Goal: Information Seeking & Learning: Check status

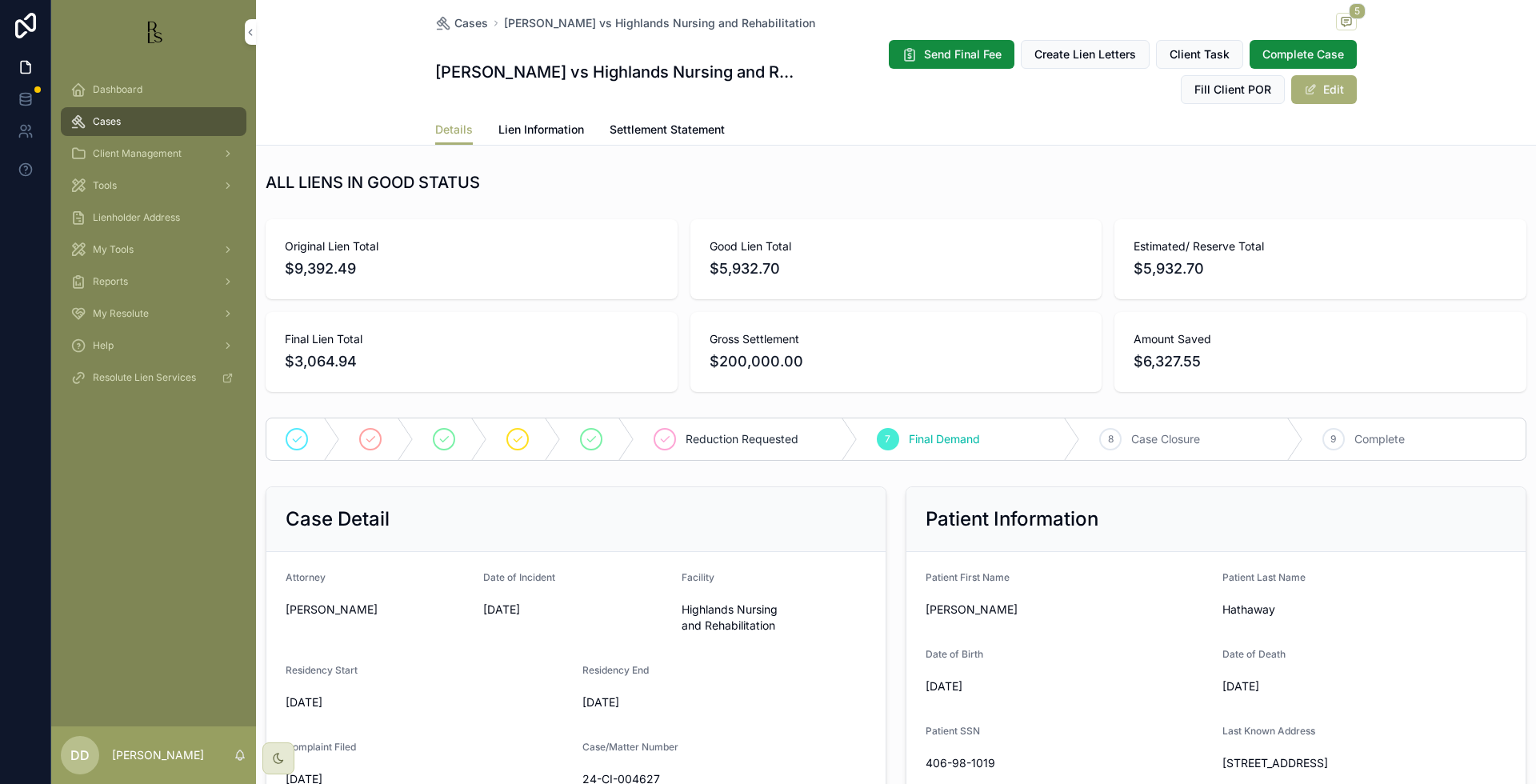
click at [1432, 237] on div "Estimated/ Reserve Total $5,932.70" at bounding box center [1320, 258] width 412 height 80
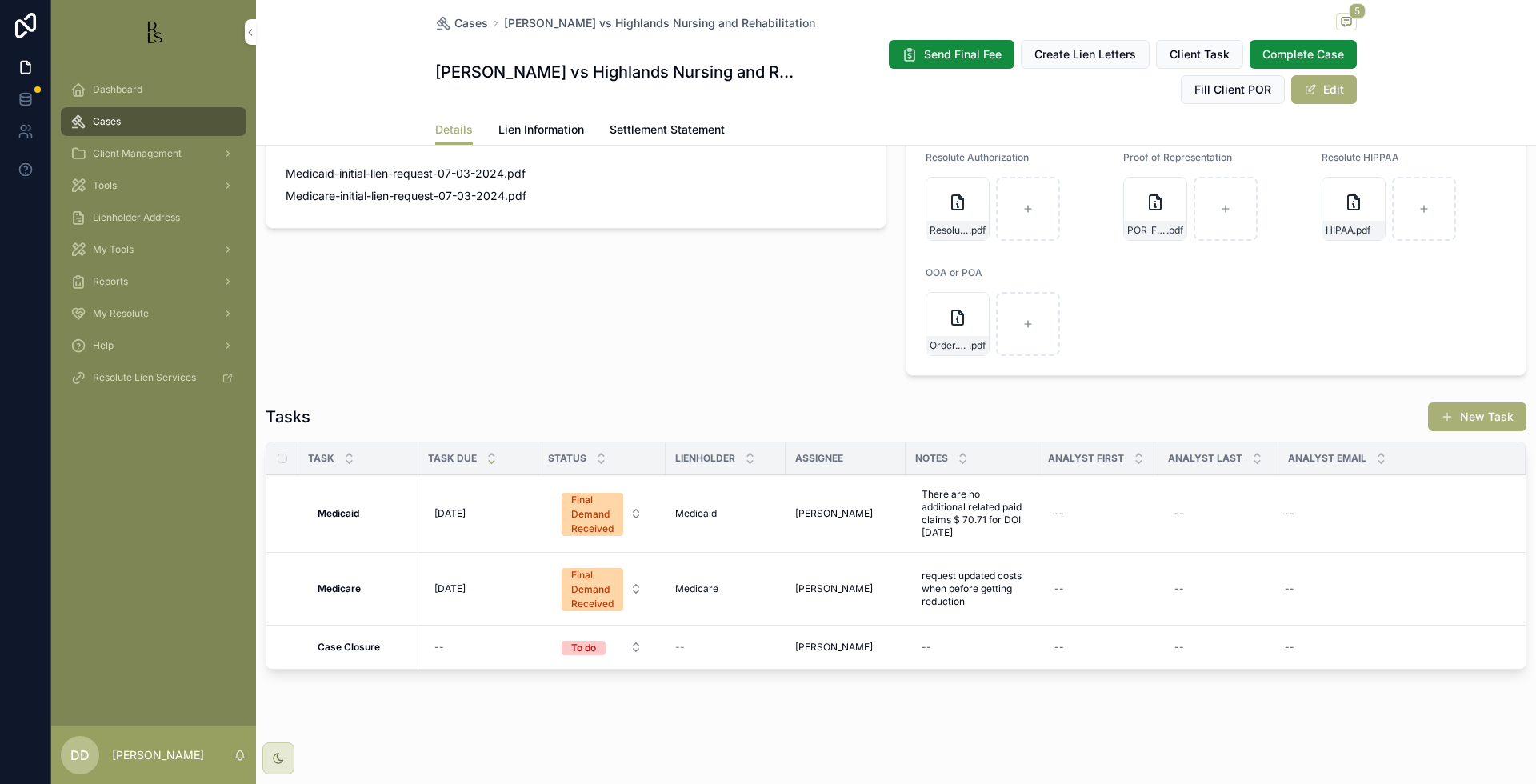
scroll to position [1133, 0]
click at [1285, 322] on form "Client Authorizations -- Client HIPAA Client POR Resolute Authorization Resolut…" at bounding box center [1216, 195] width 620 height 358
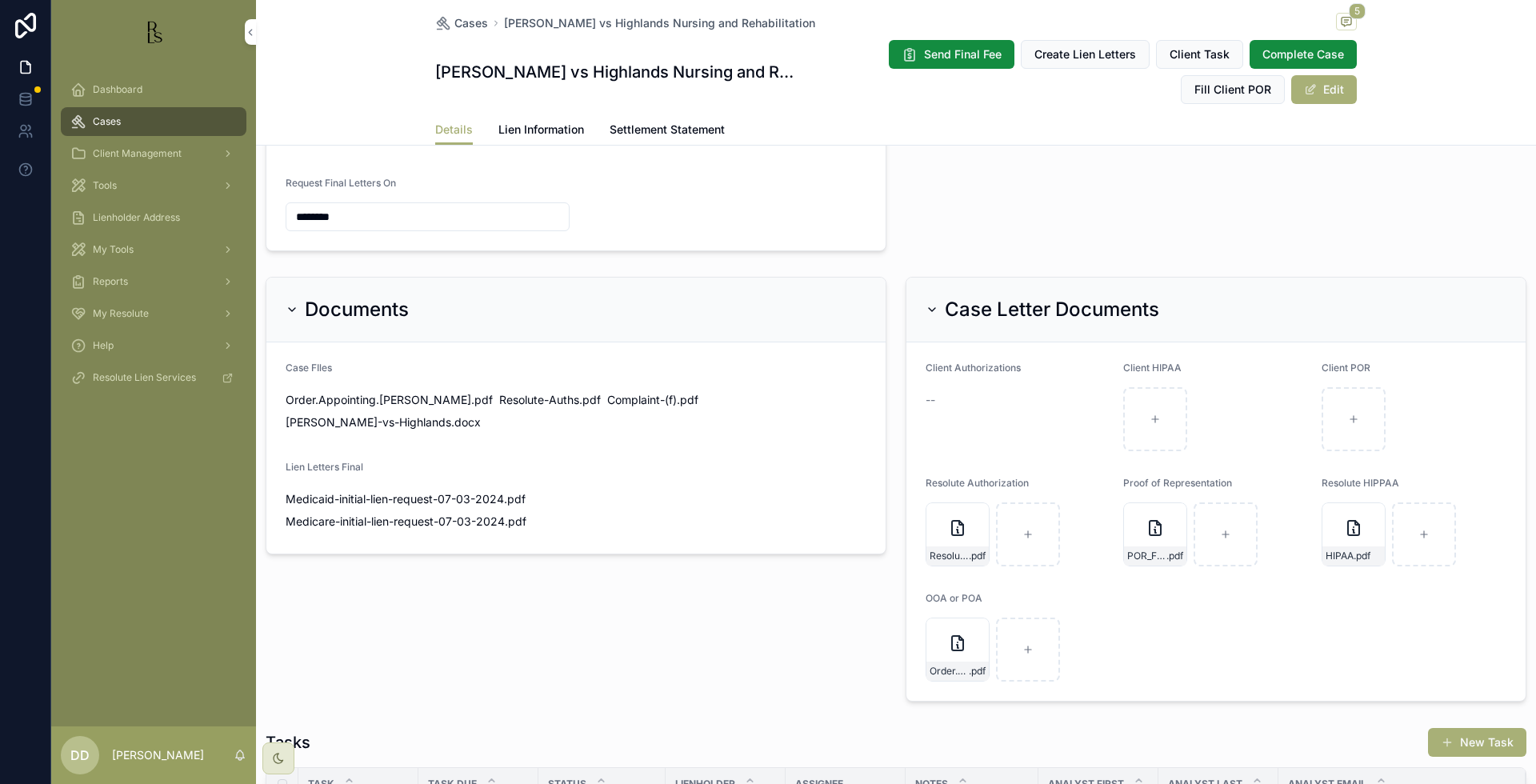
scroll to position [733, 0]
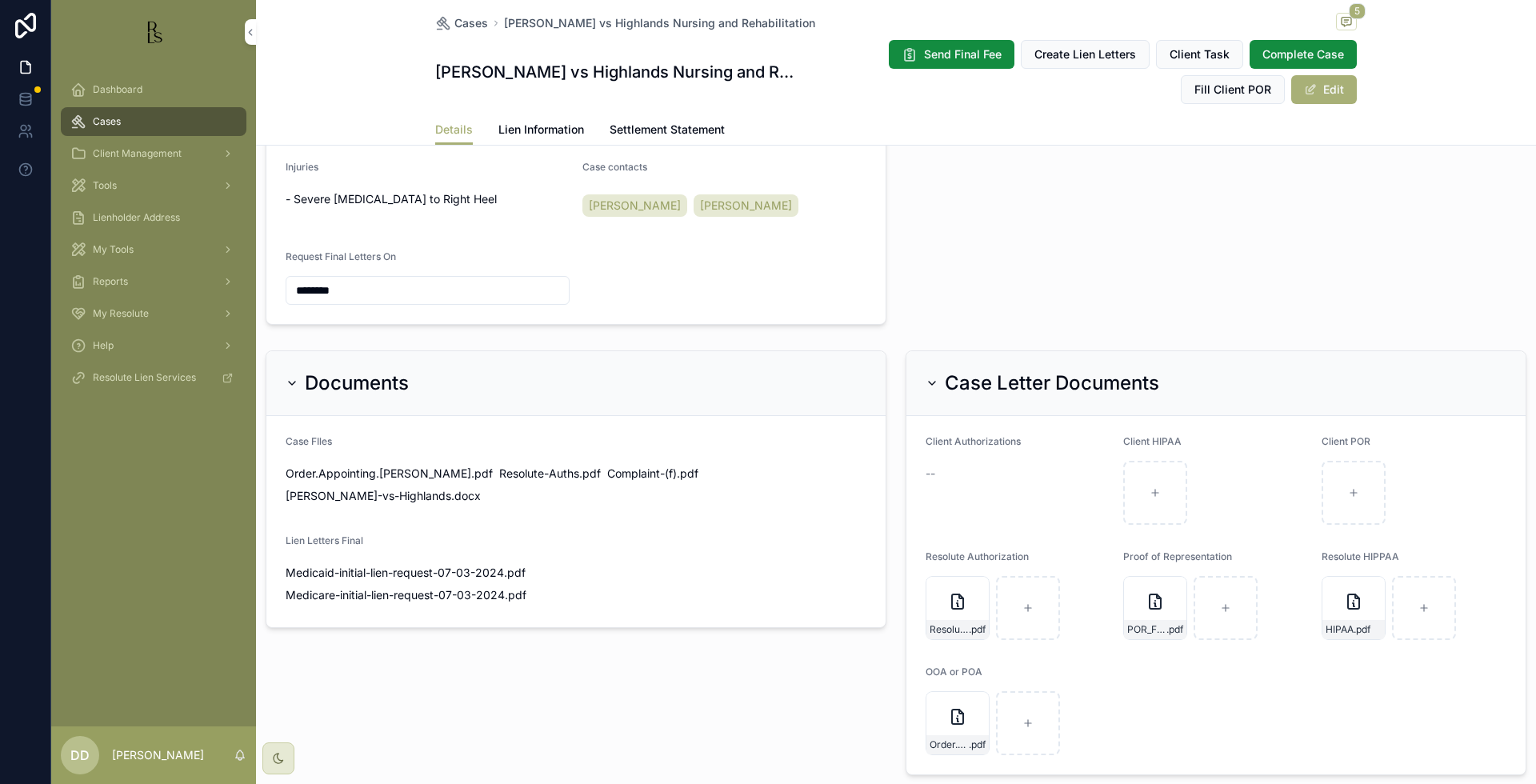
click at [566, 128] on span "Lien Information" at bounding box center [540, 129] width 85 height 16
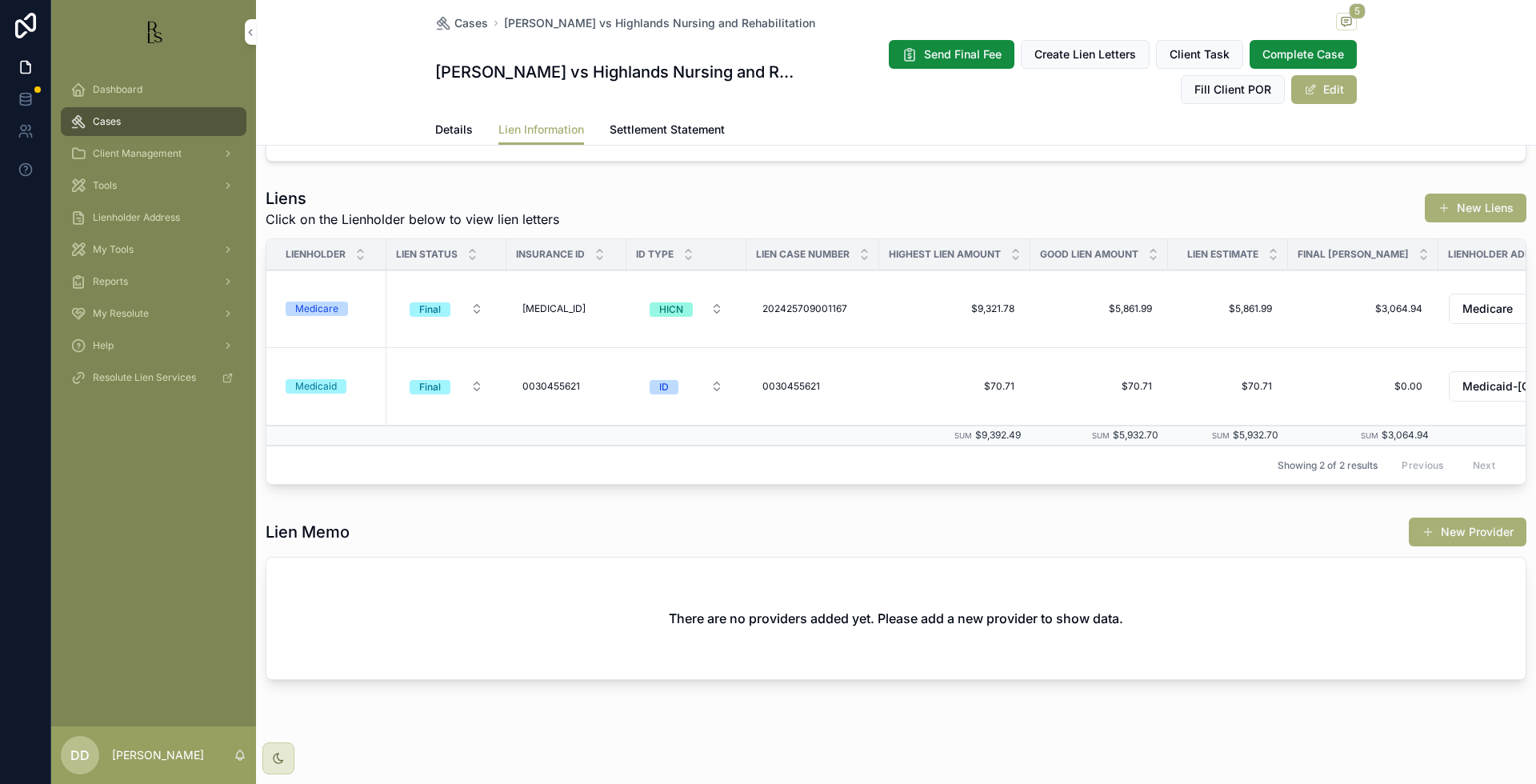
scroll to position [127, 0]
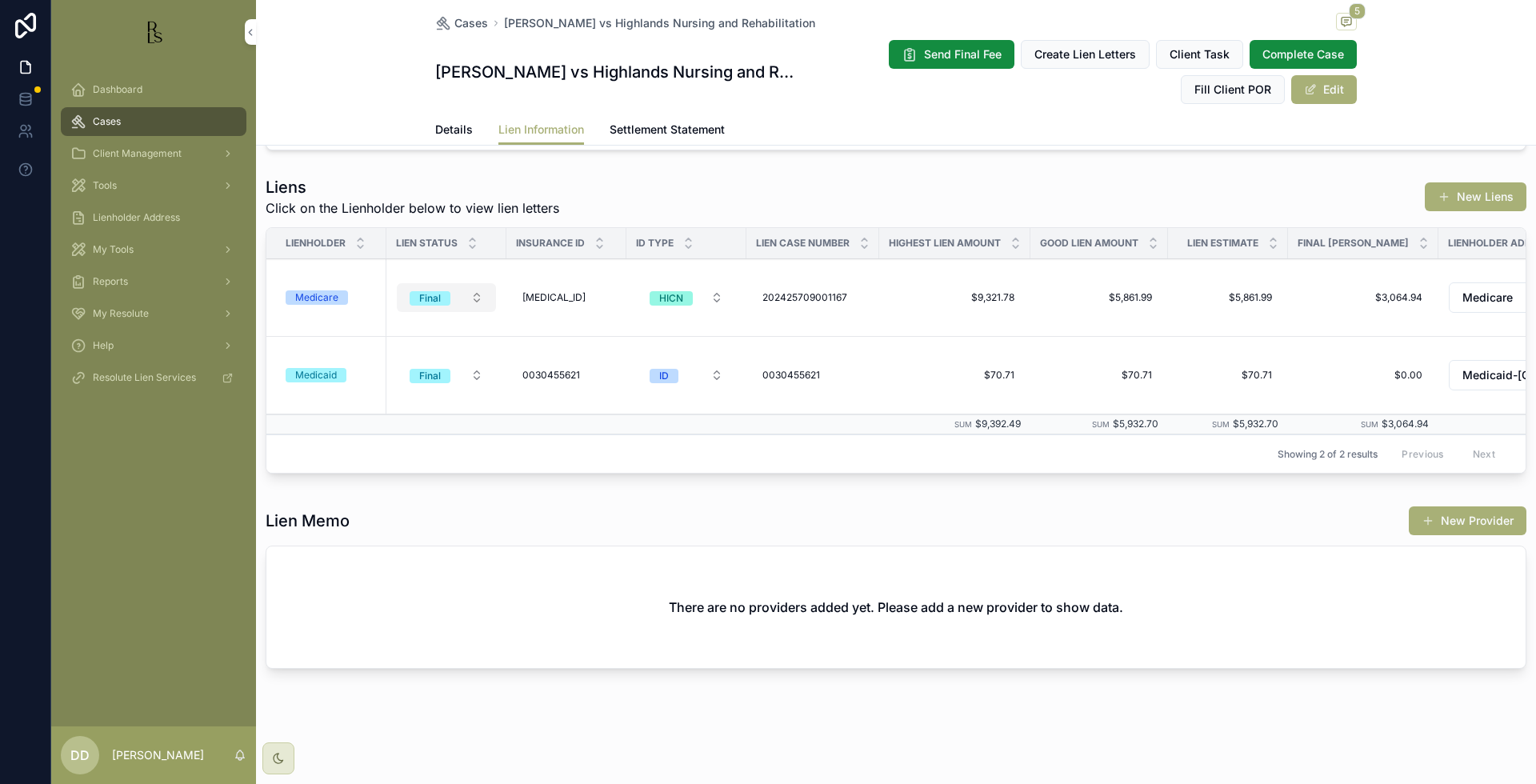
click at [443, 291] on span "Final" at bounding box center [430, 299] width 40 height 15
click at [806, 529] on div "Lien Memo New Provider" at bounding box center [896, 520] width 1261 height 30
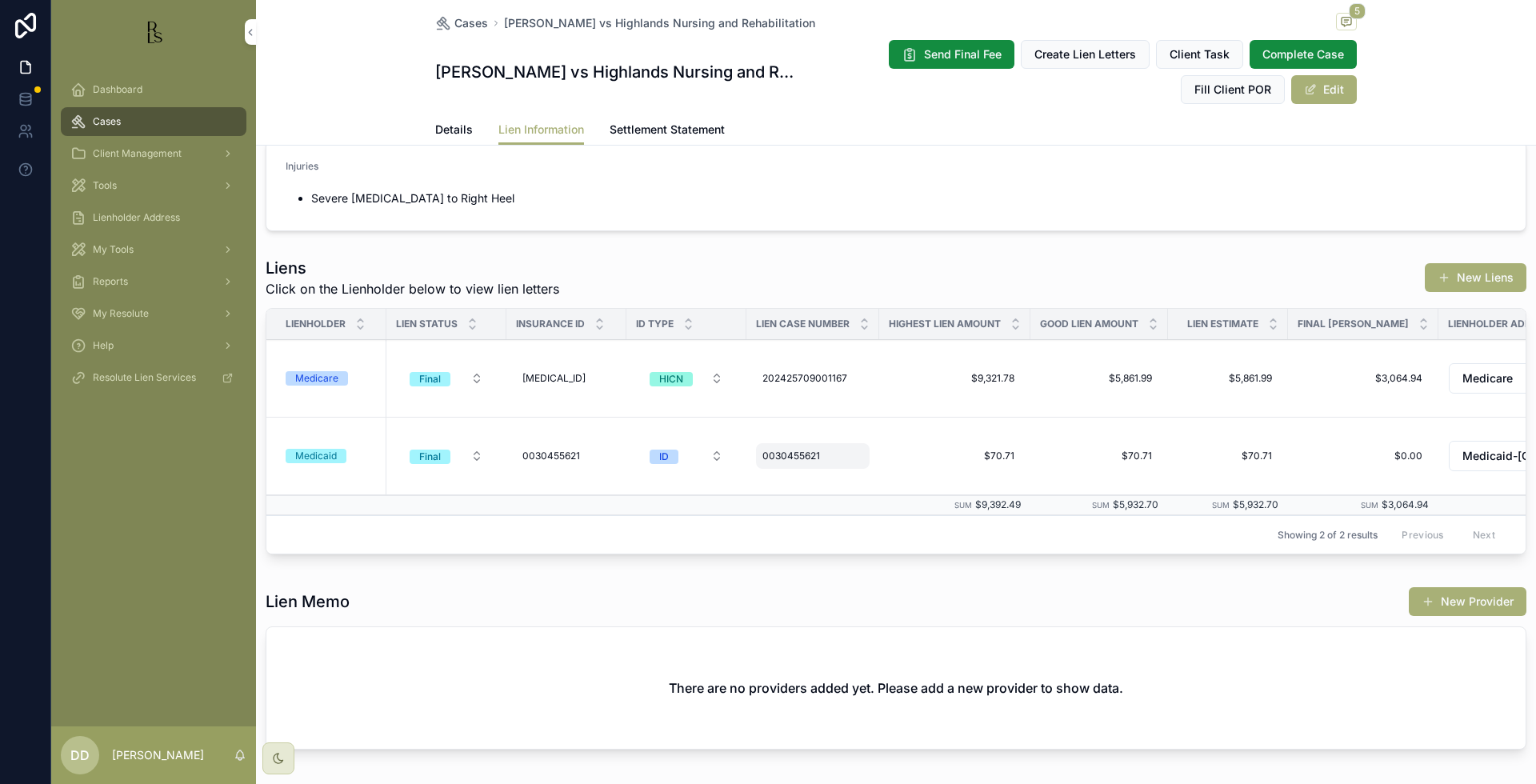
scroll to position [0, 0]
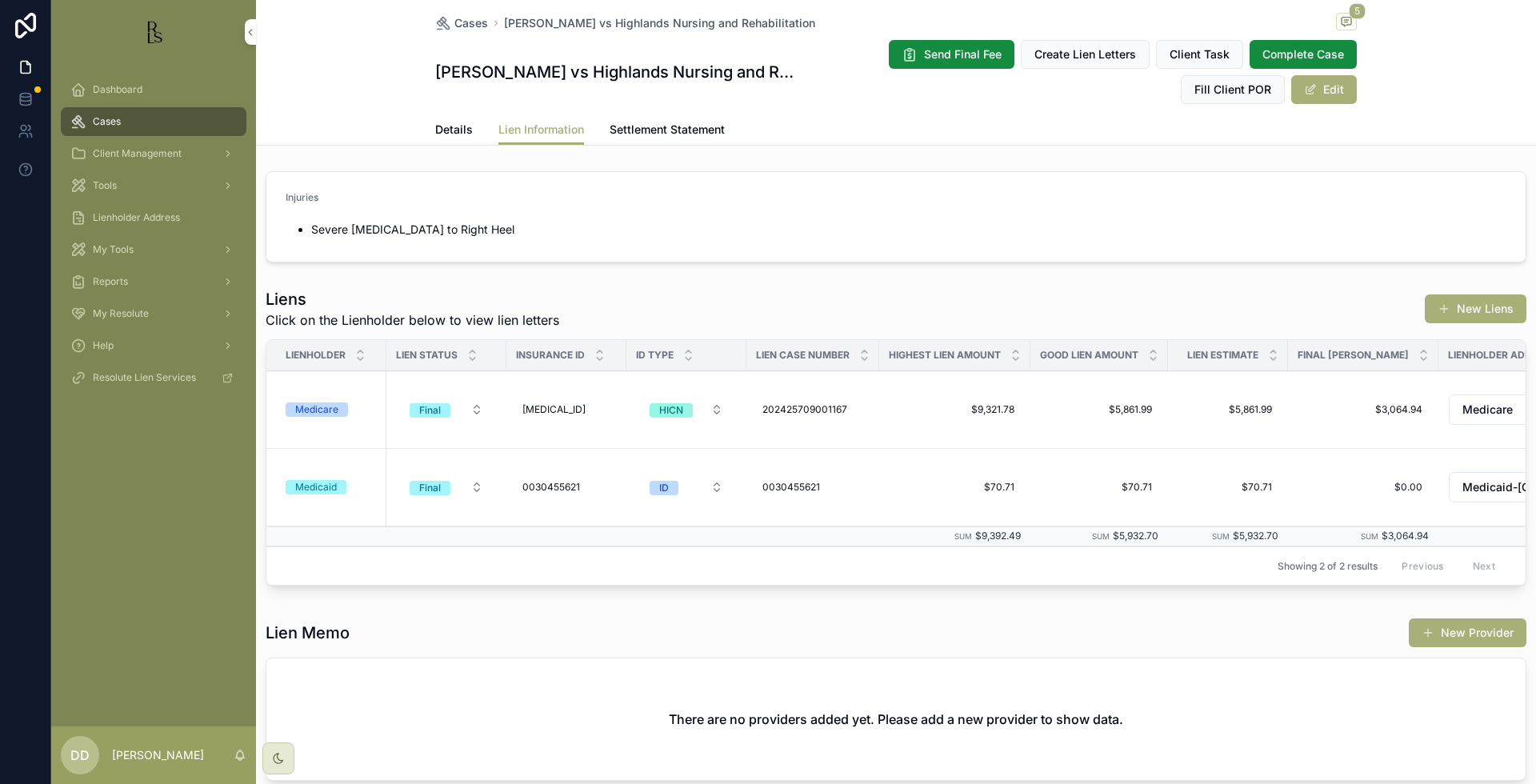
click at [451, 127] on span "Details" at bounding box center [453, 129] width 38 height 16
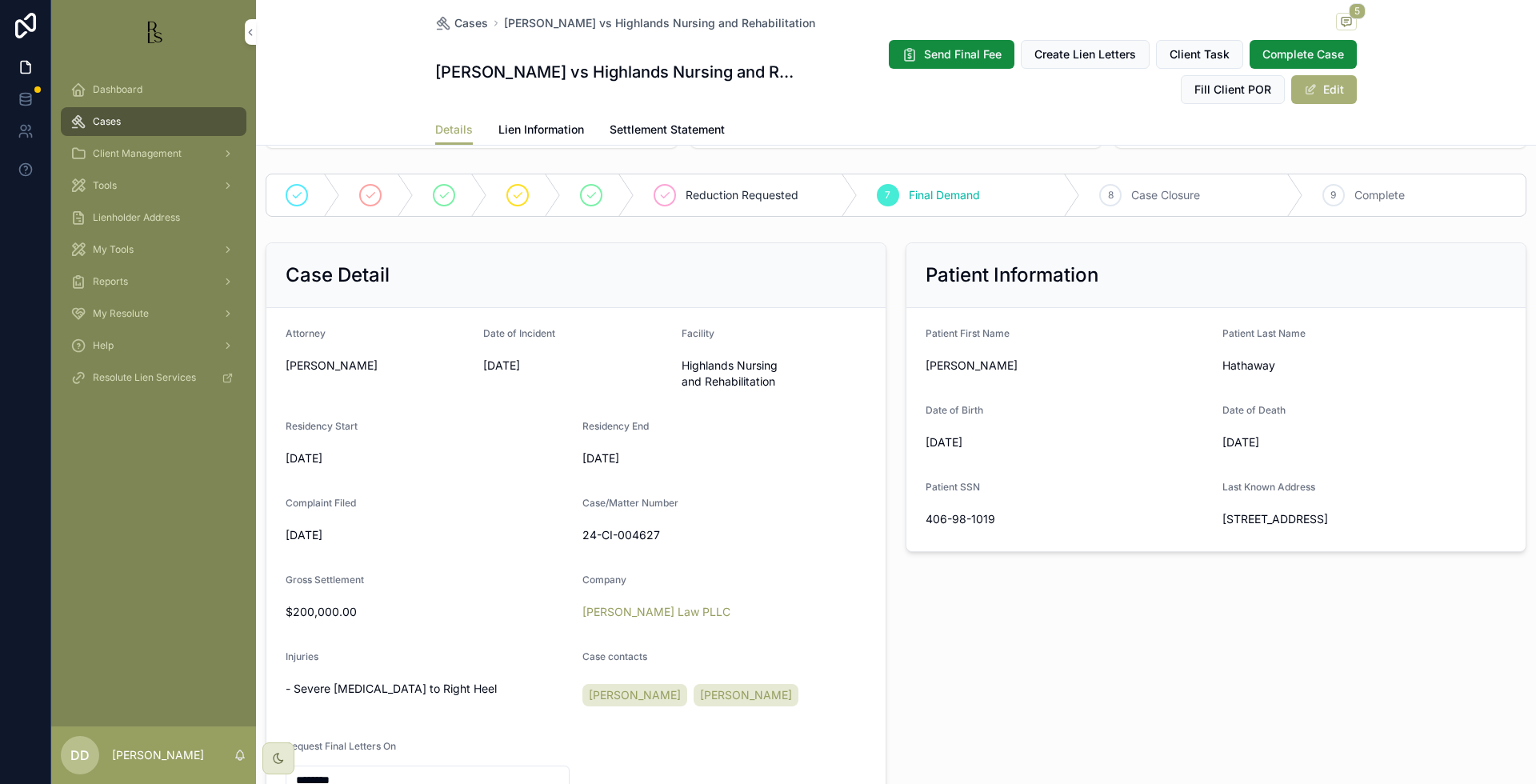
scroll to position [233, 0]
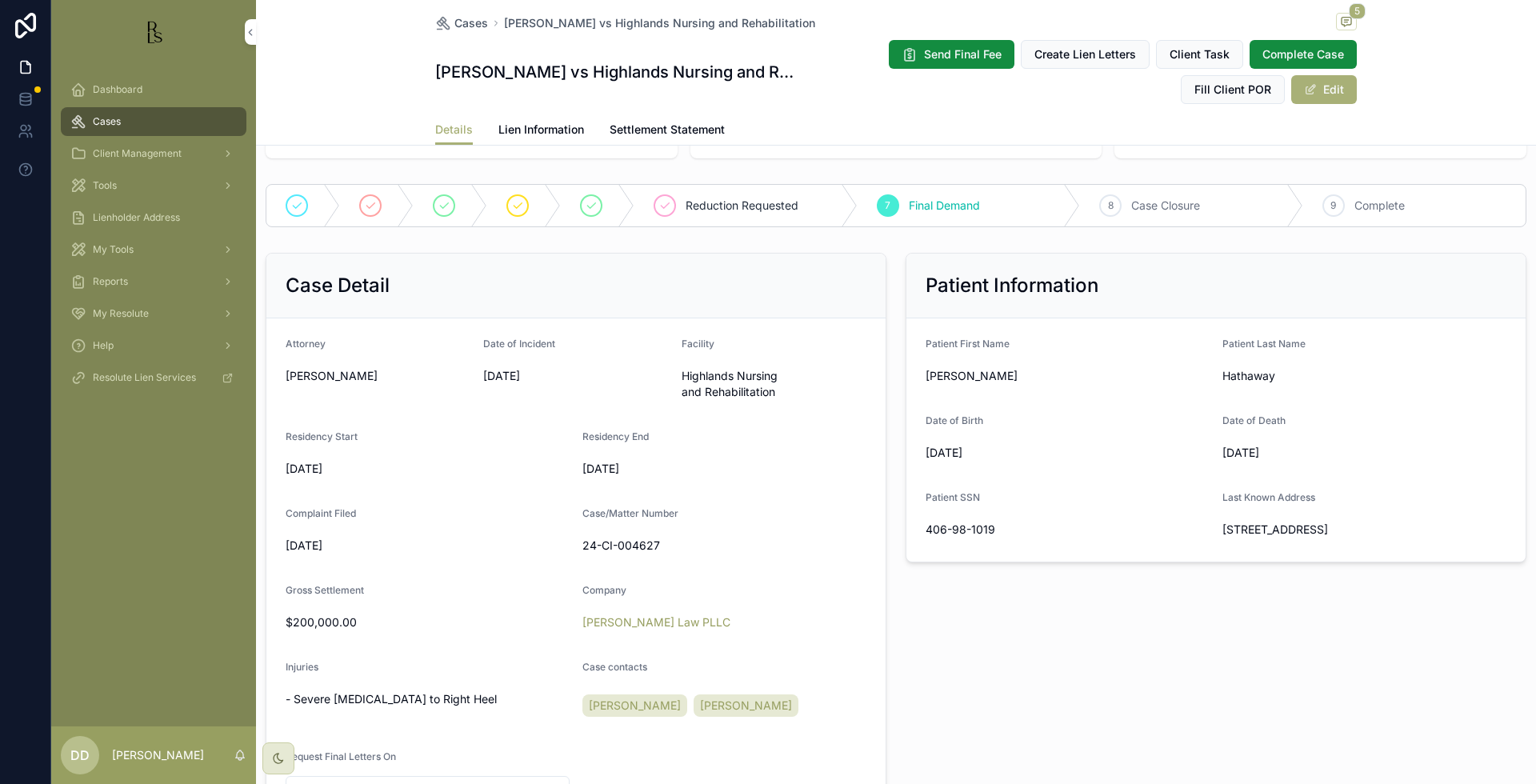
click at [1349, 25] on div "Cases [PERSON_NAME] vs Highlands Nursing and Rehabilitation 5 [PERSON_NAME] vs …" at bounding box center [896, 73] width 1280 height 145
click at [1348, 17] on span "5" at bounding box center [1357, 10] width 17 height 16
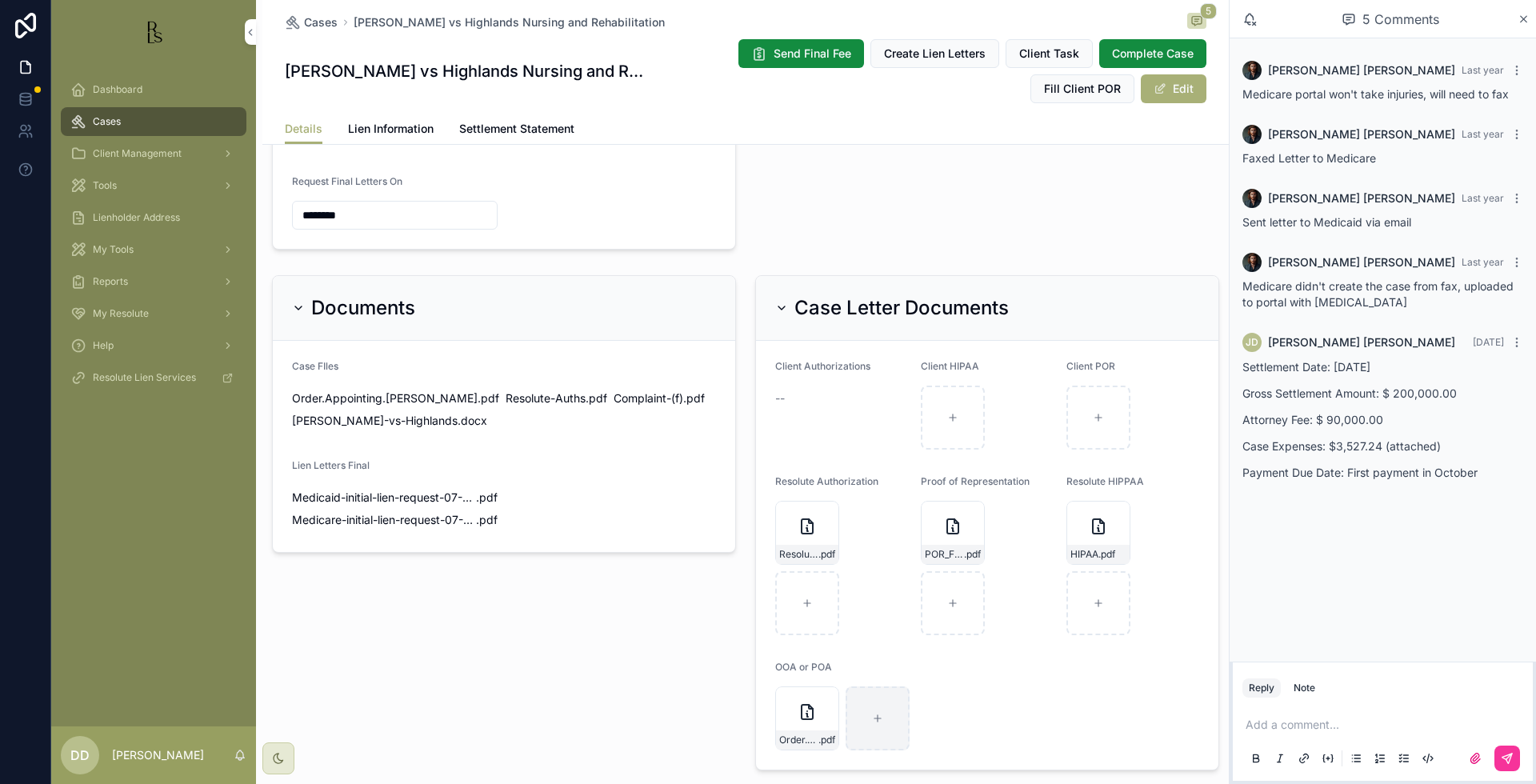
scroll to position [762, 0]
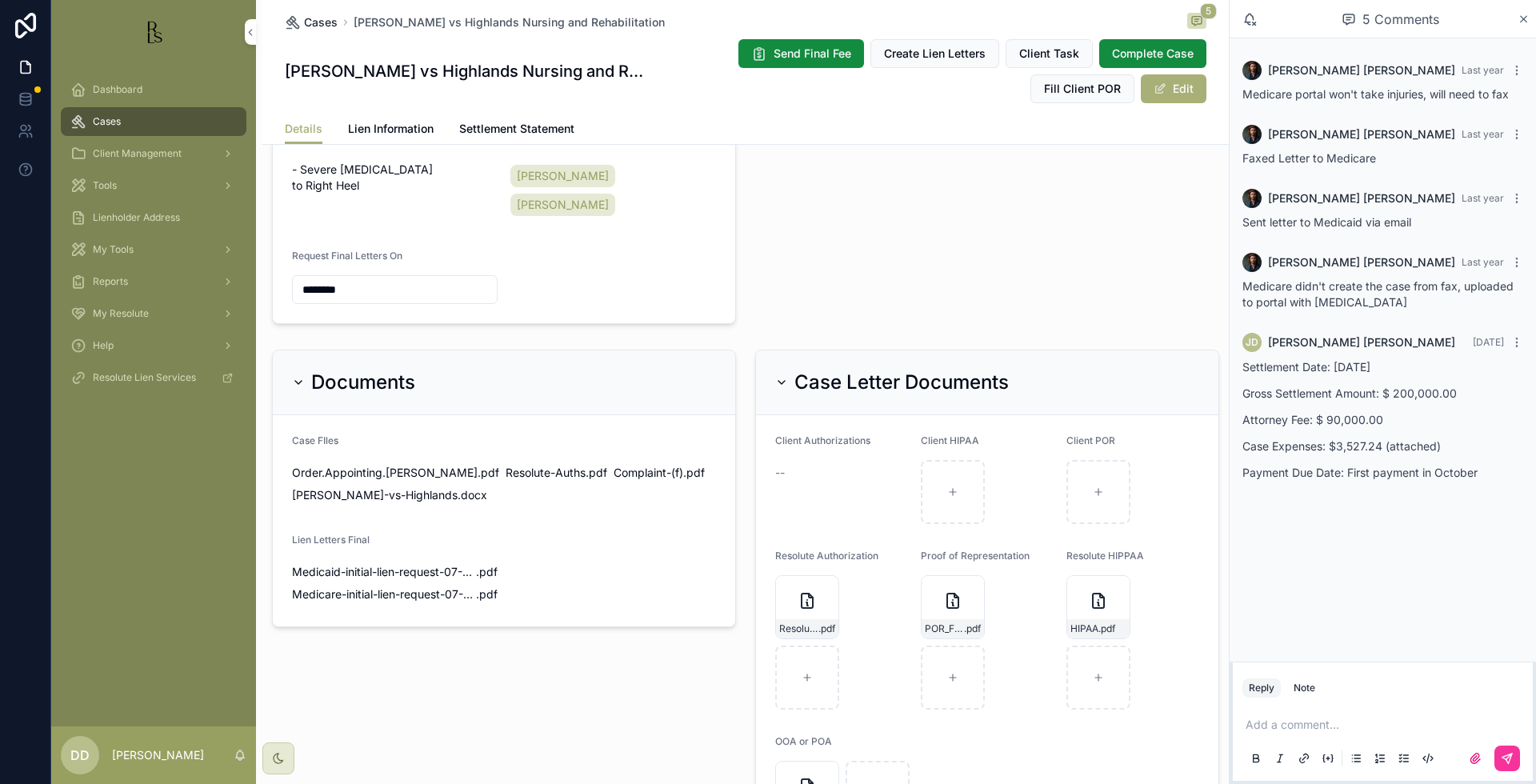
click at [313, 25] on span "Cases" at bounding box center [321, 22] width 34 height 16
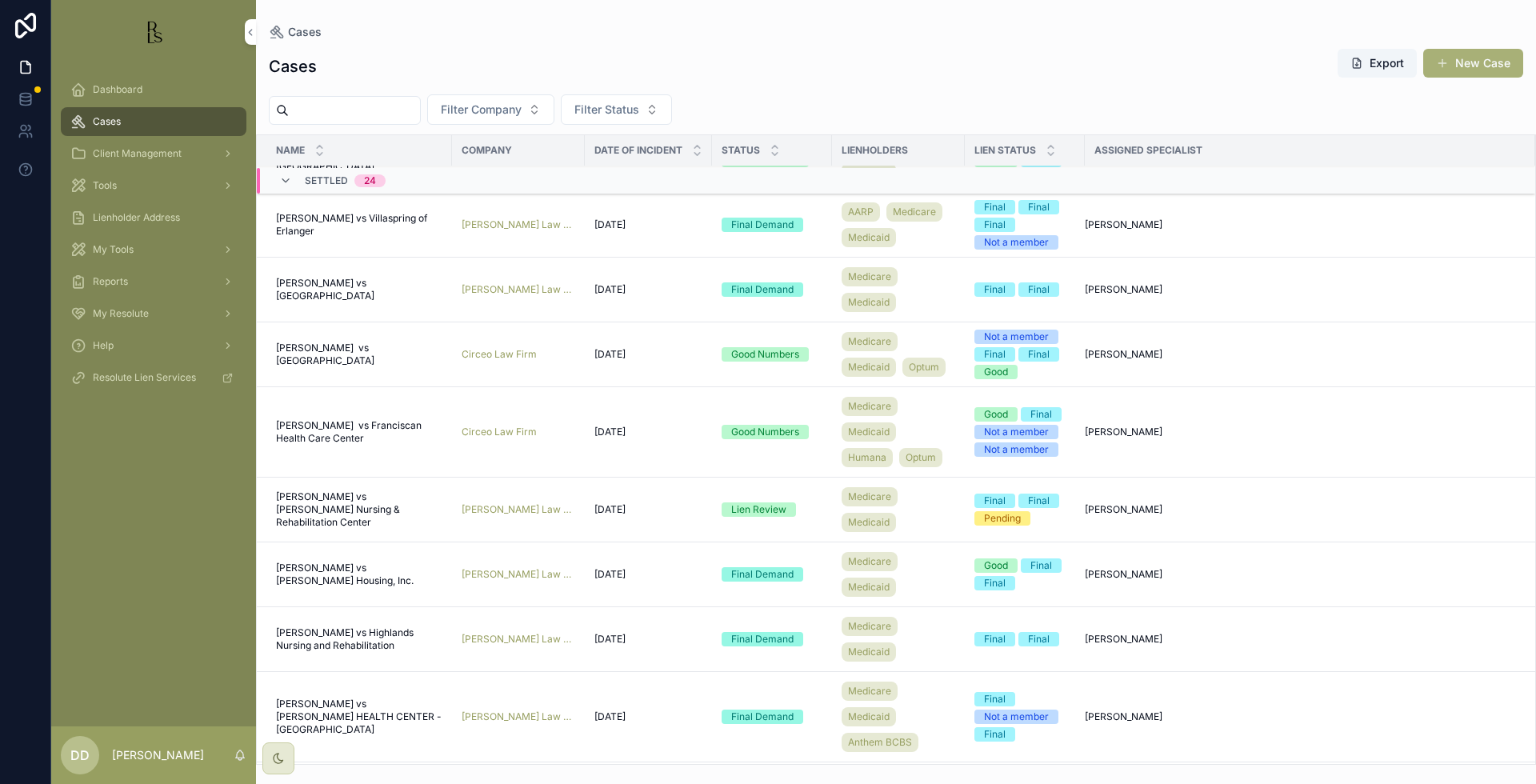
scroll to position [300, 0]
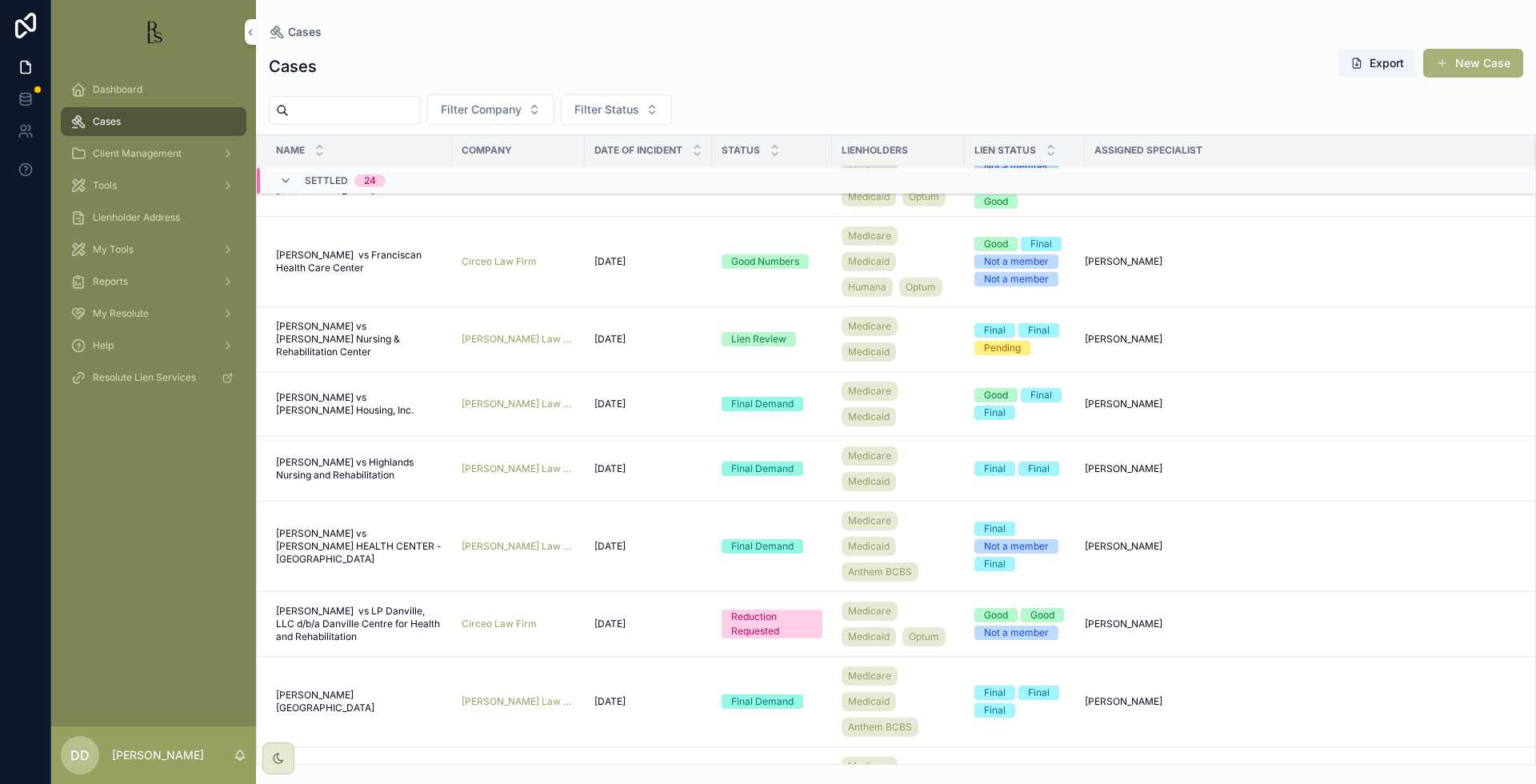
click at [341, 565] on span "[PERSON_NAME] vs [PERSON_NAME] HEALTH CENTER - [GEOGRAPHIC_DATA]" at bounding box center [358, 547] width 166 height 39
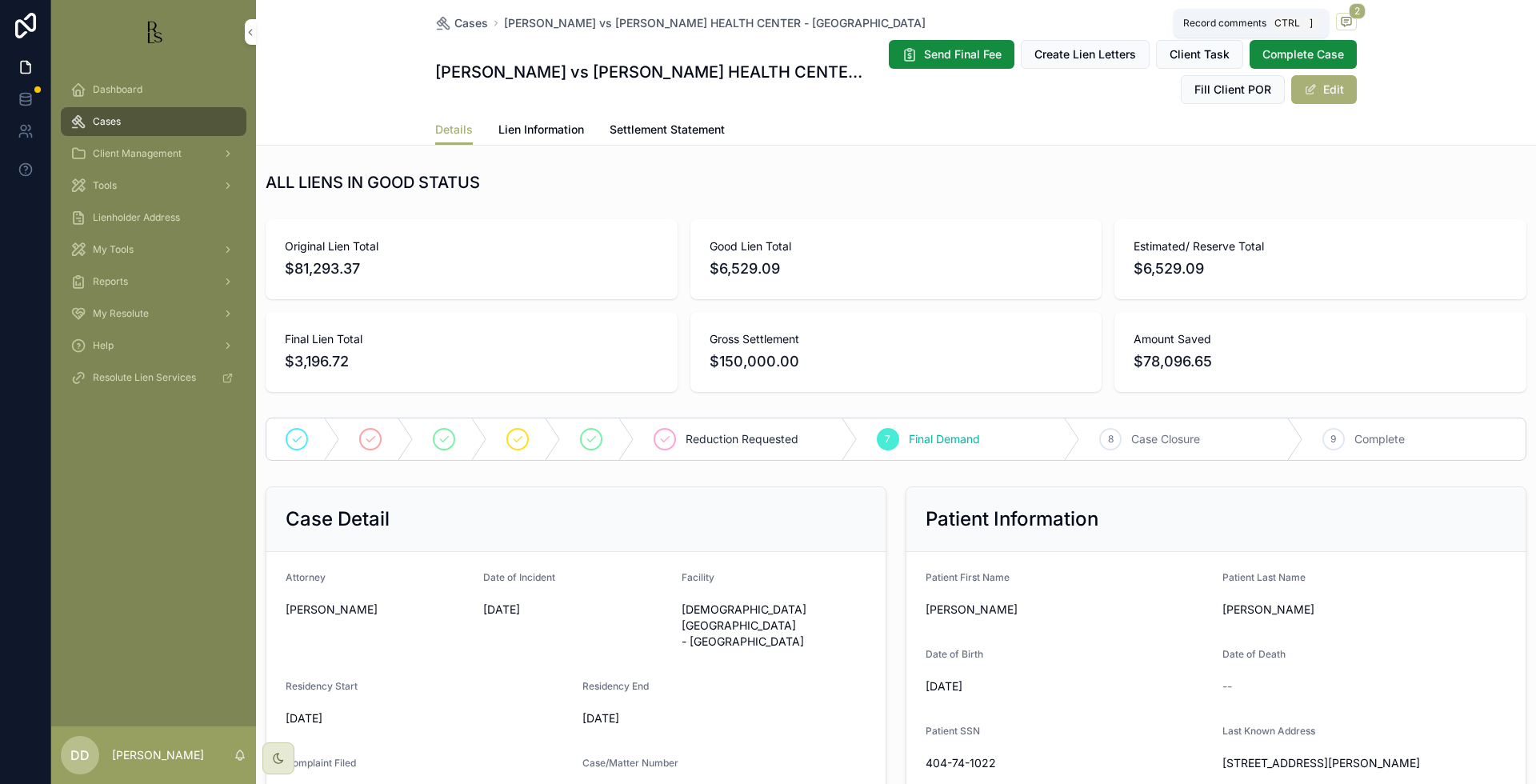
click at [1345, 20] on icon "scrollable content" at bounding box center [1347, 22] width 13 height 13
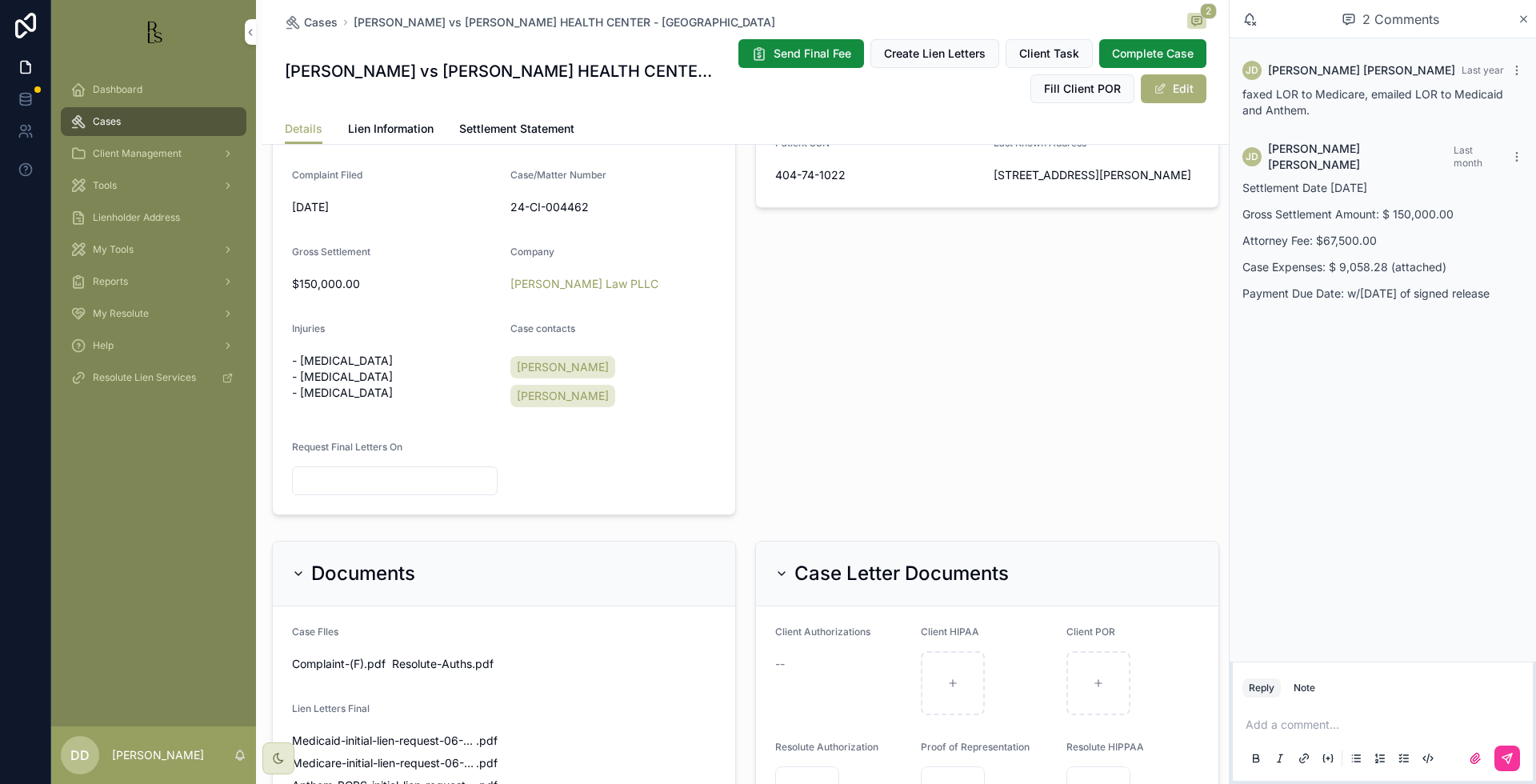
scroll to position [592, 0]
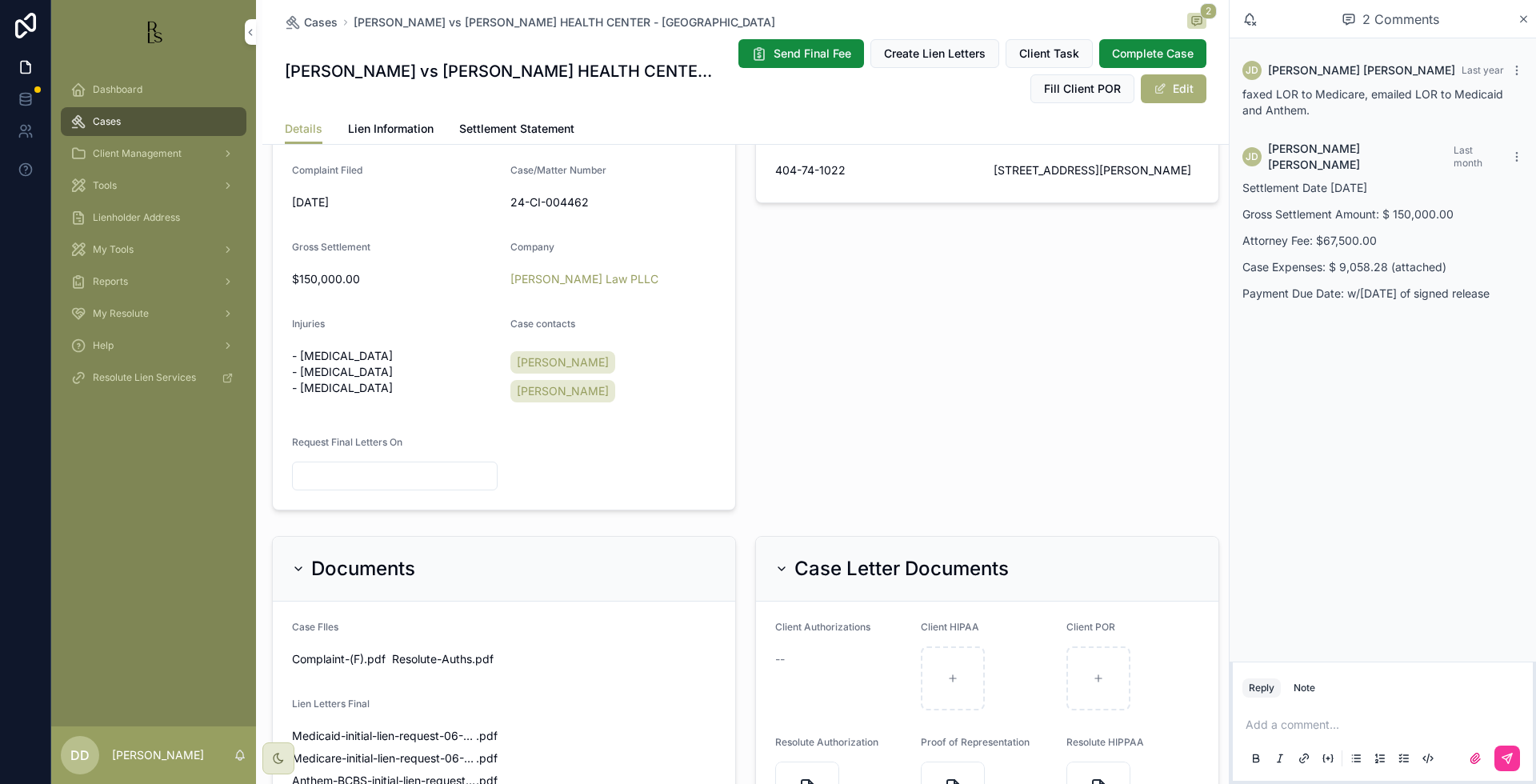
click at [383, 119] on link "Lien Information" at bounding box center [391, 130] width 85 height 32
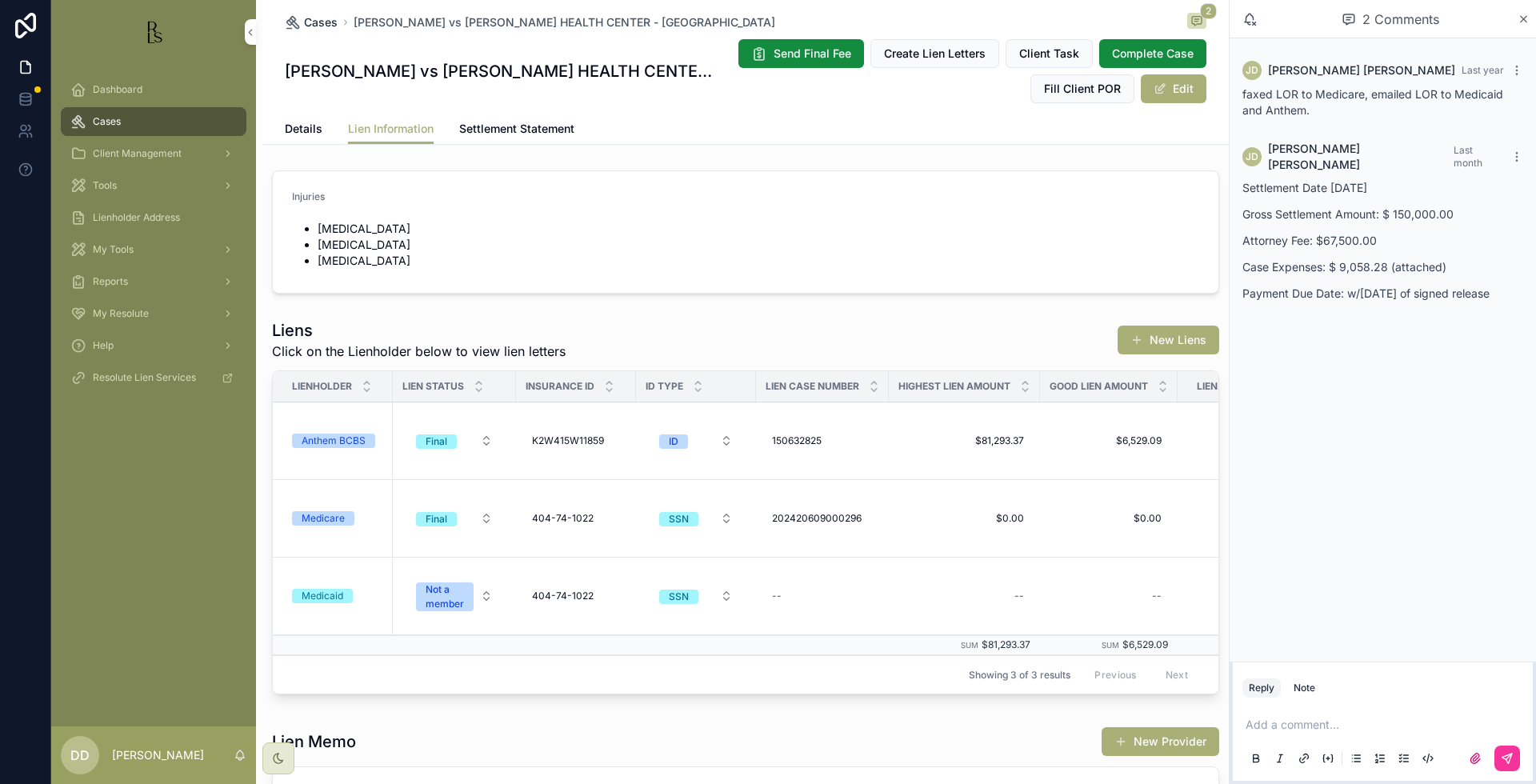
click at [304, 18] on span "Cases" at bounding box center [321, 22] width 34 height 16
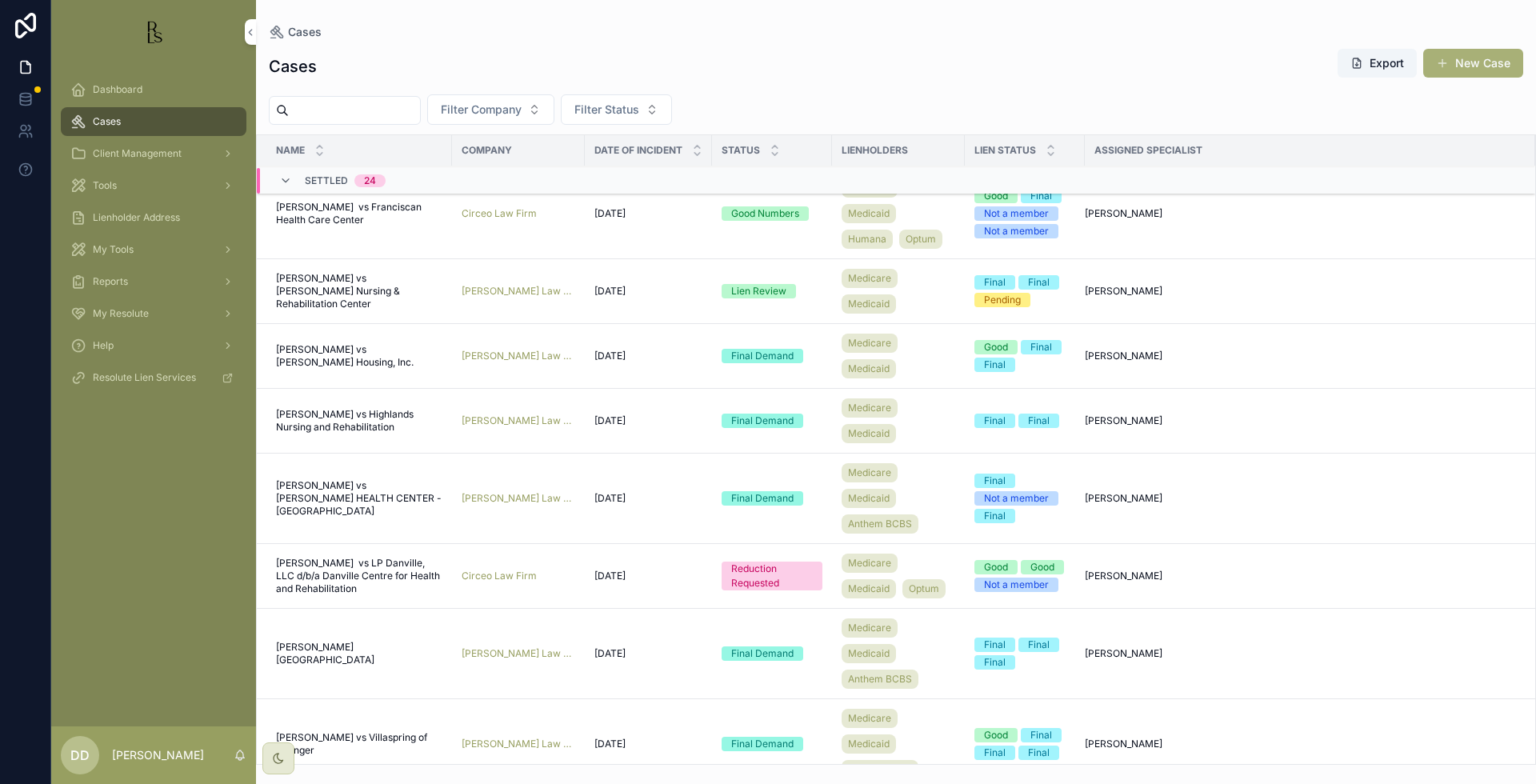
scroll to position [400, 0]
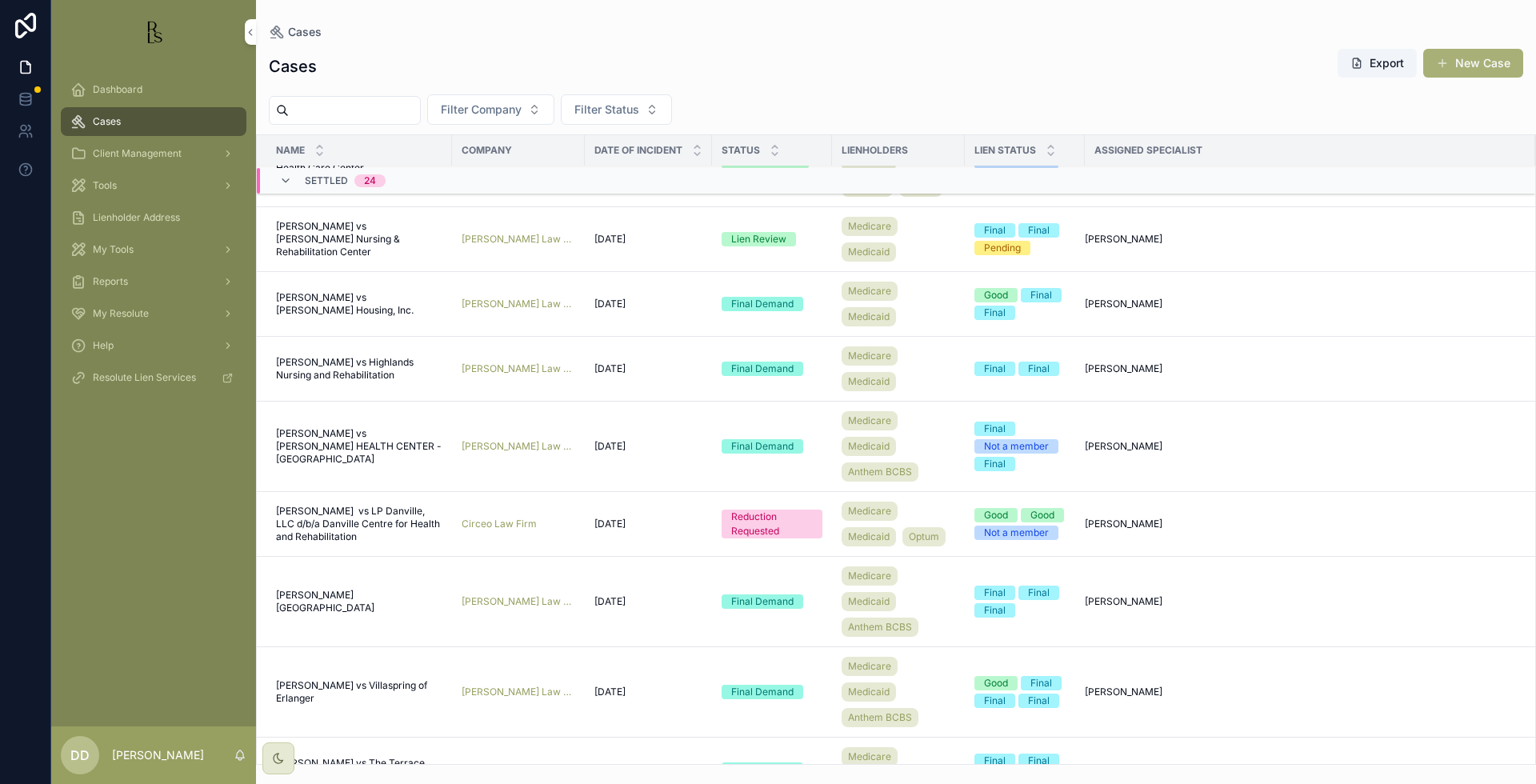
click at [295, 543] on span "[PERSON_NAME] vs LP Danville, LLC d/b/a Danville Centre for Health and Rehabili…" at bounding box center [358, 524] width 166 height 39
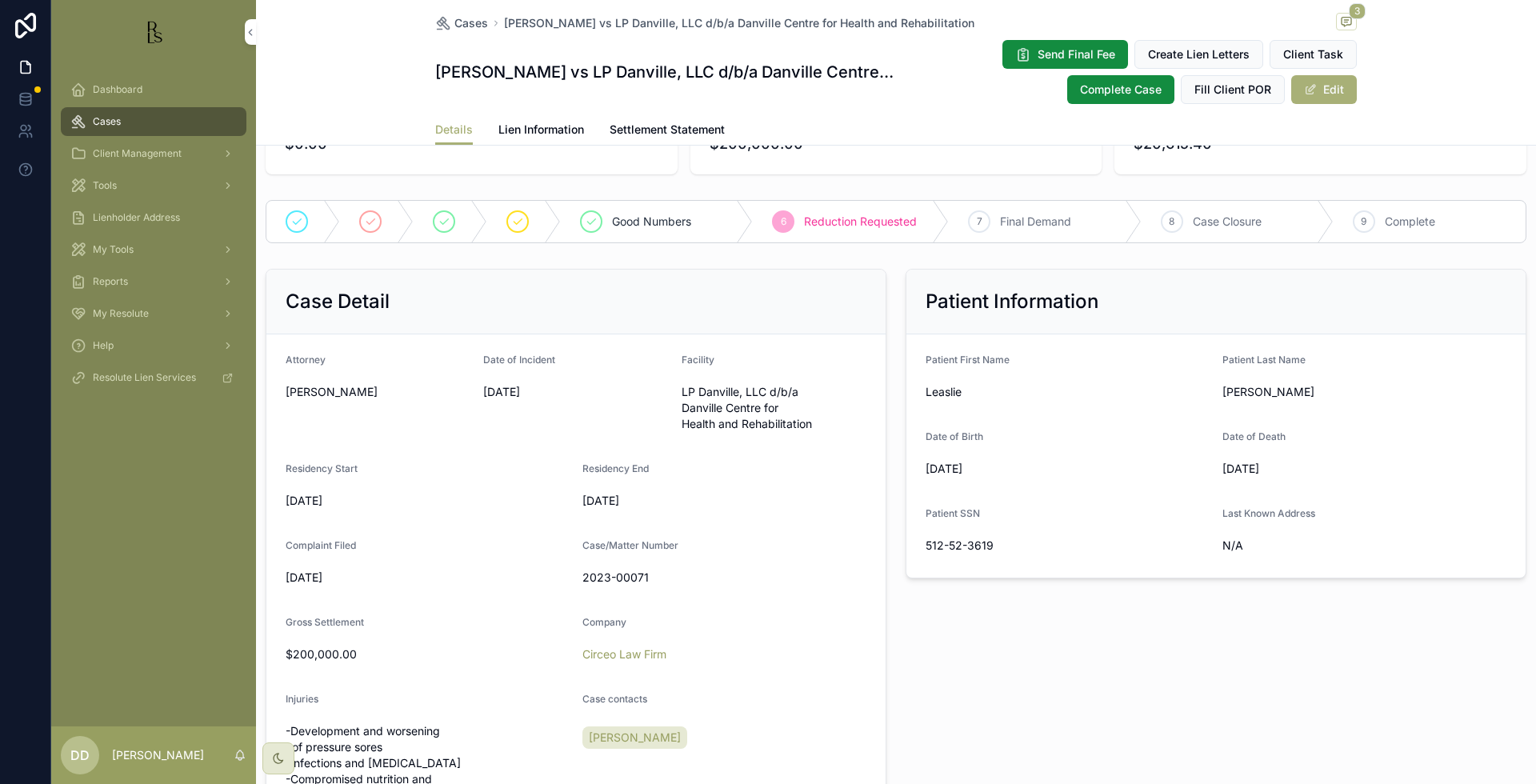
scroll to position [300, 0]
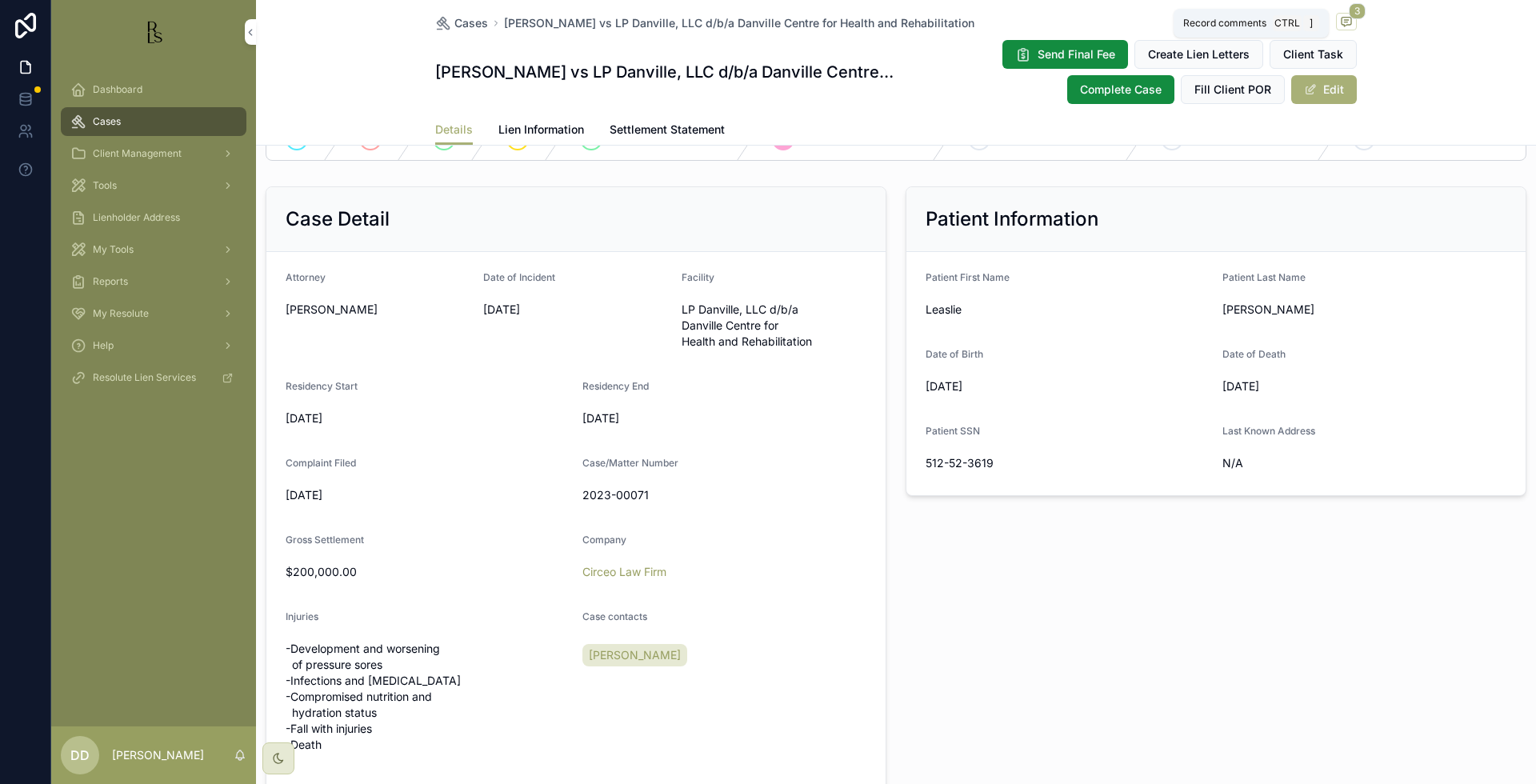
click at [1340, 16] on icon "scrollable content" at bounding box center [1347, 22] width 13 height 13
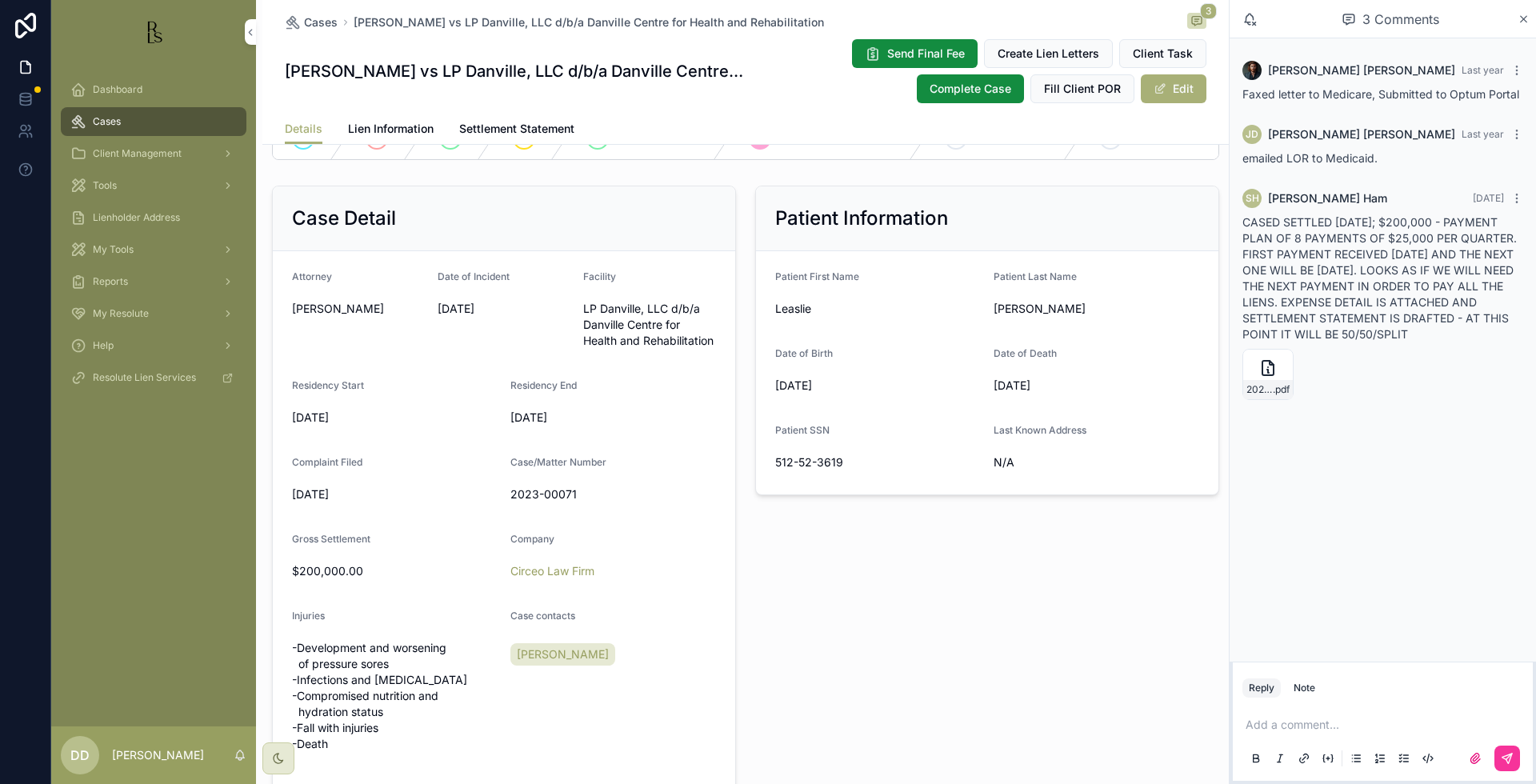
drag, startPoint x: 810, startPoint y: 17, endPoint x: 344, endPoint y: 25, distance: 466.1
click at [344, 25] on div "Cases [PERSON_NAME] vs LP Danville, LLC d/b/a Danville Centre for Health and Re…" at bounding box center [745, 22] width 922 height 19
copy span "[PERSON_NAME] vs LP Danville, LLC d/b/a Danville Centre for Health and Rehabili…"
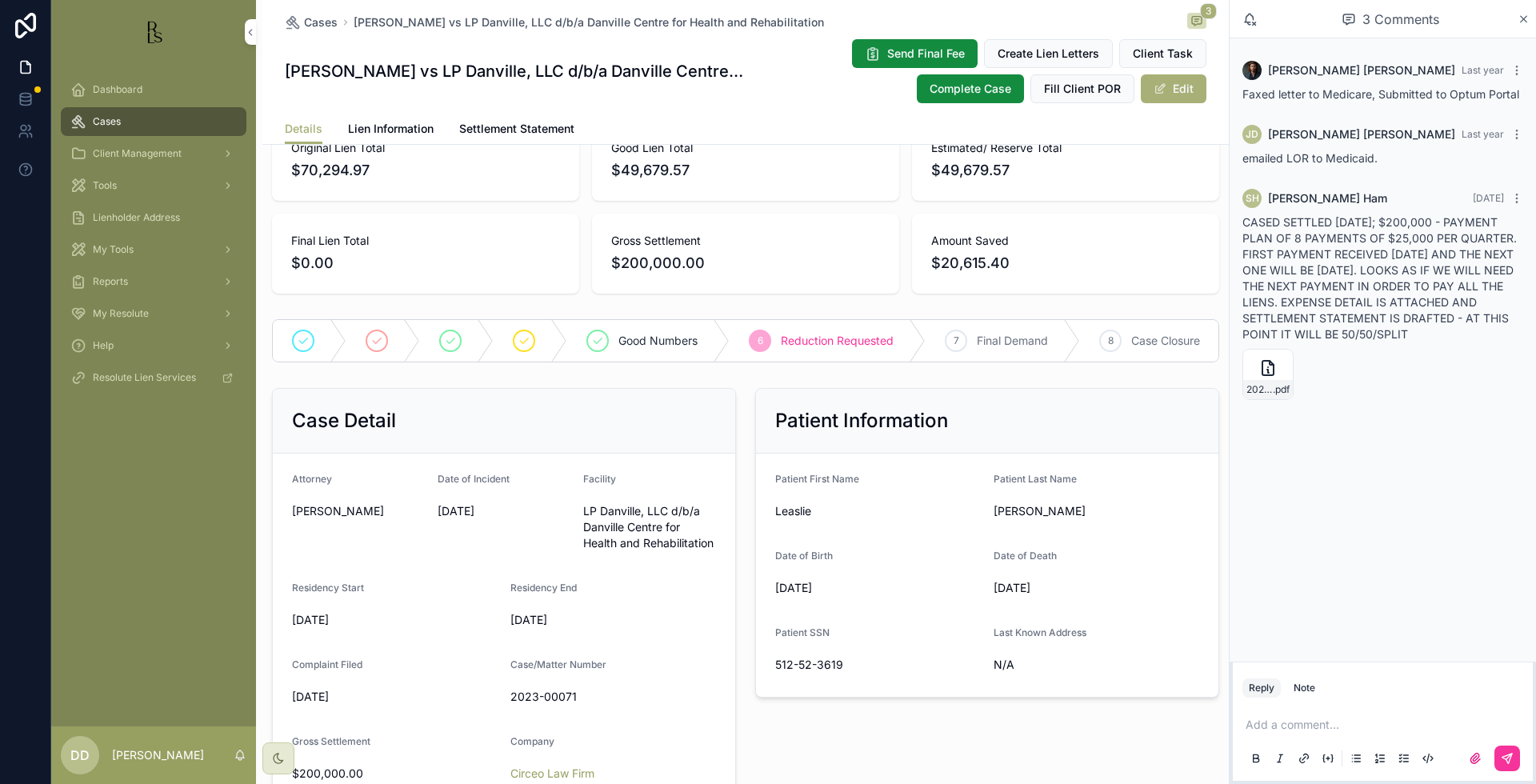
scroll to position [100, 0]
click at [324, 27] on span "Cases" at bounding box center [321, 22] width 34 height 16
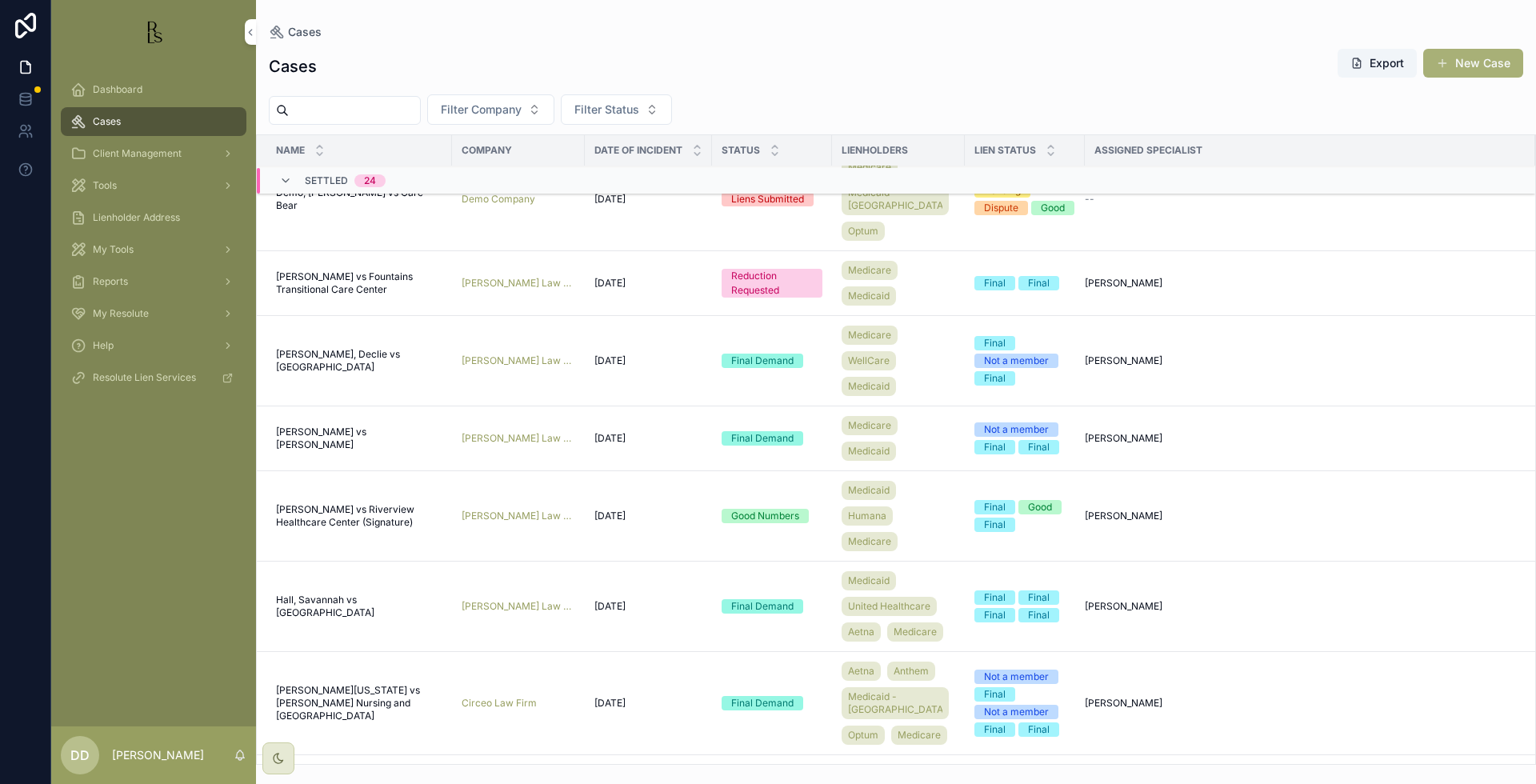
scroll to position [600, 0]
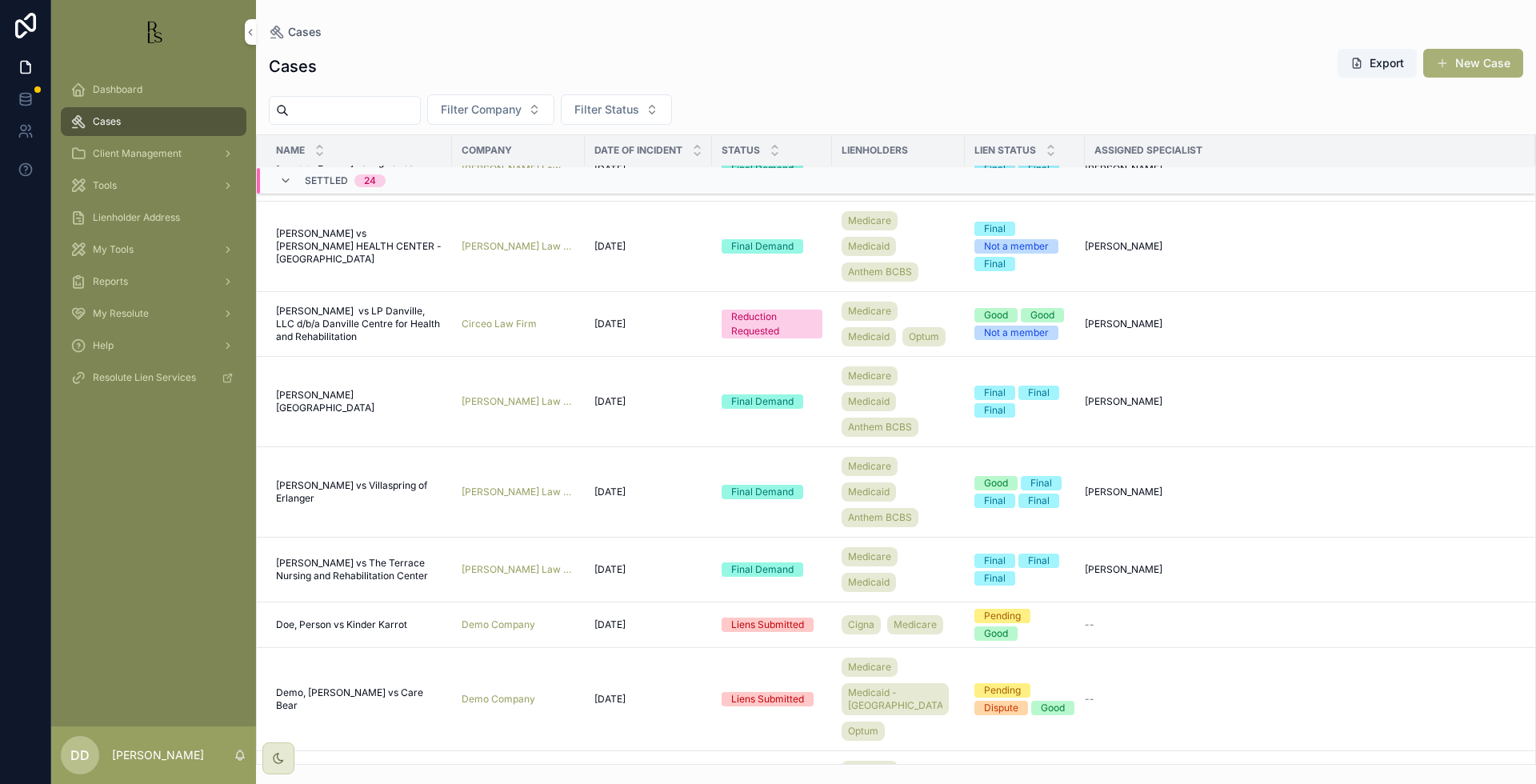
click at [305, 415] on span "[PERSON_NAME][GEOGRAPHIC_DATA]" at bounding box center [358, 402] width 166 height 26
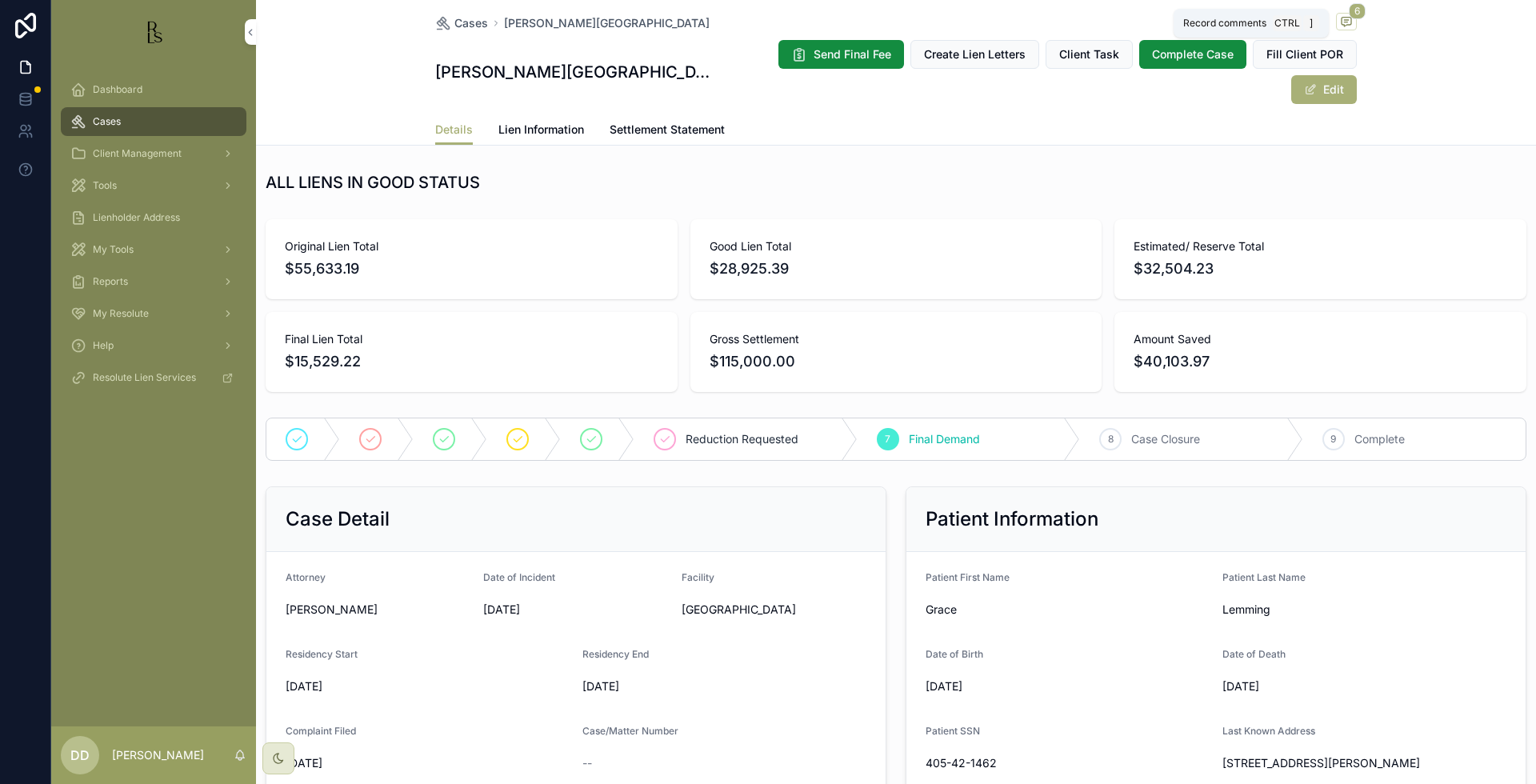
click at [1343, 25] on icon "scrollable content" at bounding box center [1347, 22] width 9 height 9
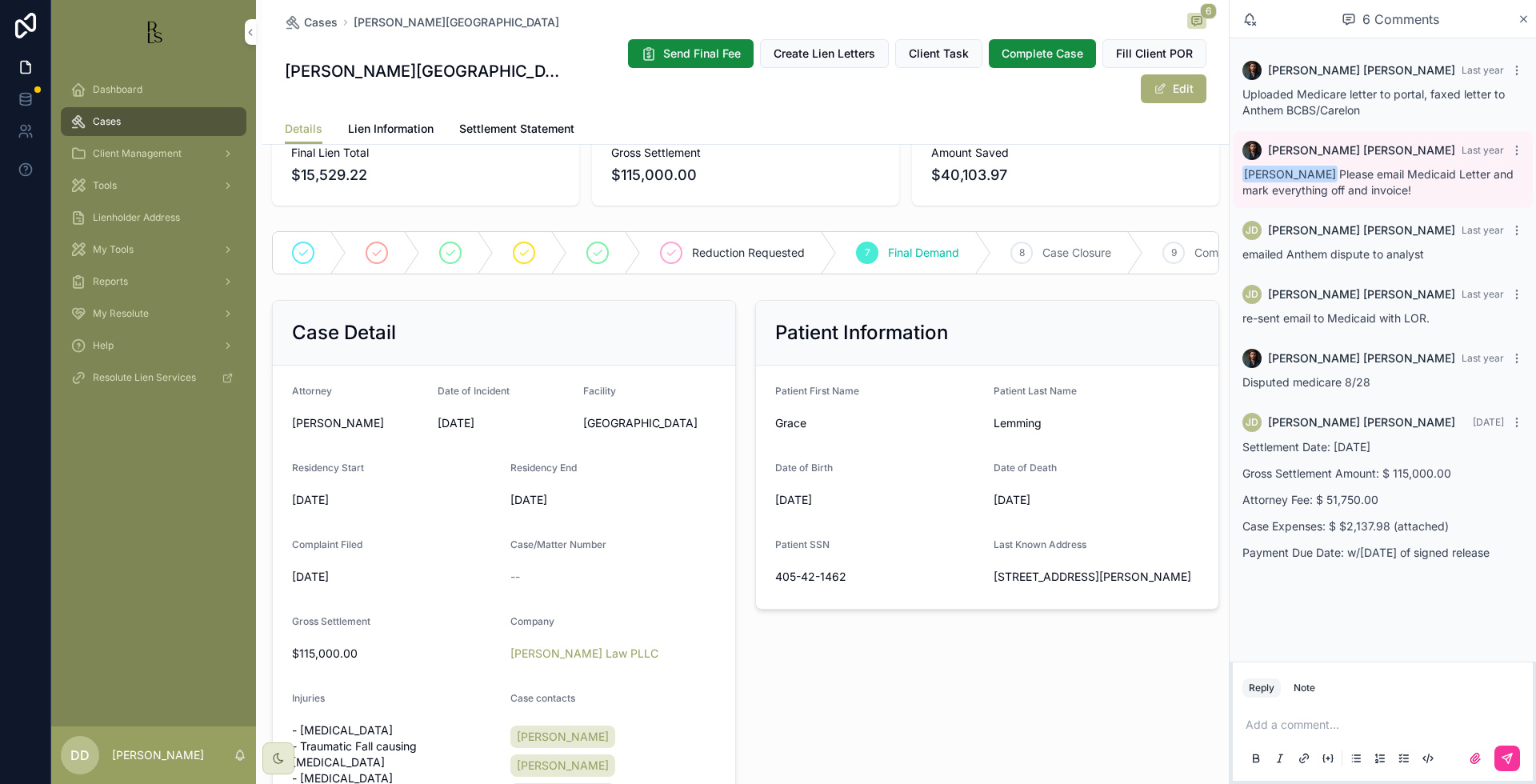
scroll to position [100, 0]
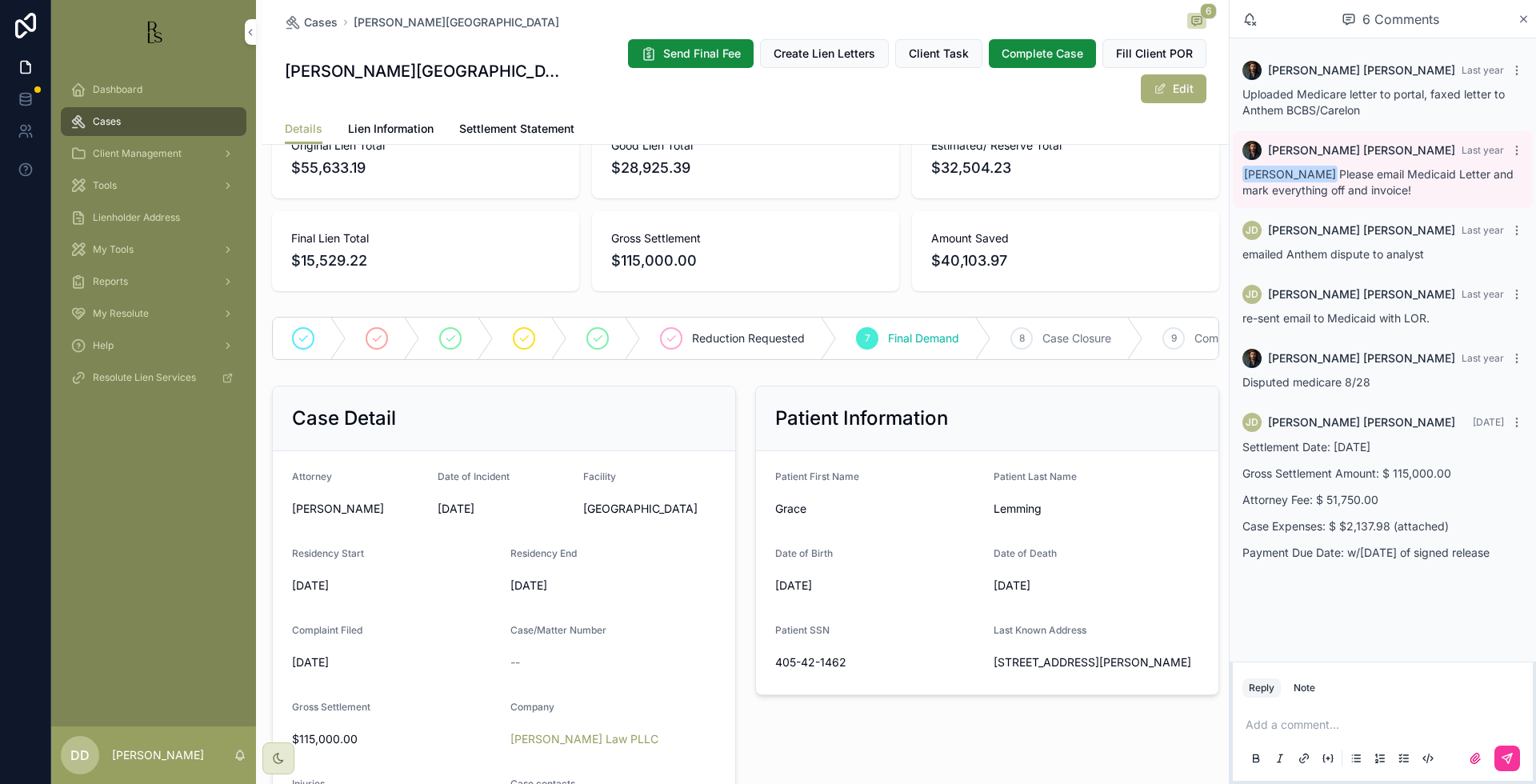
click at [384, 128] on span "Lien Information" at bounding box center [391, 128] width 85 height 16
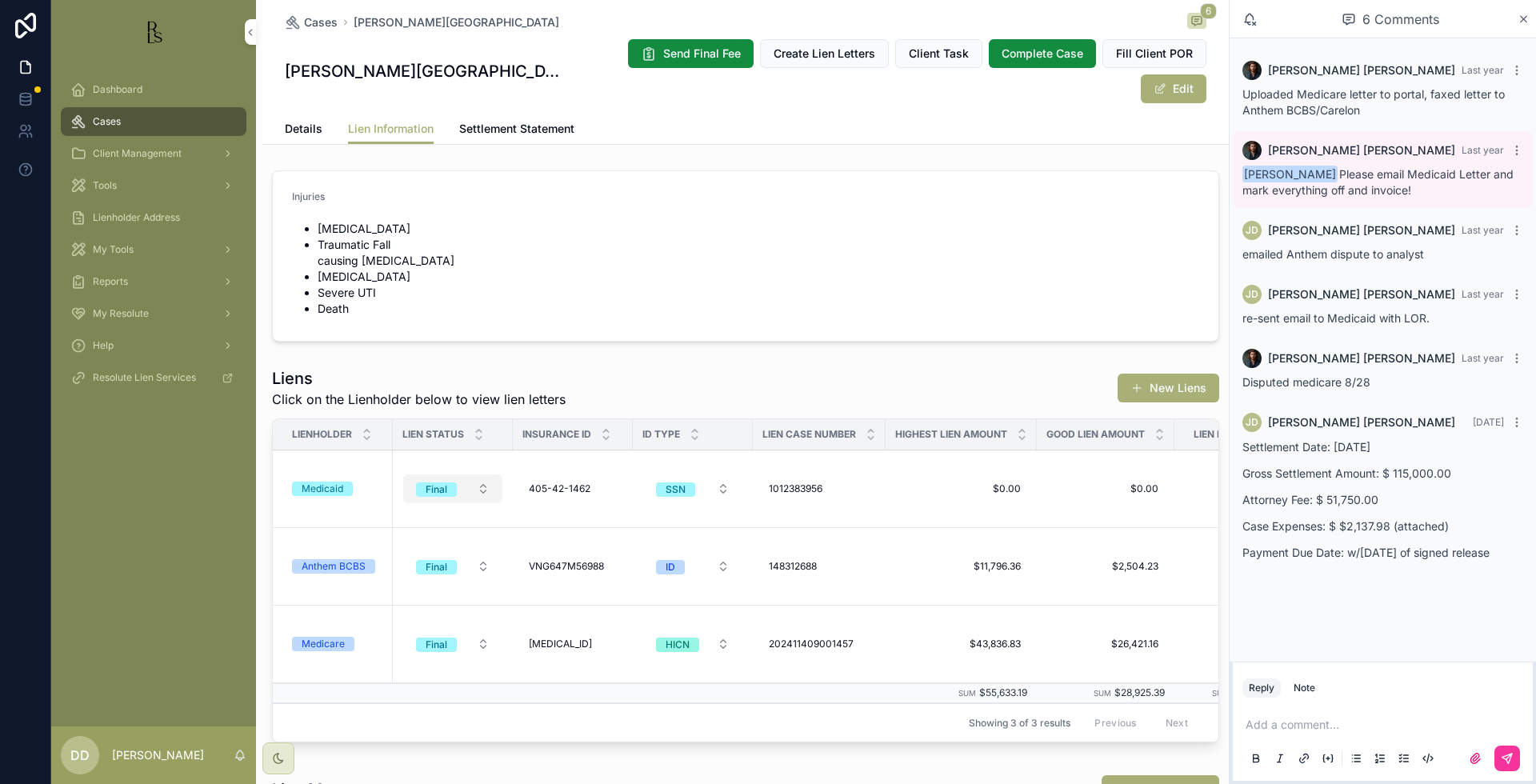
click at [441, 483] on div "Final" at bounding box center [436, 490] width 21 height 15
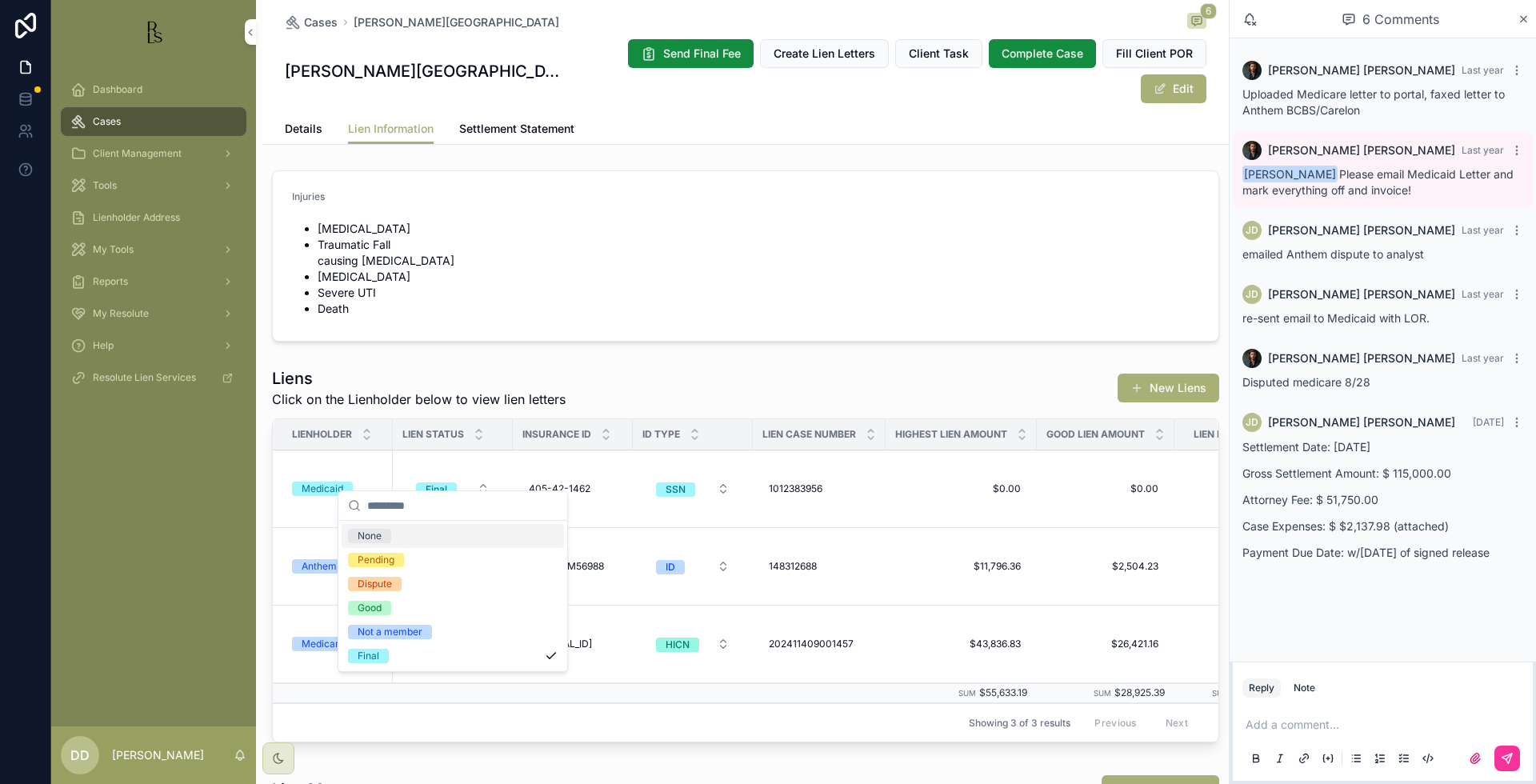
click at [743, 266] on form "Injuries [MEDICAL_DATA] Traumatic Fall causing [MEDICAL_DATA] [MEDICAL_DATA] Se…" at bounding box center [745, 256] width 946 height 170
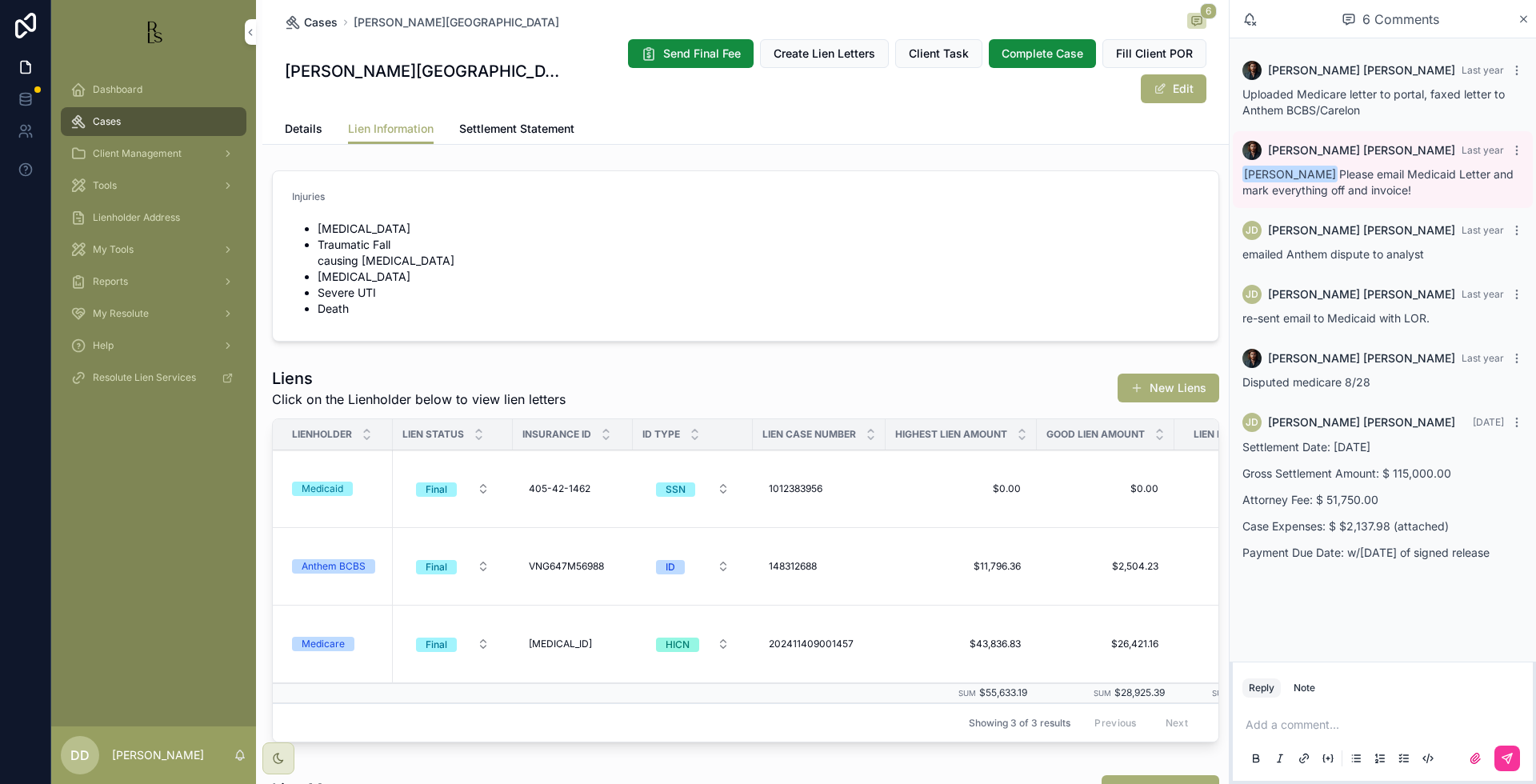
click at [312, 23] on span "Cases" at bounding box center [321, 22] width 34 height 16
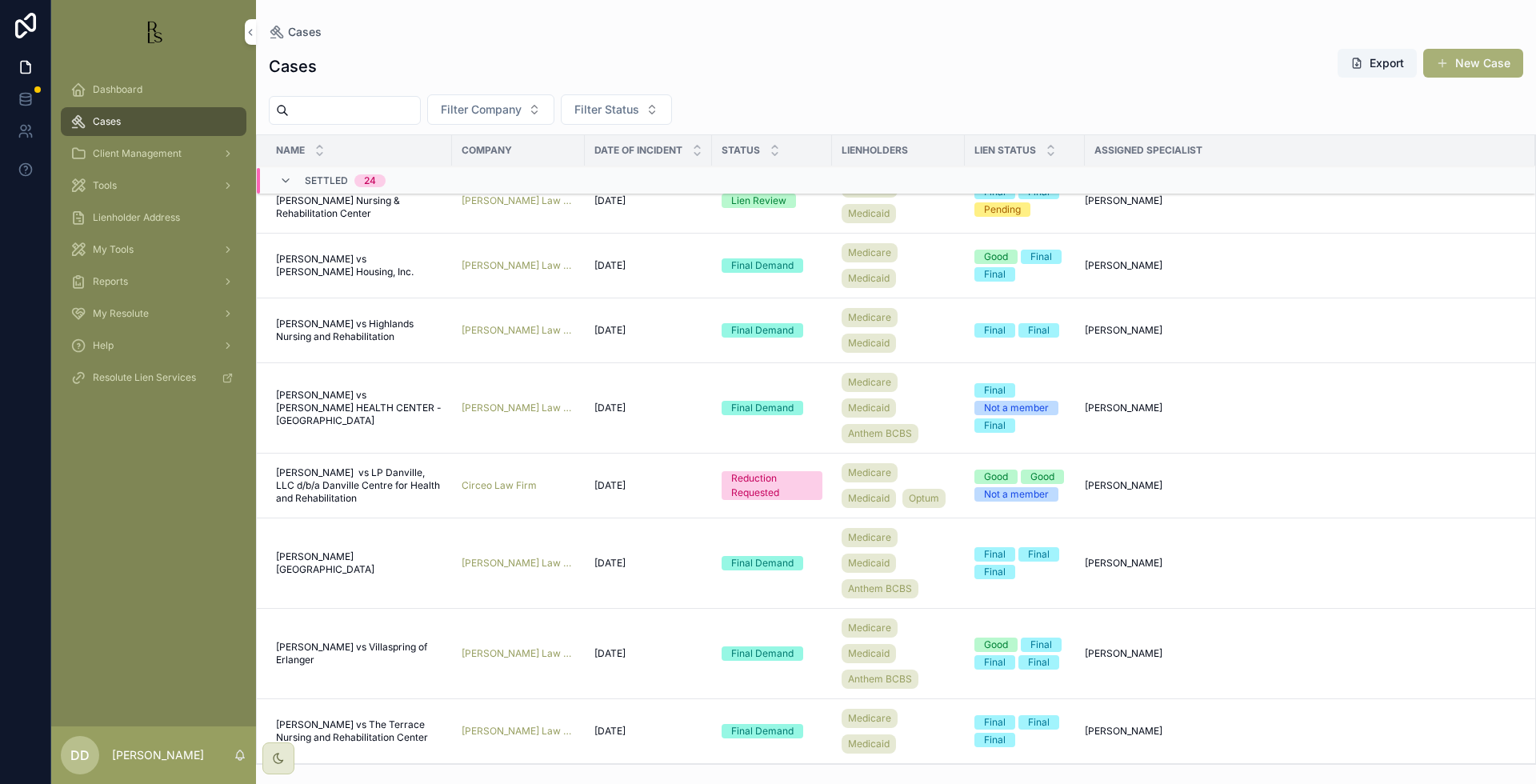
scroll to position [500, 0]
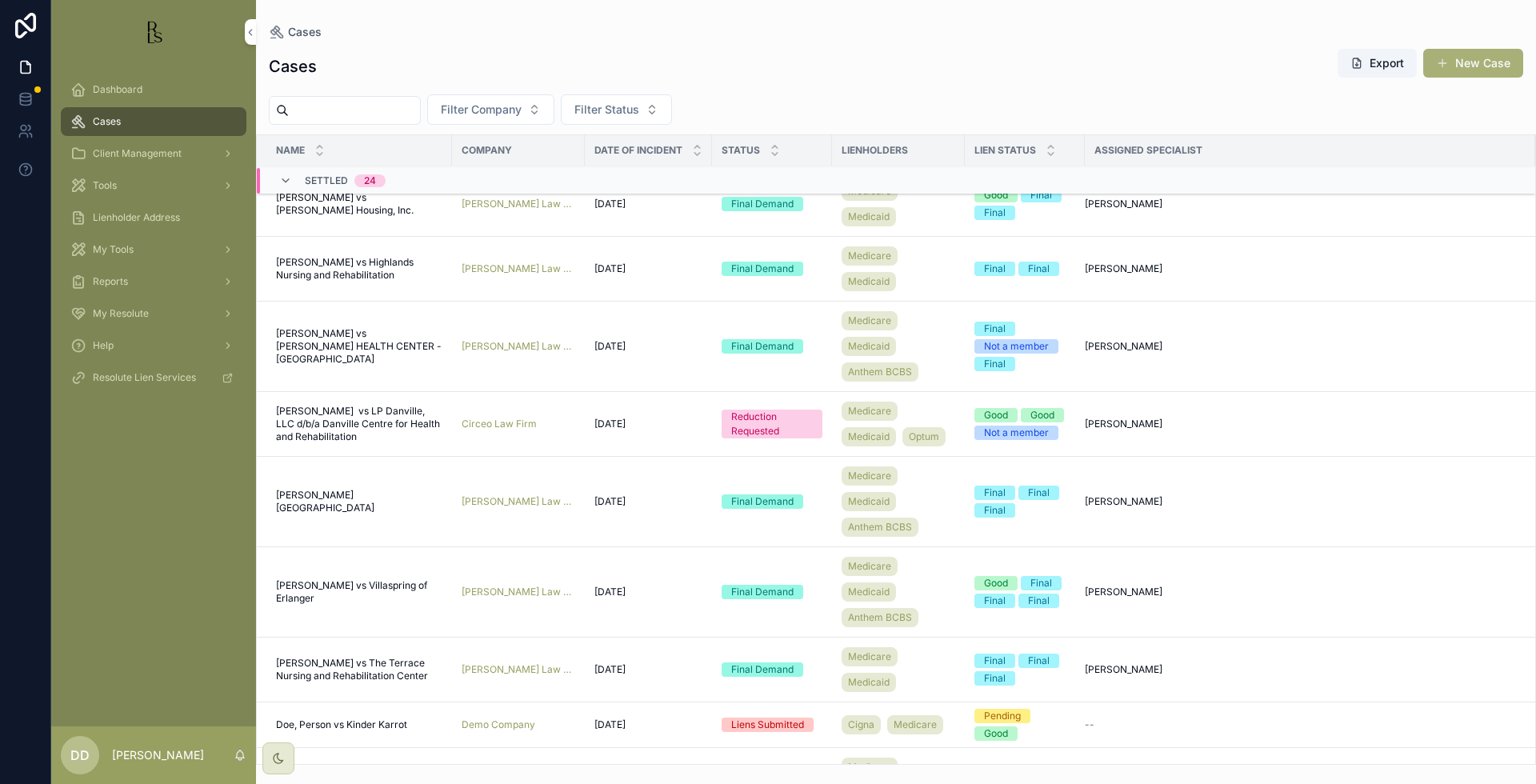
click at [337, 605] on span "[PERSON_NAME] vs Villaspring of Erlanger" at bounding box center [358, 592] width 166 height 26
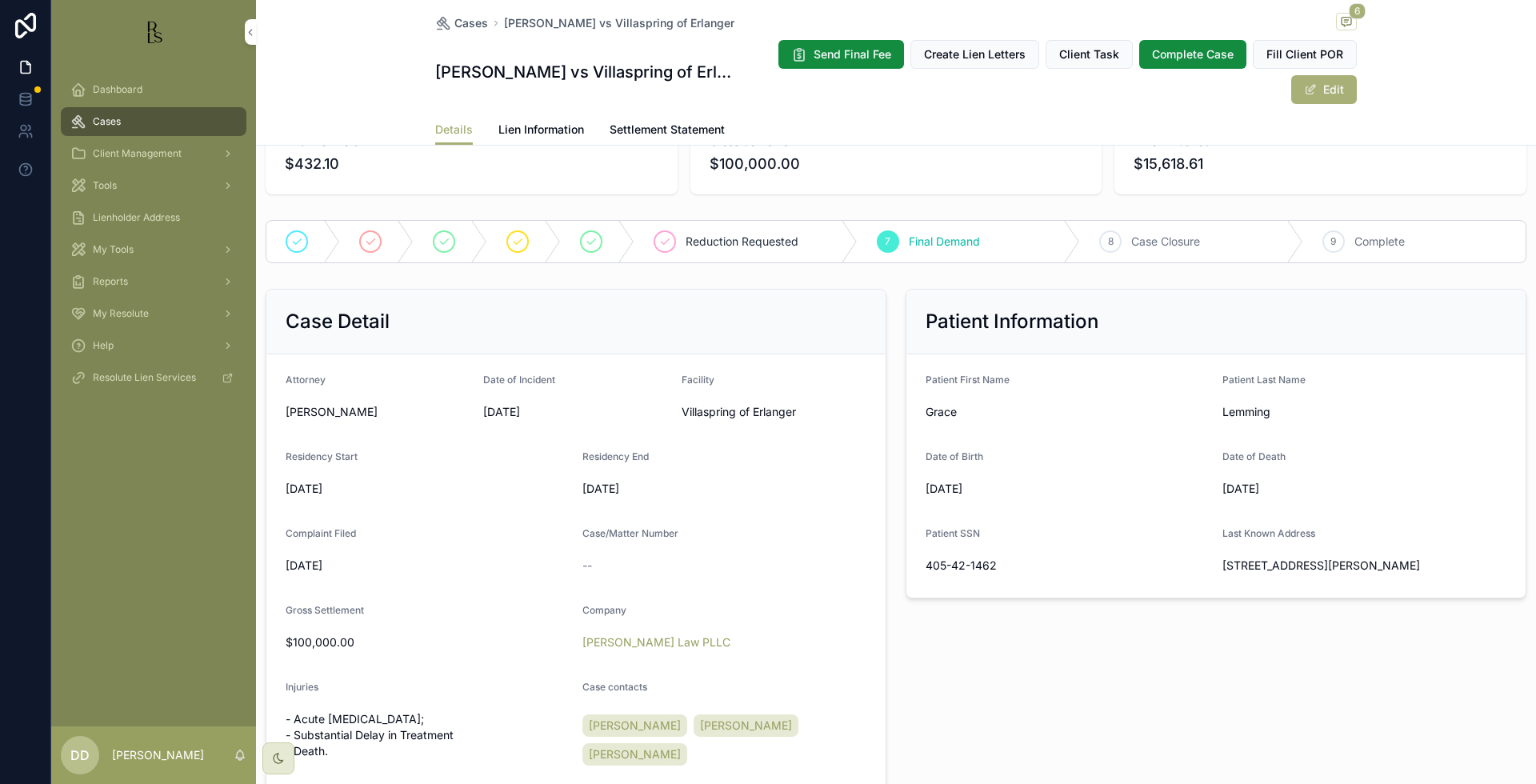
scroll to position [200, 0]
click at [1352, 17] on span "6" at bounding box center [1357, 10] width 17 height 16
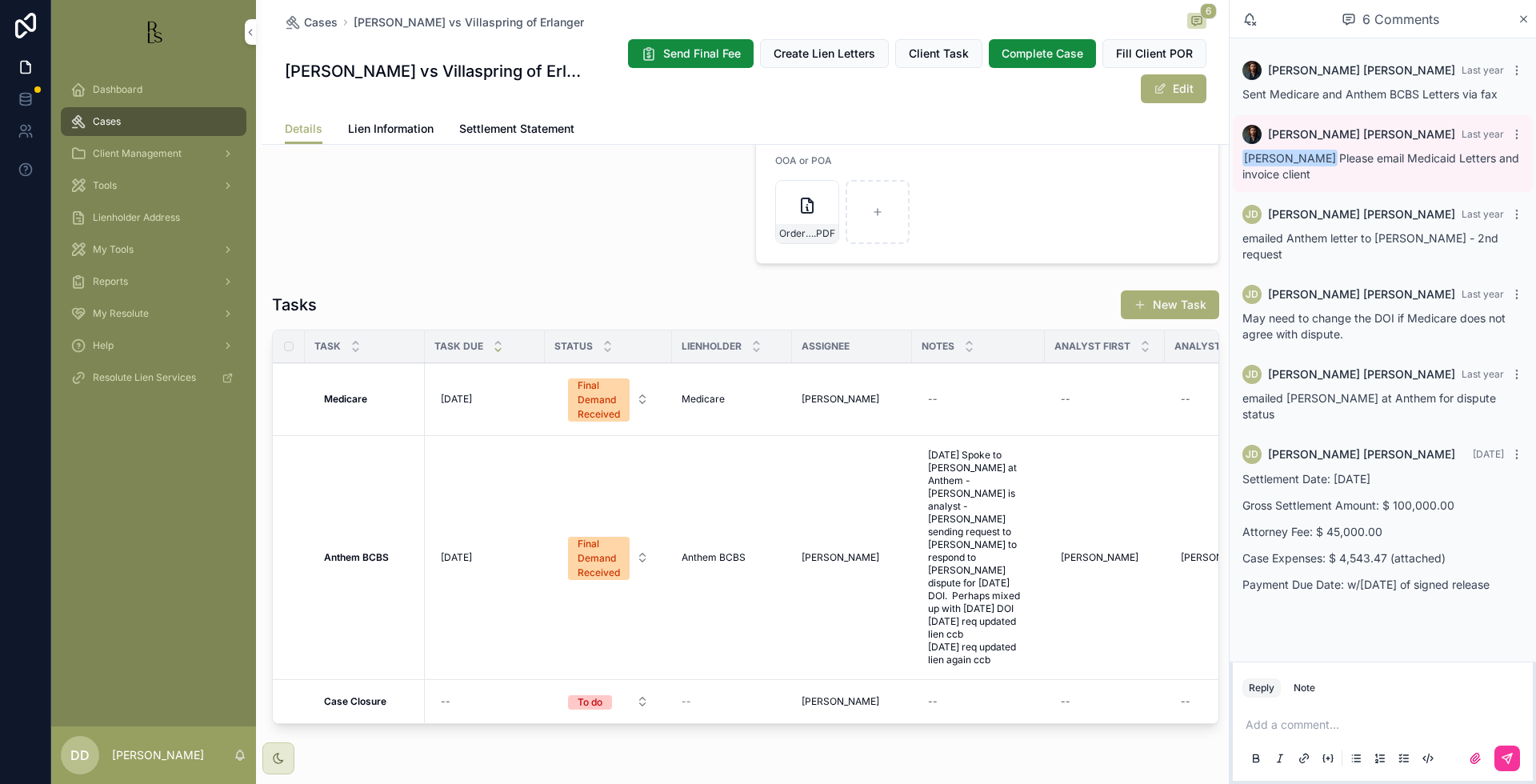
scroll to position [1361, 0]
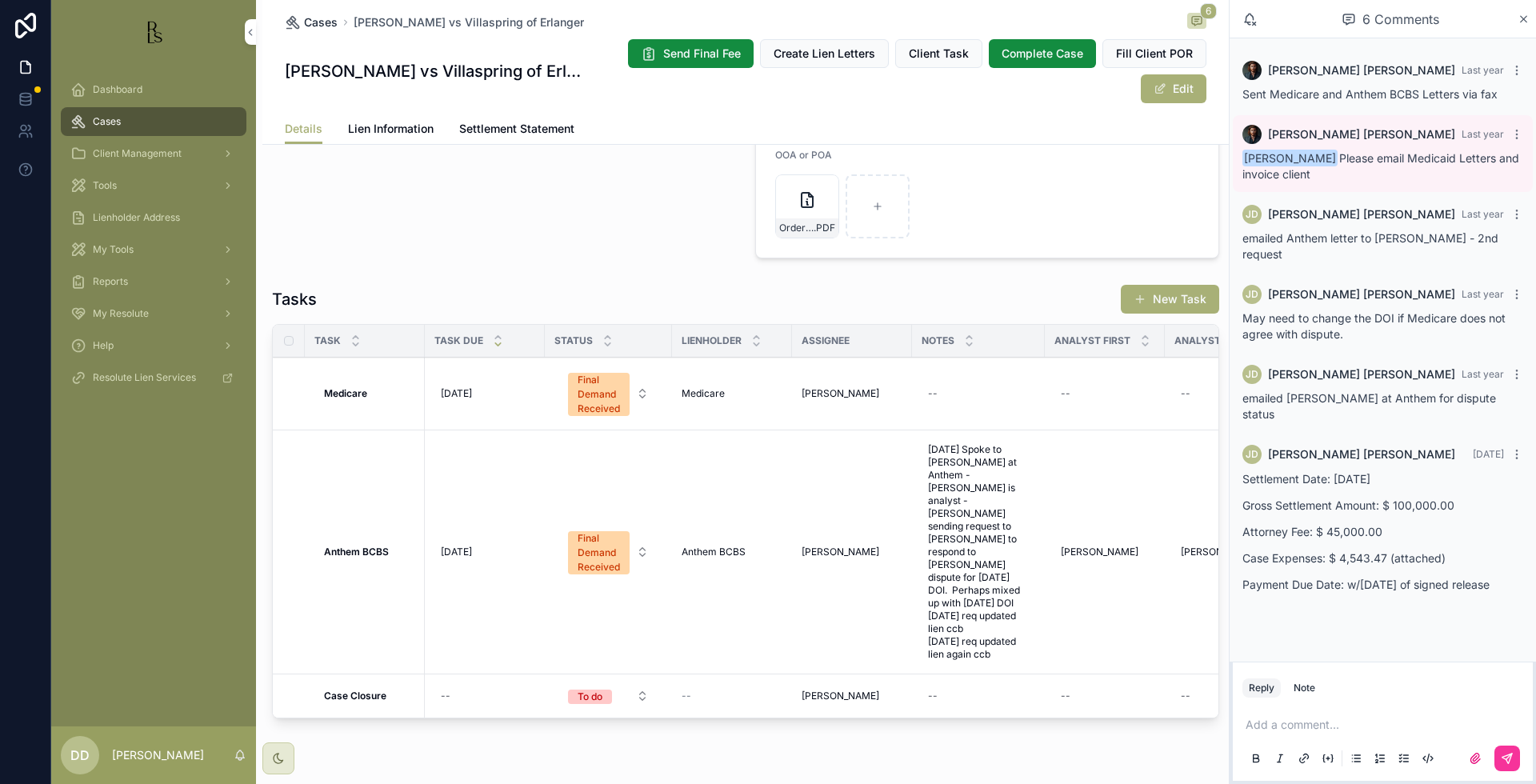
click at [309, 26] on span "Cases" at bounding box center [321, 22] width 34 height 16
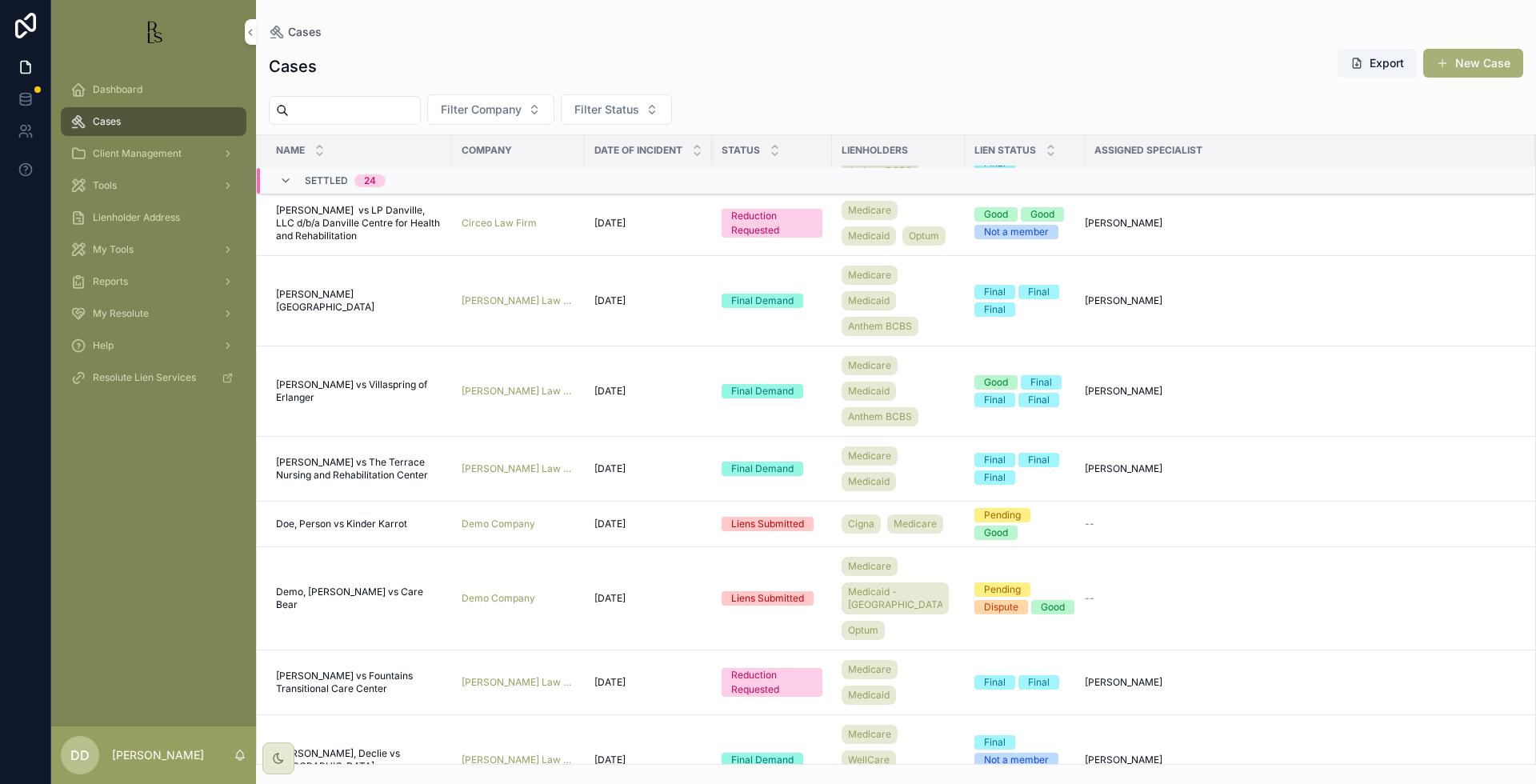
scroll to position [823, 0]
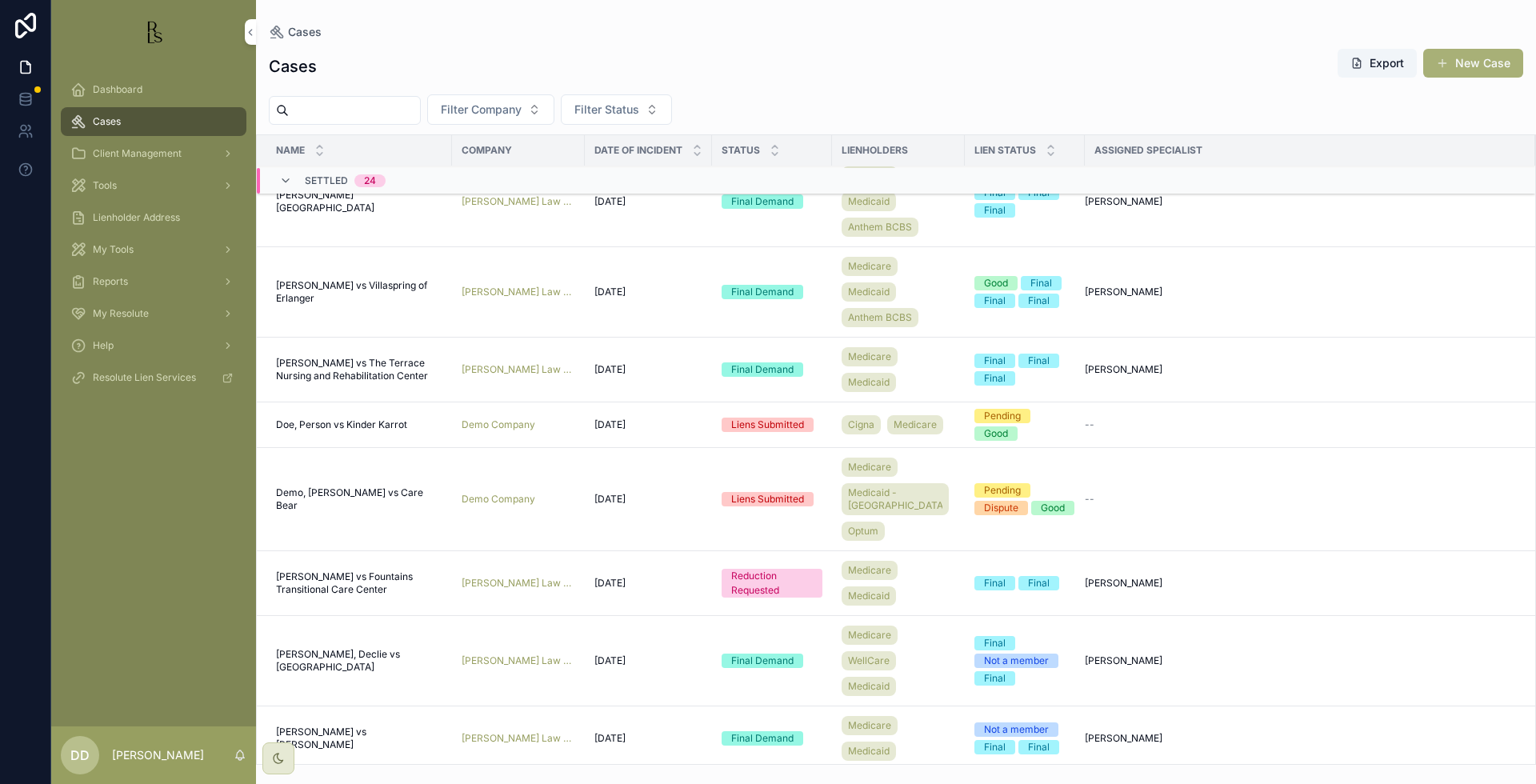
click at [316, 305] on span "[PERSON_NAME] vs Villaspring of Erlanger" at bounding box center [358, 292] width 166 height 26
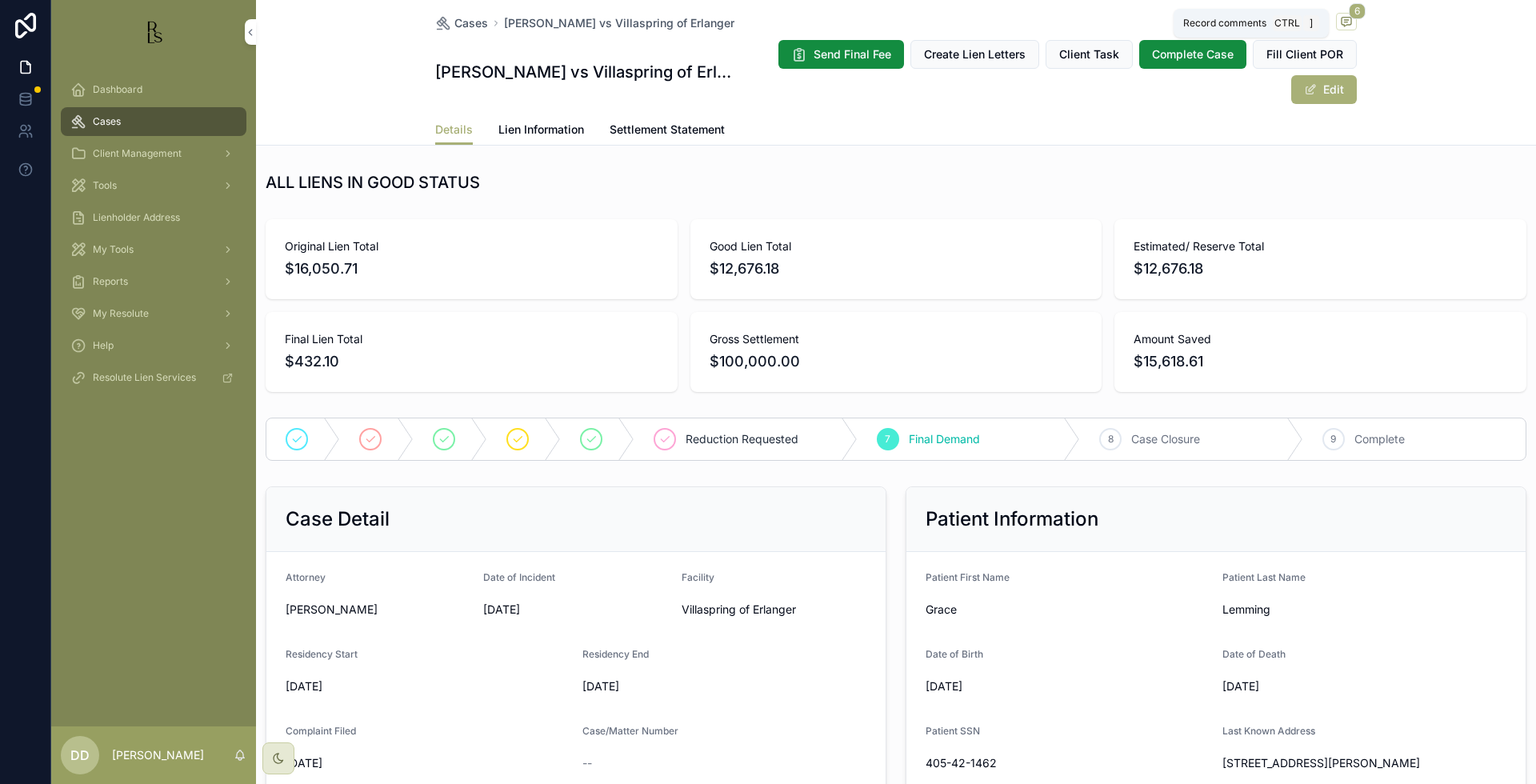
click at [1344, 20] on icon "scrollable content" at bounding box center [1346, 20] width 4 height 0
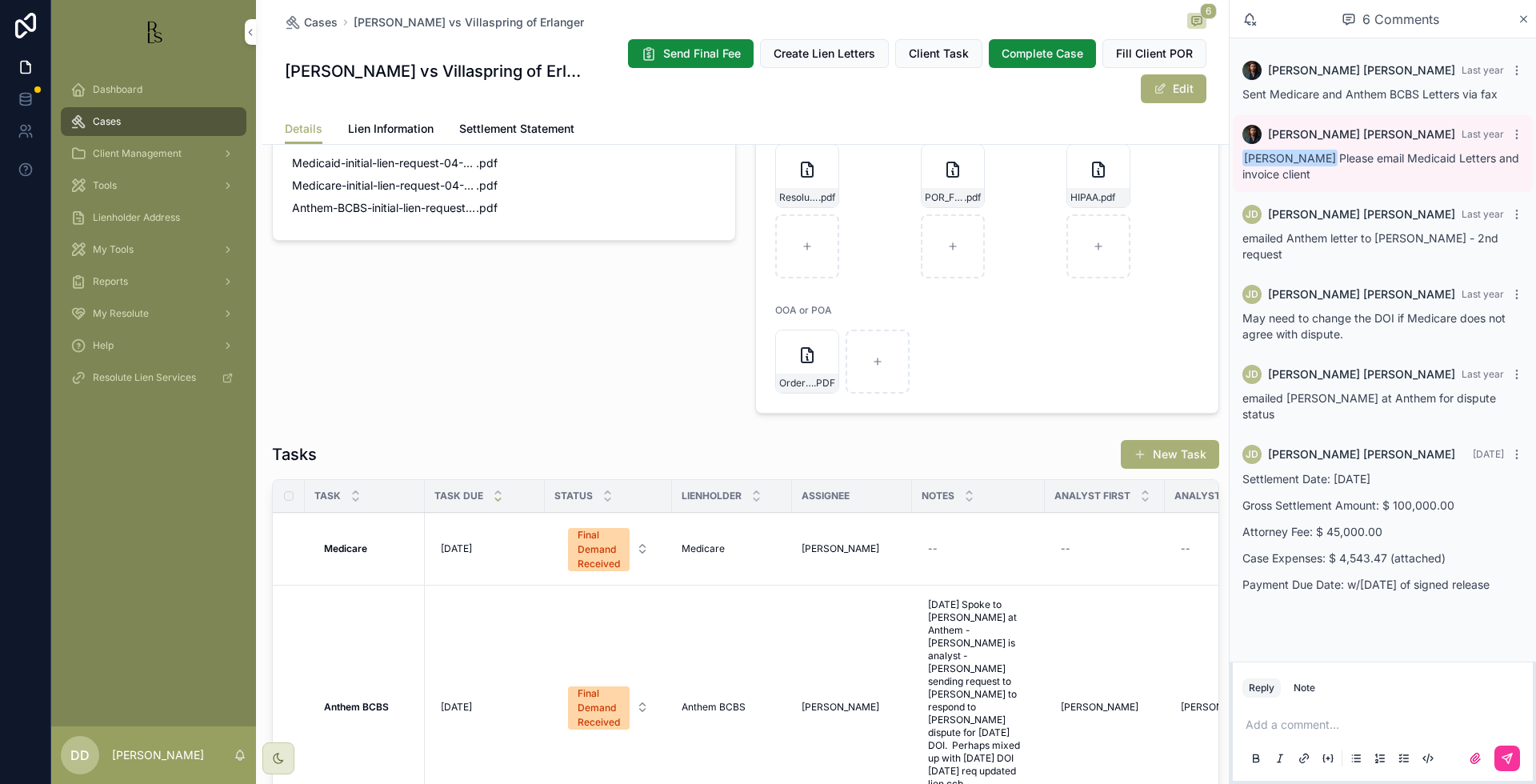
scroll to position [1300, 0]
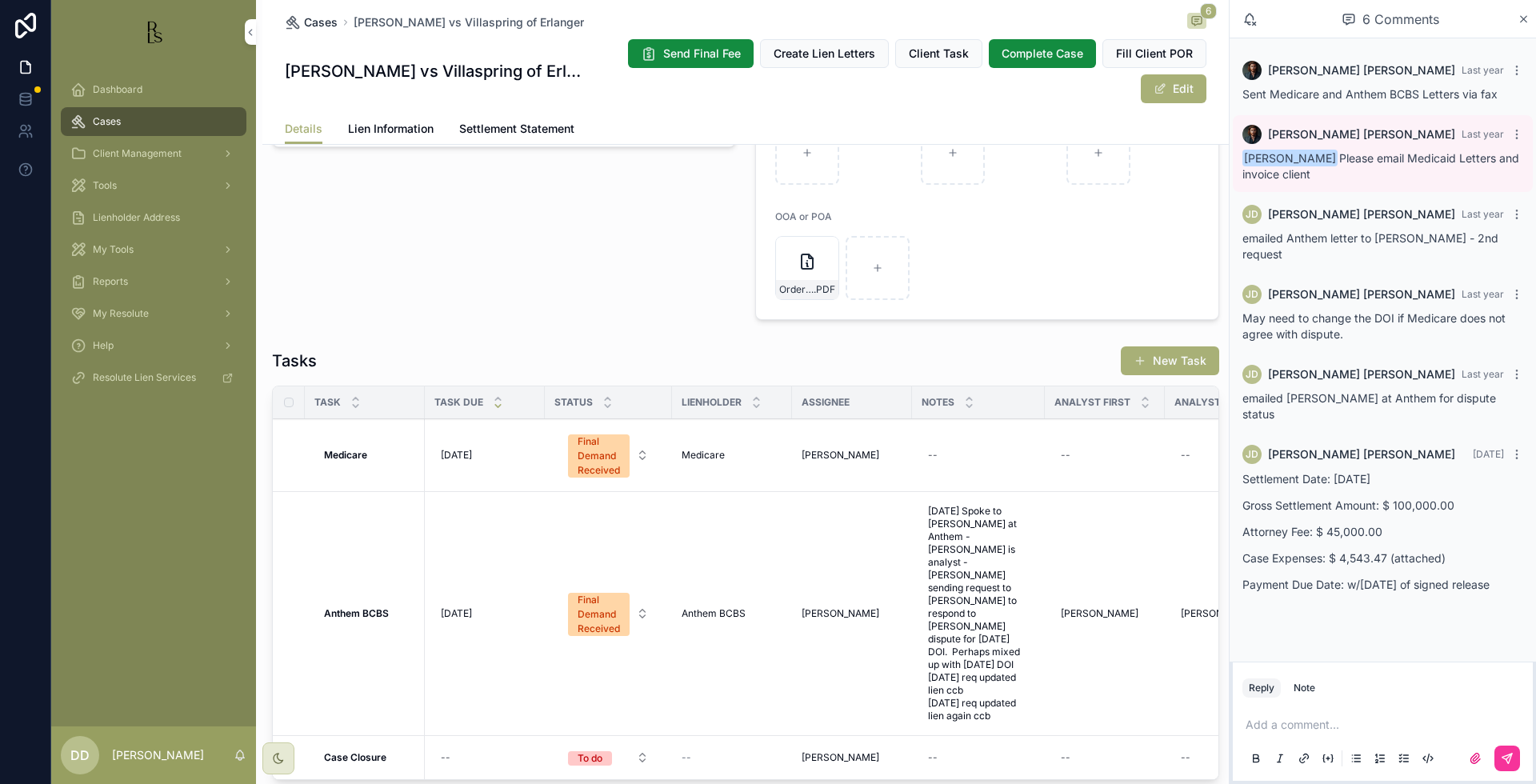
click at [305, 21] on span "Cases" at bounding box center [321, 22] width 34 height 16
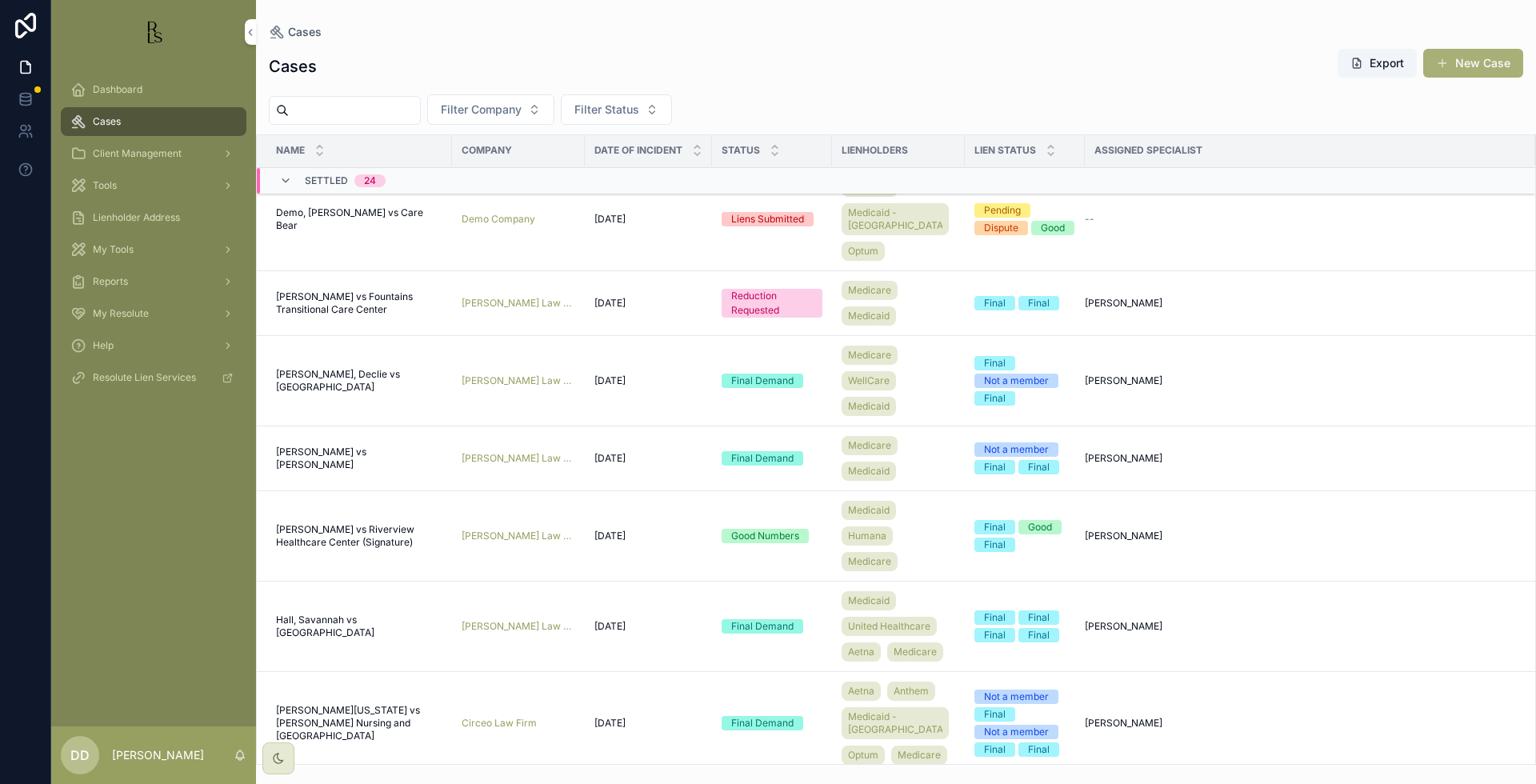
scroll to position [700, 0]
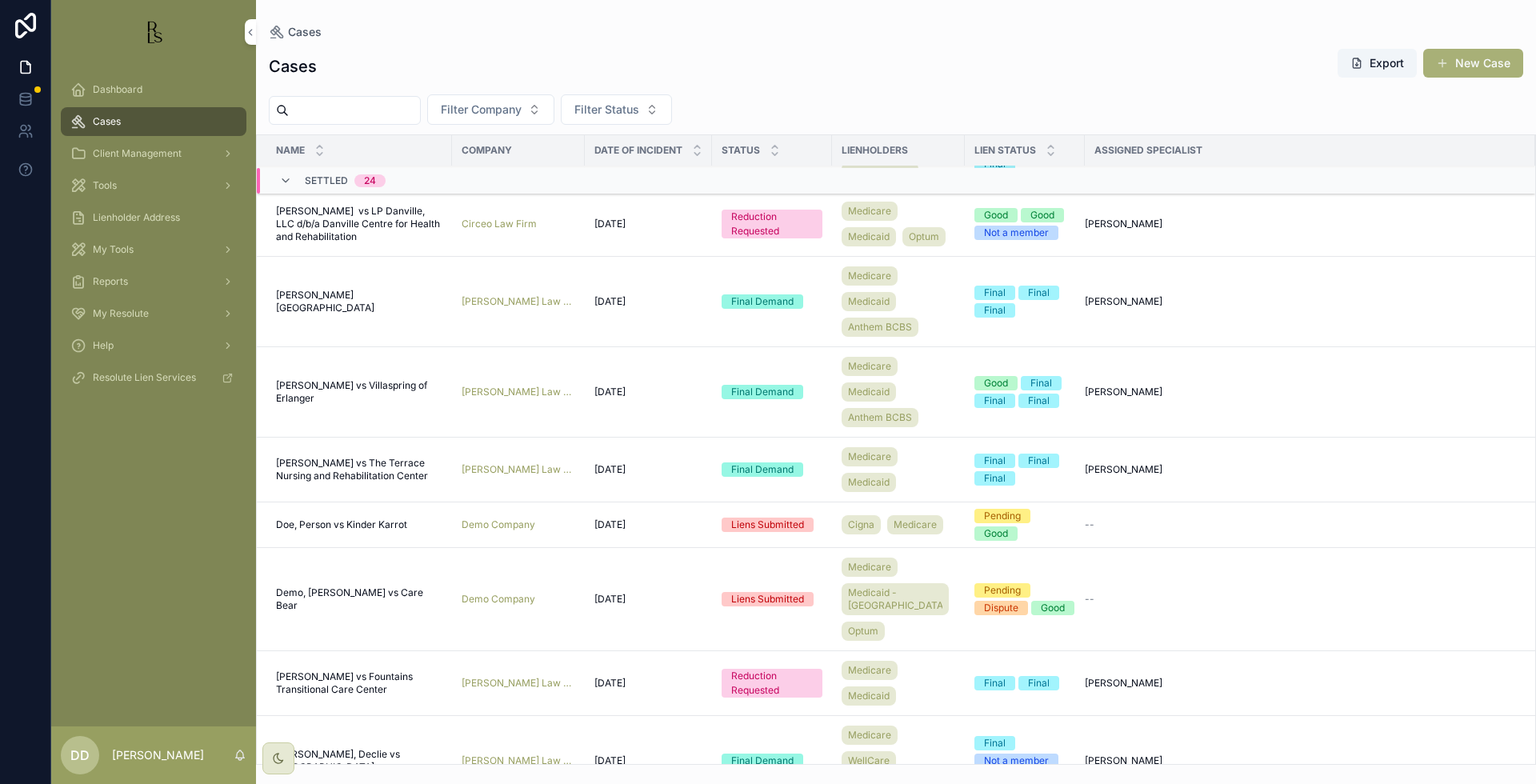
click at [318, 503] on td "[PERSON_NAME] vs The Terrace Nursing and Rehabilitation Center [PERSON_NAME] vs…" at bounding box center [354, 470] width 195 height 64
click at [318, 483] on span "[PERSON_NAME] vs The Terrace Nursing and Rehabilitation Center" at bounding box center [358, 470] width 166 height 26
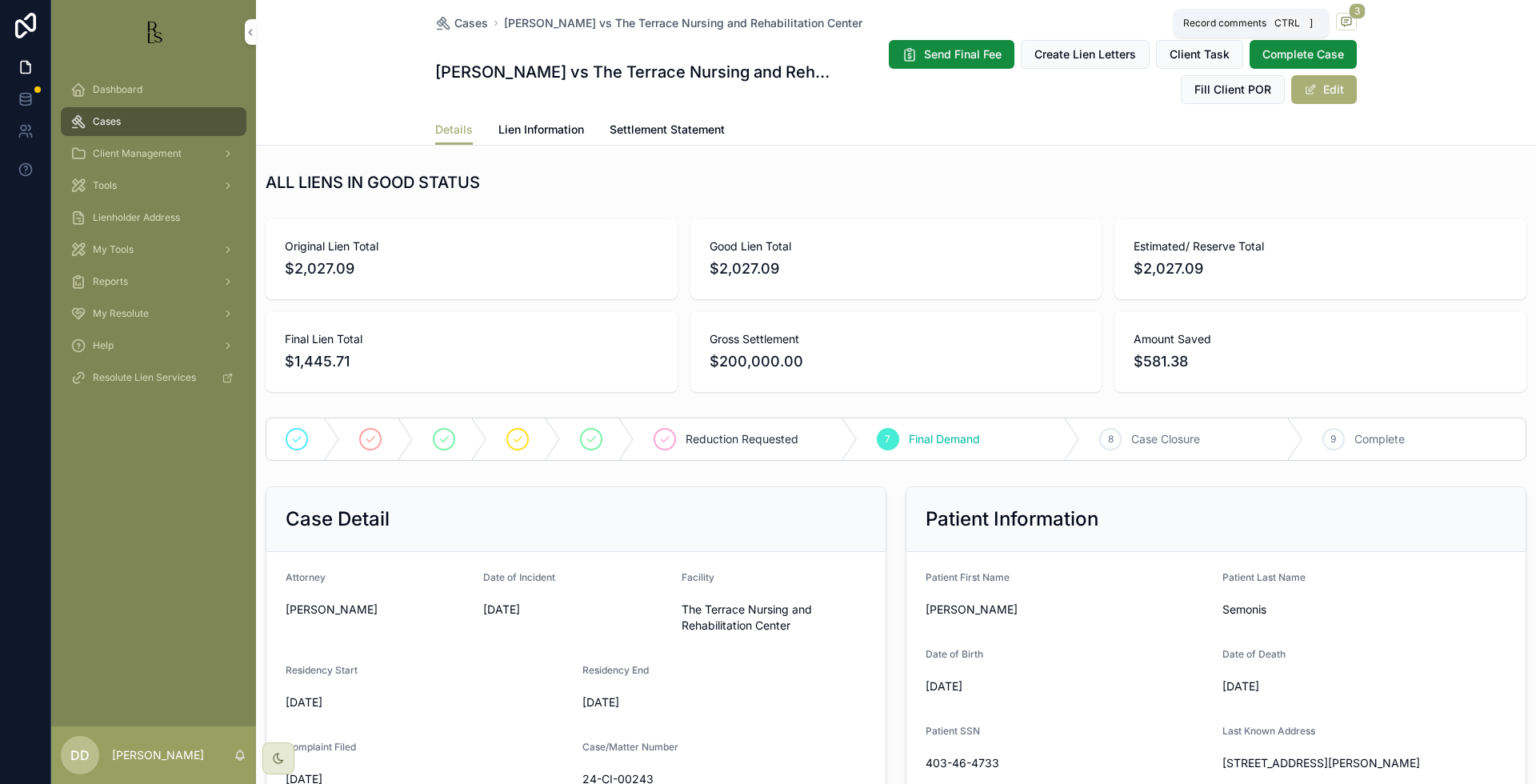
click at [1348, 21] on span "scrollable content" at bounding box center [1346, 21] width 21 height 17
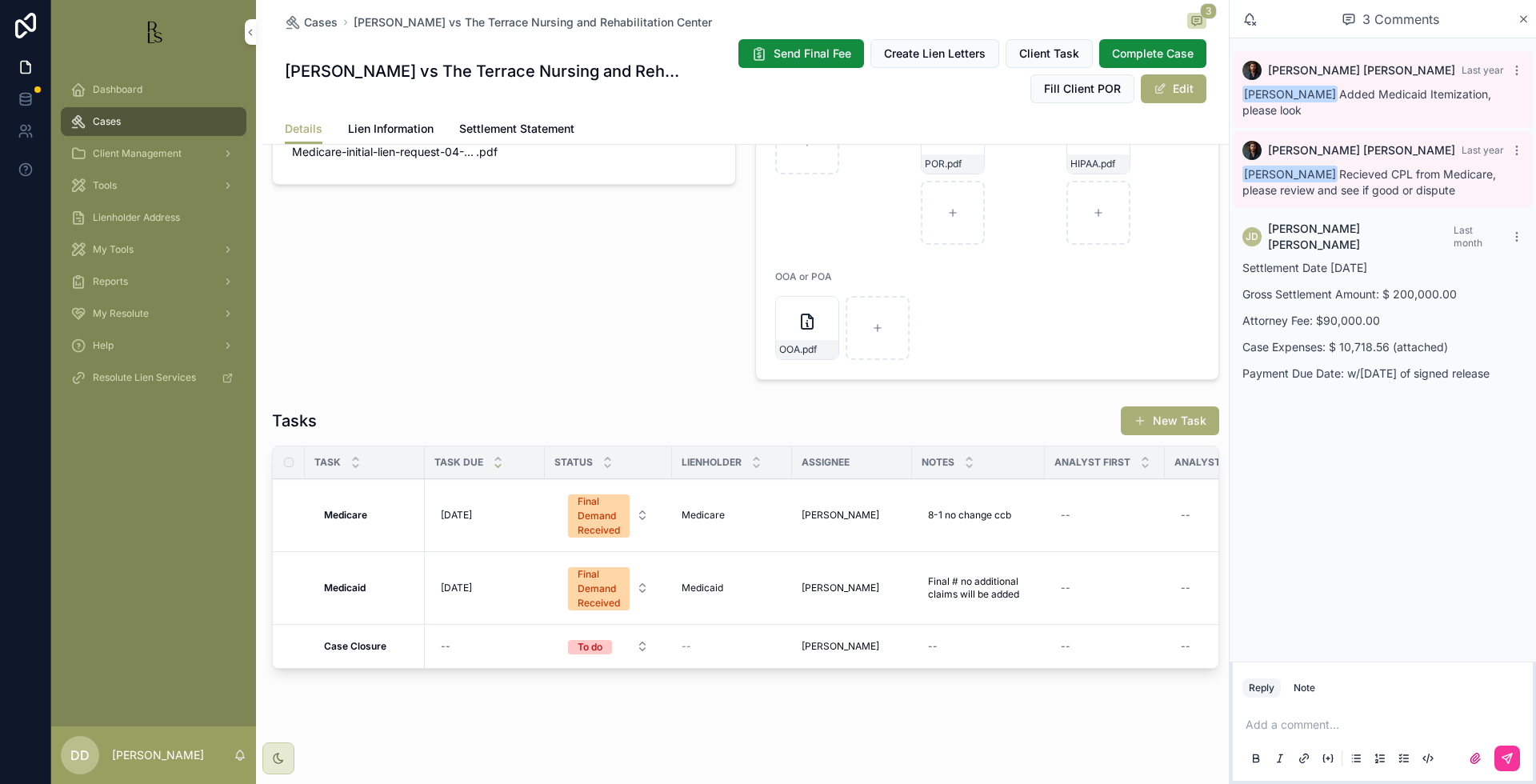
scroll to position [1360, 0]
click at [320, 28] on span "Cases" at bounding box center [321, 22] width 34 height 16
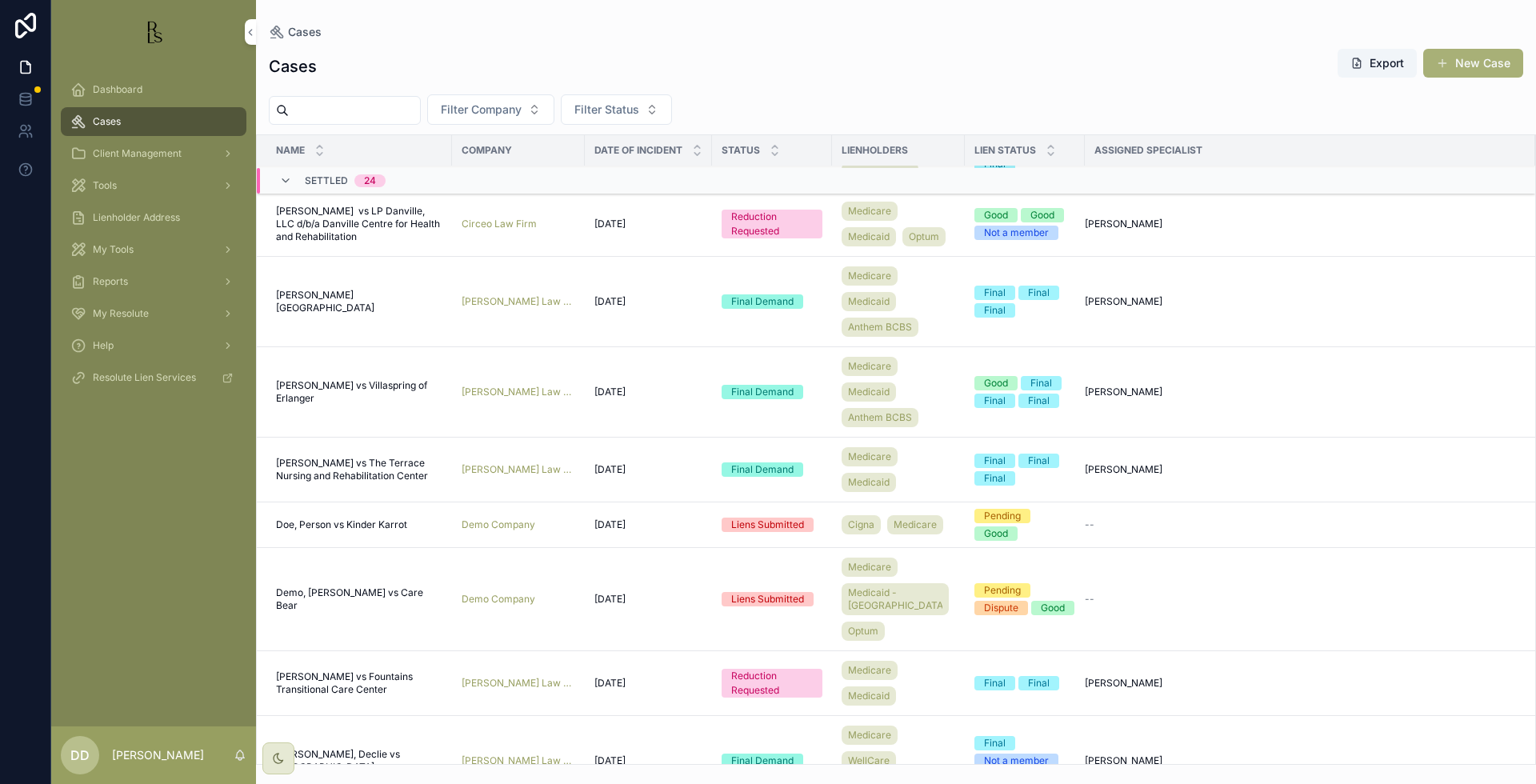
scroll to position [823, 0]
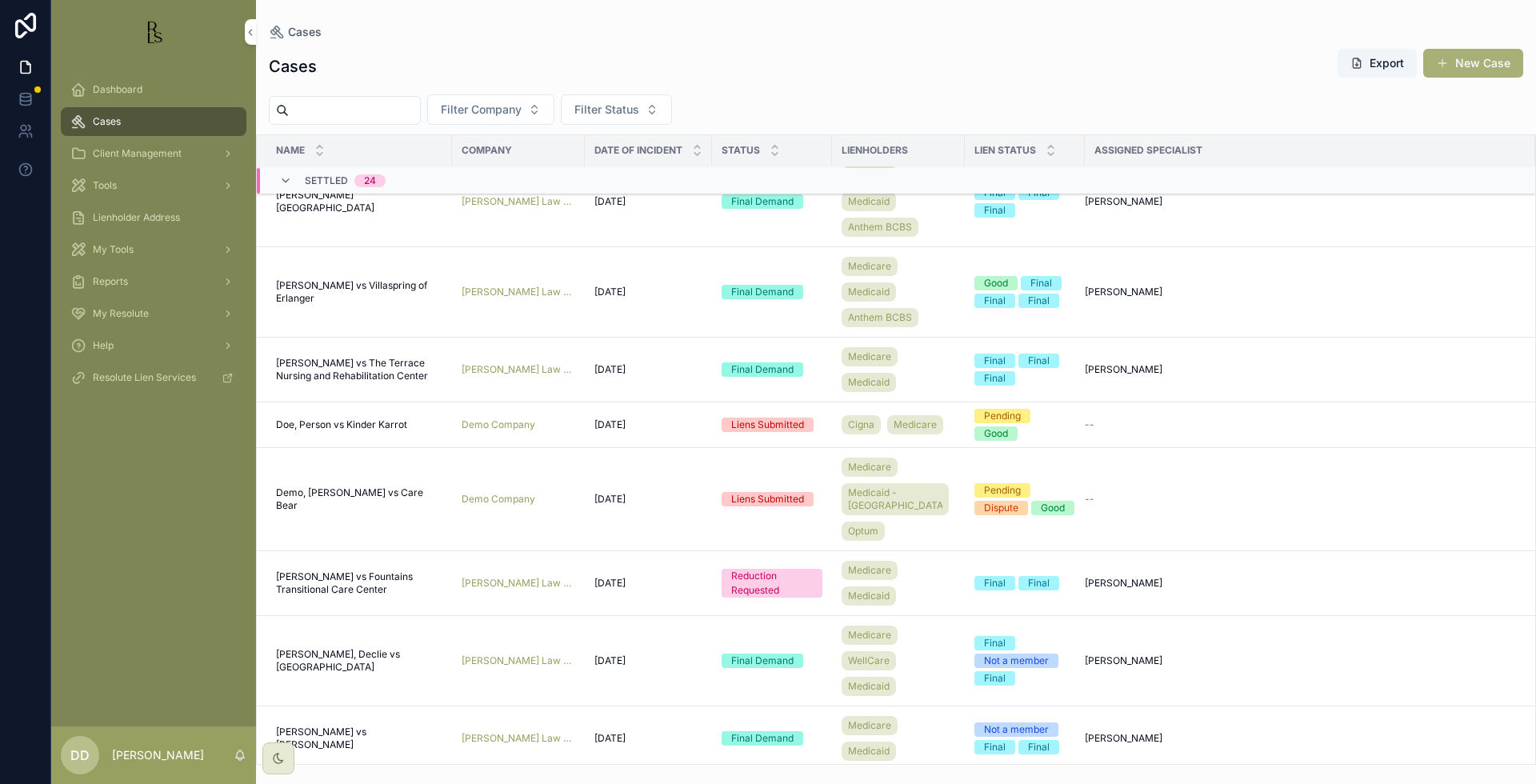
click at [343, 431] on span "Doe, Person vs Kinder Karrot" at bounding box center [341, 425] width 131 height 13
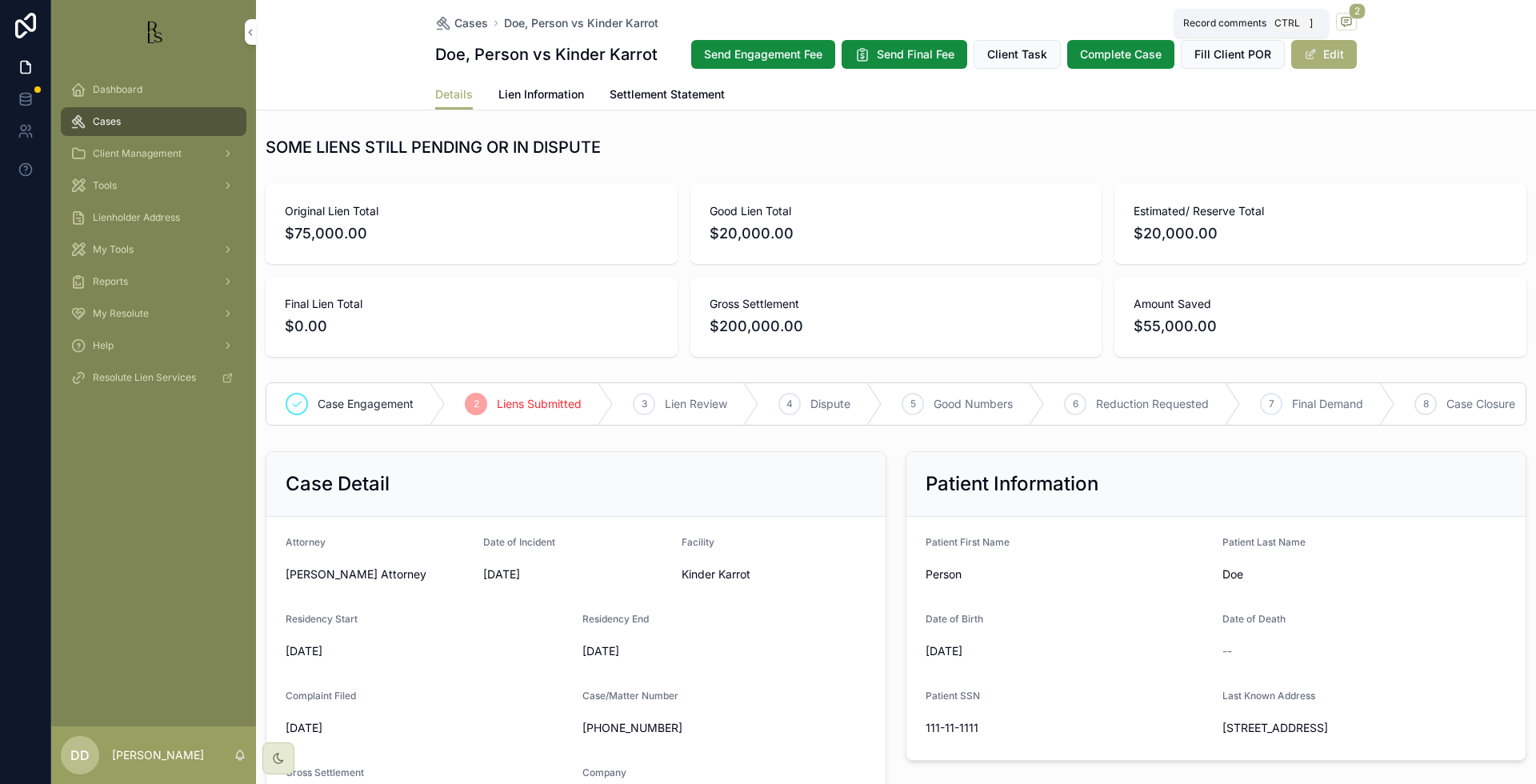
click at [1348, 21] on span "scrollable content" at bounding box center [1346, 21] width 21 height 17
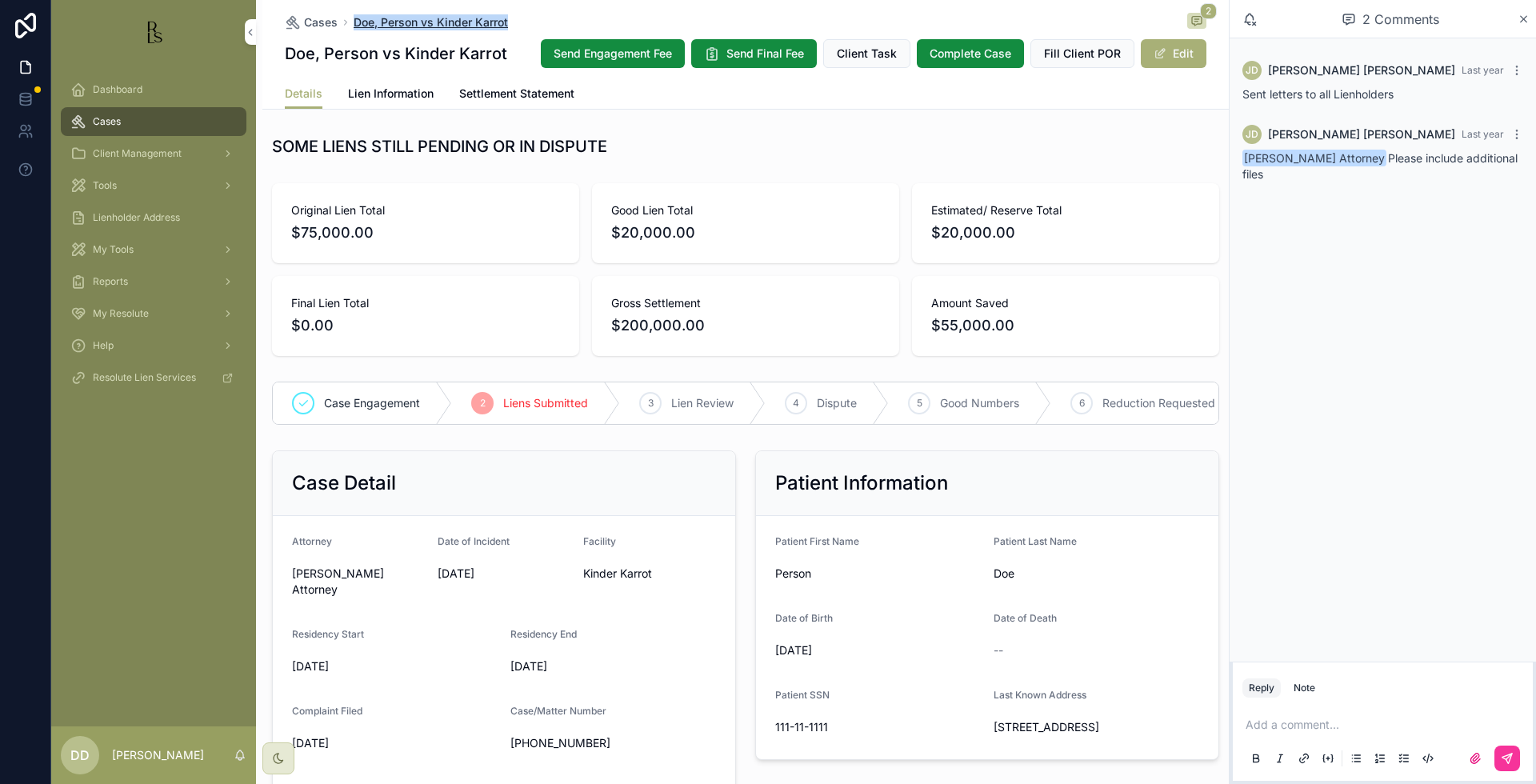
drag, startPoint x: 518, startPoint y: 18, endPoint x: 346, endPoint y: 21, distance: 172.0
click at [346, 21] on div "Cases Doe, Person vs Kinder Karrot 2" at bounding box center [745, 22] width 922 height 19
copy span "Doe, Person vs Kinder Karrot"
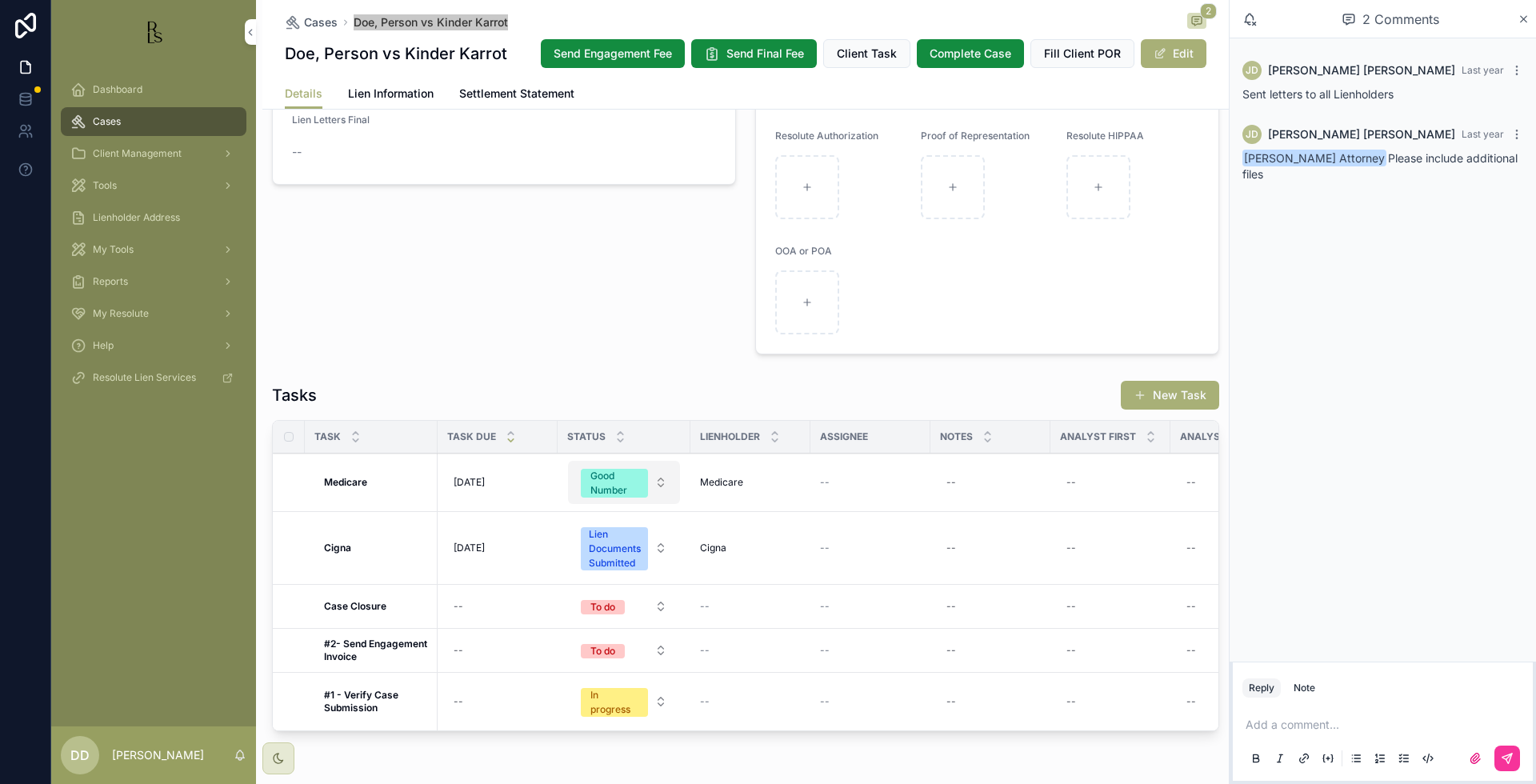
scroll to position [1195, 0]
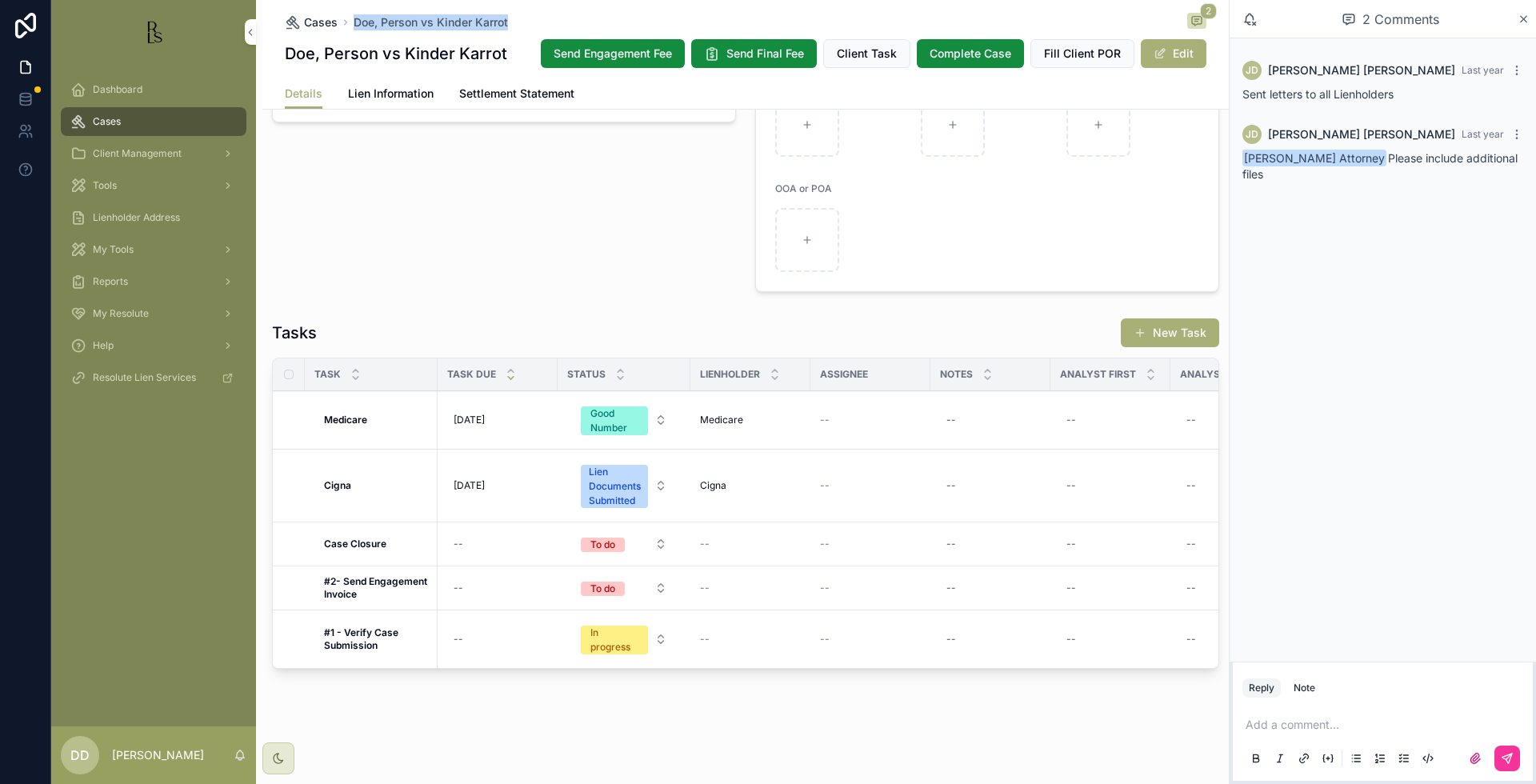
click at [323, 28] on span "Cases" at bounding box center [321, 22] width 34 height 16
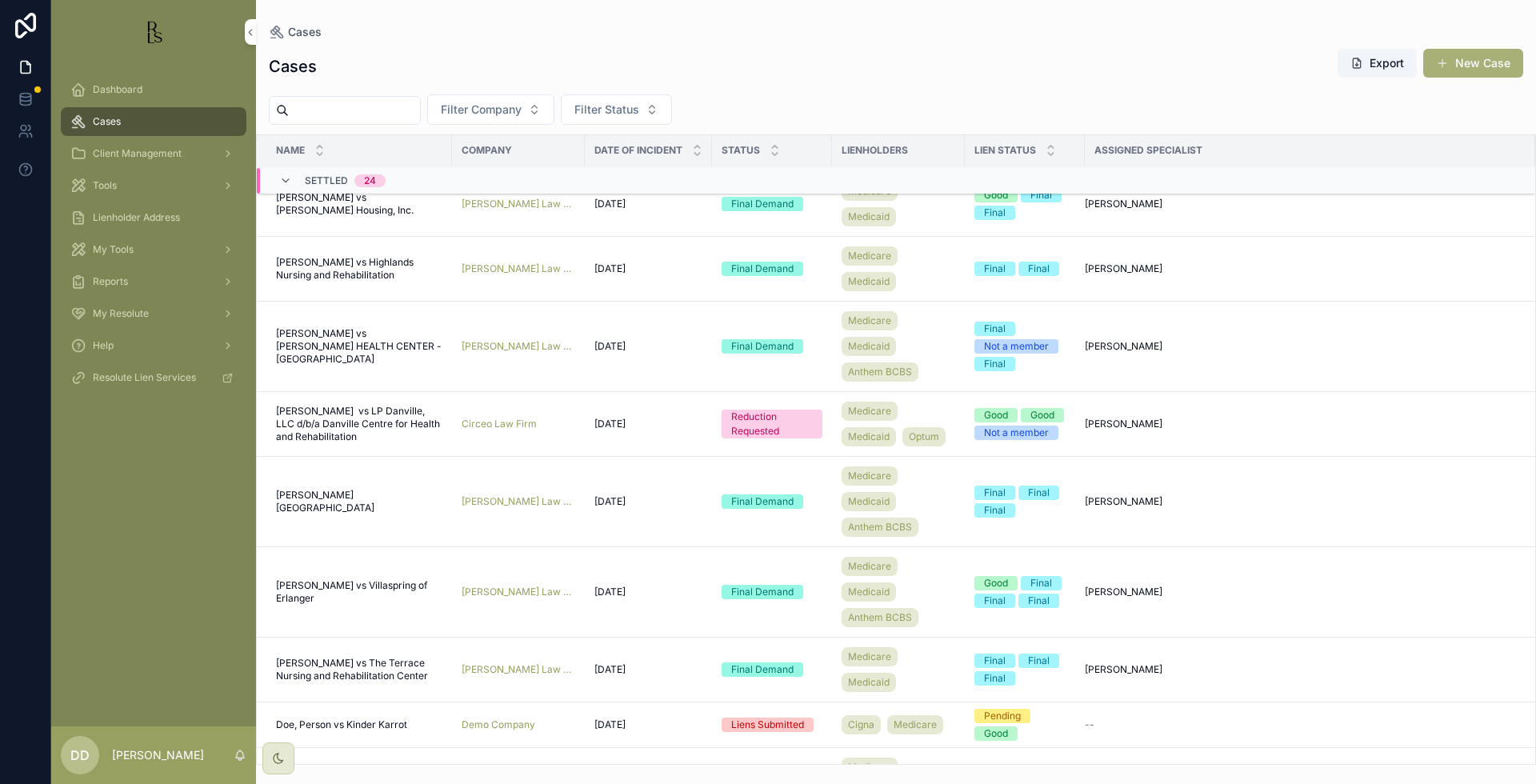
scroll to position [823, 0]
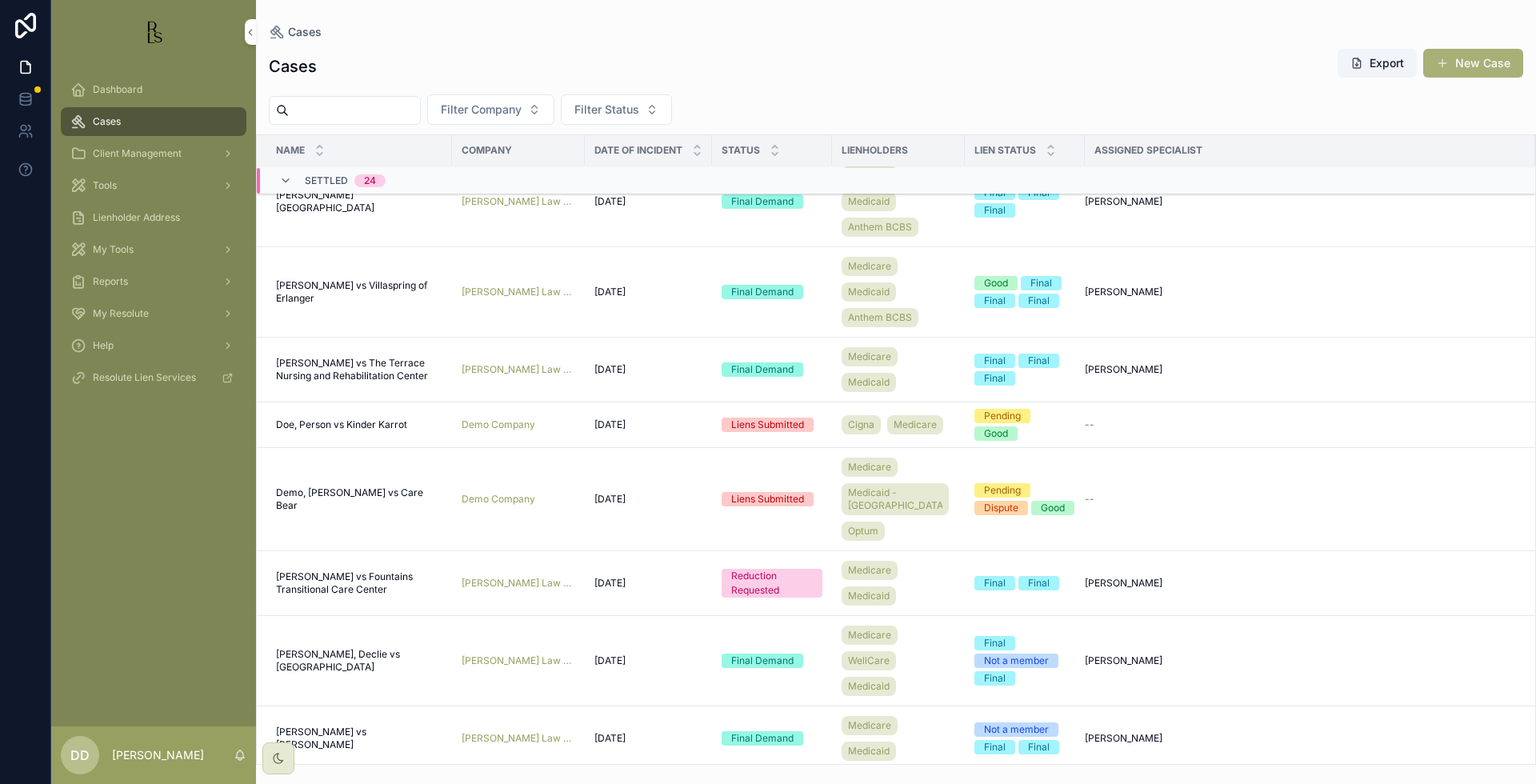
click at [343, 512] on span "Demo, [PERSON_NAME] vs Care Bear" at bounding box center [358, 499] width 166 height 26
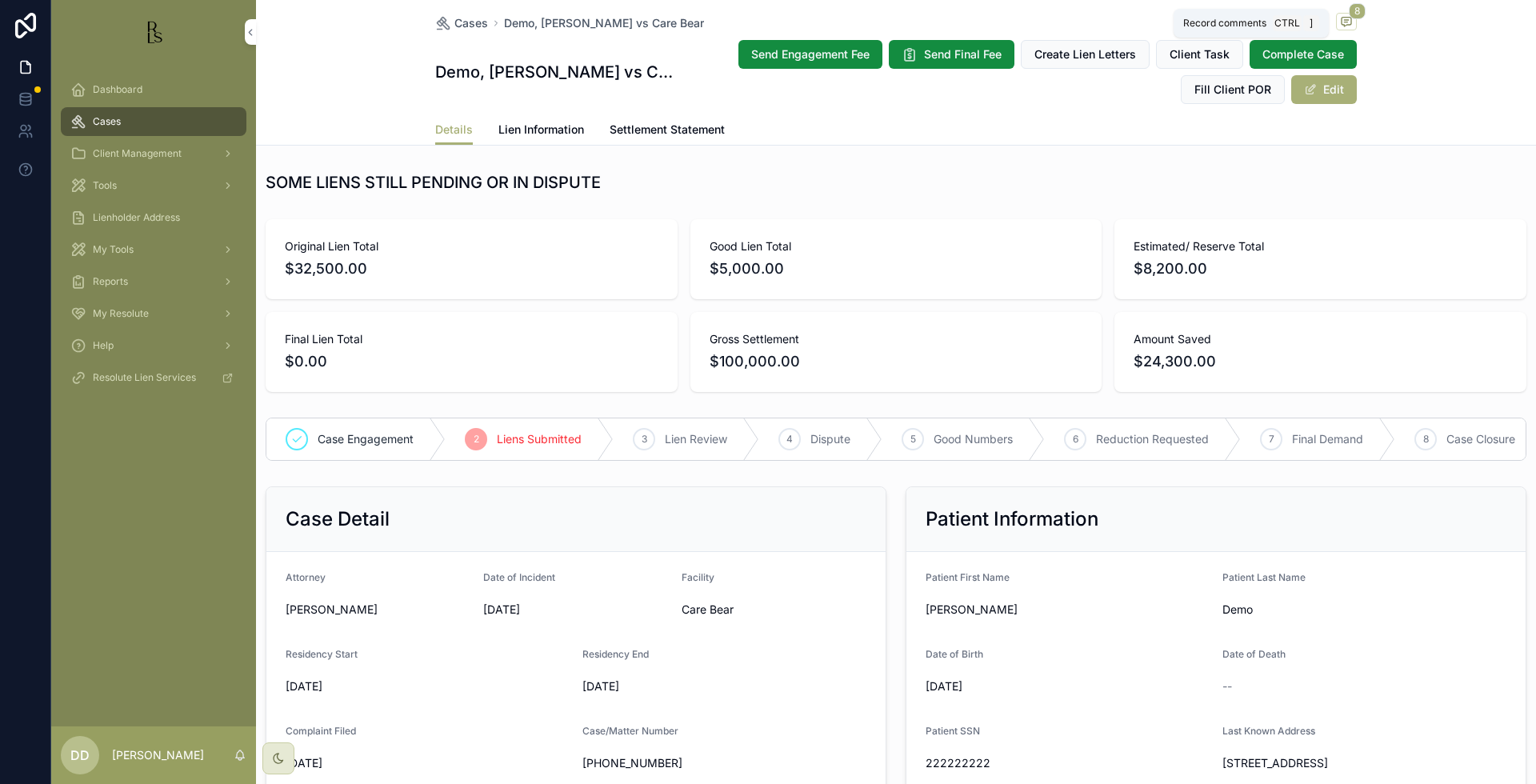
click at [1347, 26] on span "scrollable content" at bounding box center [1346, 21] width 21 height 17
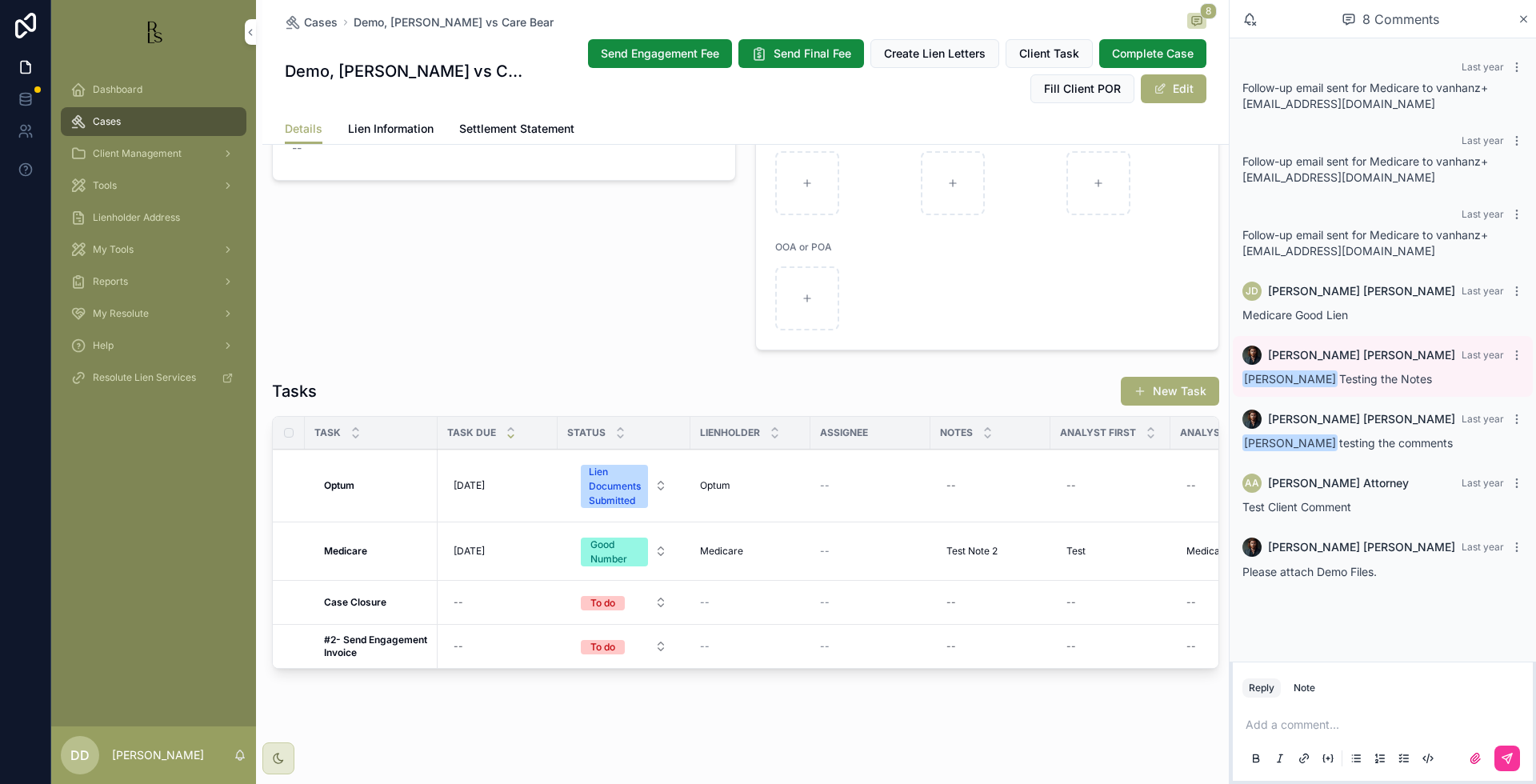
scroll to position [1176, 0]
drag, startPoint x: 471, startPoint y: 23, endPoint x: 347, endPoint y: 18, distance: 124.1
click at [347, 18] on div "Cases Demo, [PERSON_NAME] vs Care Bear 8" at bounding box center [745, 22] width 922 height 19
copy span "Demo, [PERSON_NAME] vs Care Bear"
click at [294, 27] on link "Cases" at bounding box center [311, 22] width 52 height 16
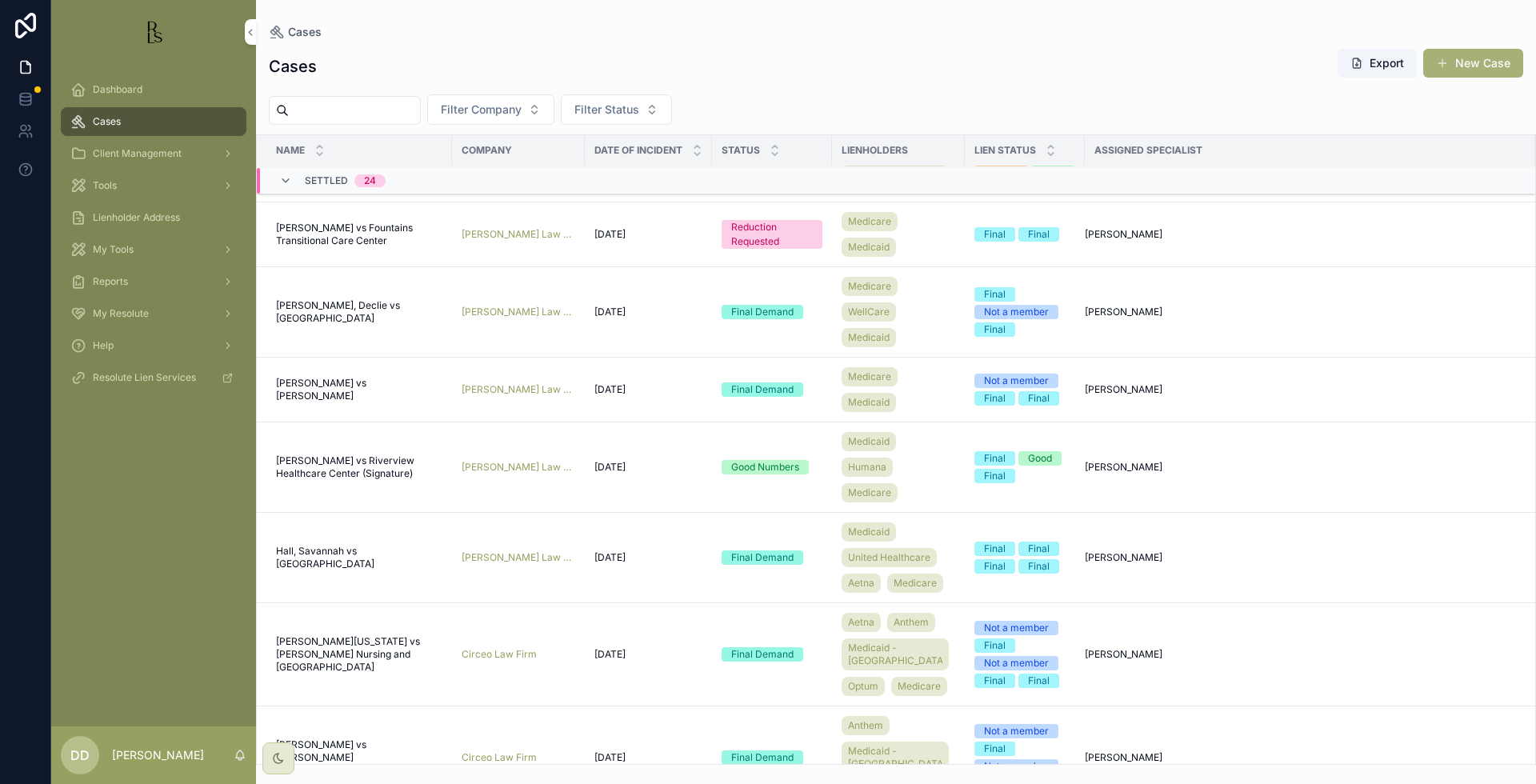
scroll to position [1122, 0]
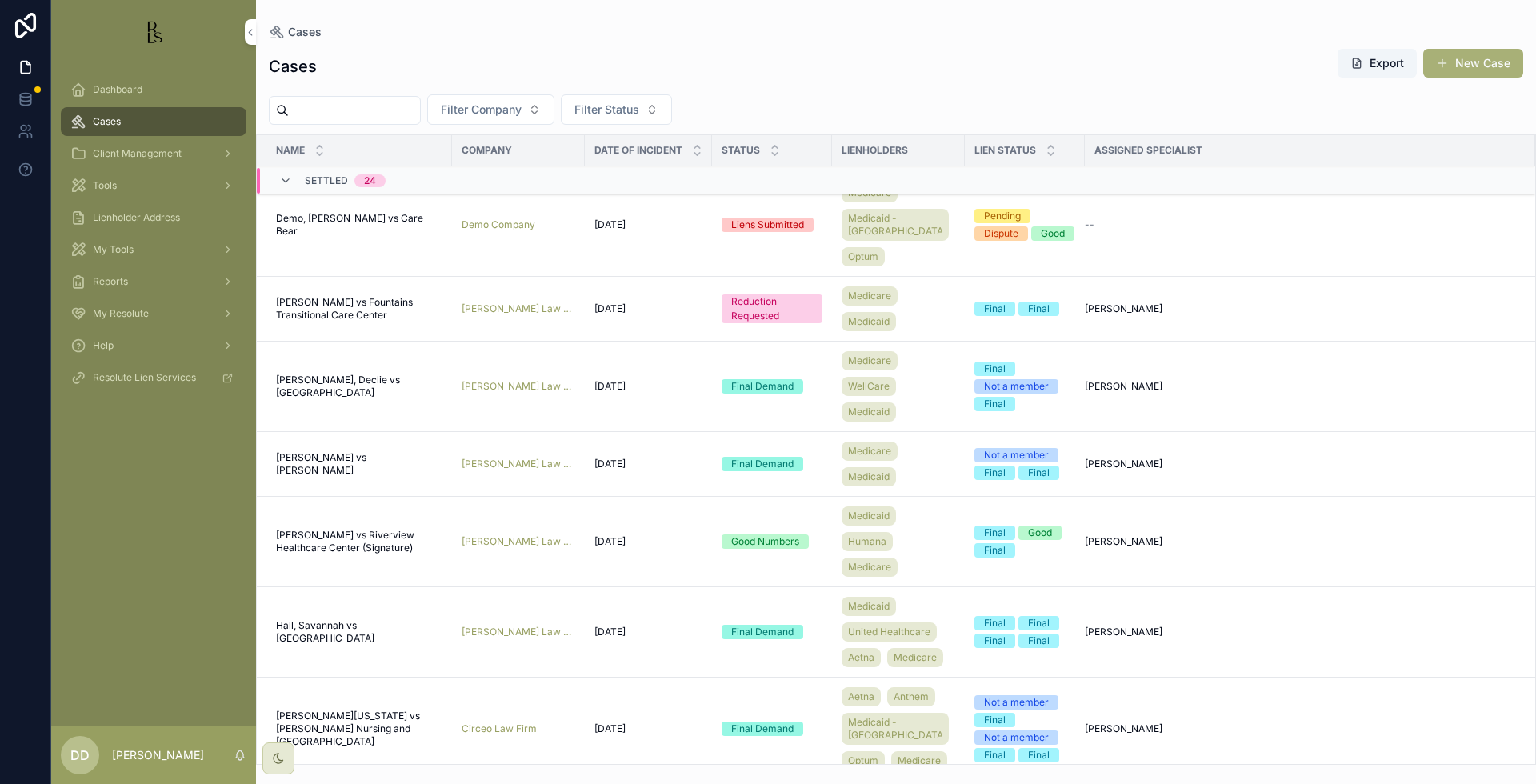
click at [348, 237] on span "Demo, [PERSON_NAME] vs Care Bear" at bounding box center [358, 225] width 166 height 26
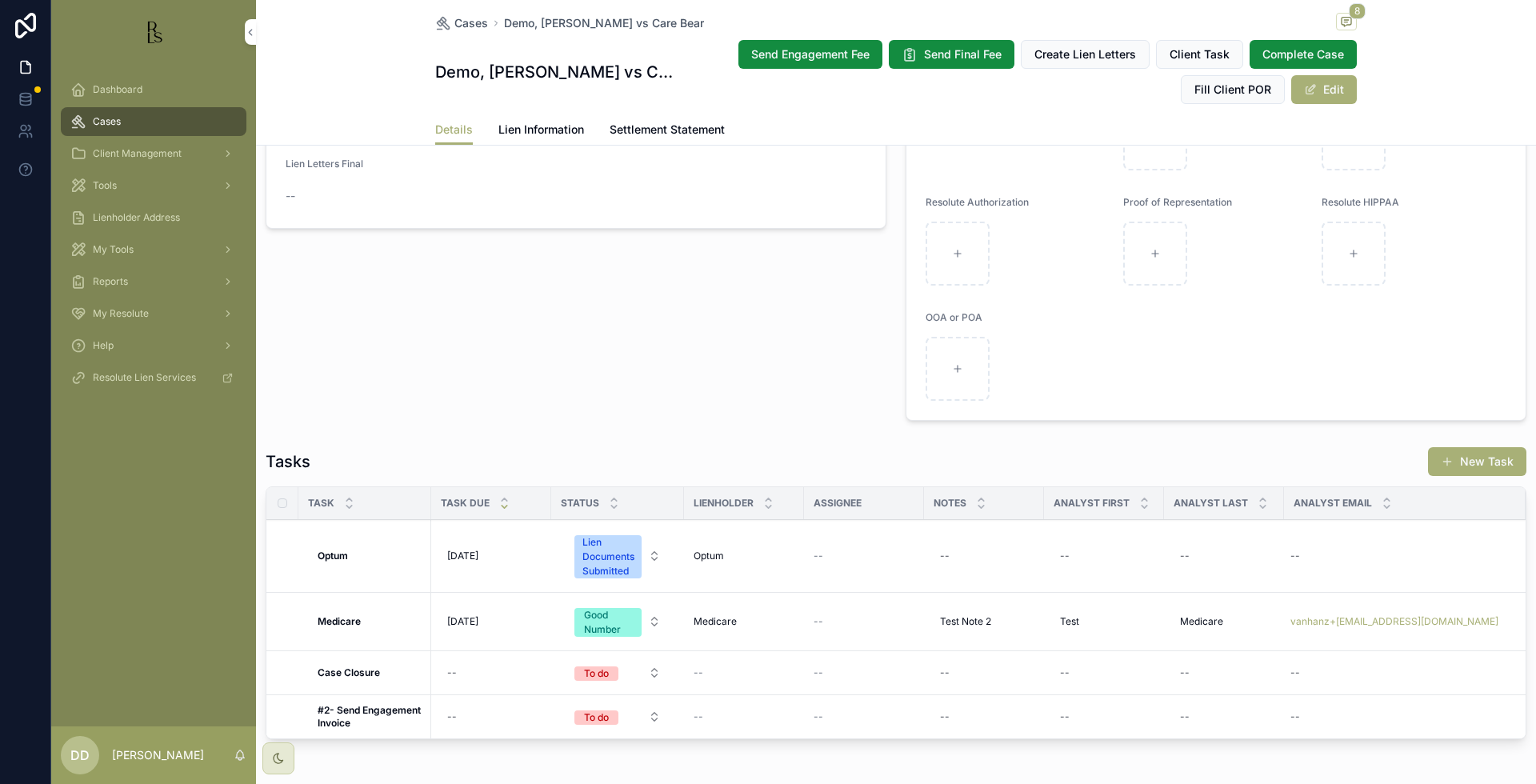
scroll to position [1100, 0]
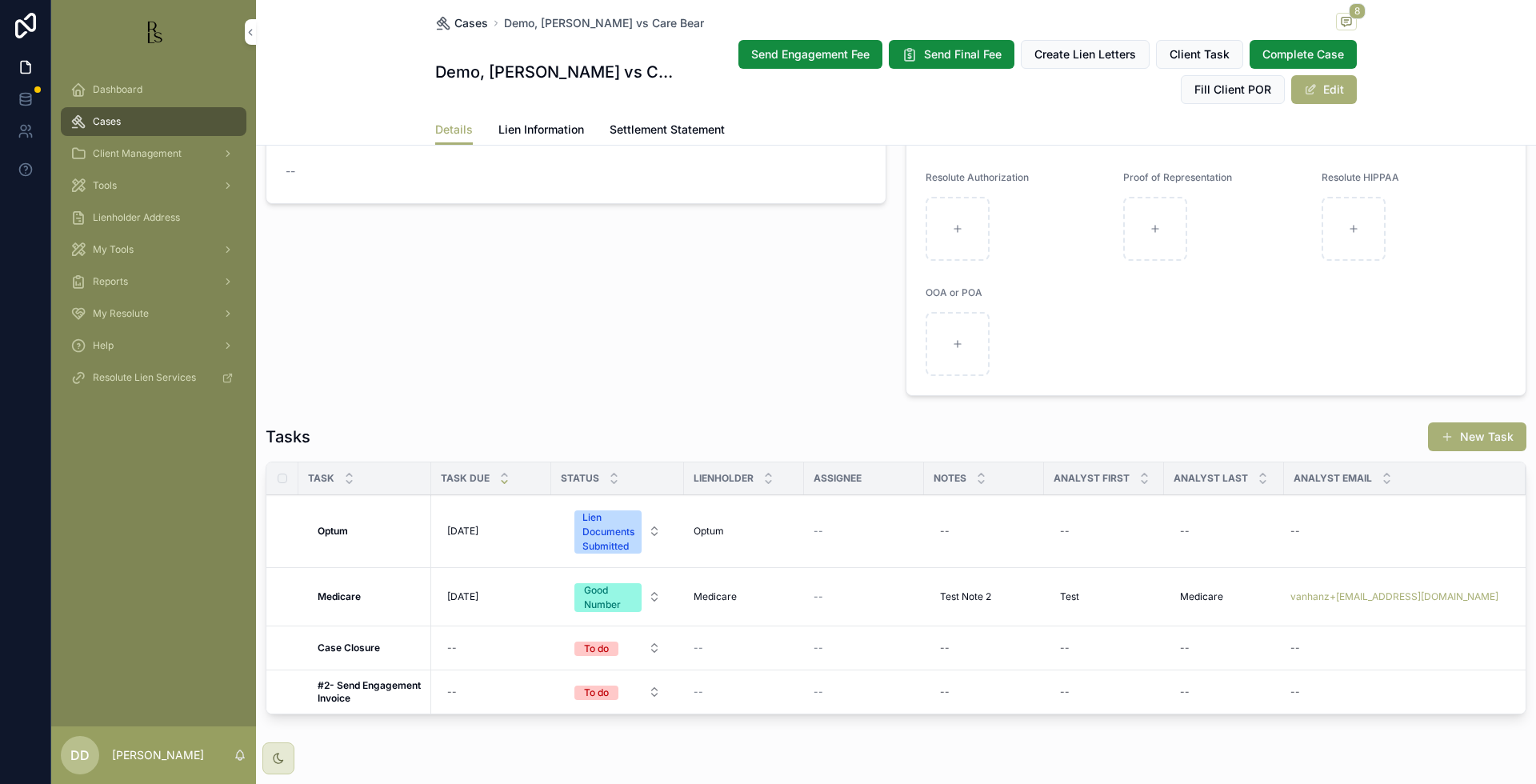
click at [460, 19] on span "Cases" at bounding box center [471, 23] width 34 height 16
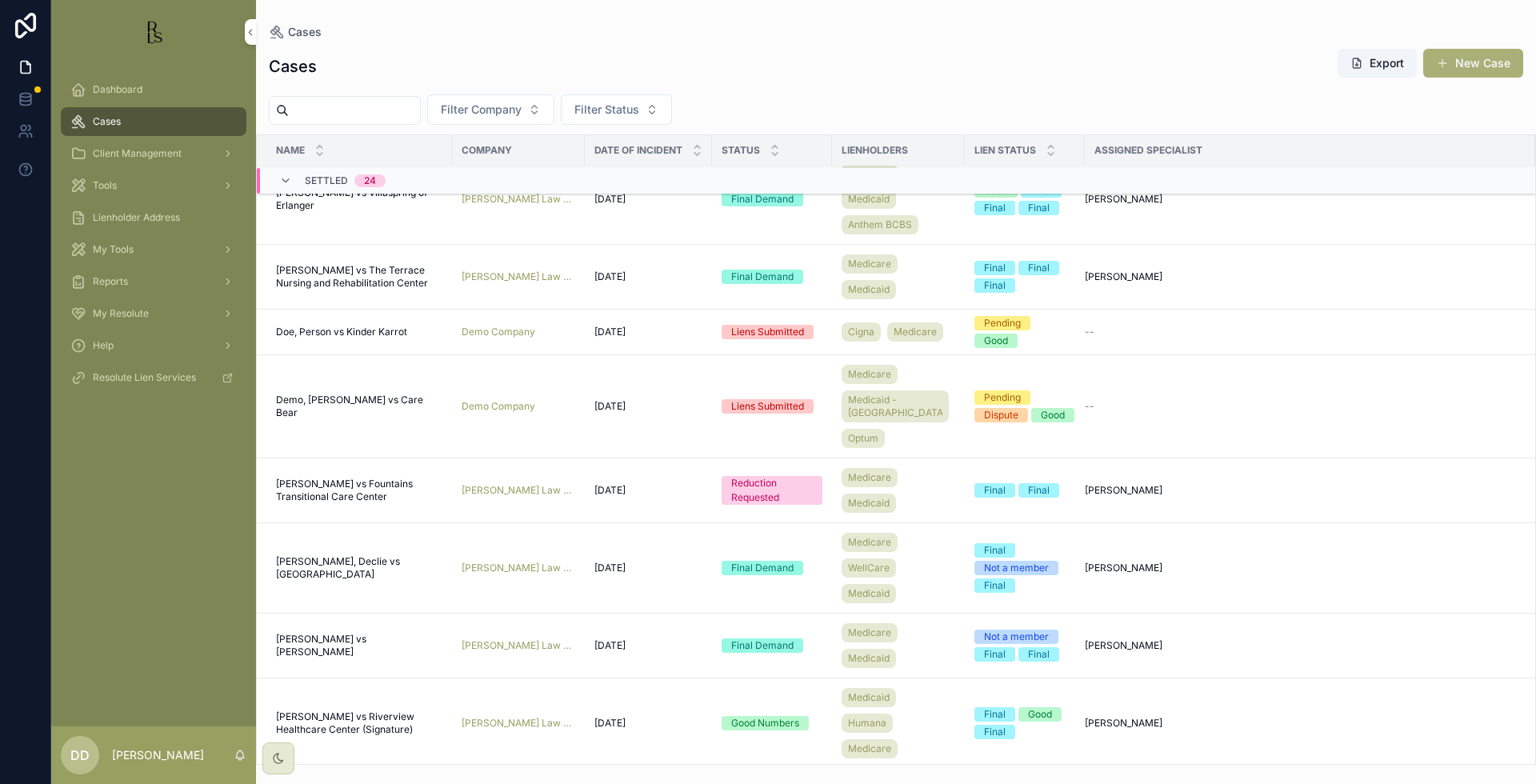
scroll to position [922, 0]
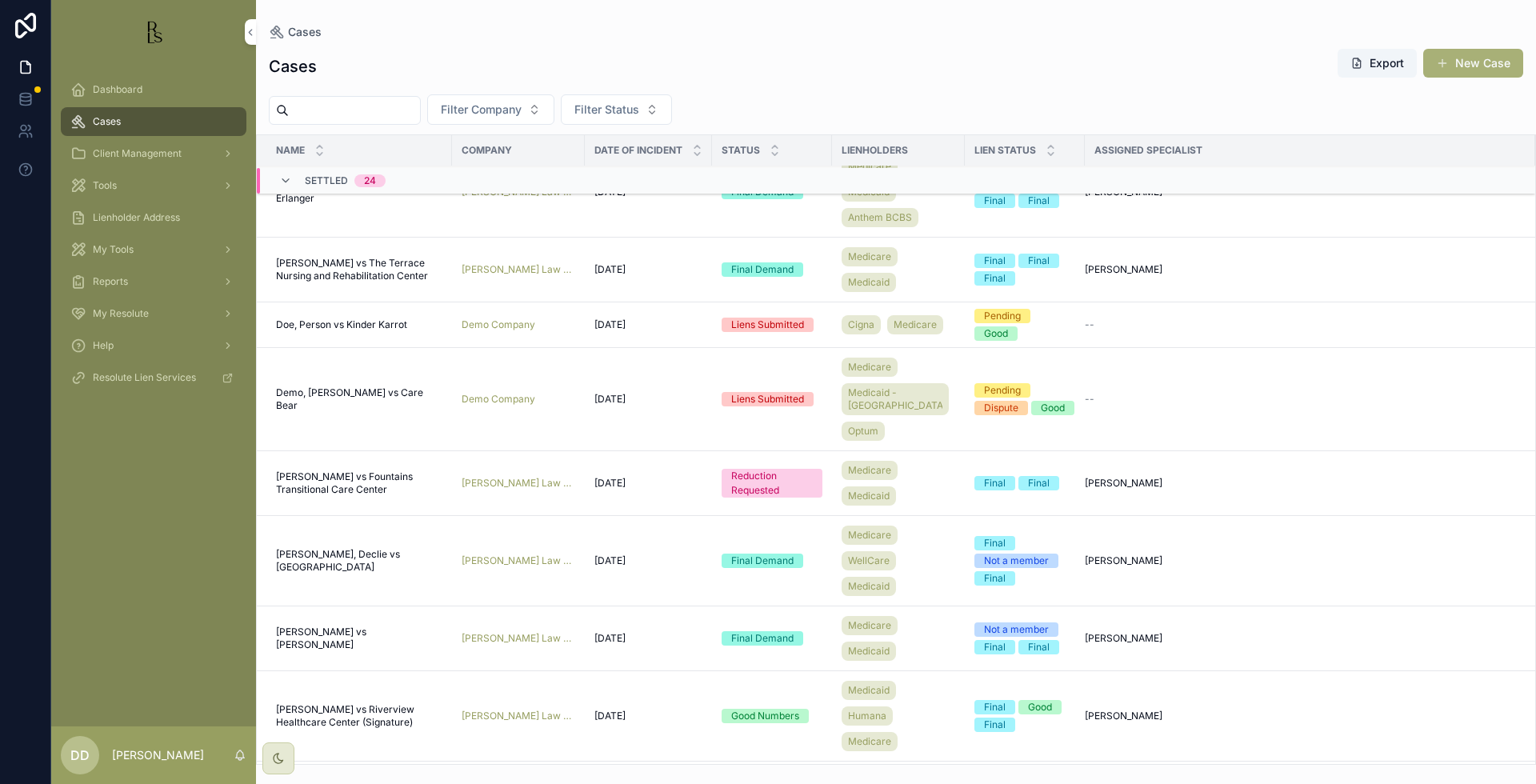
click at [330, 496] on span "[PERSON_NAME] vs Fountains Transitional Care Center" at bounding box center [358, 483] width 166 height 26
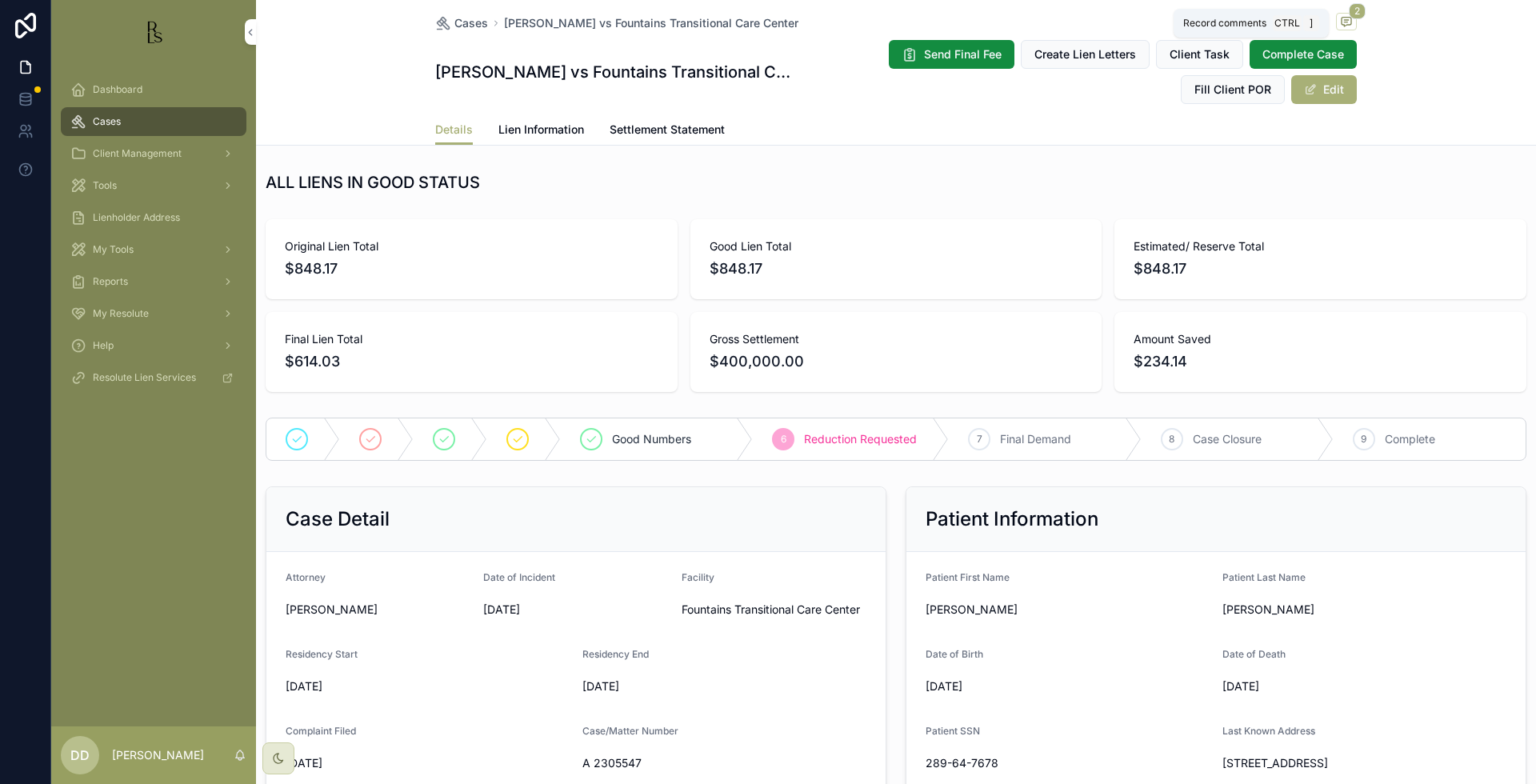
click at [1341, 16] on icon "scrollable content" at bounding box center [1347, 22] width 13 height 13
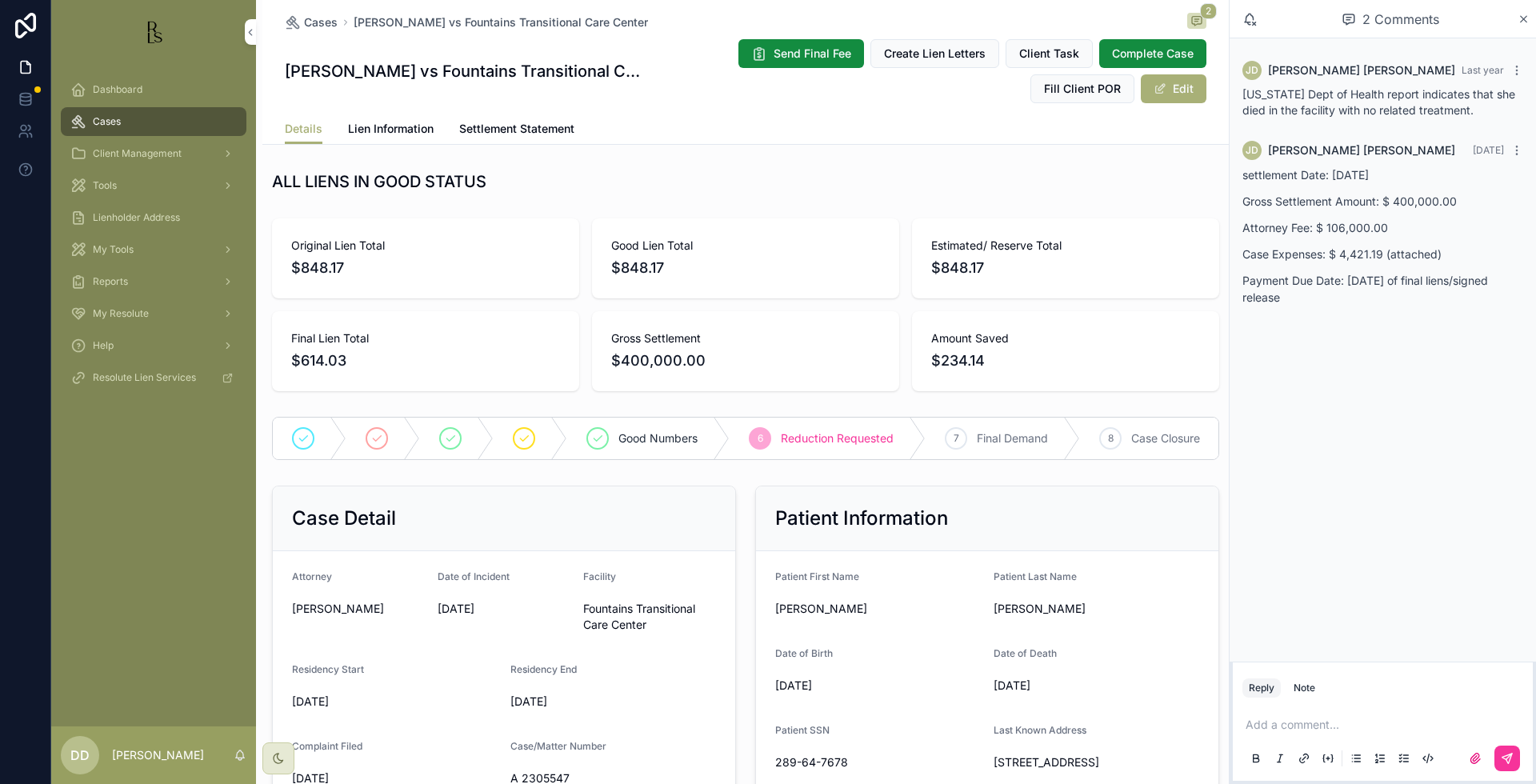
drag, startPoint x: 1111, startPoint y: 352, endPoint x: 1100, endPoint y: 352, distance: 11.0
click at [1111, 352] on span "$234.14" at bounding box center [1065, 360] width 268 height 22
drag, startPoint x: 644, startPoint y: 17, endPoint x: 344, endPoint y: 17, distance: 300.0
click at [344, 17] on div "Cases [PERSON_NAME] vs Fountains Transitional Care Center 2" at bounding box center [745, 22] width 922 height 19
copy span "[PERSON_NAME] vs Fountains Transitional Care Center"
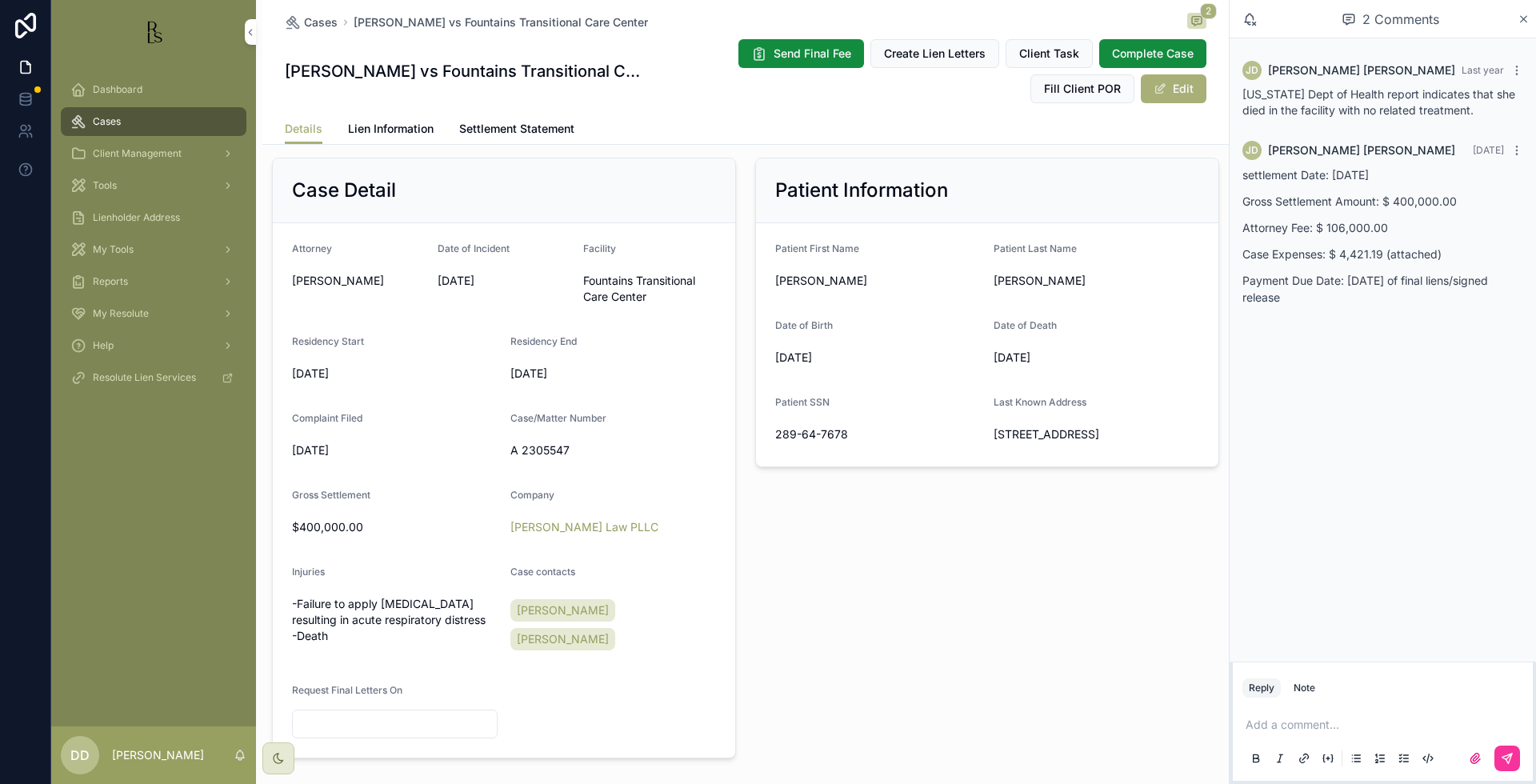
scroll to position [400, 0]
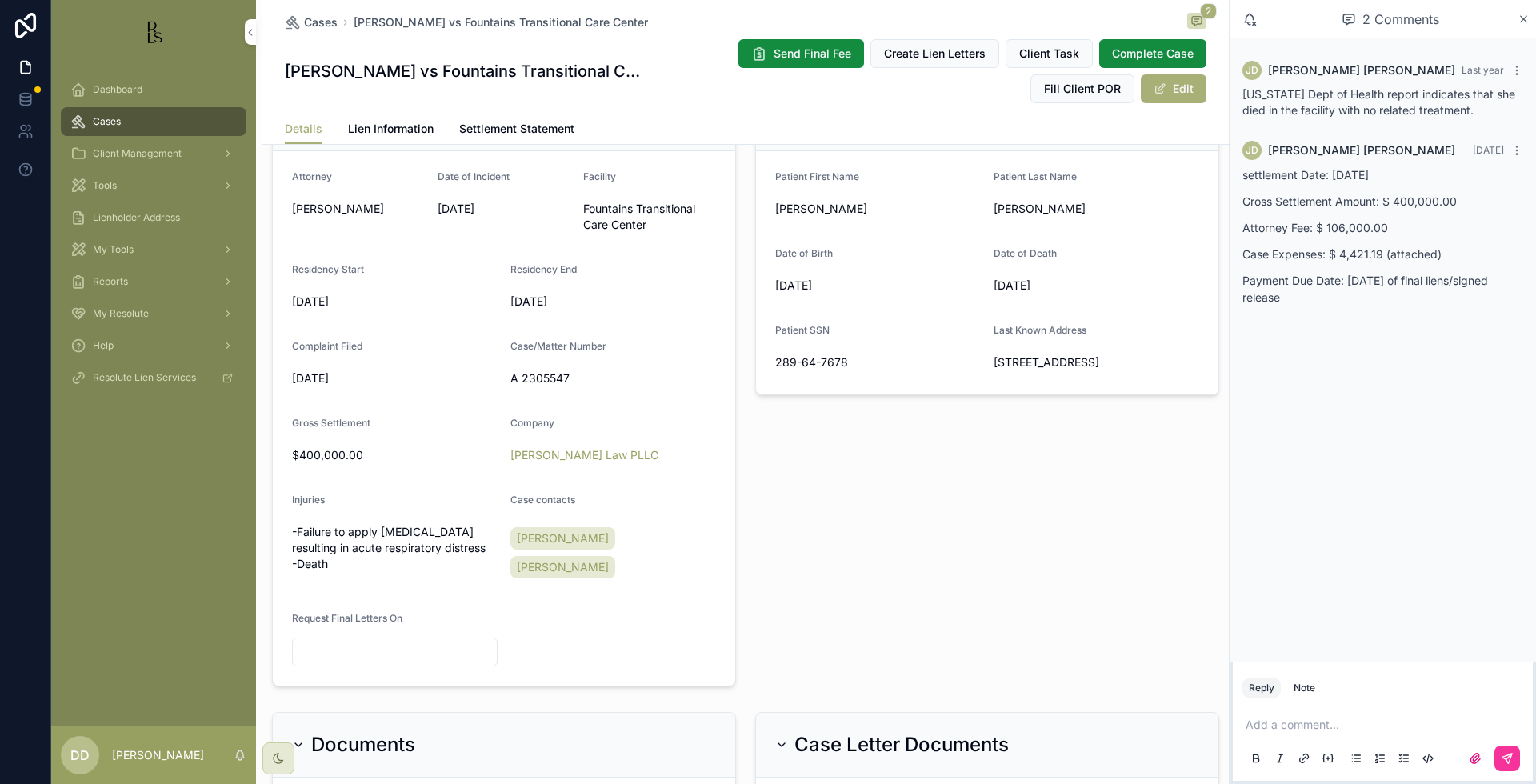
drag, startPoint x: 663, startPoint y: 27, endPoint x: 650, endPoint y: 29, distance: 13.2
click at [663, 27] on div "Cases [PERSON_NAME] vs Fountains Transitional Care Center 2" at bounding box center [745, 22] width 922 height 19
drag, startPoint x: 657, startPoint y: 28, endPoint x: 344, endPoint y: 24, distance: 313.0
click at [344, 24] on div "Cases [PERSON_NAME] vs Fountains Transitional Care Center 2" at bounding box center [745, 22] width 922 height 19
copy span "[PERSON_NAME] vs Fountains Transitional Care Center"
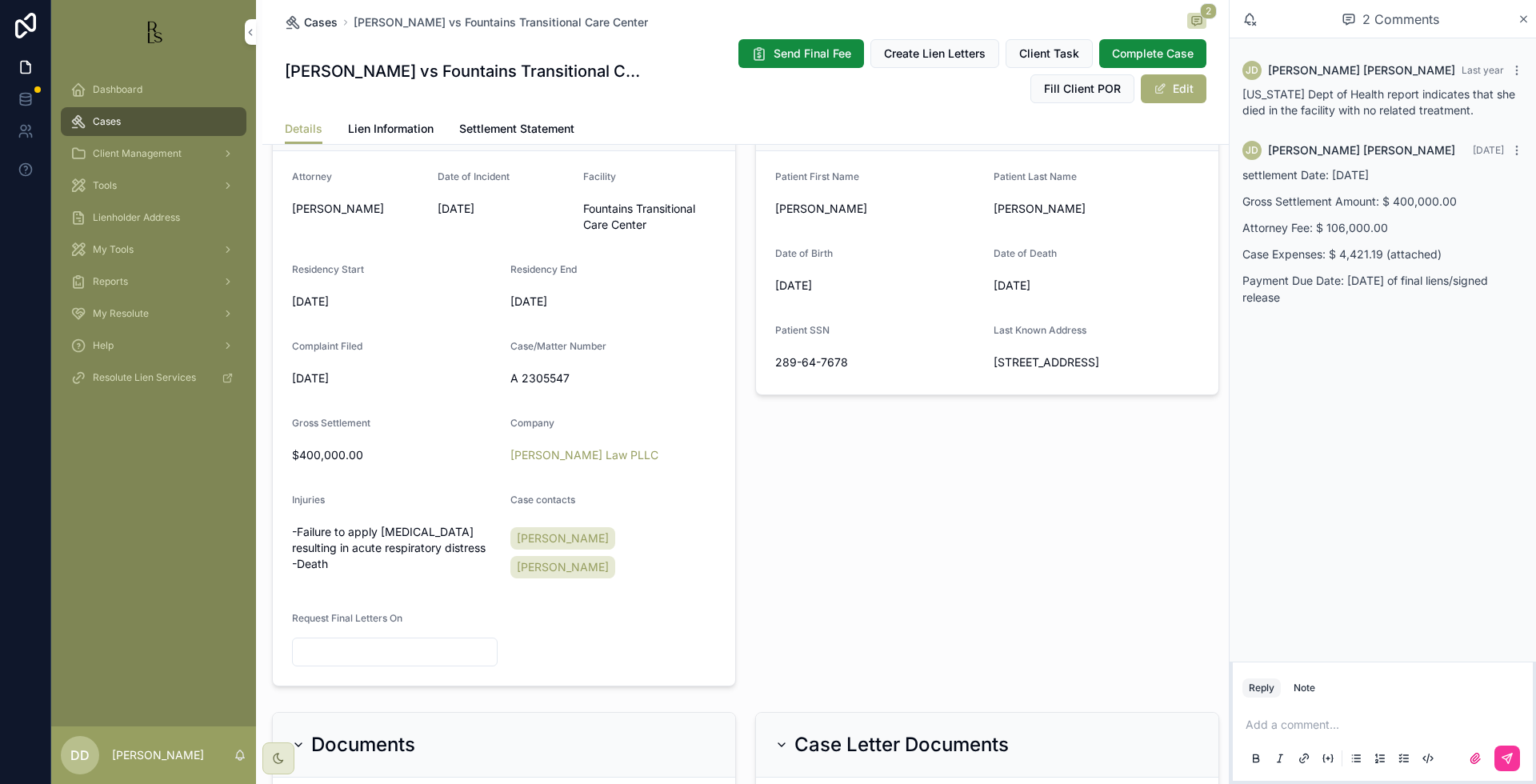
click at [304, 24] on span "Cases" at bounding box center [321, 22] width 34 height 16
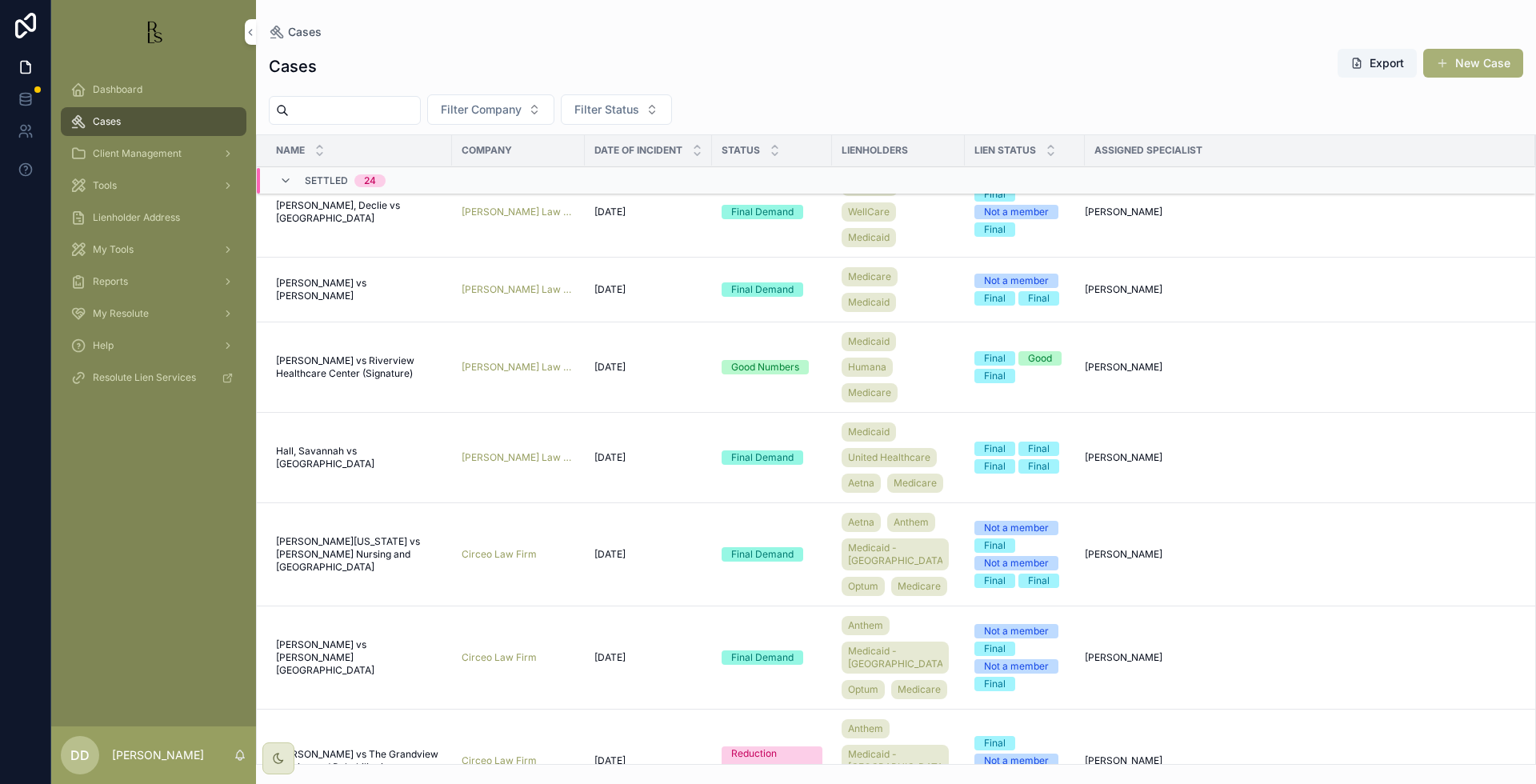
scroll to position [1222, 0]
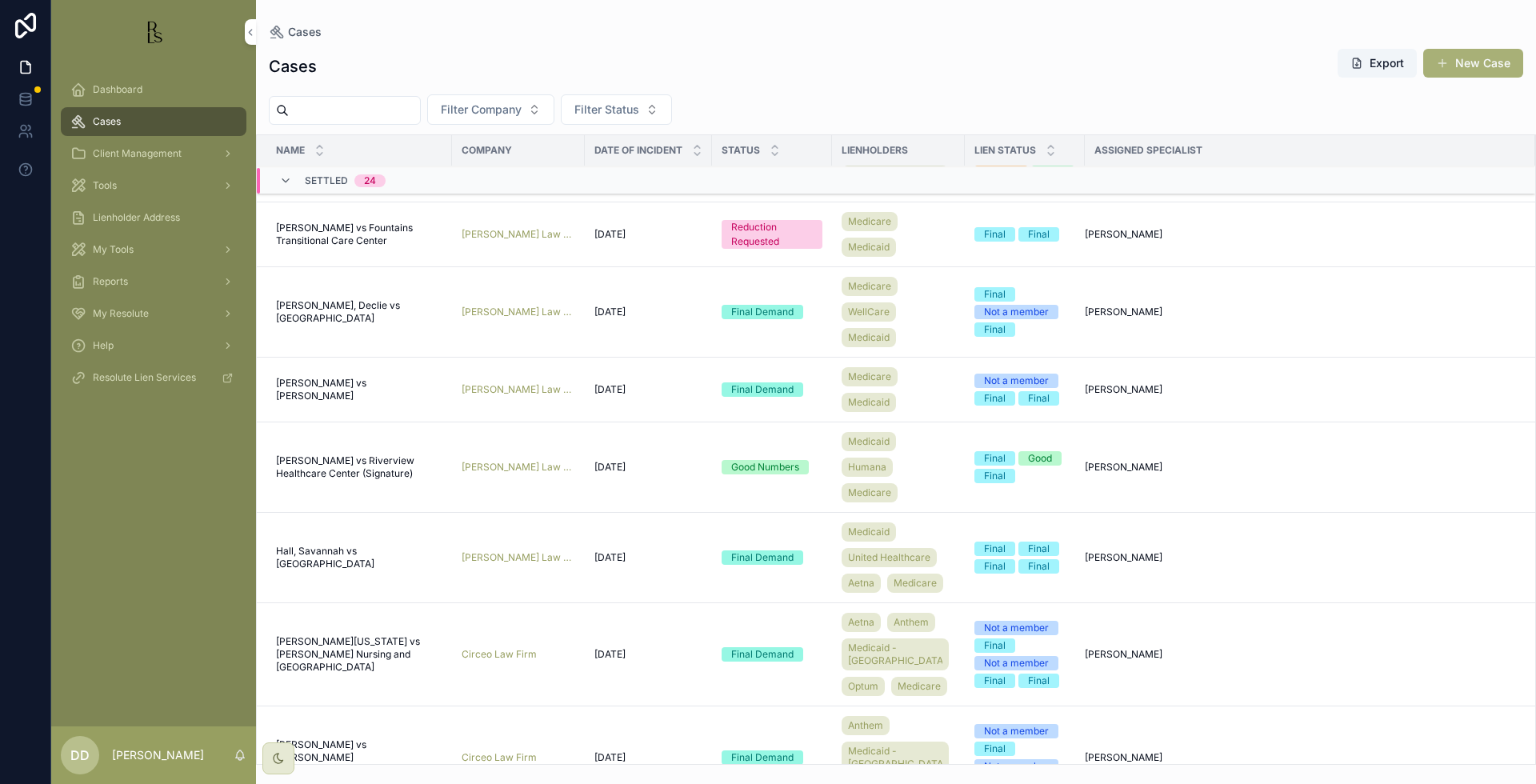
click at [318, 324] on span "[PERSON_NAME], Declie vs [GEOGRAPHIC_DATA]" at bounding box center [358, 312] width 166 height 26
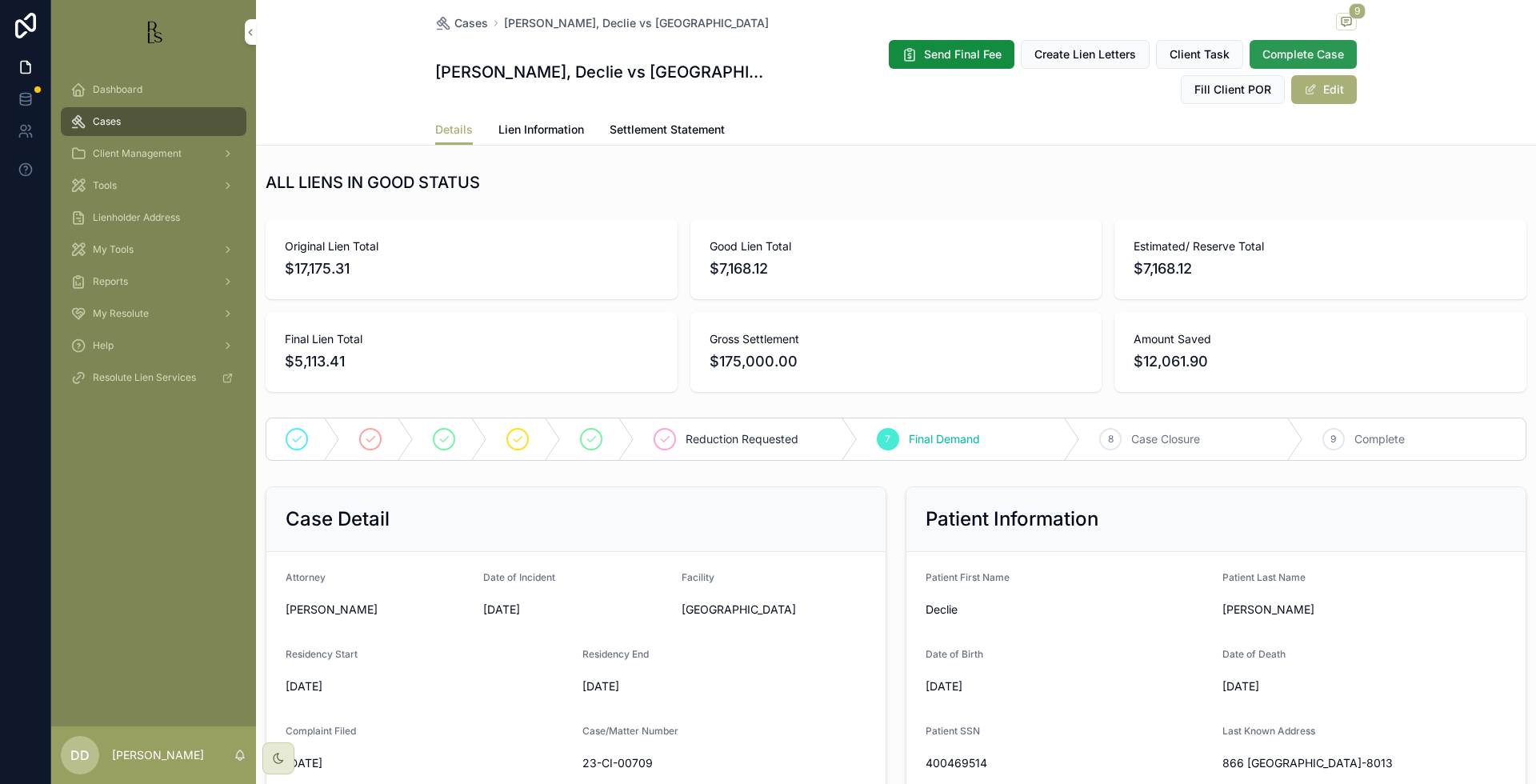
click at [1278, 41] on button "Complete Case" at bounding box center [1303, 54] width 108 height 28
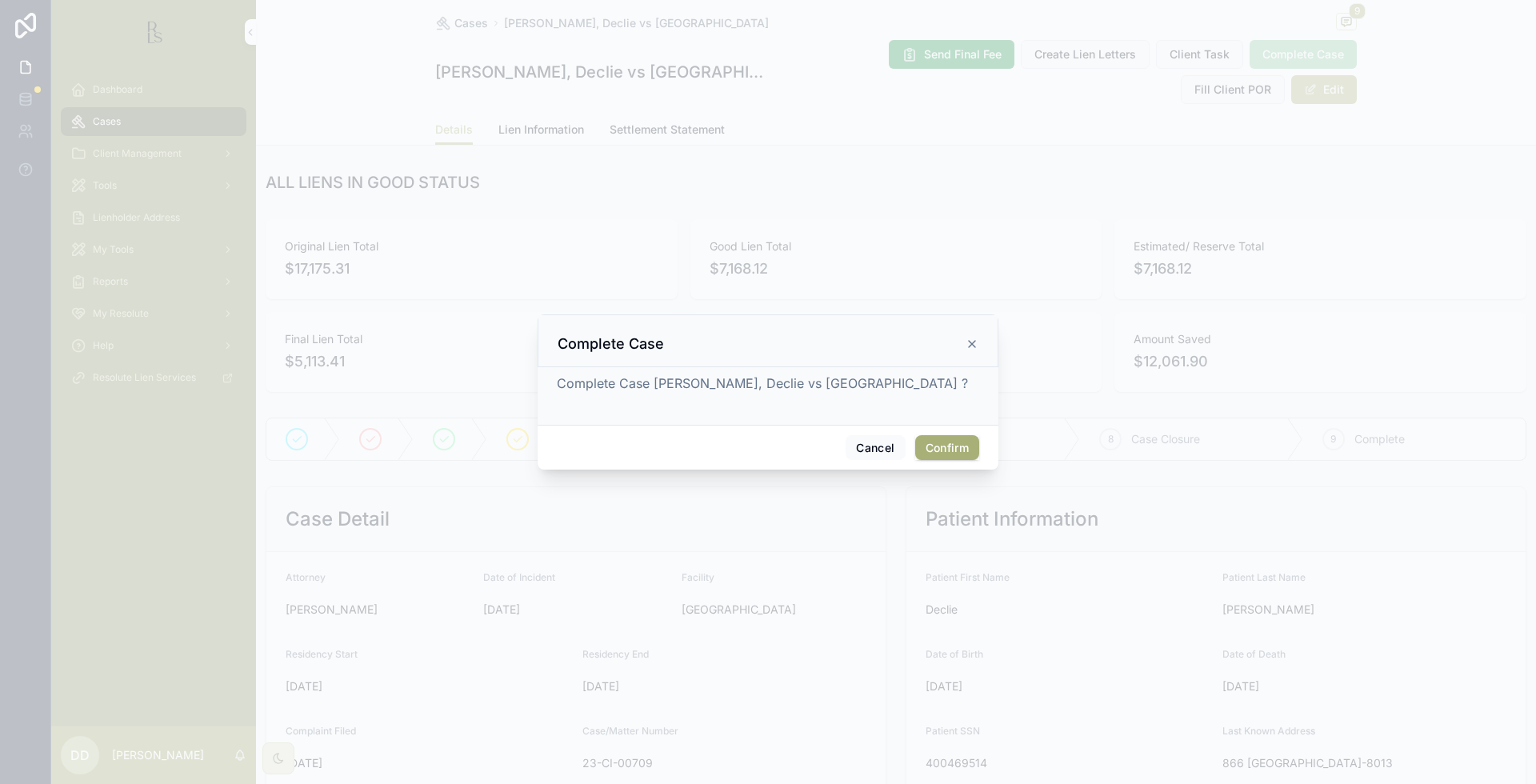
click at [972, 344] on icon at bounding box center [972, 344] width 6 height 6
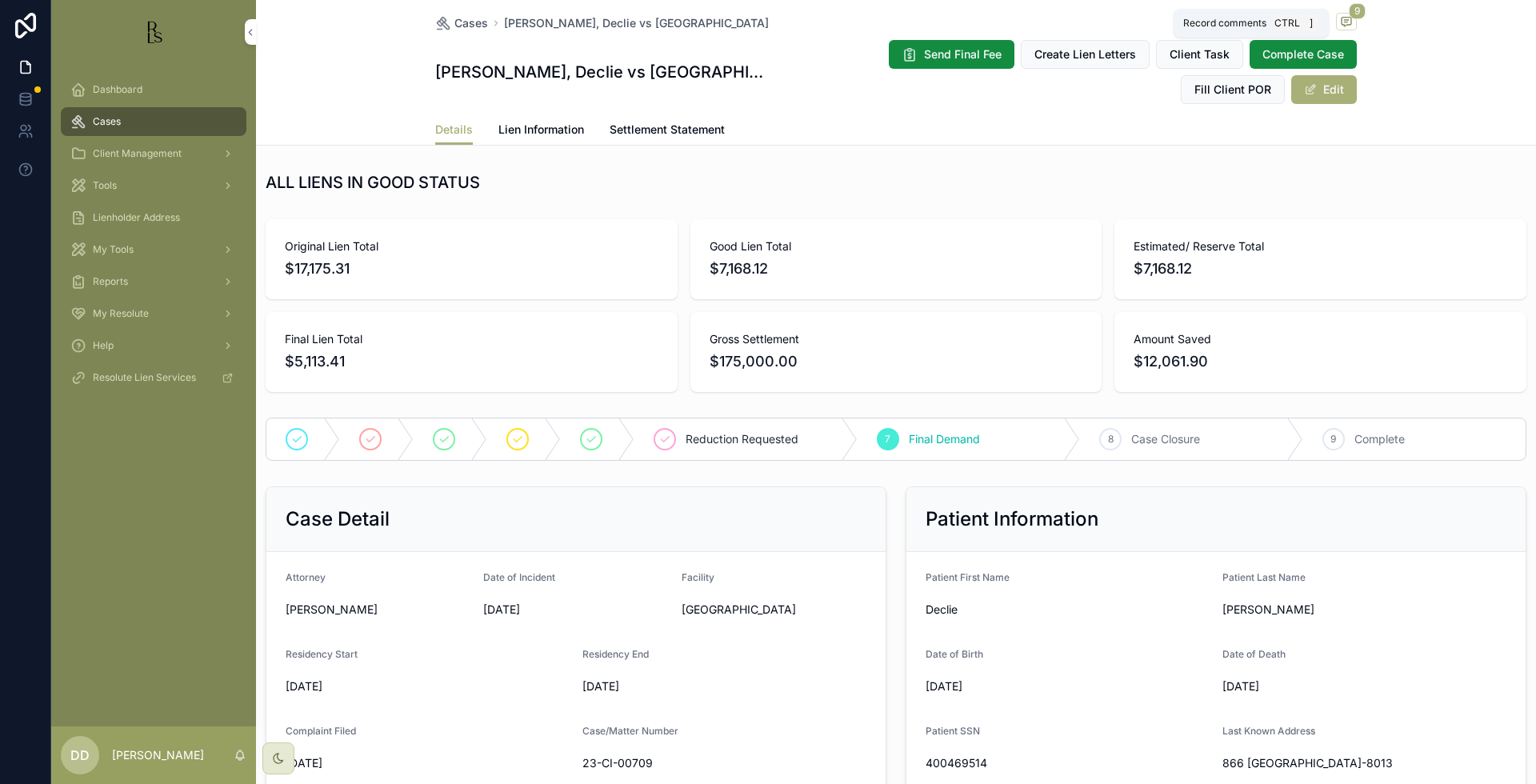
click at [1340, 21] on icon "scrollable content" at bounding box center [1347, 22] width 13 height 13
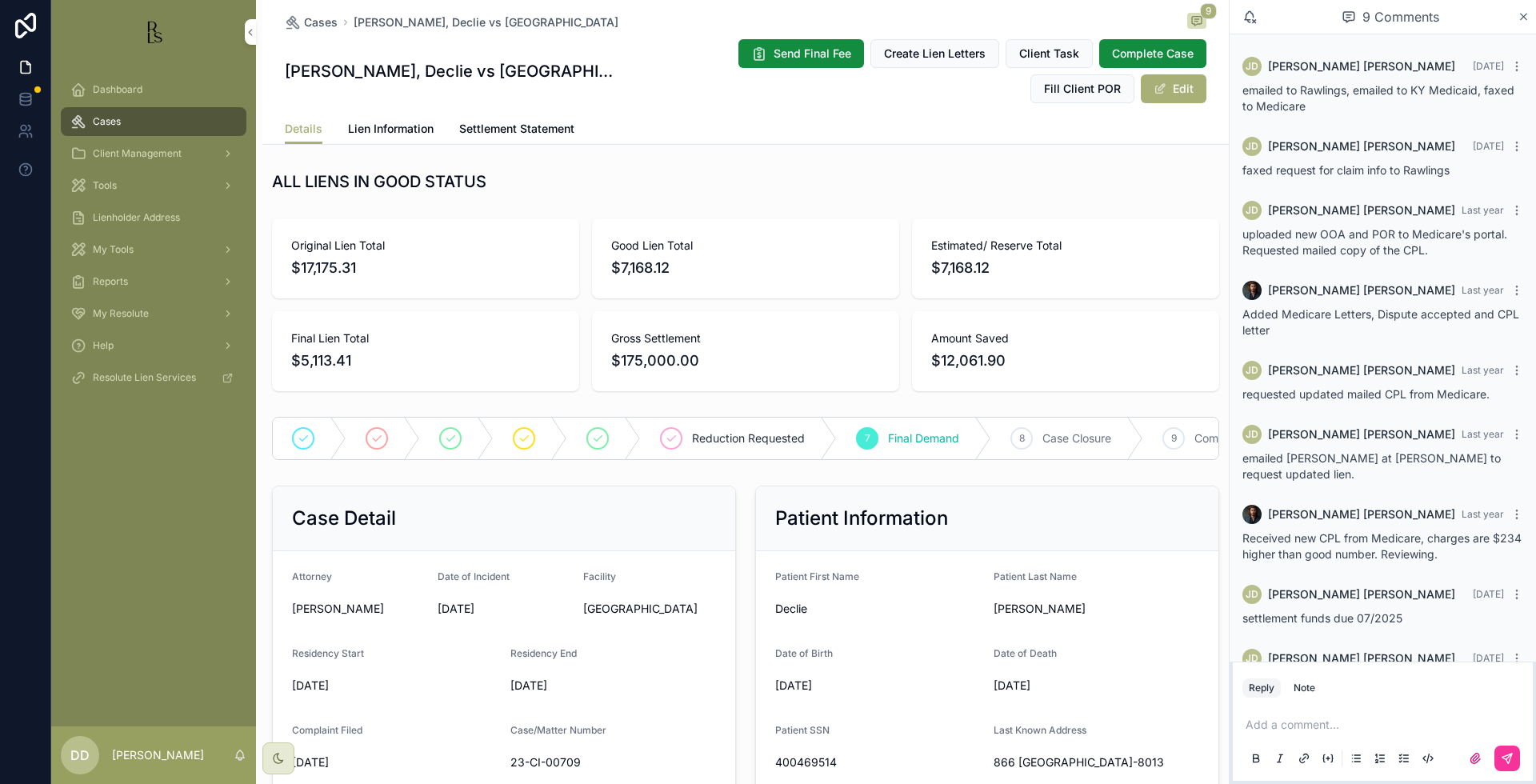
scroll to position [52, 0]
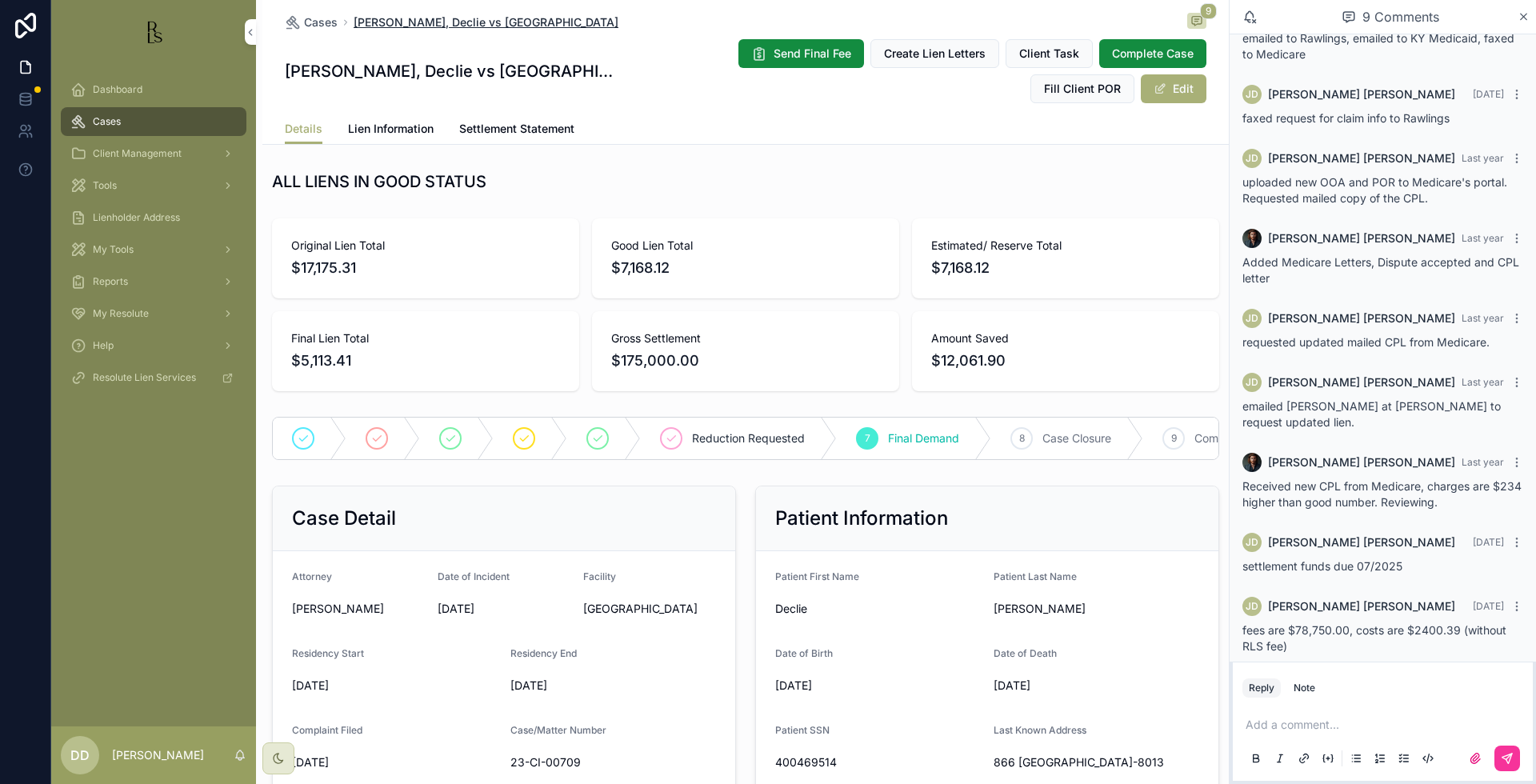
drag, startPoint x: 651, startPoint y: 28, endPoint x: 351, endPoint y: 25, distance: 300.0
click at [351, 25] on div "Cases [PERSON_NAME], Declie vs [GEOGRAPHIC_DATA] 9" at bounding box center [745, 22] width 922 height 19
drag, startPoint x: 351, startPoint y: 25, endPoint x: 666, endPoint y: 94, distance: 322.5
click at [700, 130] on div "Details Lien Information Settlement Statement" at bounding box center [745, 129] width 922 height 30
drag, startPoint x: 644, startPoint y: 21, endPoint x: 343, endPoint y: 21, distance: 301.0
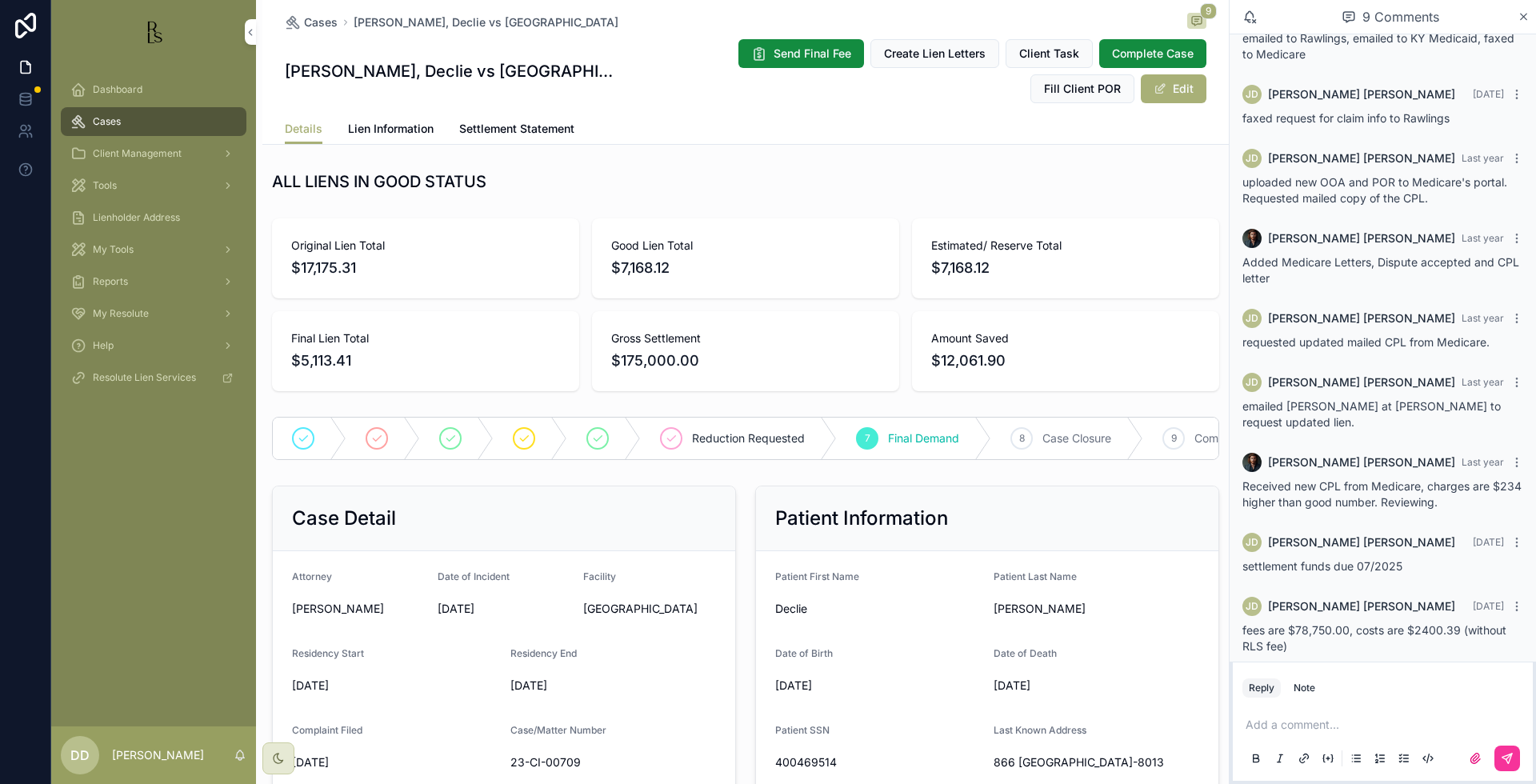
click at [343, 21] on div "Cases [PERSON_NAME], Declie vs [GEOGRAPHIC_DATA] 9" at bounding box center [745, 22] width 922 height 19
copy span "[PERSON_NAME], Declie vs [GEOGRAPHIC_DATA]"
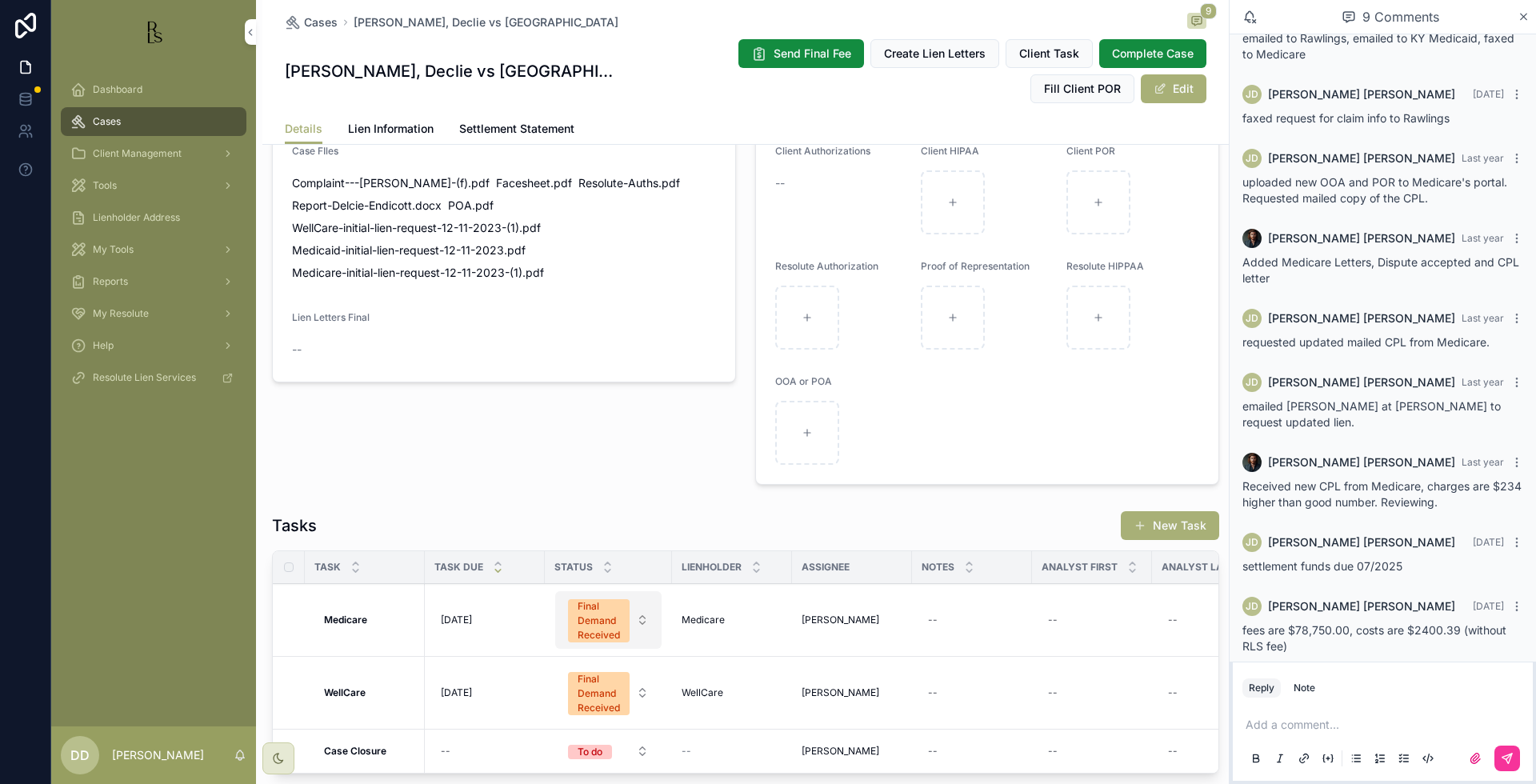
scroll to position [893, 0]
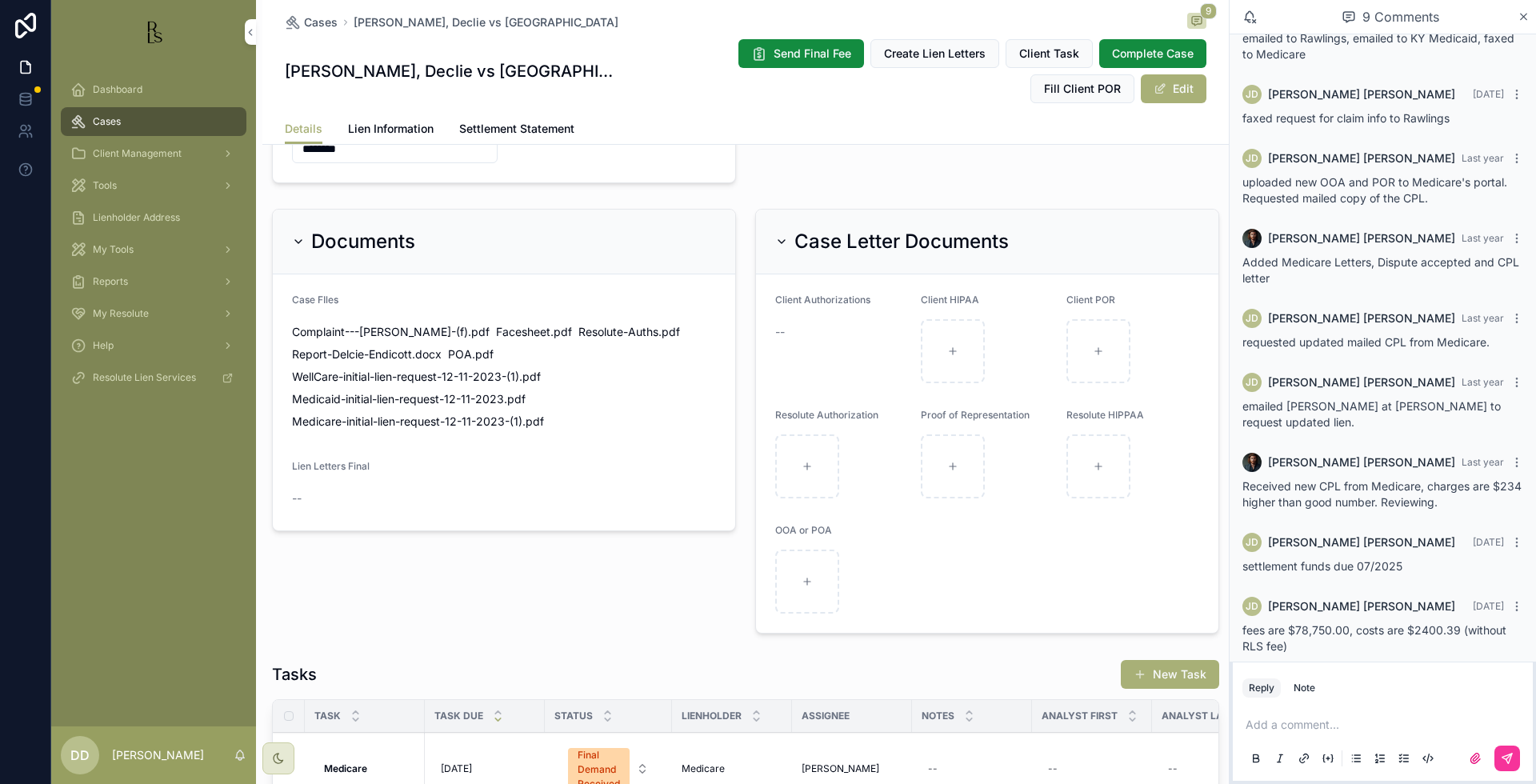
click at [377, 128] on span "Lien Information" at bounding box center [391, 128] width 85 height 16
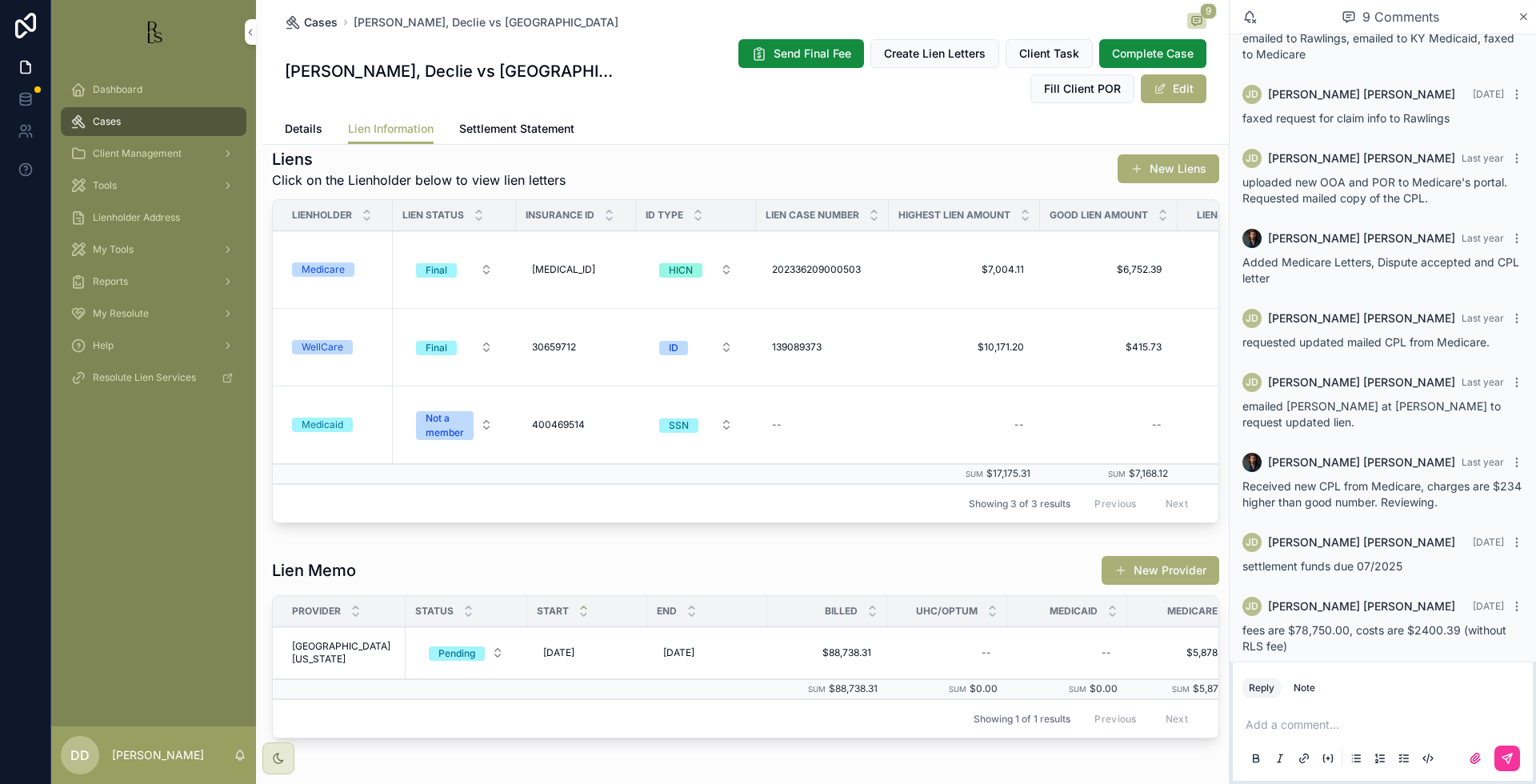
click at [313, 23] on span "Cases" at bounding box center [321, 22] width 34 height 16
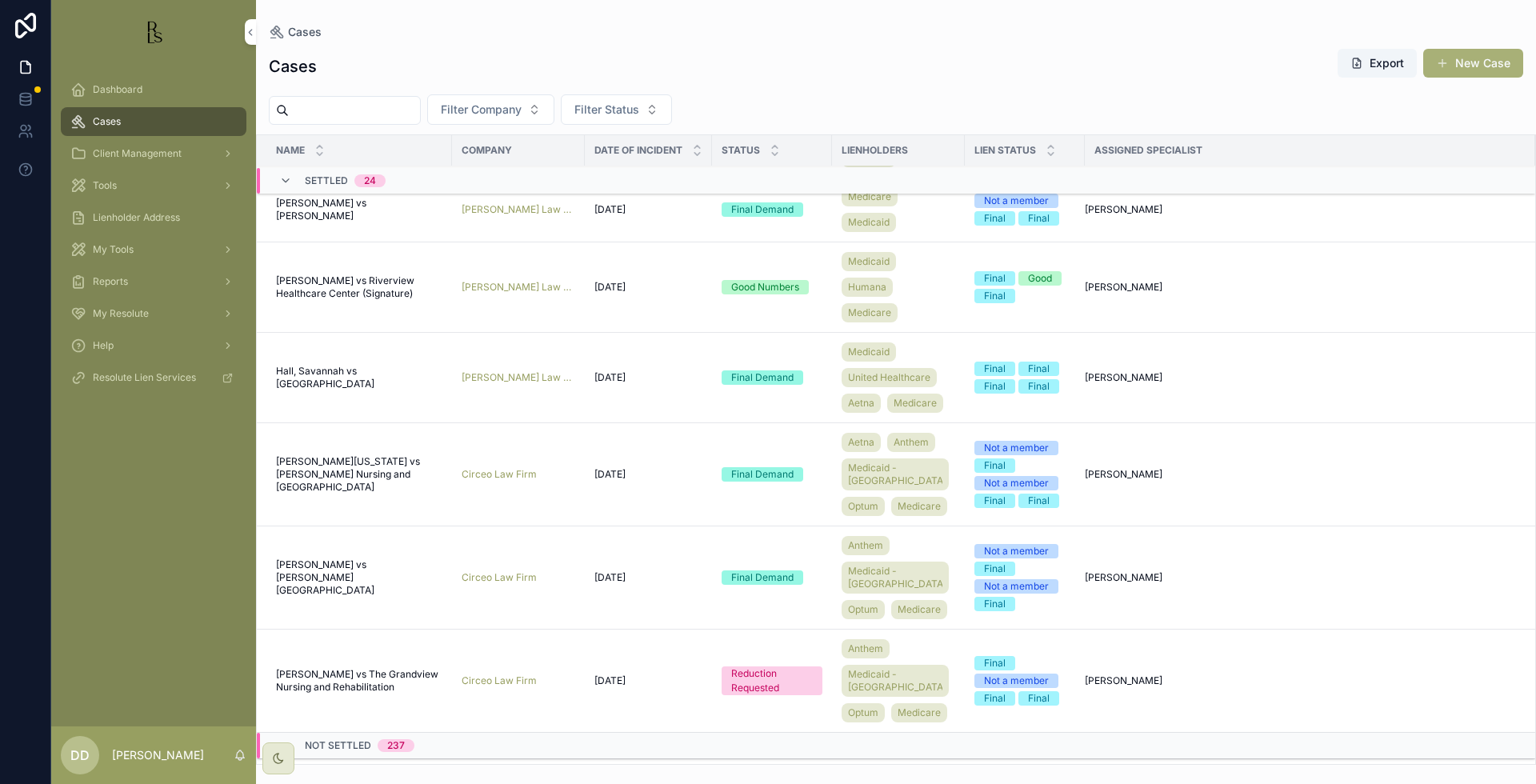
scroll to position [1323, 0]
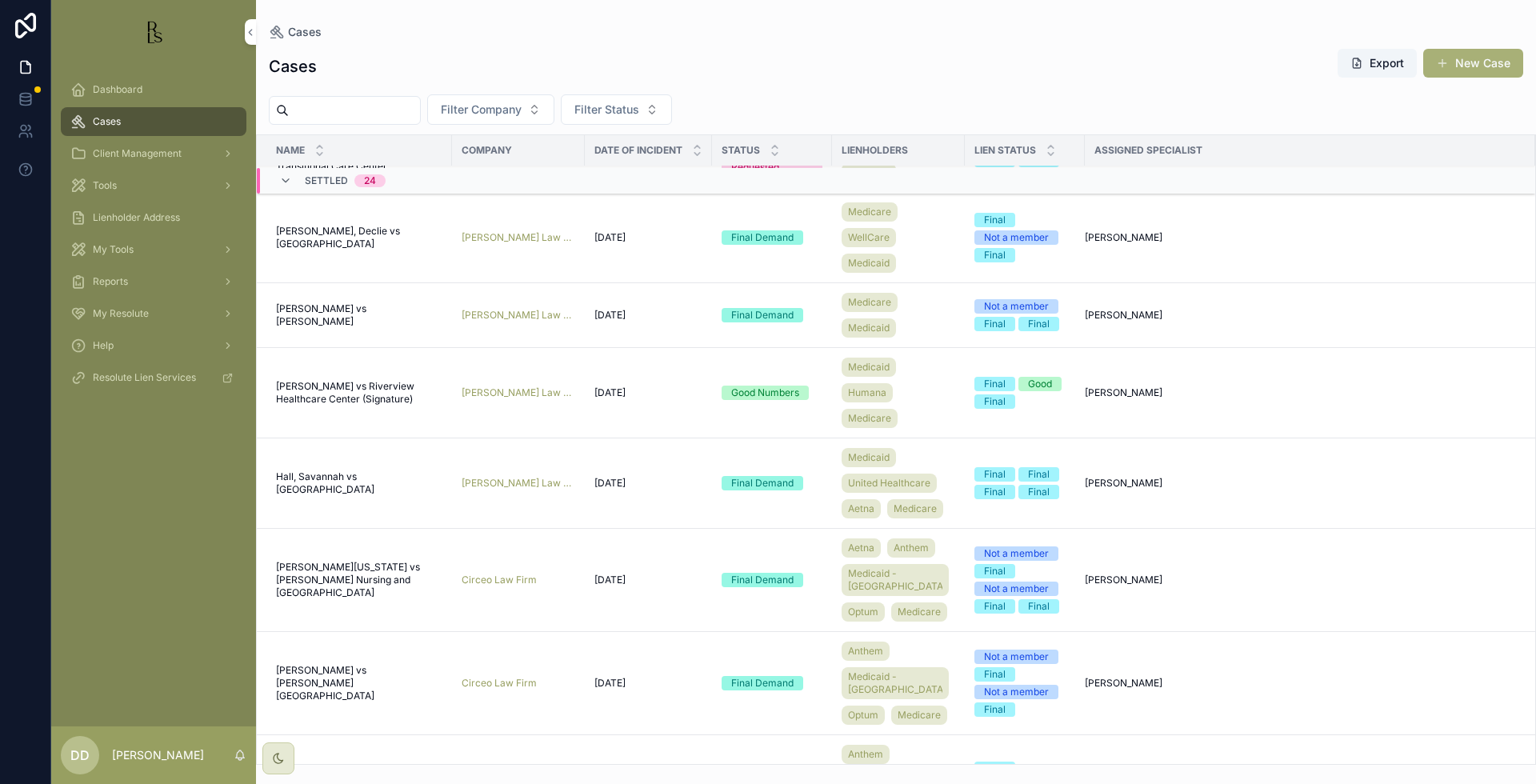
click at [316, 328] on span "[PERSON_NAME] vs [PERSON_NAME]" at bounding box center [358, 315] width 166 height 26
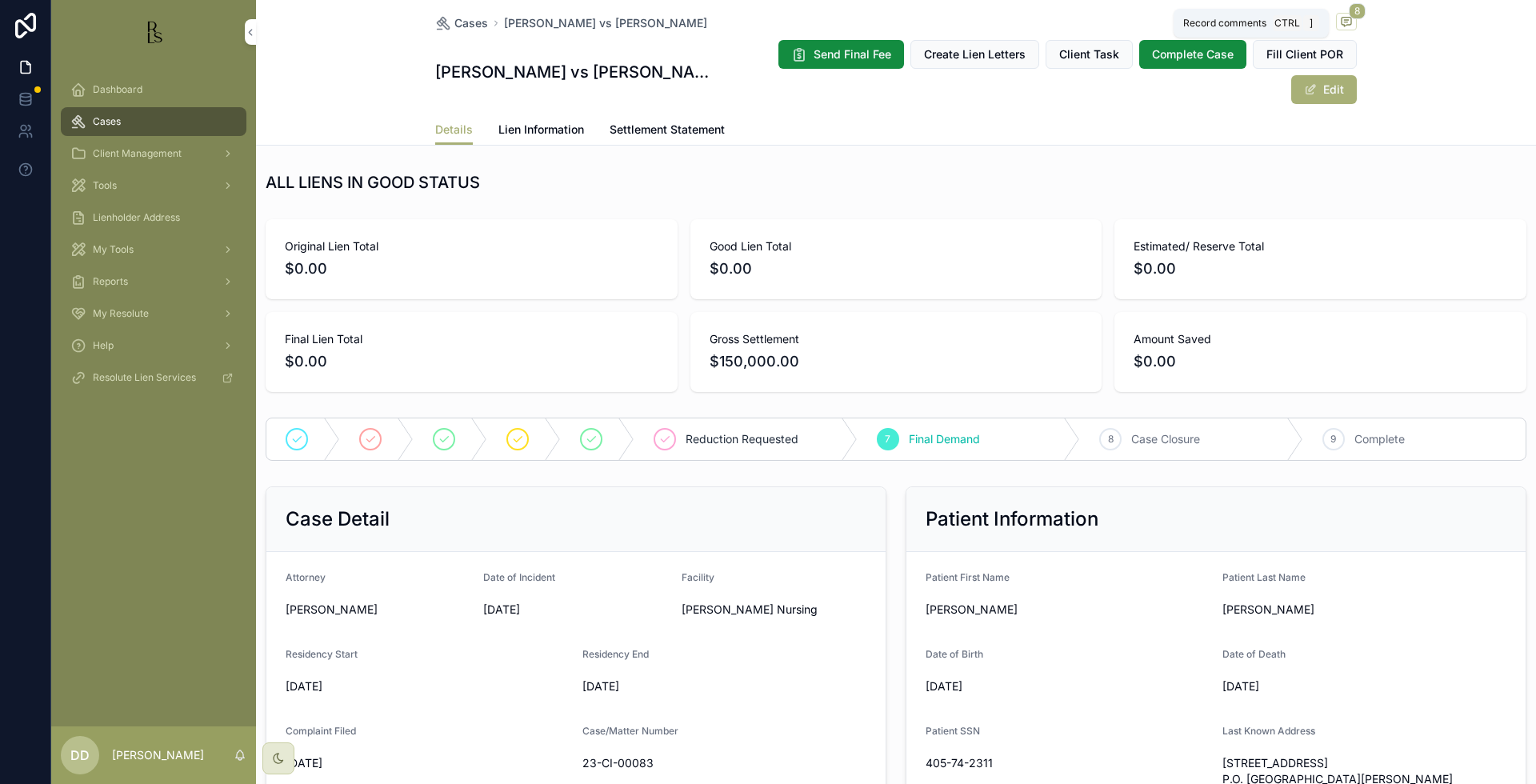
click at [1342, 23] on icon "scrollable content" at bounding box center [1347, 22] width 13 height 13
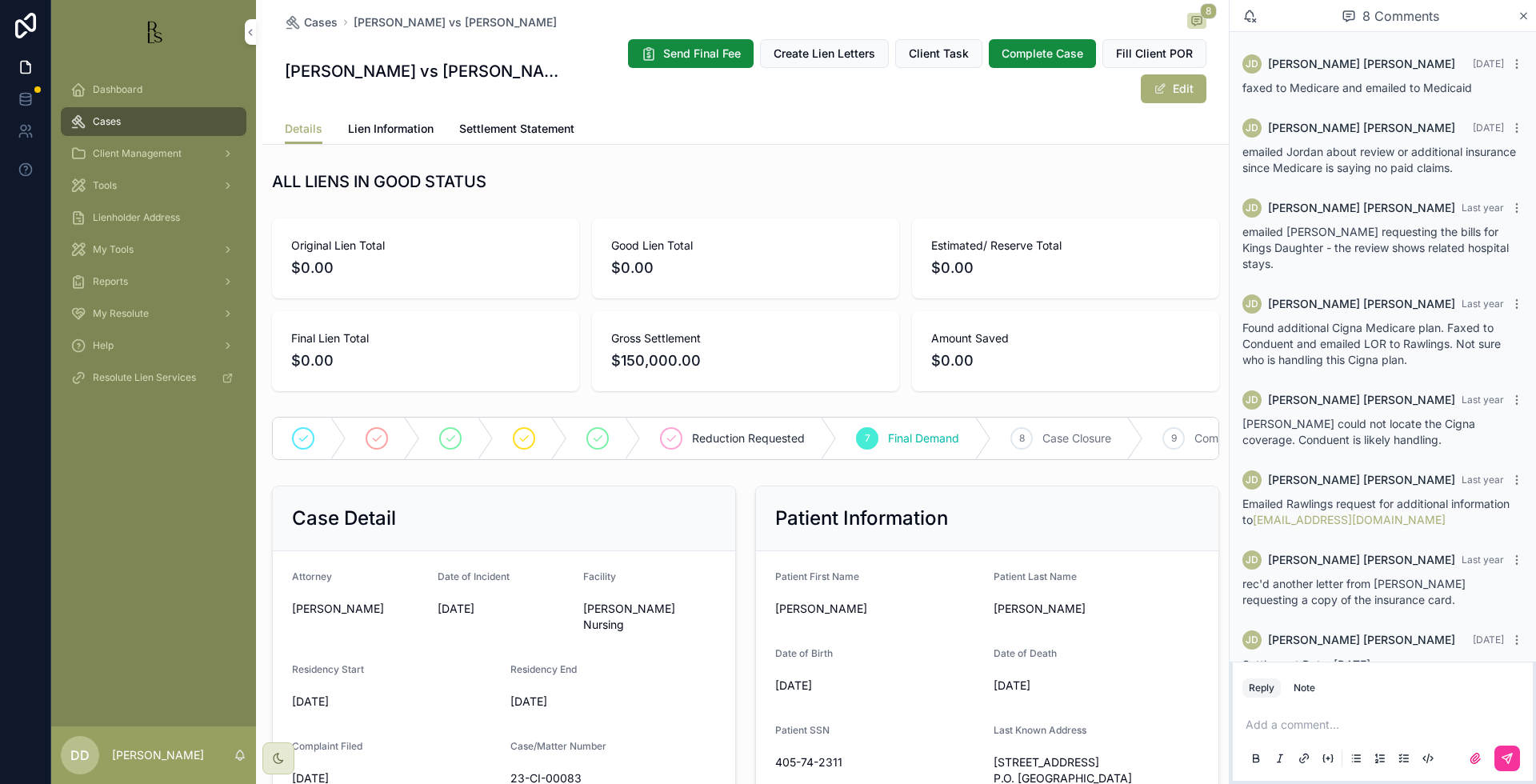
scroll to position [155, 0]
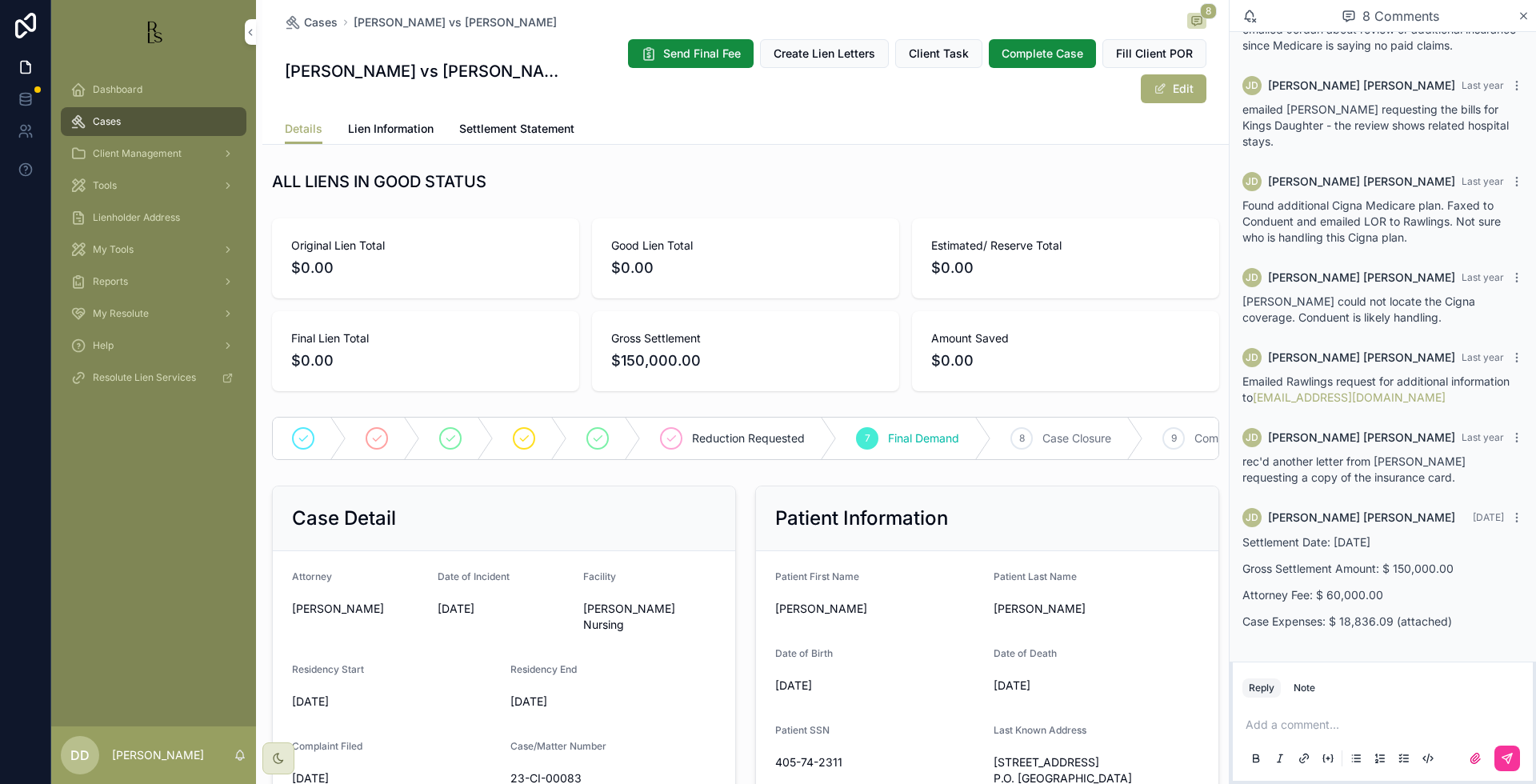
drag, startPoint x: 539, startPoint y: 25, endPoint x: 343, endPoint y: 22, distance: 196.0
click at [343, 22] on div "Cases [PERSON_NAME] vs [PERSON_NAME] Nursing 8" at bounding box center [745, 22] width 922 height 19
copy span "[PERSON_NAME] vs [PERSON_NAME]"
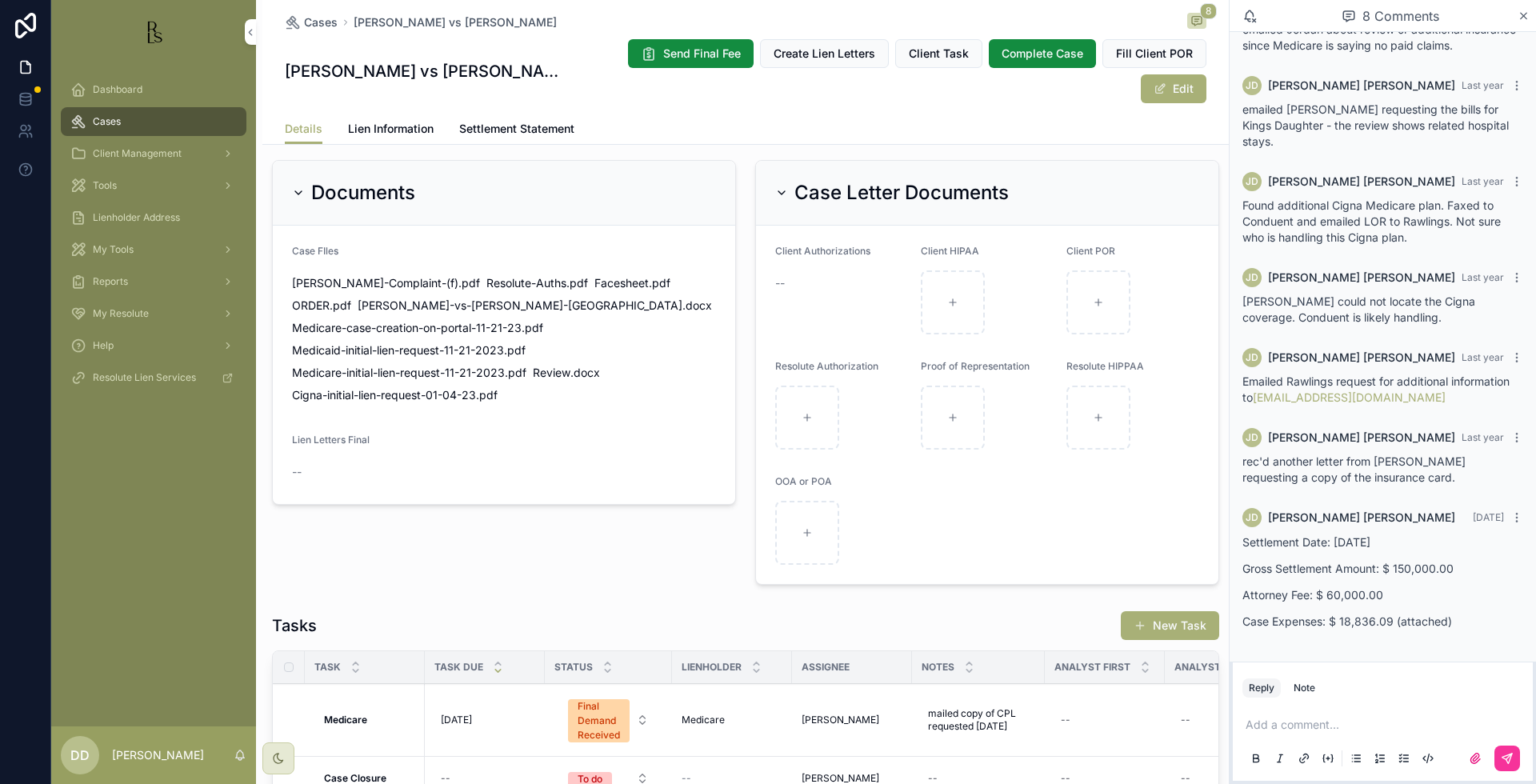
scroll to position [1165, 0]
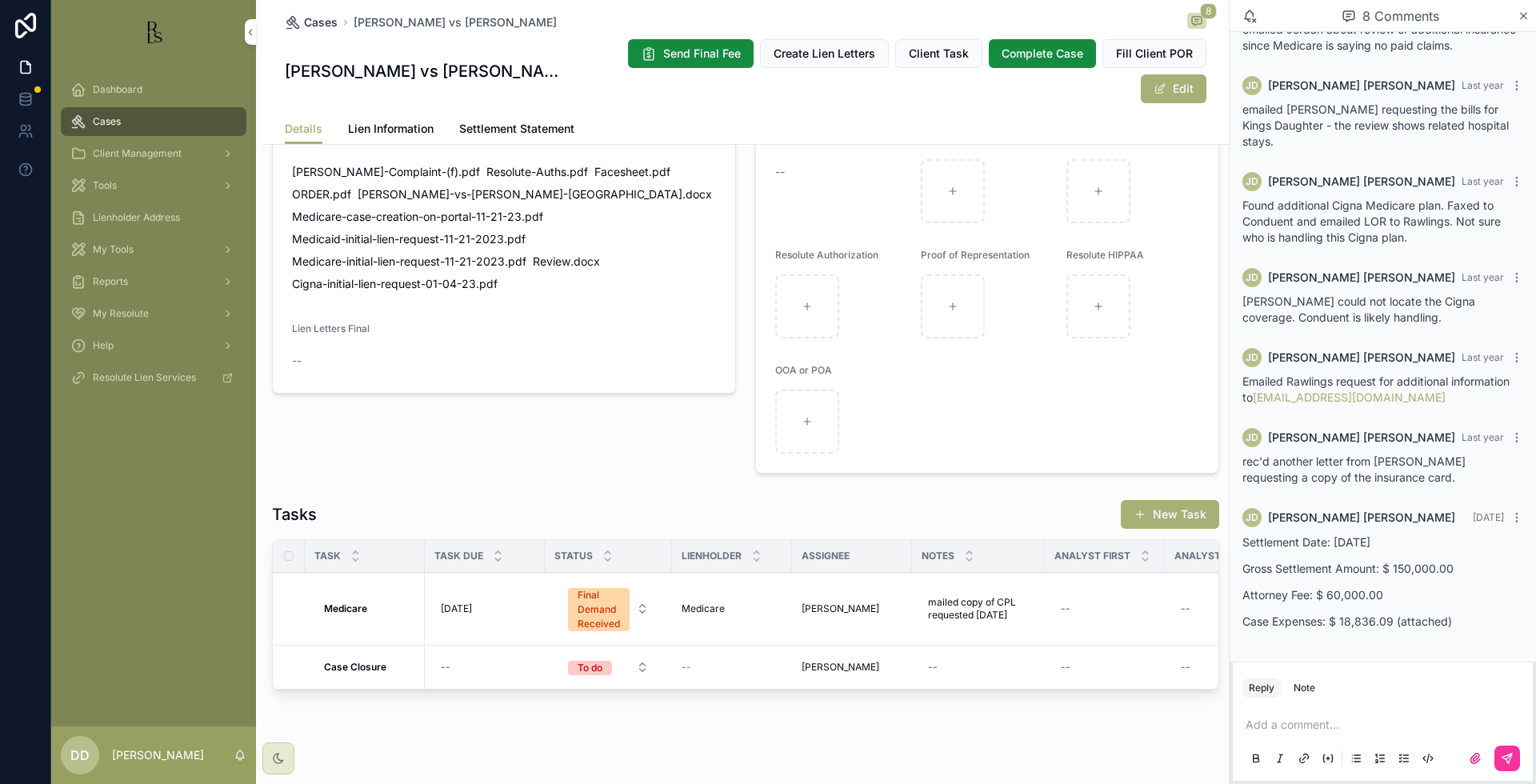
click at [307, 18] on span "Cases" at bounding box center [321, 22] width 34 height 16
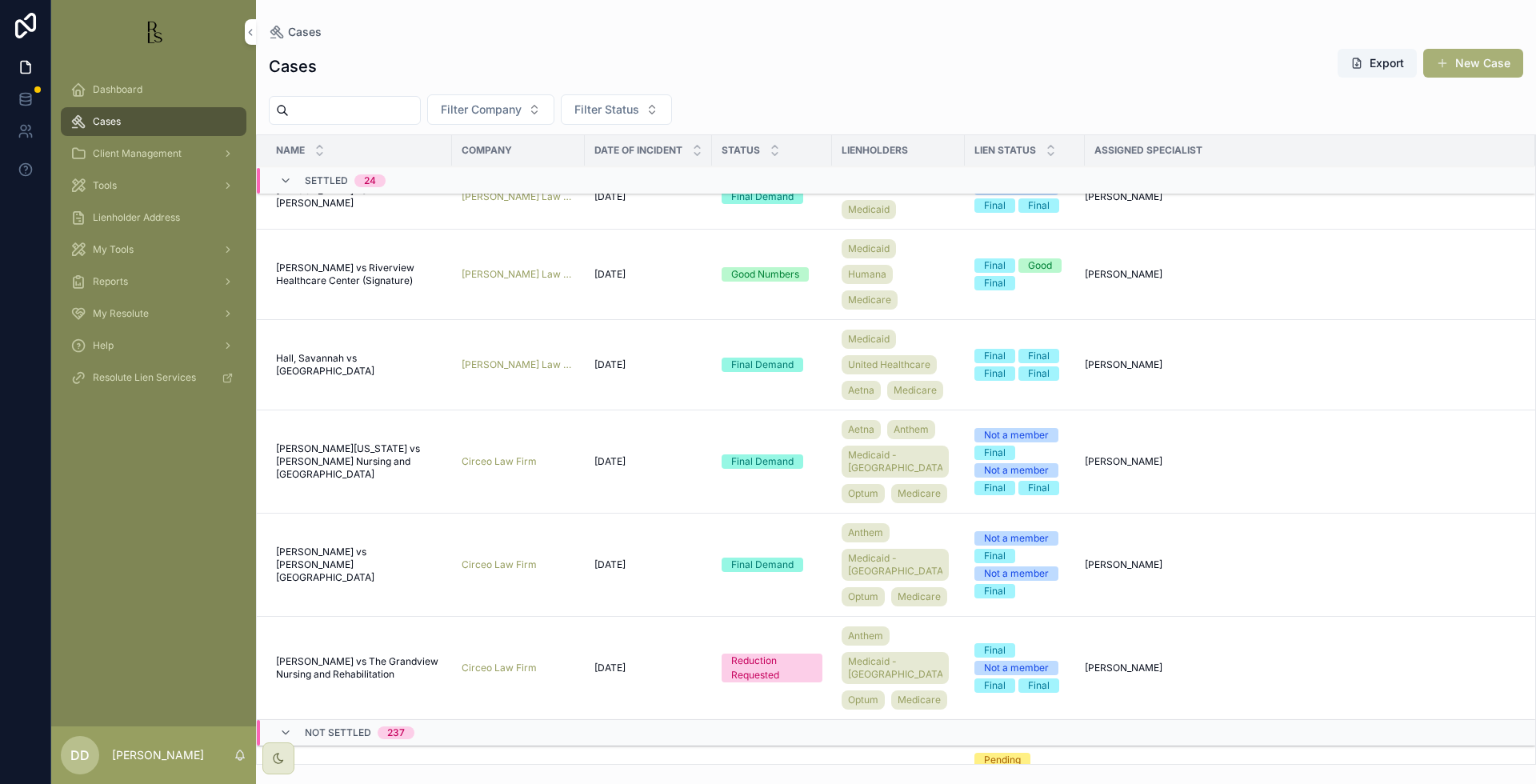
scroll to position [1422, 0]
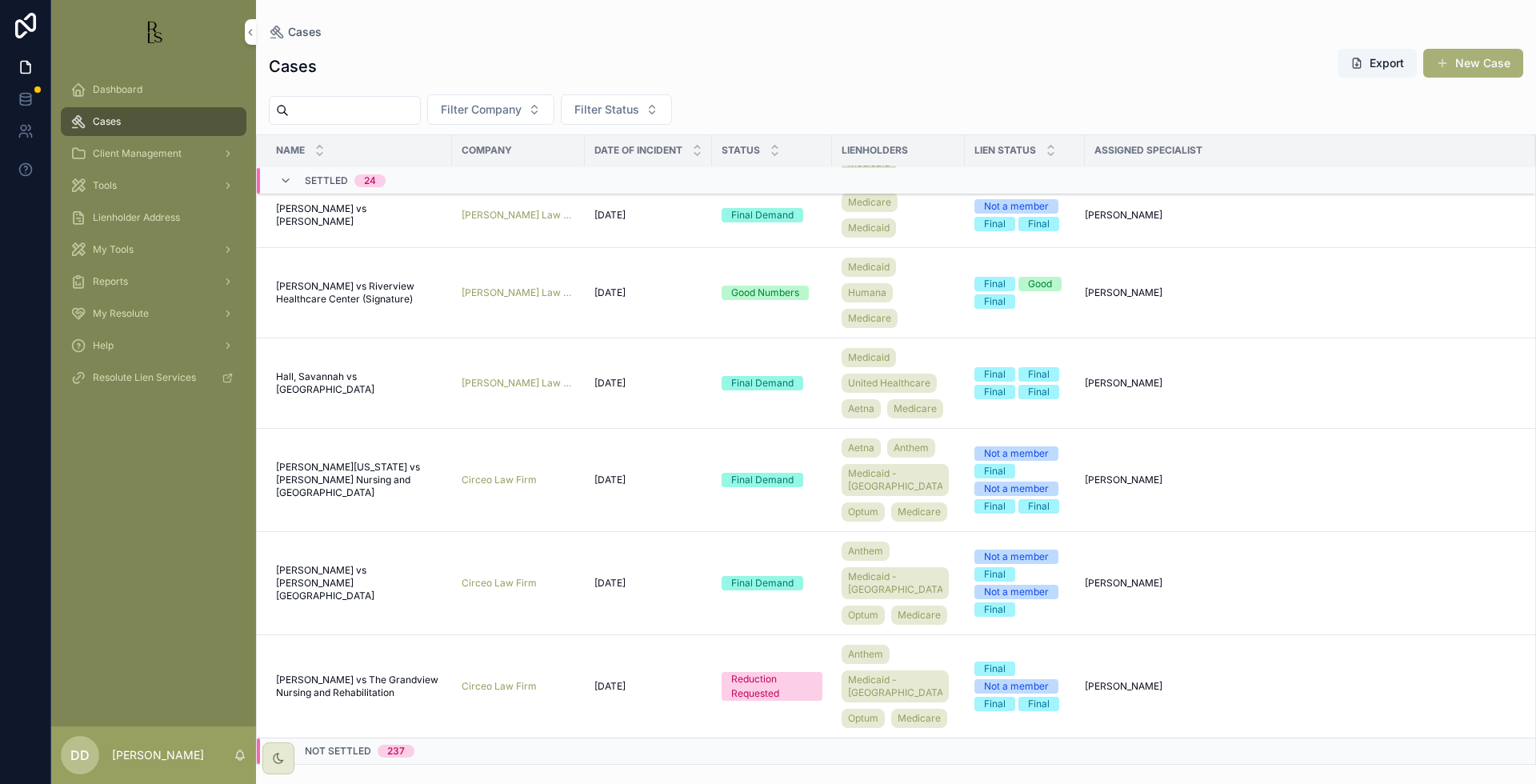
click at [331, 305] on span "[PERSON_NAME] vs Riverview Healthcare Center (Signature)" at bounding box center [358, 293] width 166 height 26
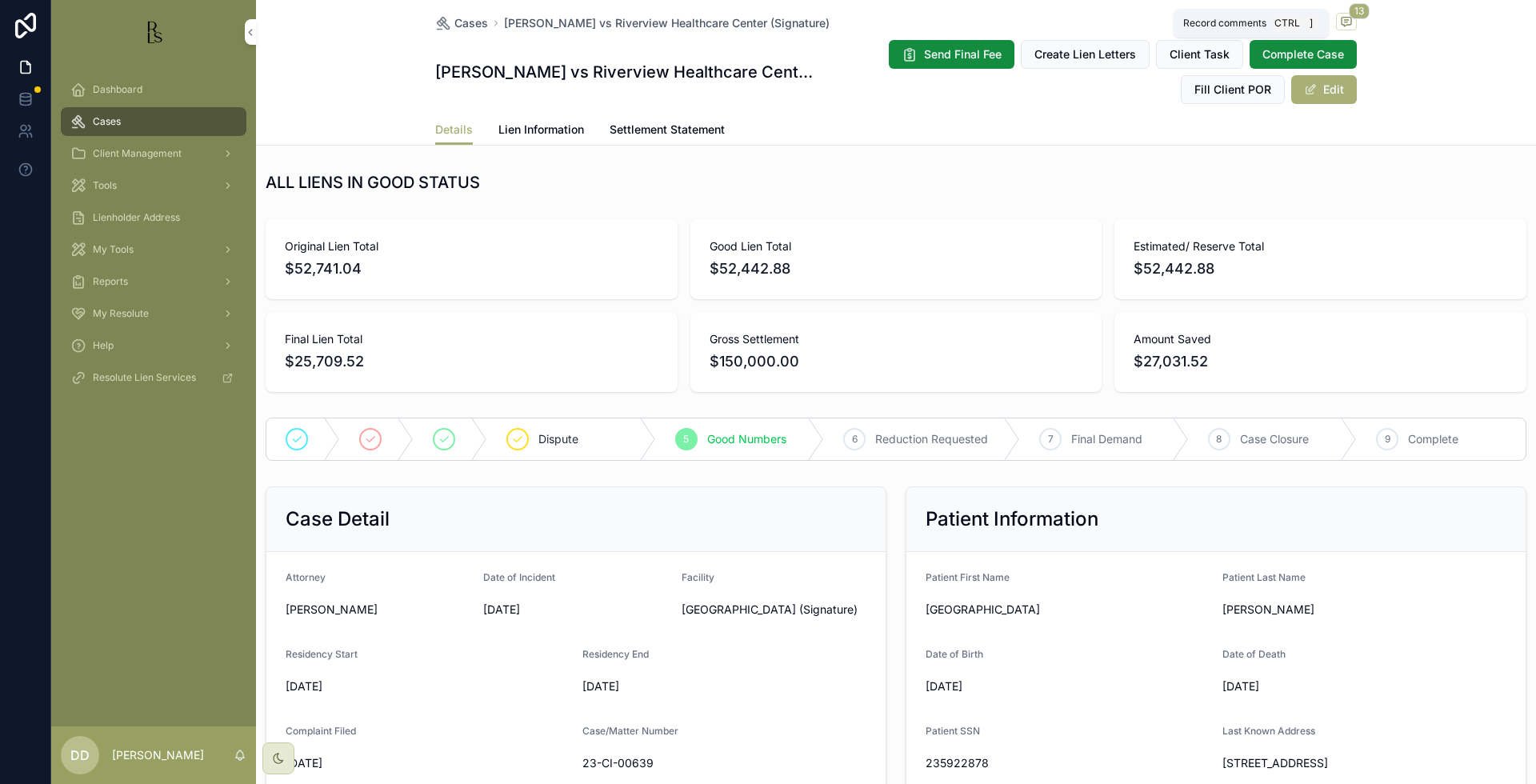
click at [1342, 17] on icon "scrollable content" at bounding box center [1347, 22] width 9 height 9
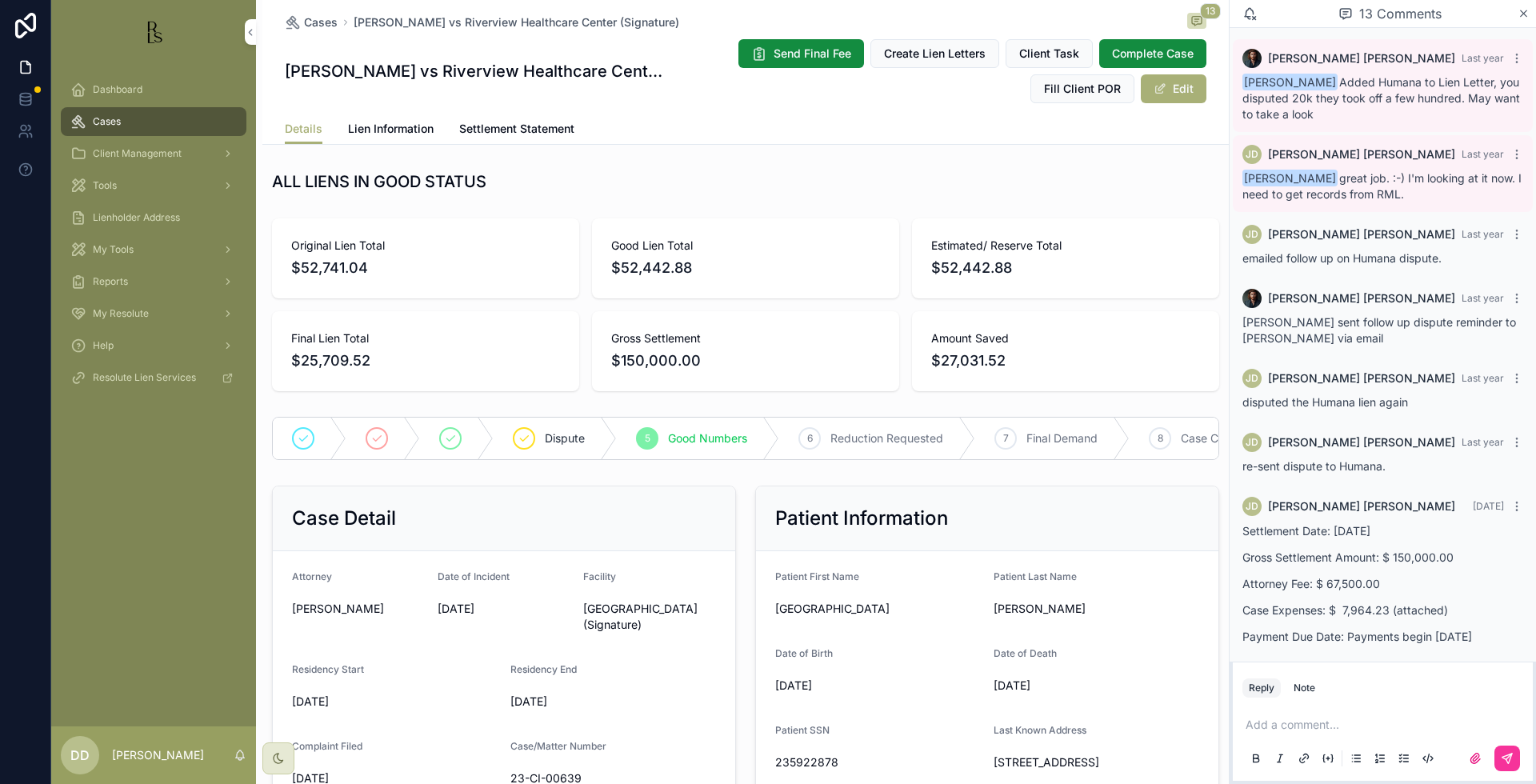
click at [404, 135] on span "Lien Information" at bounding box center [391, 128] width 85 height 16
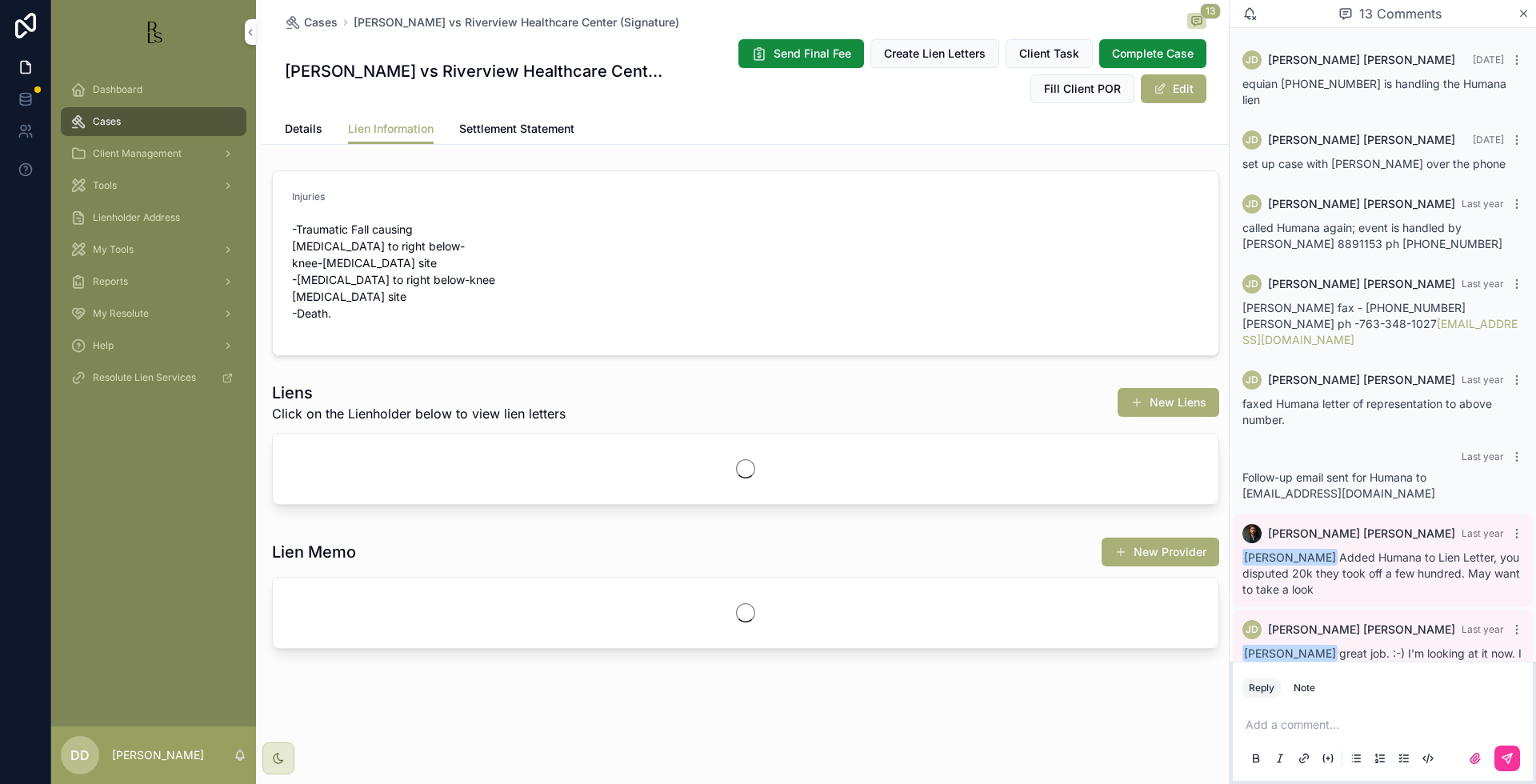
scroll to position [475, 0]
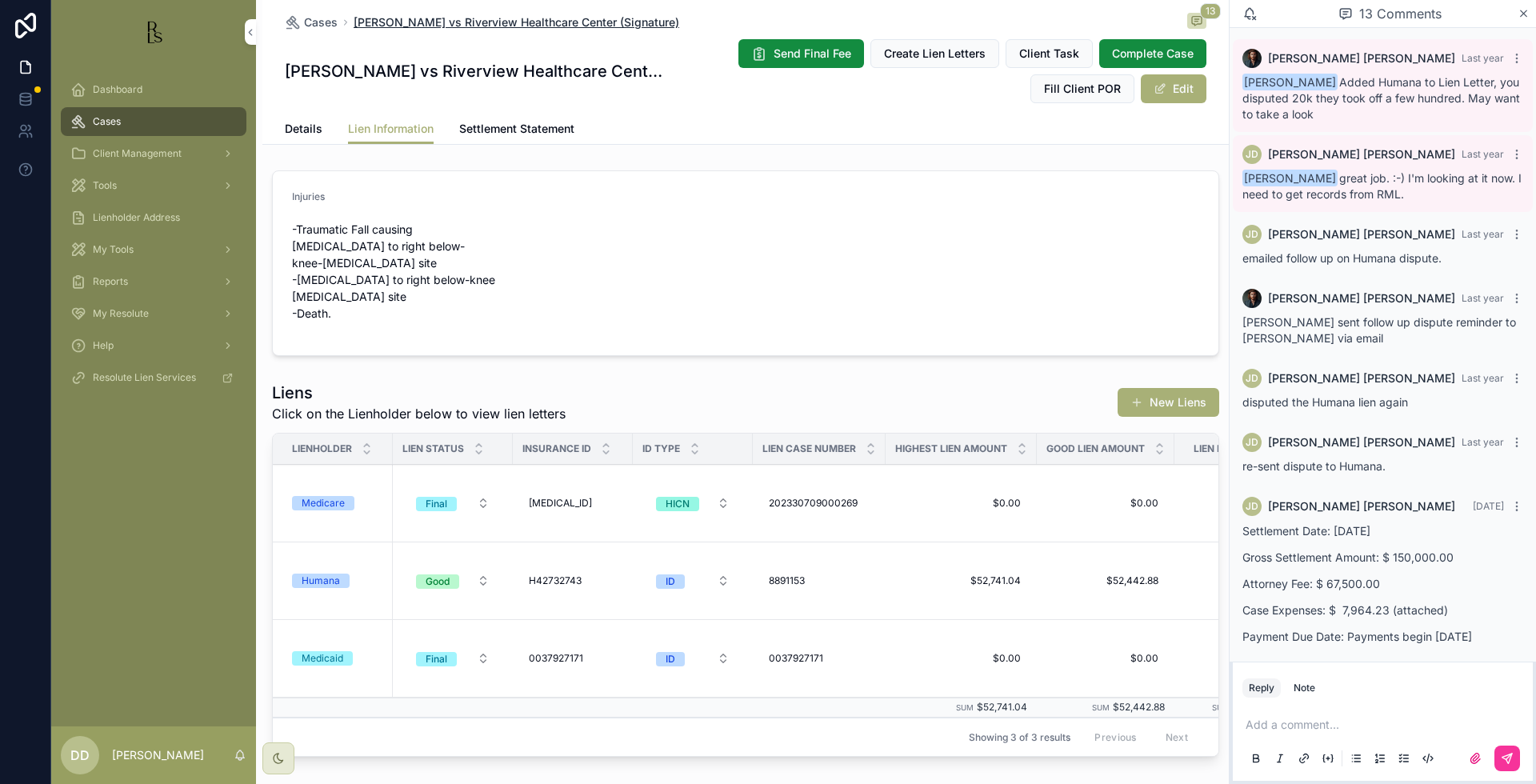
drag, startPoint x: 682, startPoint y: 17, endPoint x: 346, endPoint y: 21, distance: 336.0
click at [346, 21] on div "Cases [PERSON_NAME] vs Riverview Healthcare Center (Signature) 13" at bounding box center [745, 22] width 922 height 19
copy span "[PERSON_NAME] vs Riverview Healthcare Center (Signature)"
click at [312, 27] on span "Cases" at bounding box center [321, 22] width 34 height 16
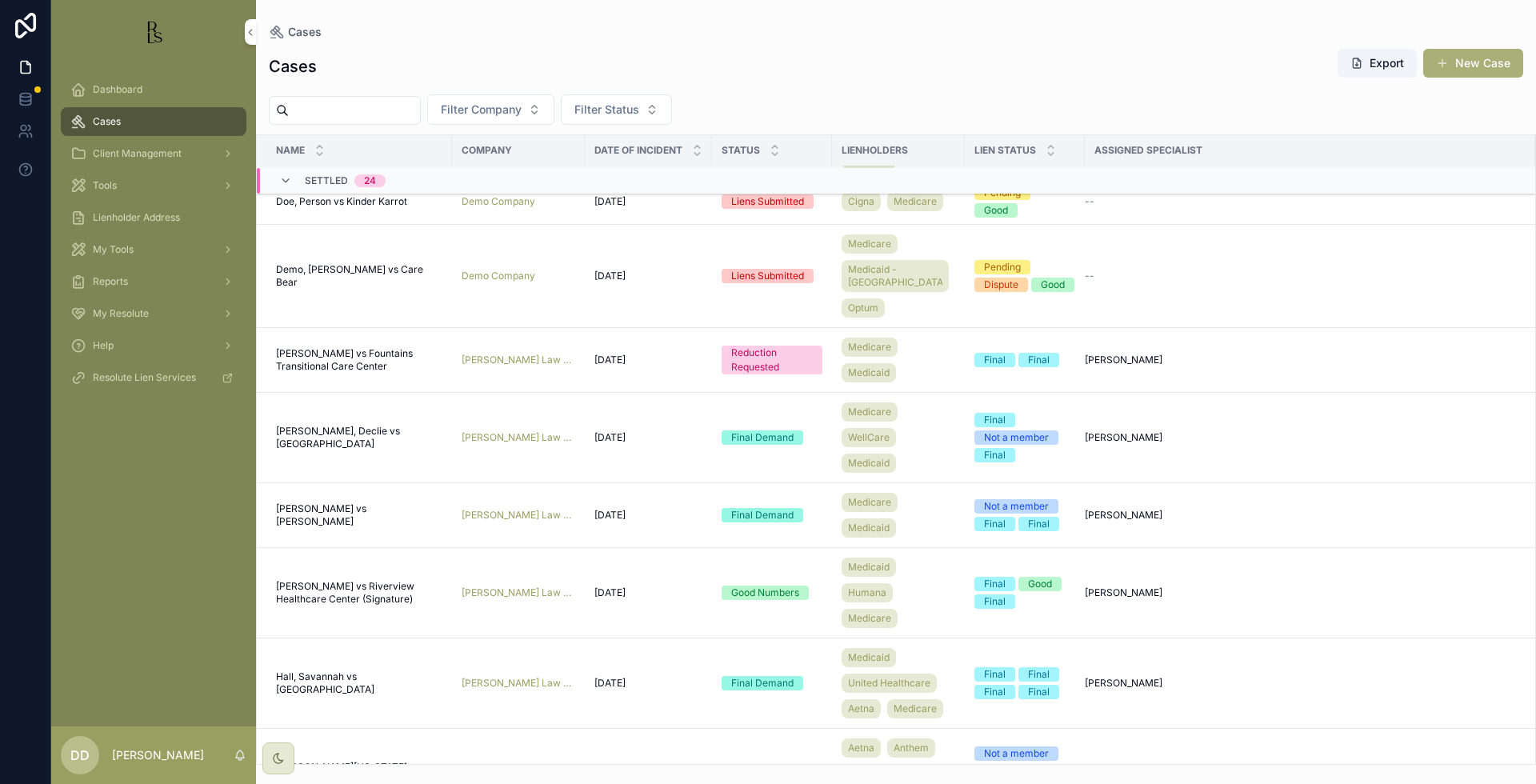
scroll to position [1422, 0]
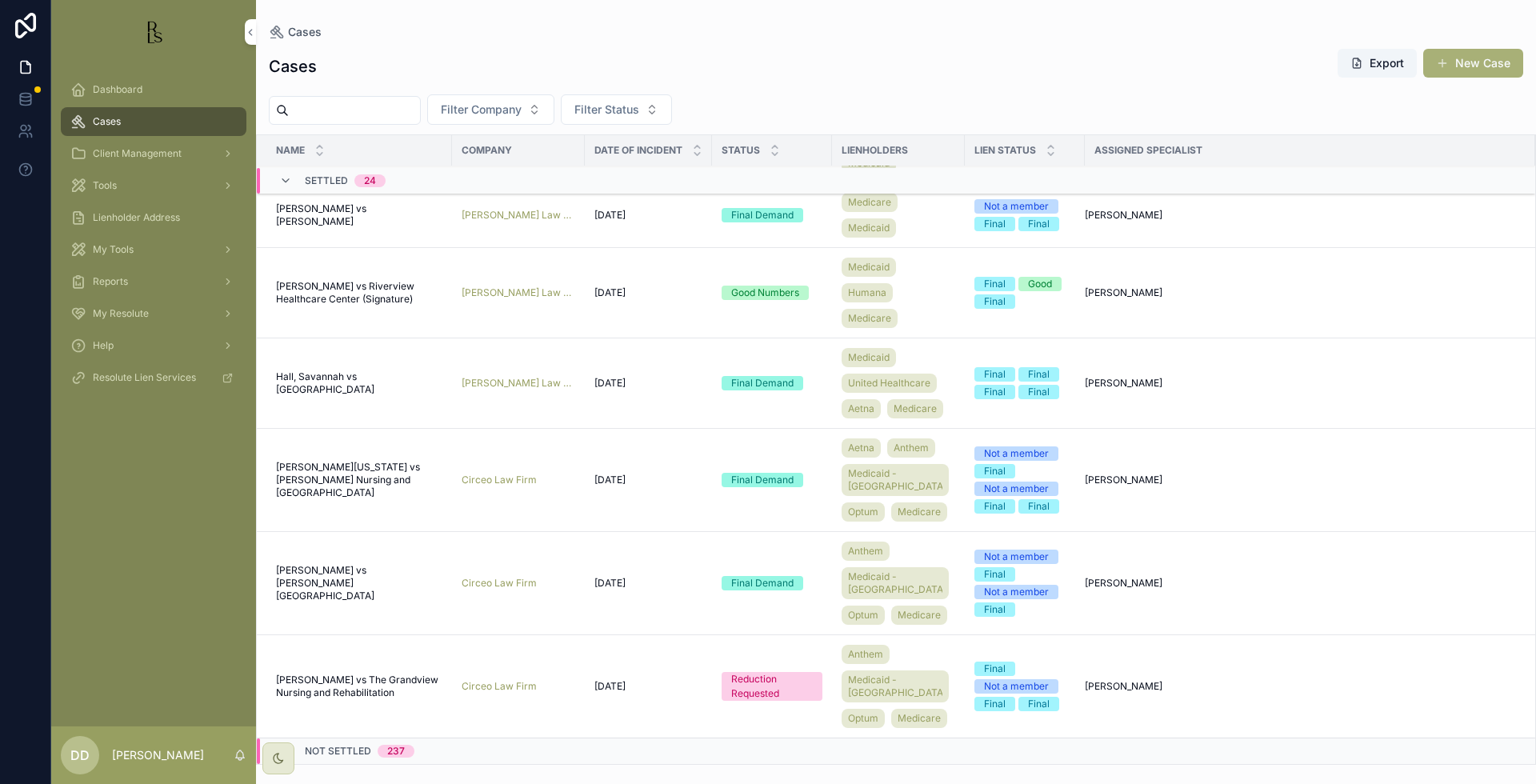
click at [313, 396] on span "Hall, Savannah vs [GEOGRAPHIC_DATA]" at bounding box center [358, 383] width 166 height 26
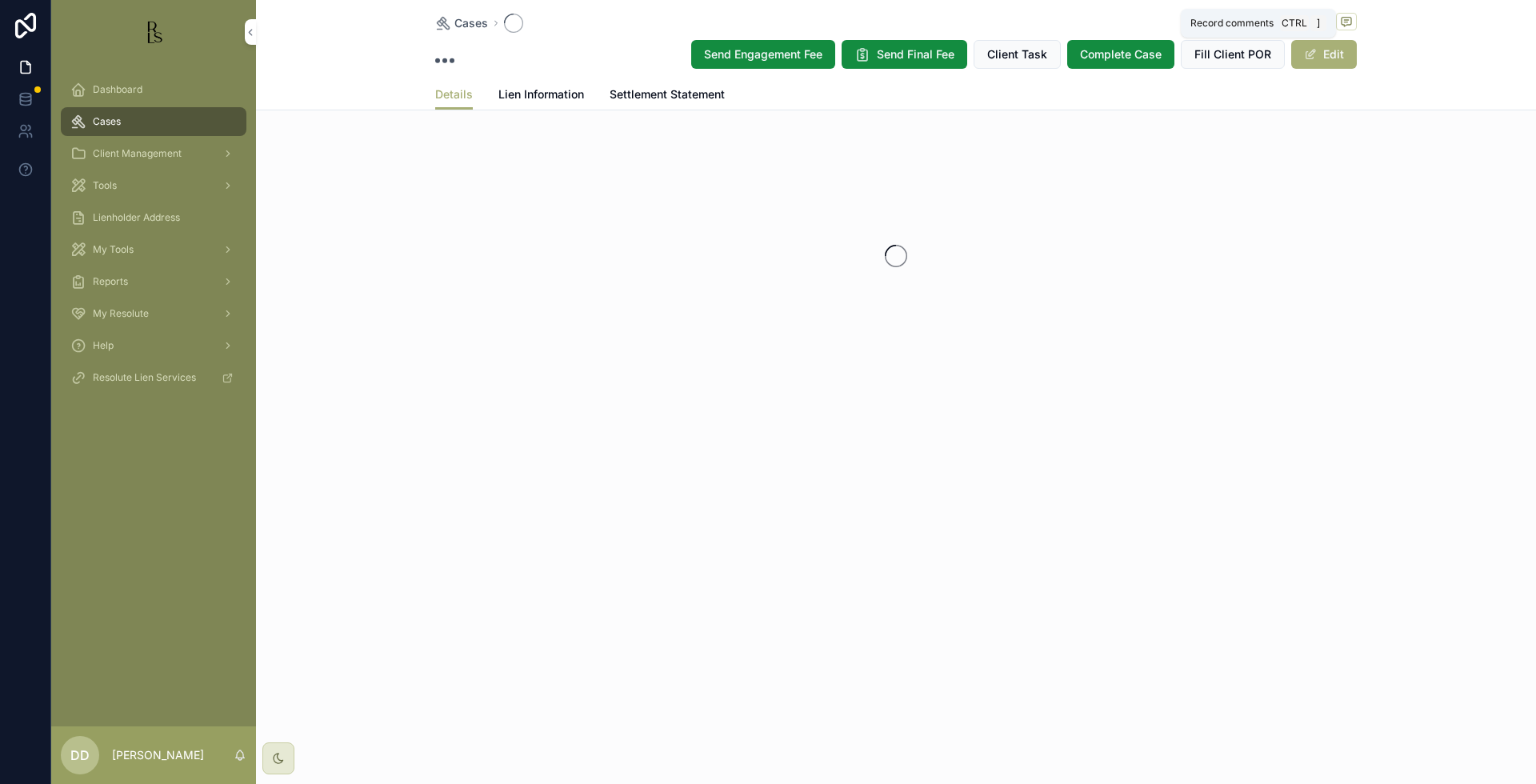
click at [1353, 21] on span "scrollable content" at bounding box center [1346, 21] width 21 height 17
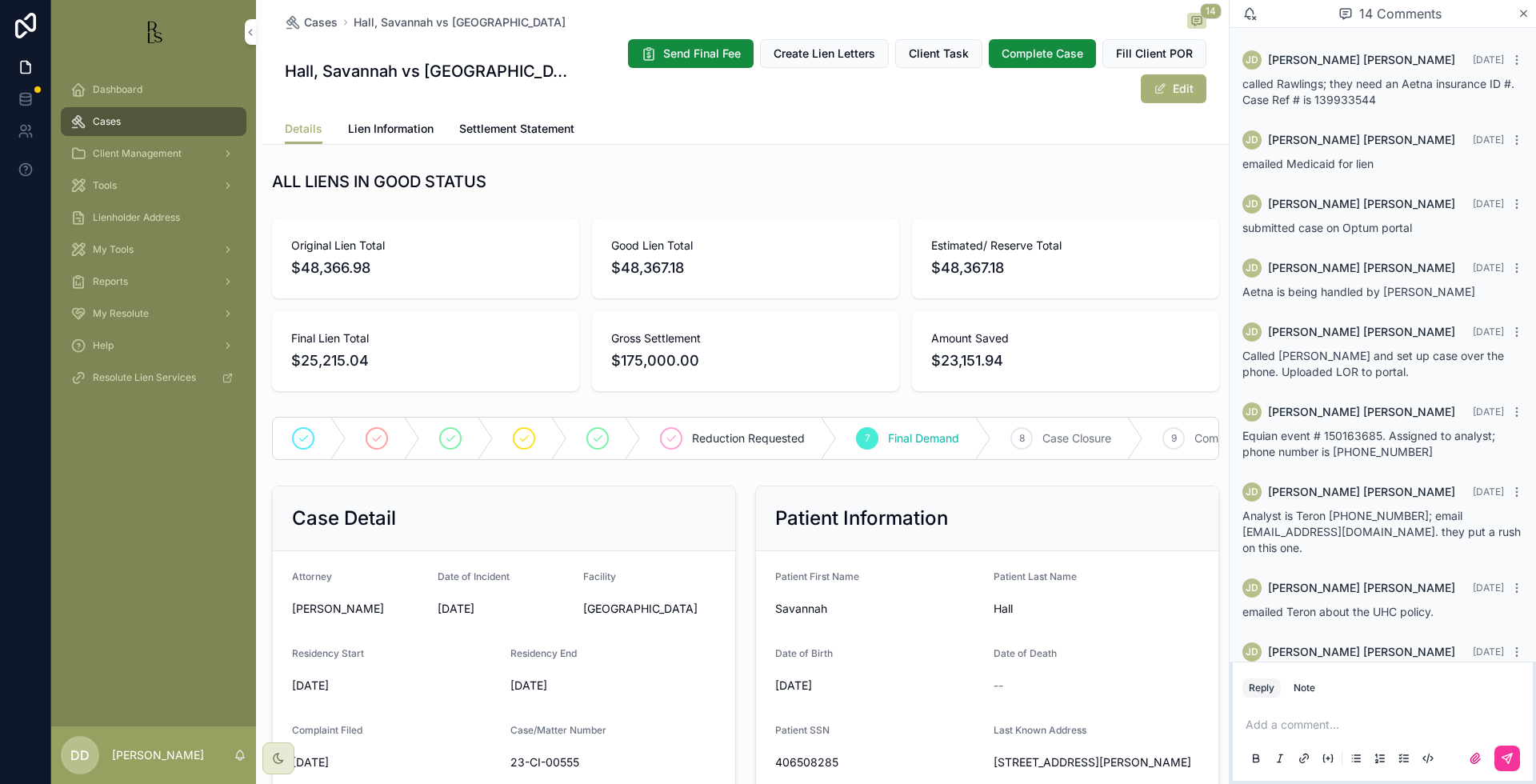
scroll to position [445, 0]
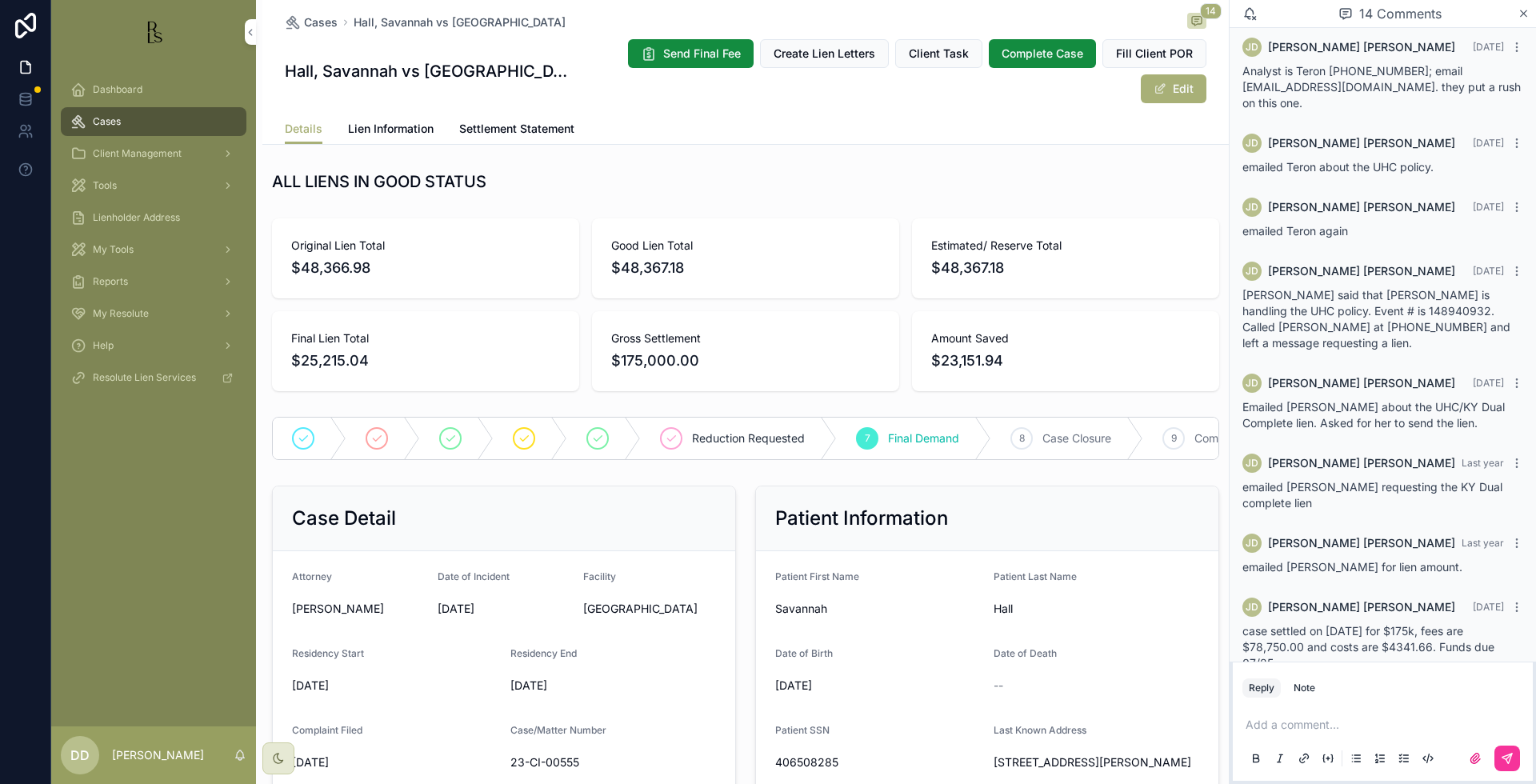
drag, startPoint x: 643, startPoint y: 21, endPoint x: 345, endPoint y: 18, distance: 298.0
click at [345, 18] on div "[GEOGRAPHIC_DATA], Savannah vs [GEOGRAPHIC_DATA] 14" at bounding box center [745, 22] width 922 height 19
copy span "Hall, Savannah vs [GEOGRAPHIC_DATA]"
click at [1058, 184] on div "ALL LIENS IN GOOD STATUS" at bounding box center [745, 181] width 947 height 22
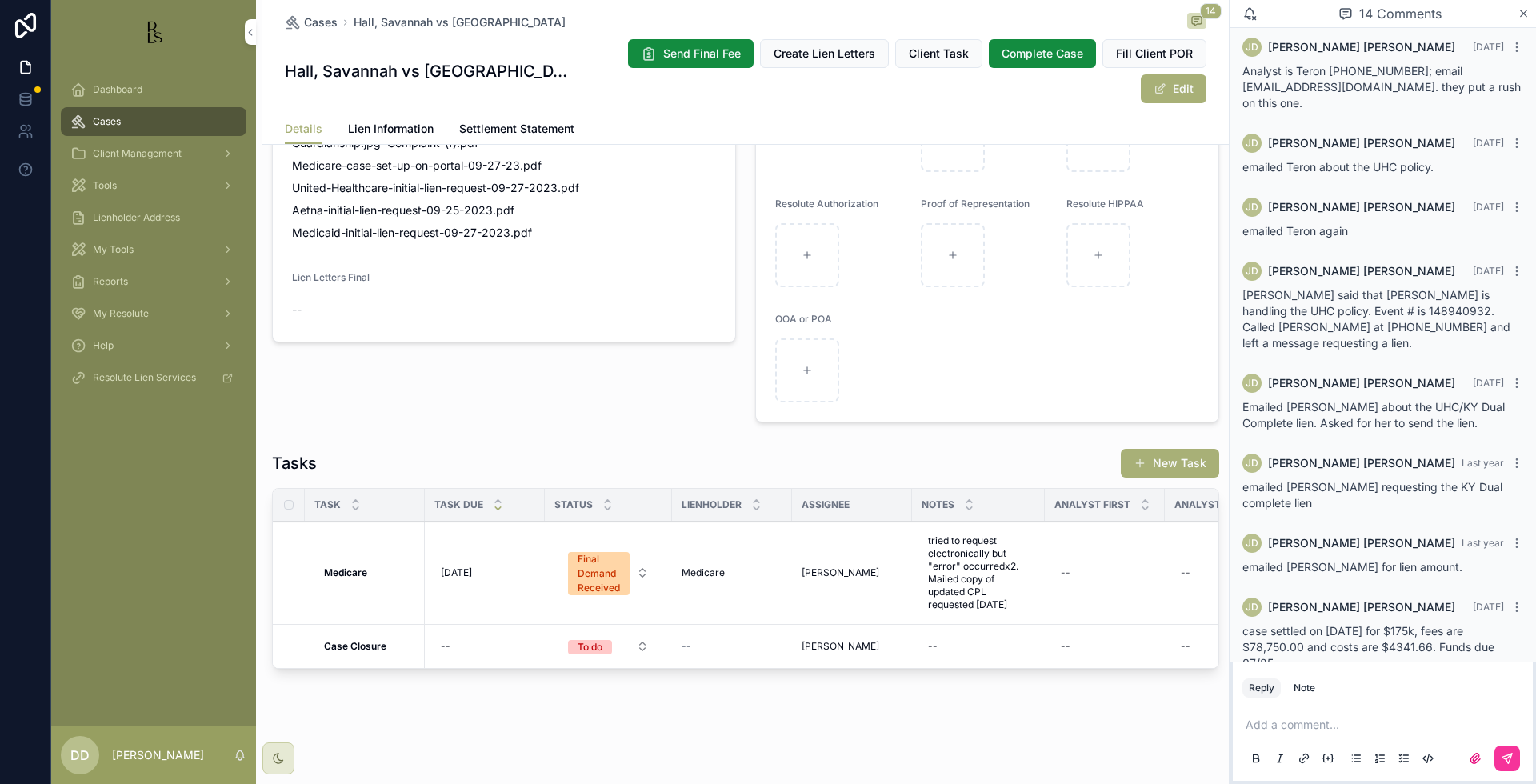
scroll to position [1144, 0]
click at [930, 338] on div "scrollable content" at bounding box center [878, 370] width 206 height 64
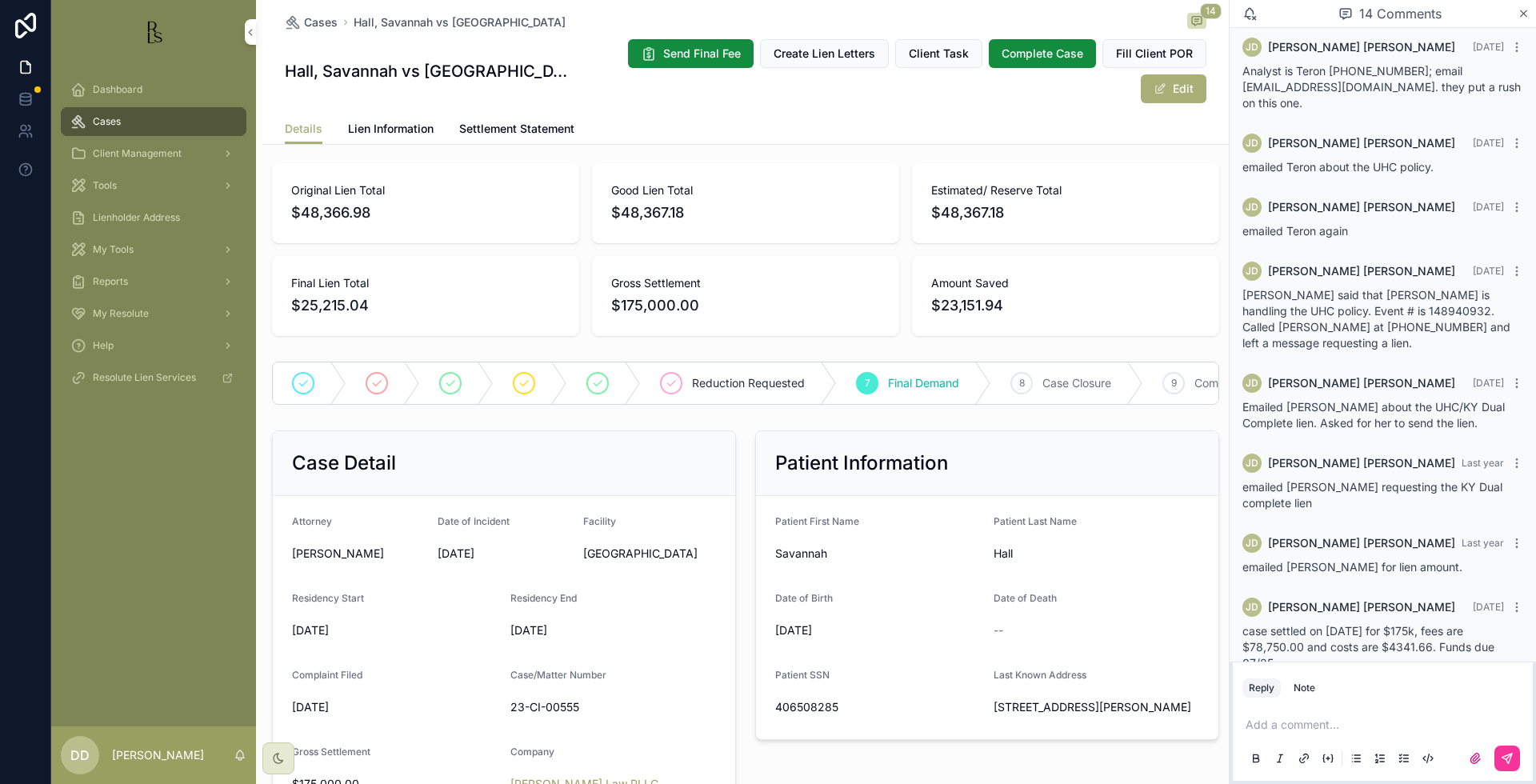
scroll to position [45, 0]
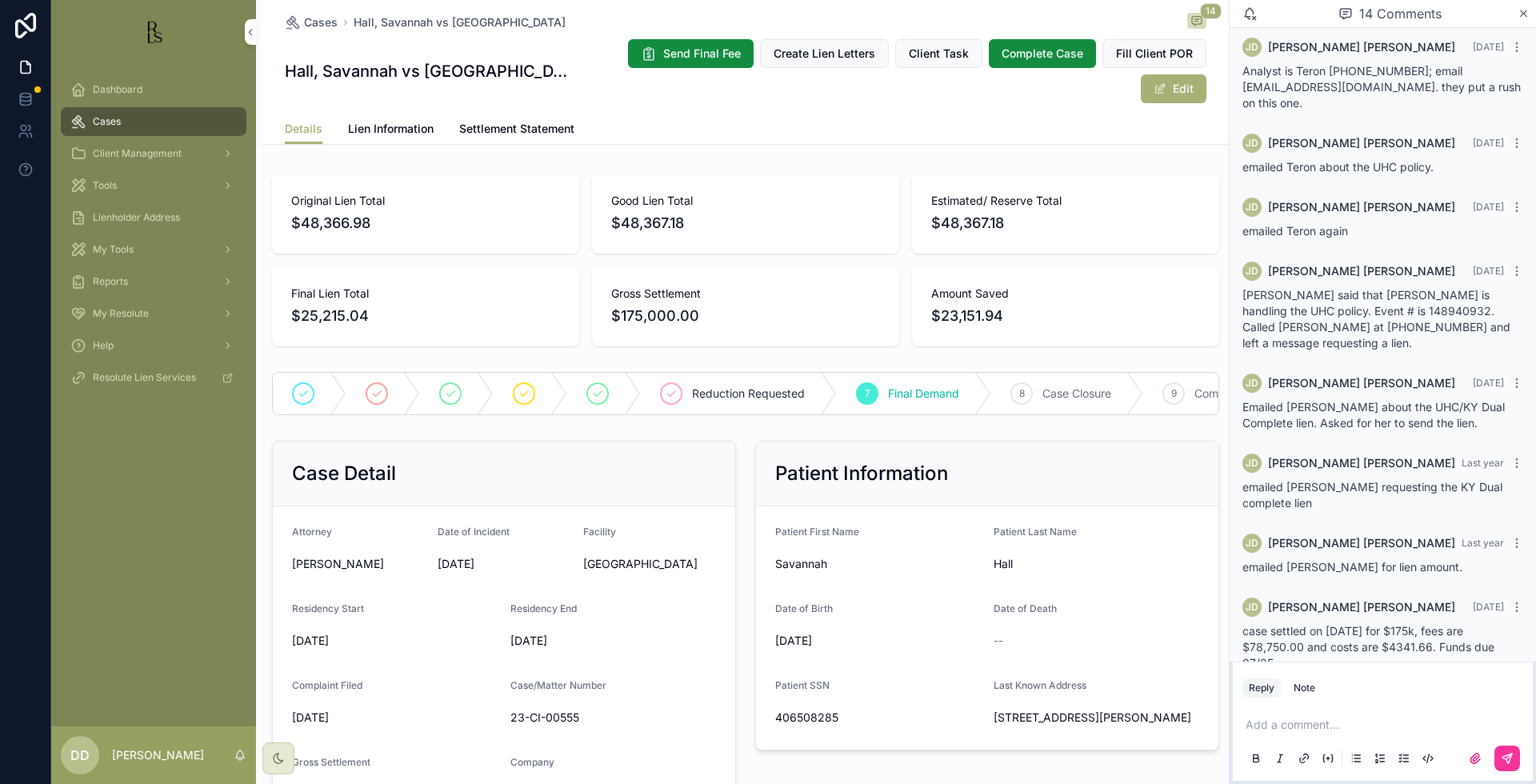
click at [411, 132] on span "Lien Information" at bounding box center [391, 128] width 85 height 16
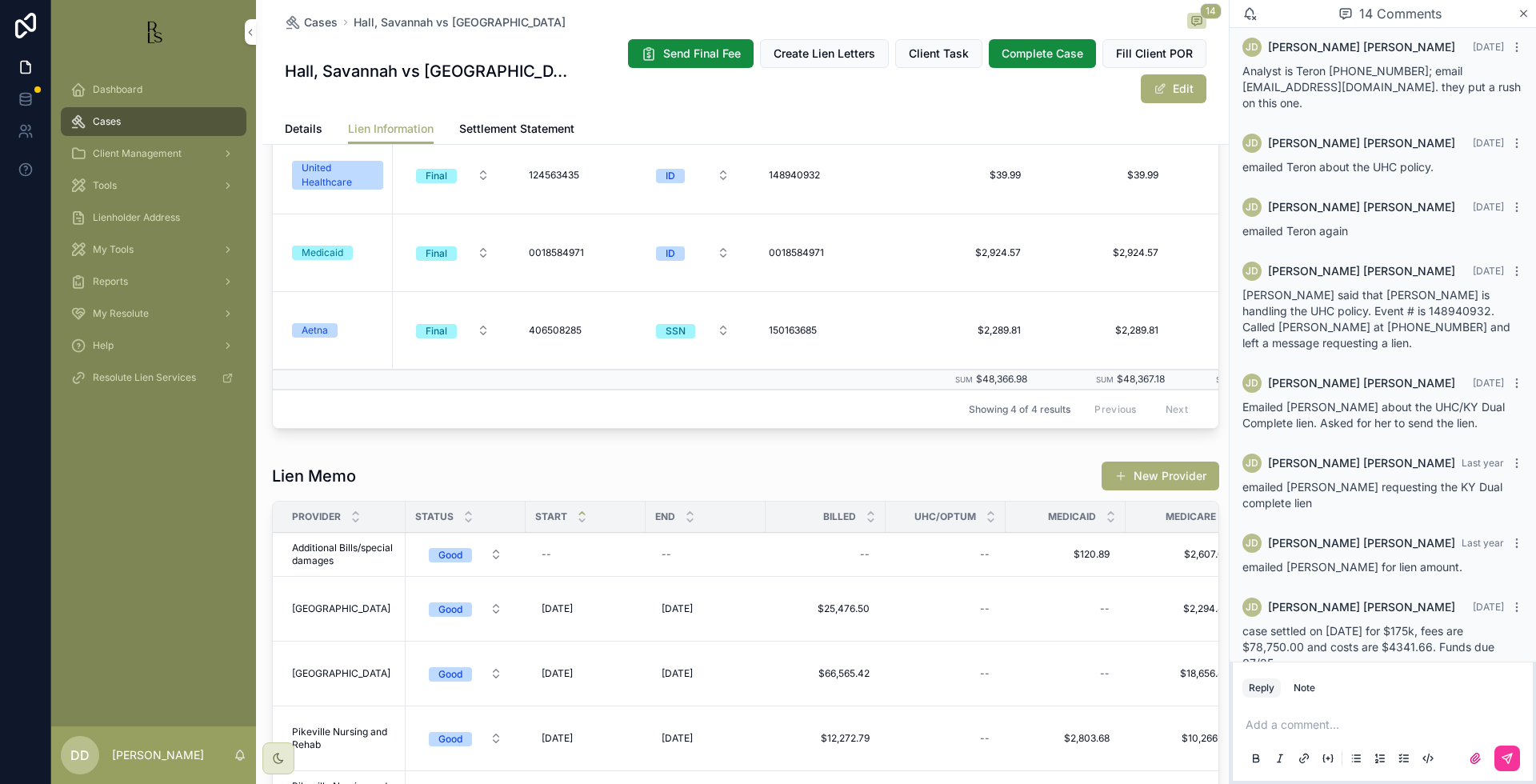
scroll to position [100, 0]
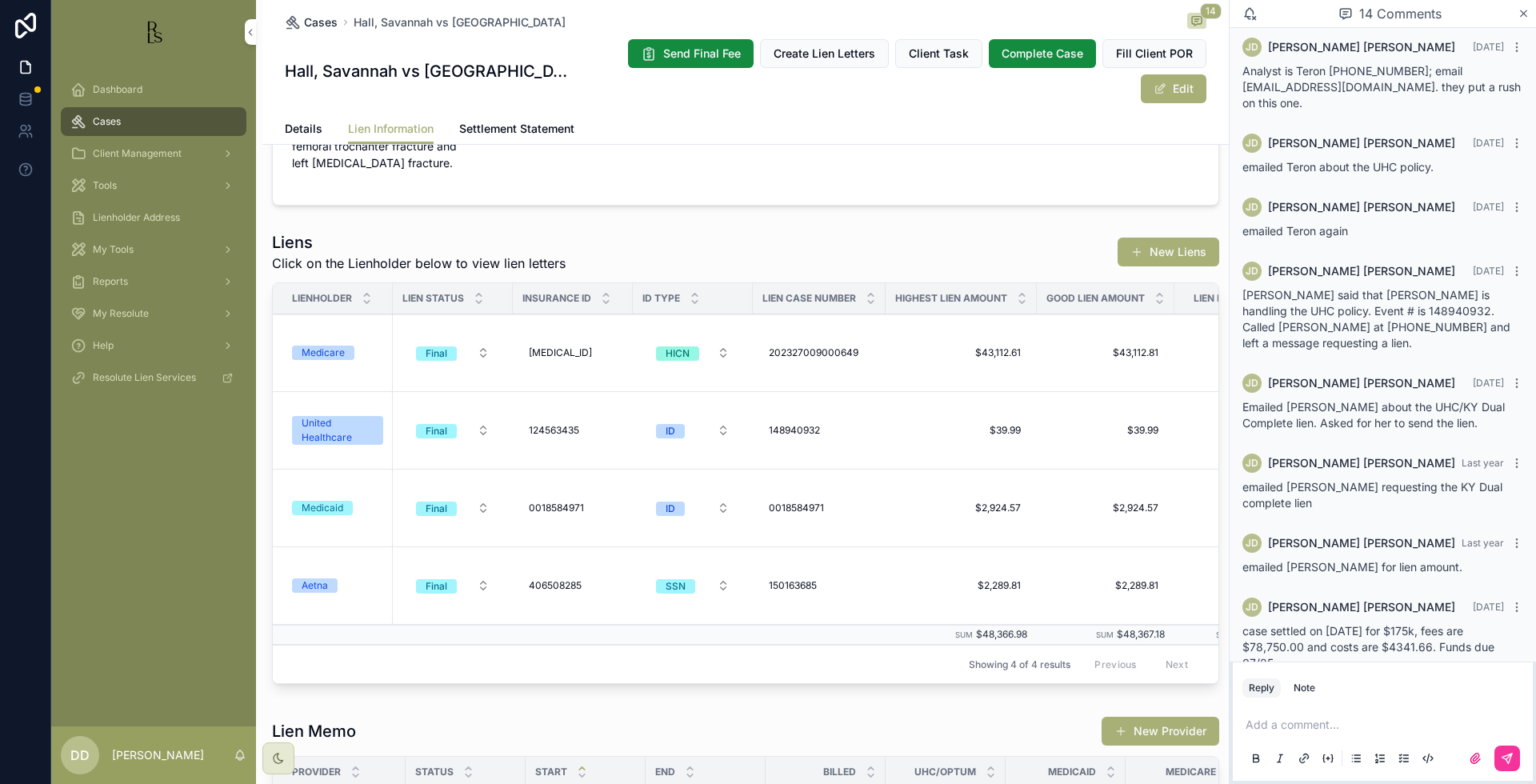
click at [312, 24] on span "Cases" at bounding box center [321, 22] width 34 height 16
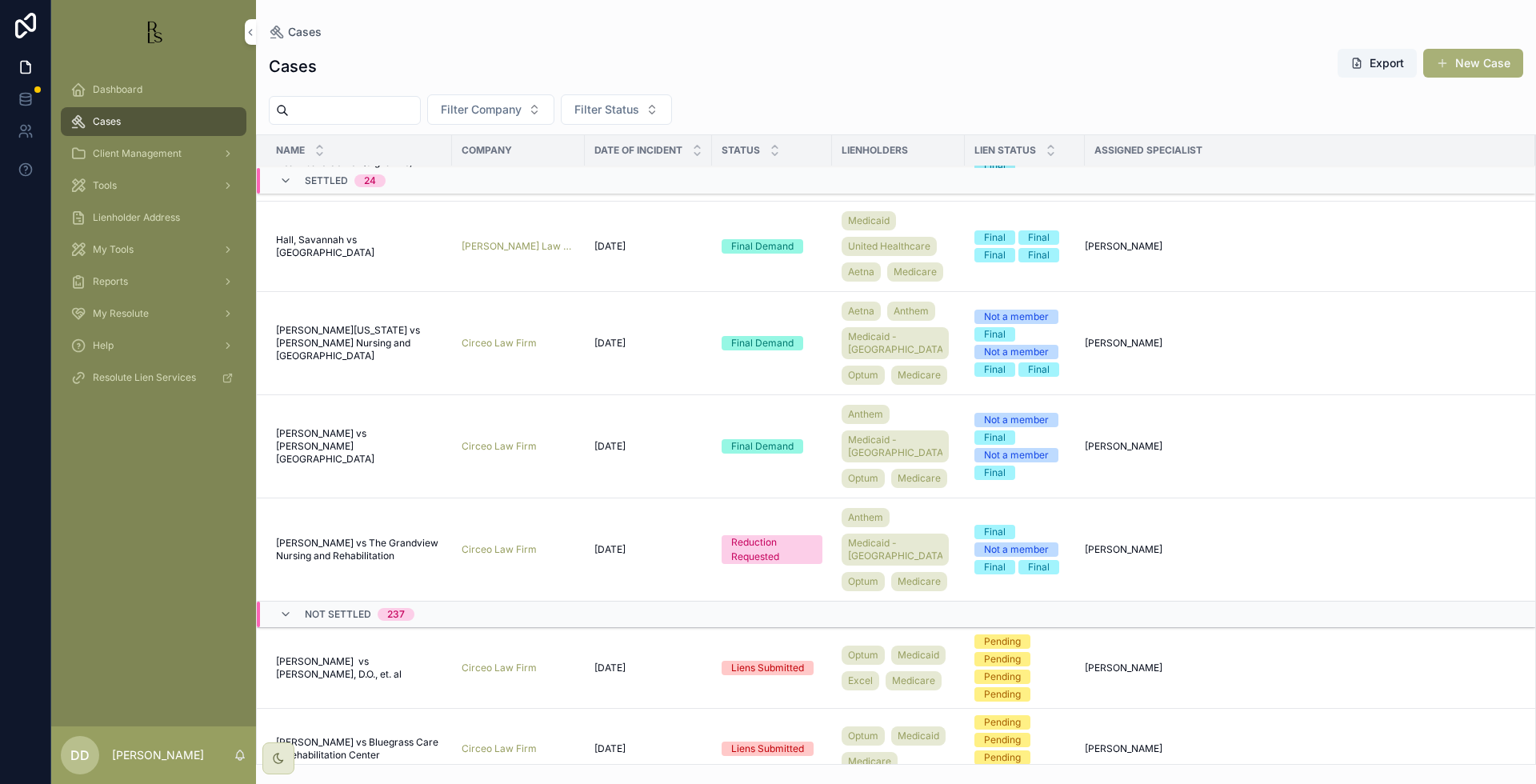
scroll to position [1622, 0]
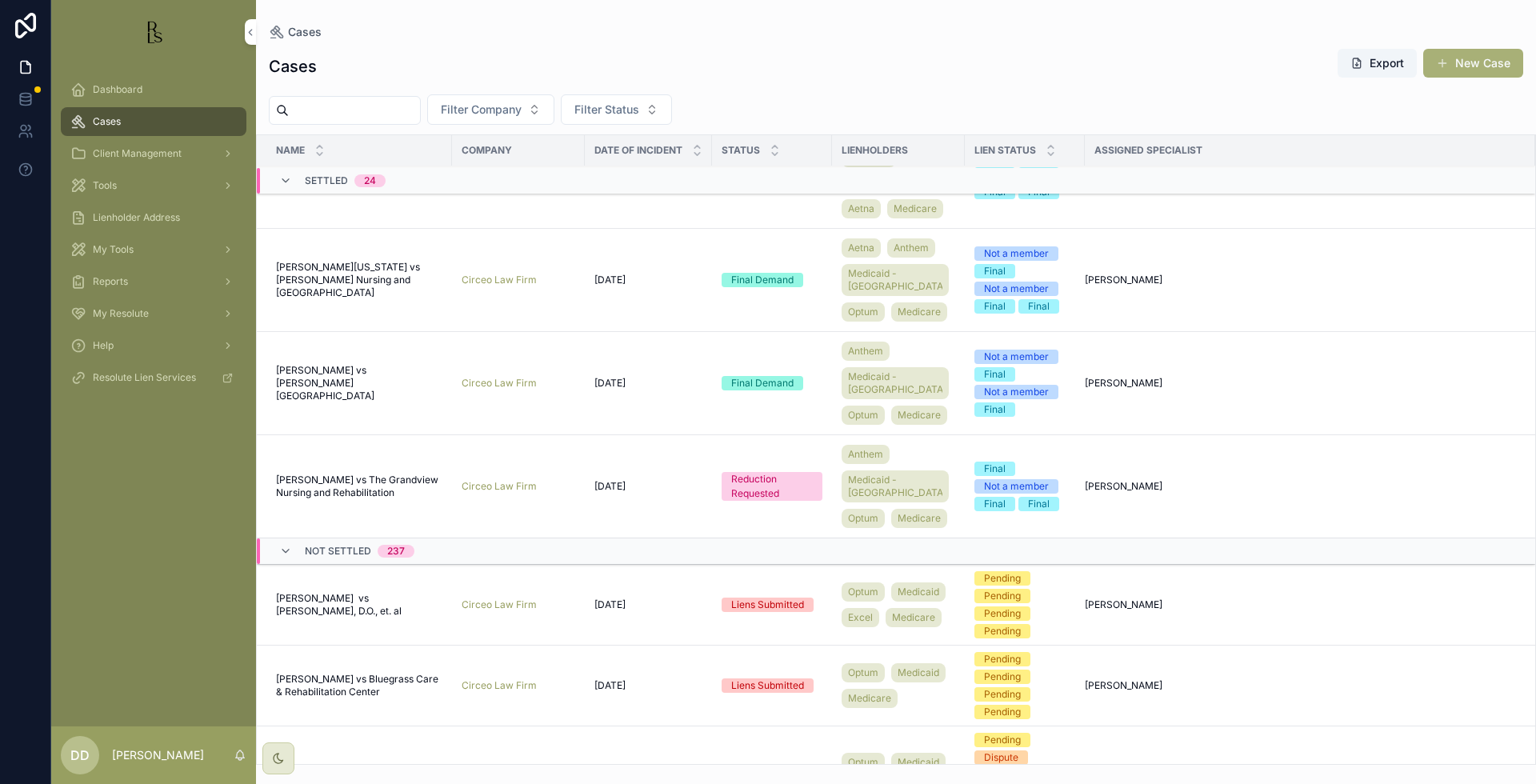
click at [330, 300] on span "[PERSON_NAME][US_STATE] vs [PERSON_NAME] Nursing and [GEOGRAPHIC_DATA]" at bounding box center [358, 280] width 166 height 39
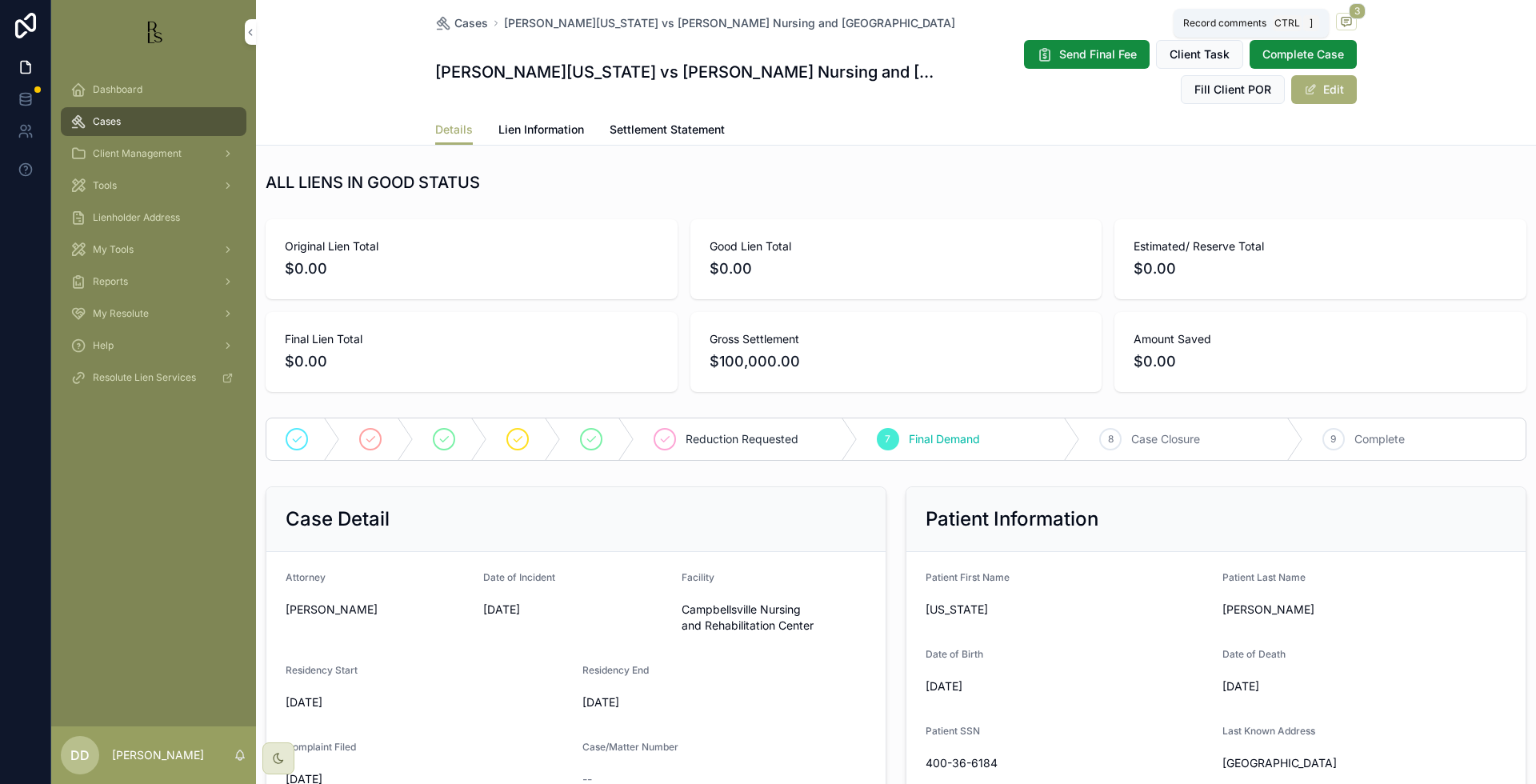
click at [1348, 20] on span "scrollable content" at bounding box center [1346, 21] width 21 height 17
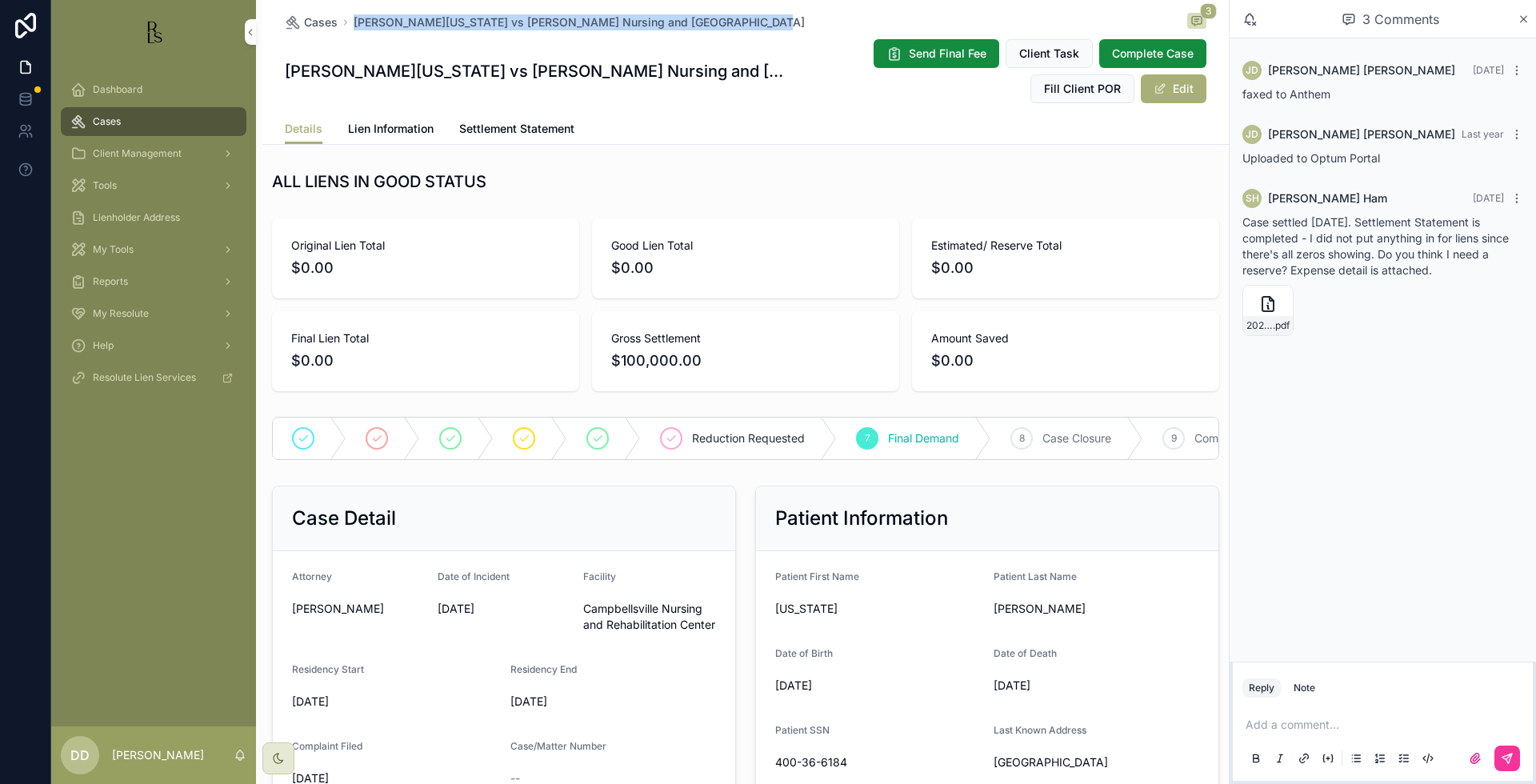
drag, startPoint x: 716, startPoint y: 26, endPoint x: 341, endPoint y: 21, distance: 375.0
click at [341, 21] on div "Cases [PERSON_NAME][US_STATE] vs Campbellsville Nursing and Rehabilitation Cent…" at bounding box center [745, 22] width 922 height 19
copy span "[PERSON_NAME][US_STATE] vs [PERSON_NAME] Nursing and [GEOGRAPHIC_DATA]"
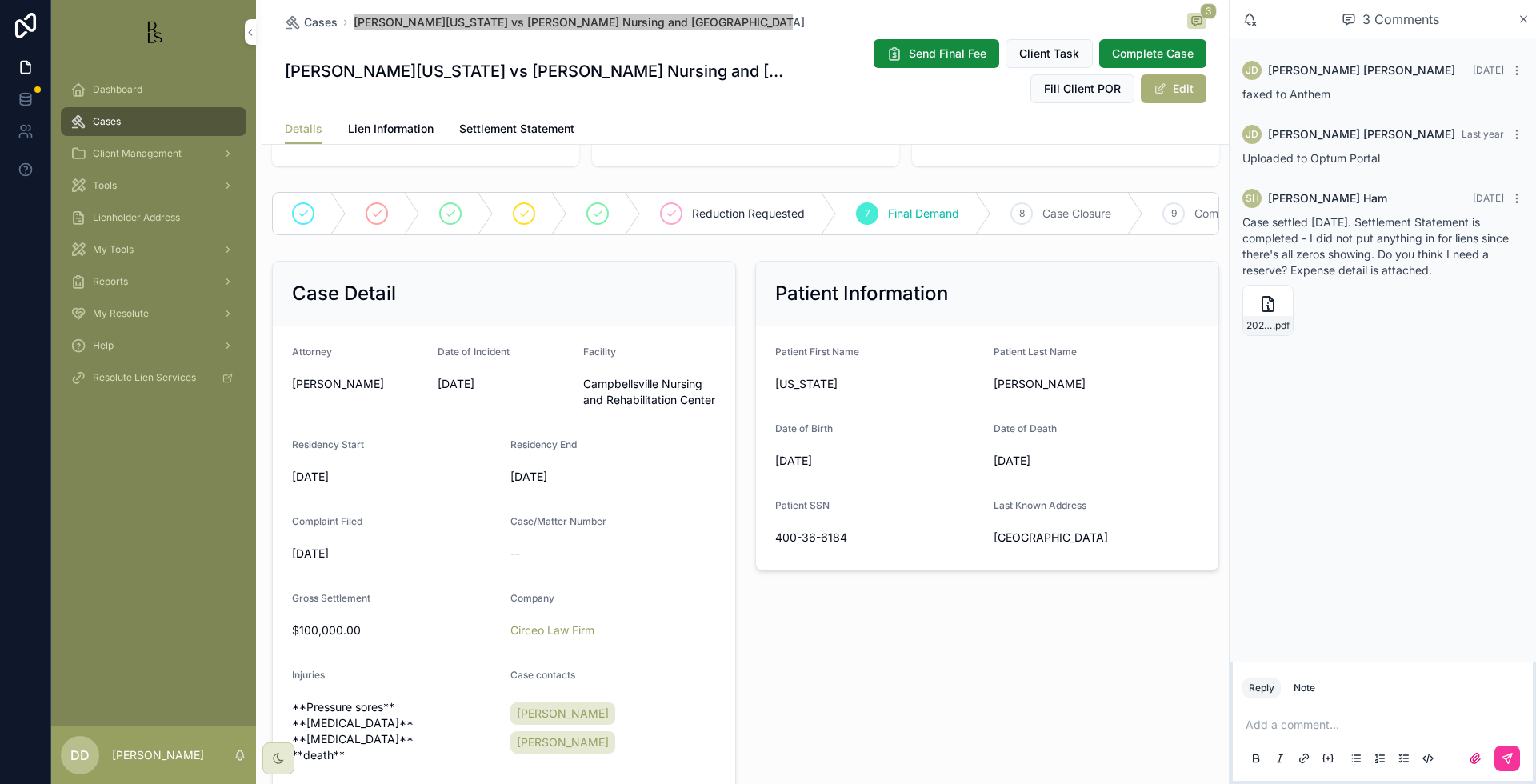
scroll to position [201, 0]
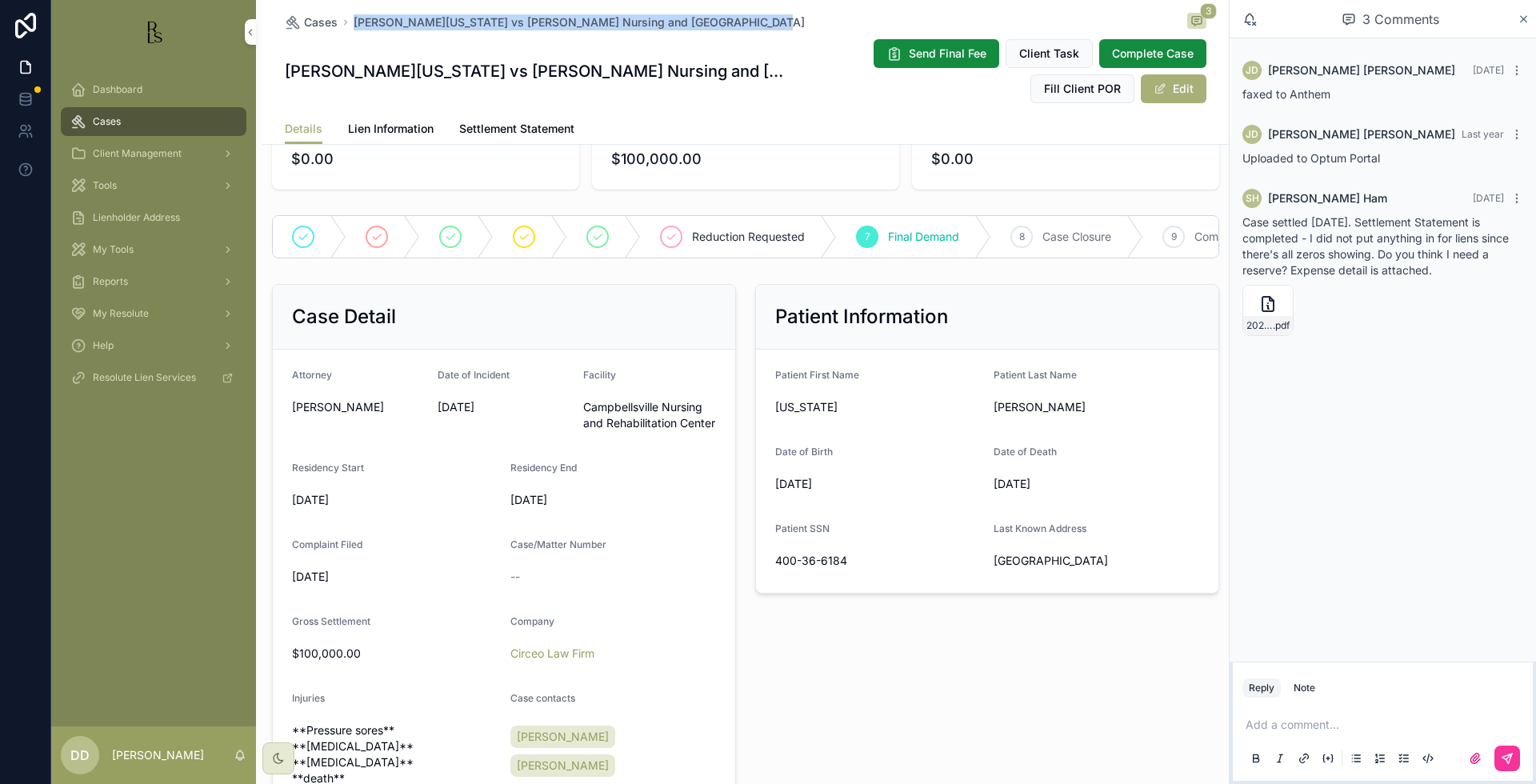
click at [398, 122] on span "Lien Information" at bounding box center [391, 128] width 85 height 16
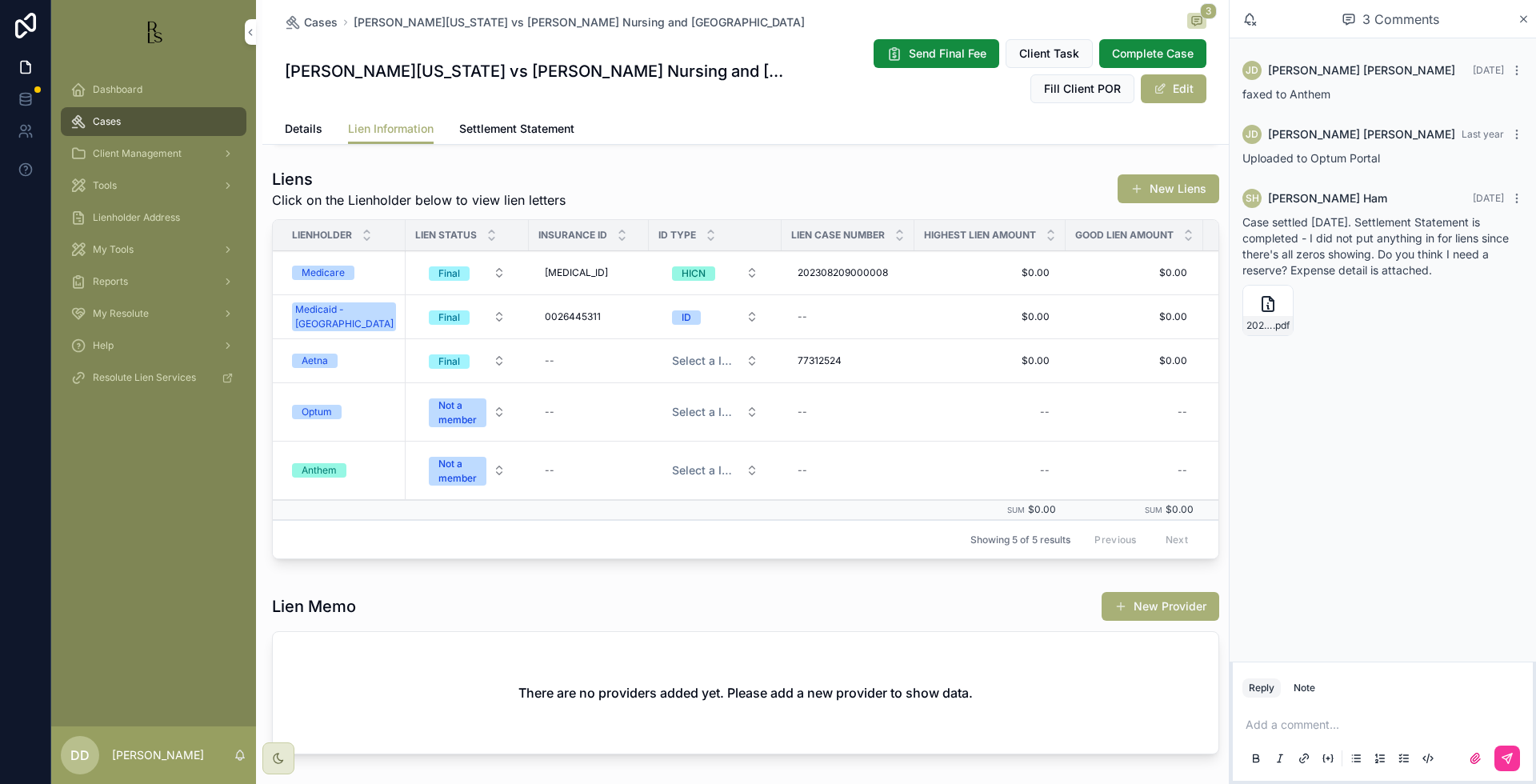
scroll to position [500, 0]
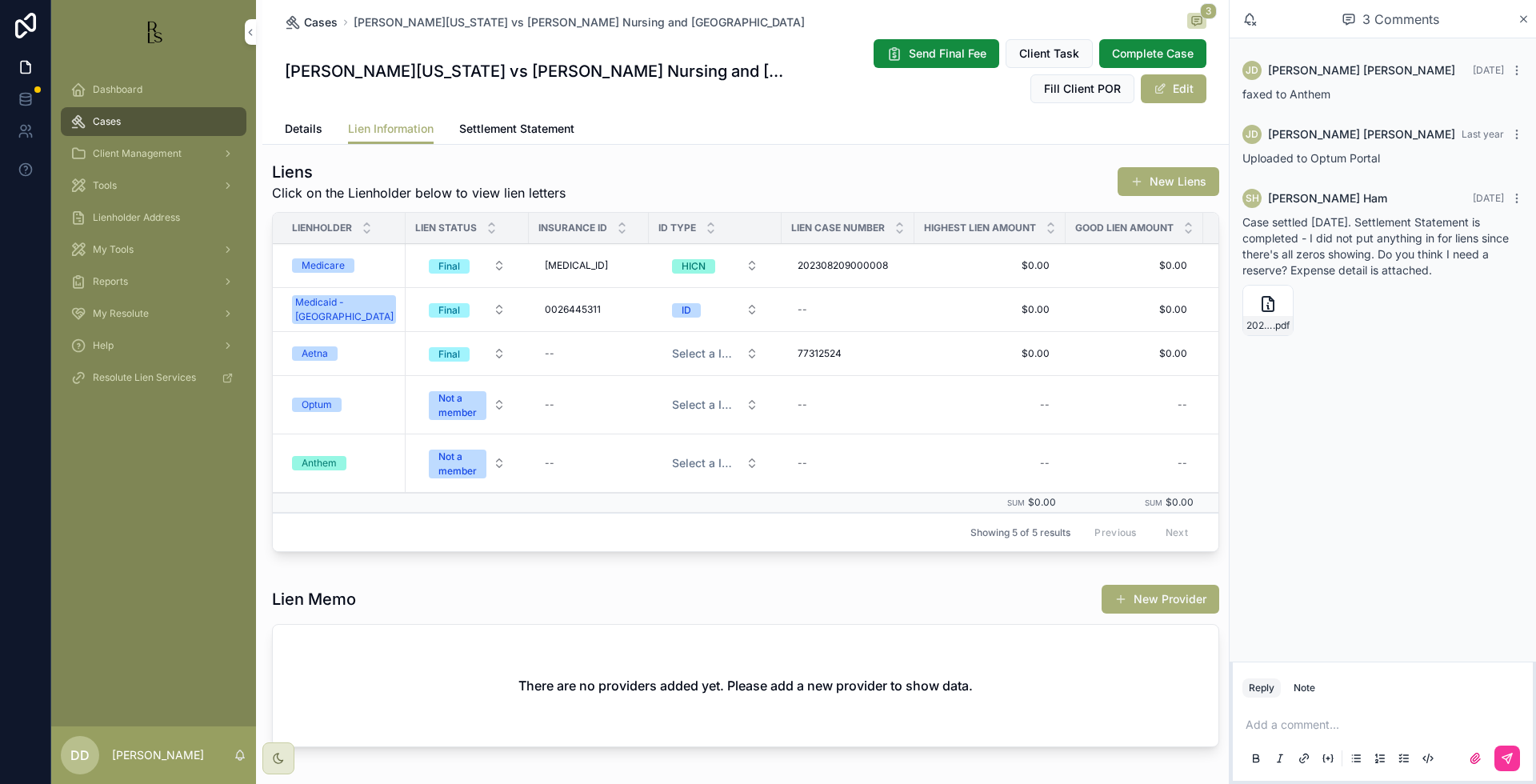
click at [322, 28] on span "Cases" at bounding box center [321, 22] width 34 height 16
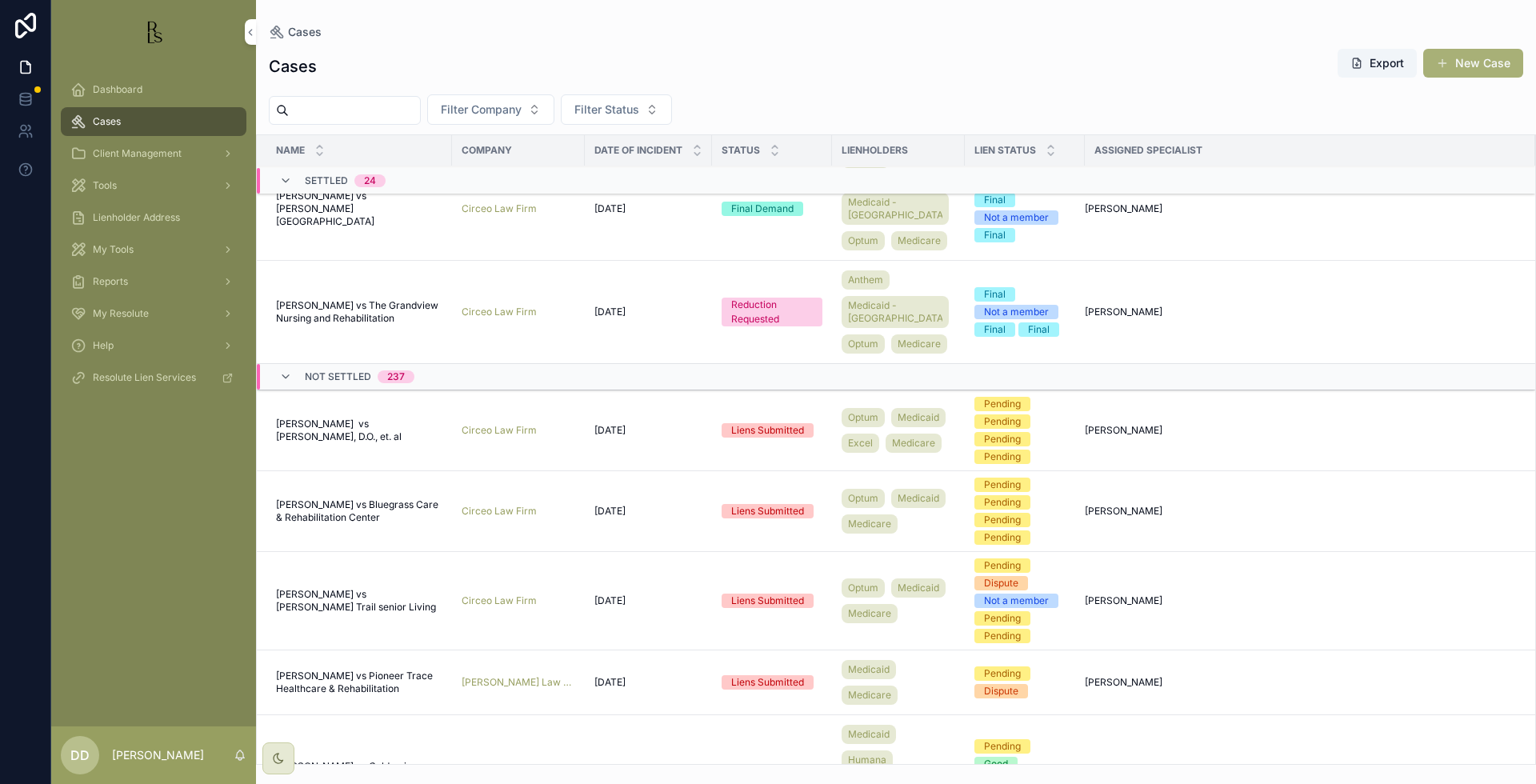
scroll to position [1622, 0]
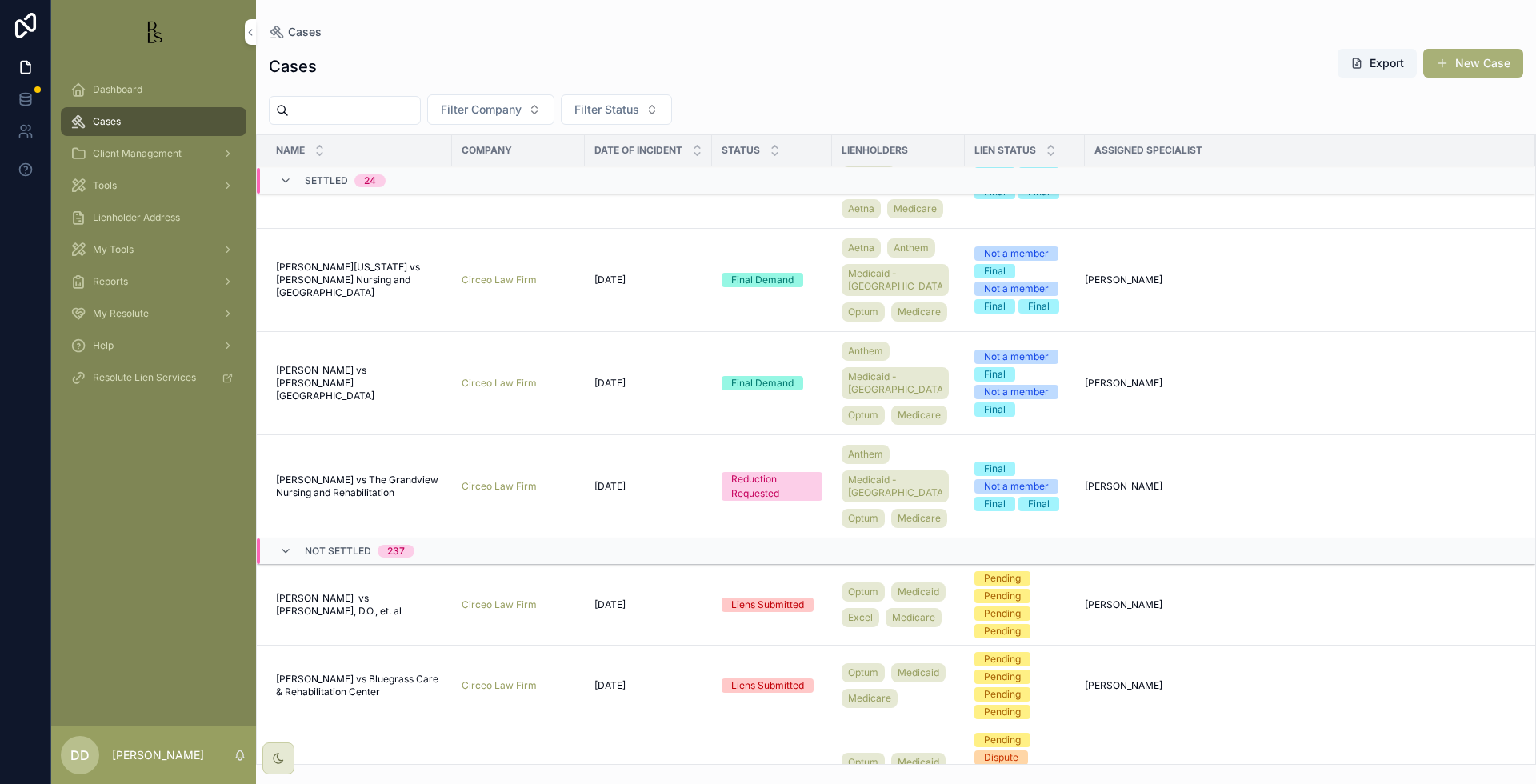
click at [336, 403] on span "[PERSON_NAME] vs [PERSON_NAME][GEOGRAPHIC_DATA]" at bounding box center [358, 383] width 166 height 39
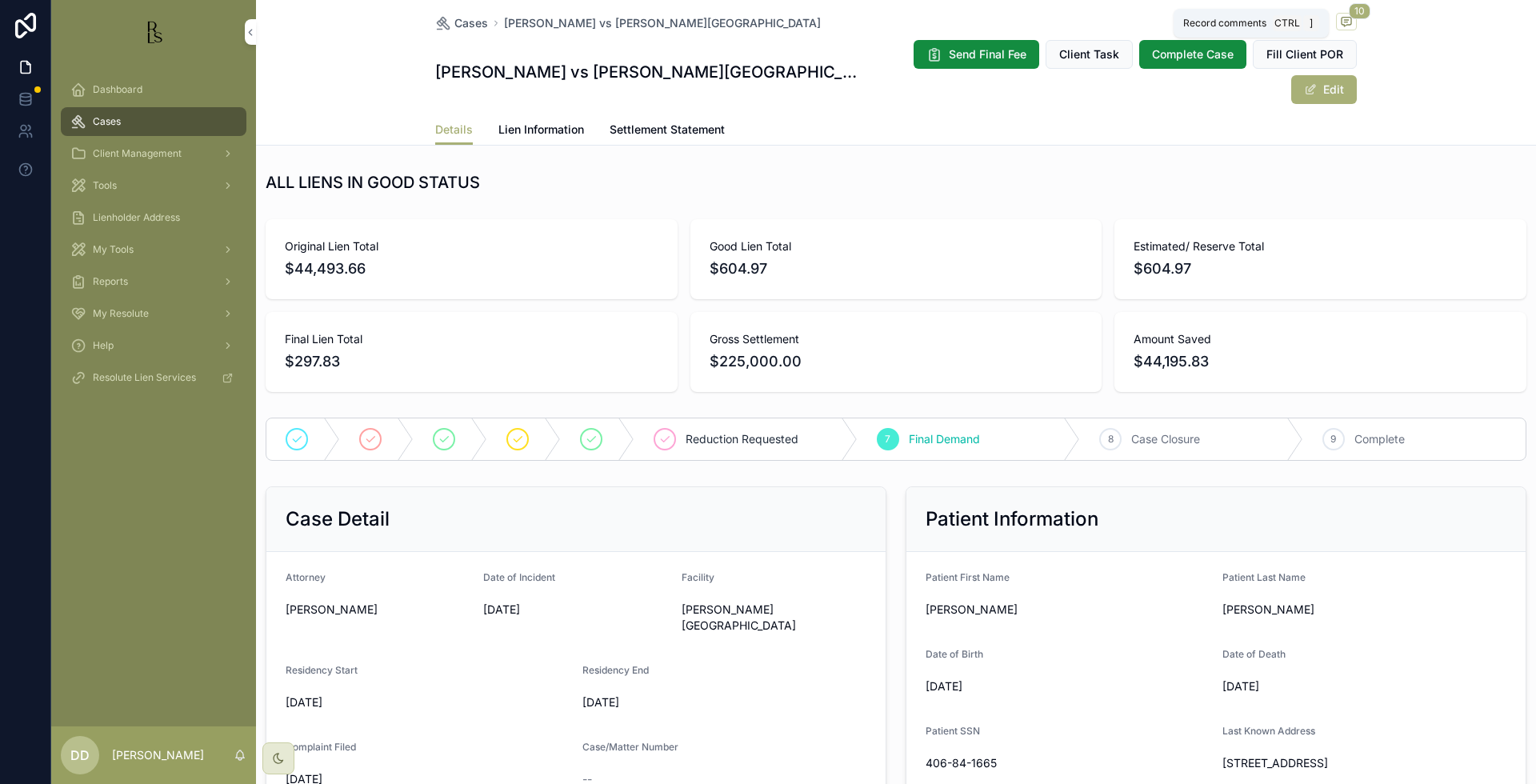
click at [1340, 21] on icon "scrollable content" at bounding box center [1347, 22] width 13 height 13
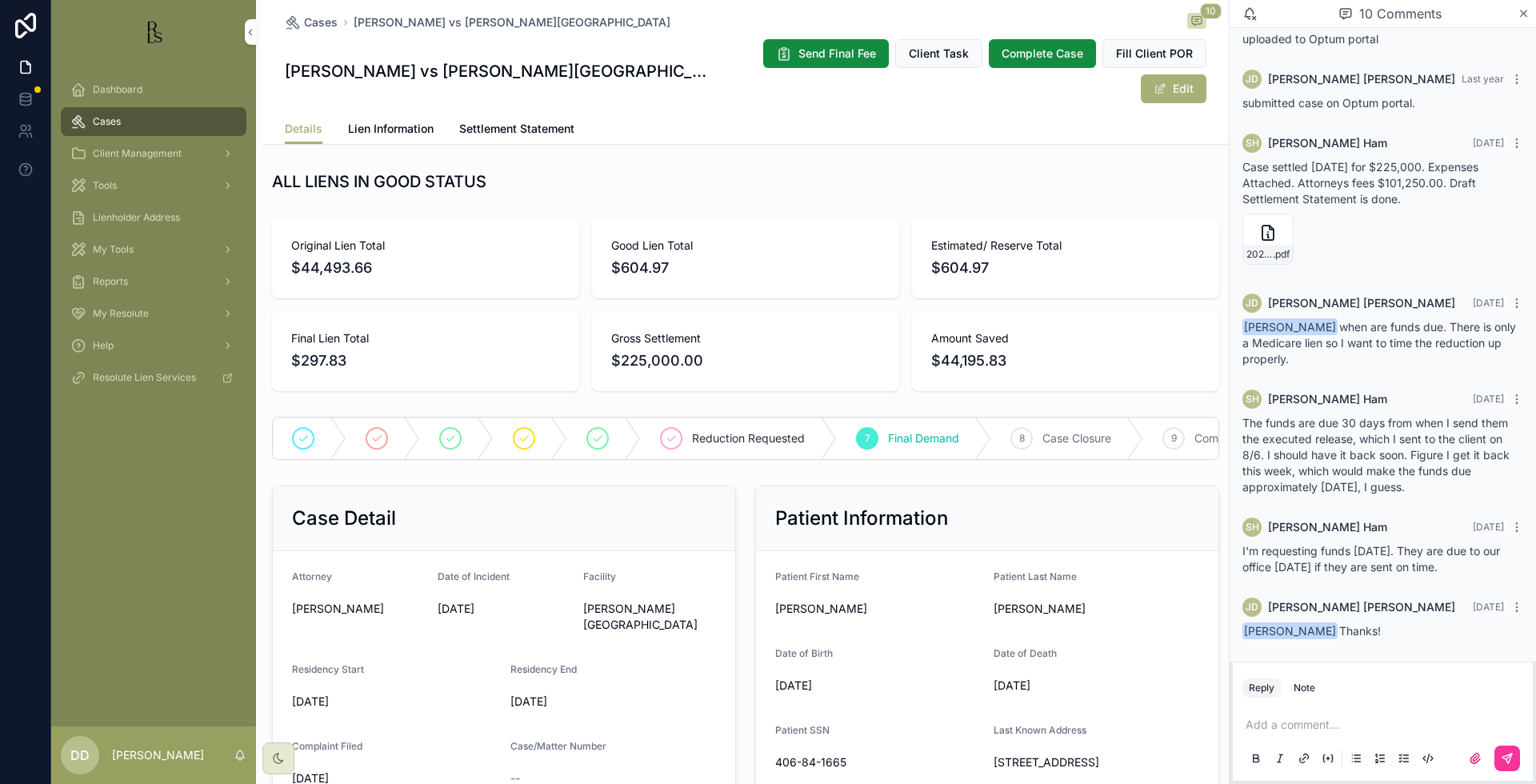
click at [386, 114] on link "Lien Information" at bounding box center [391, 130] width 85 height 32
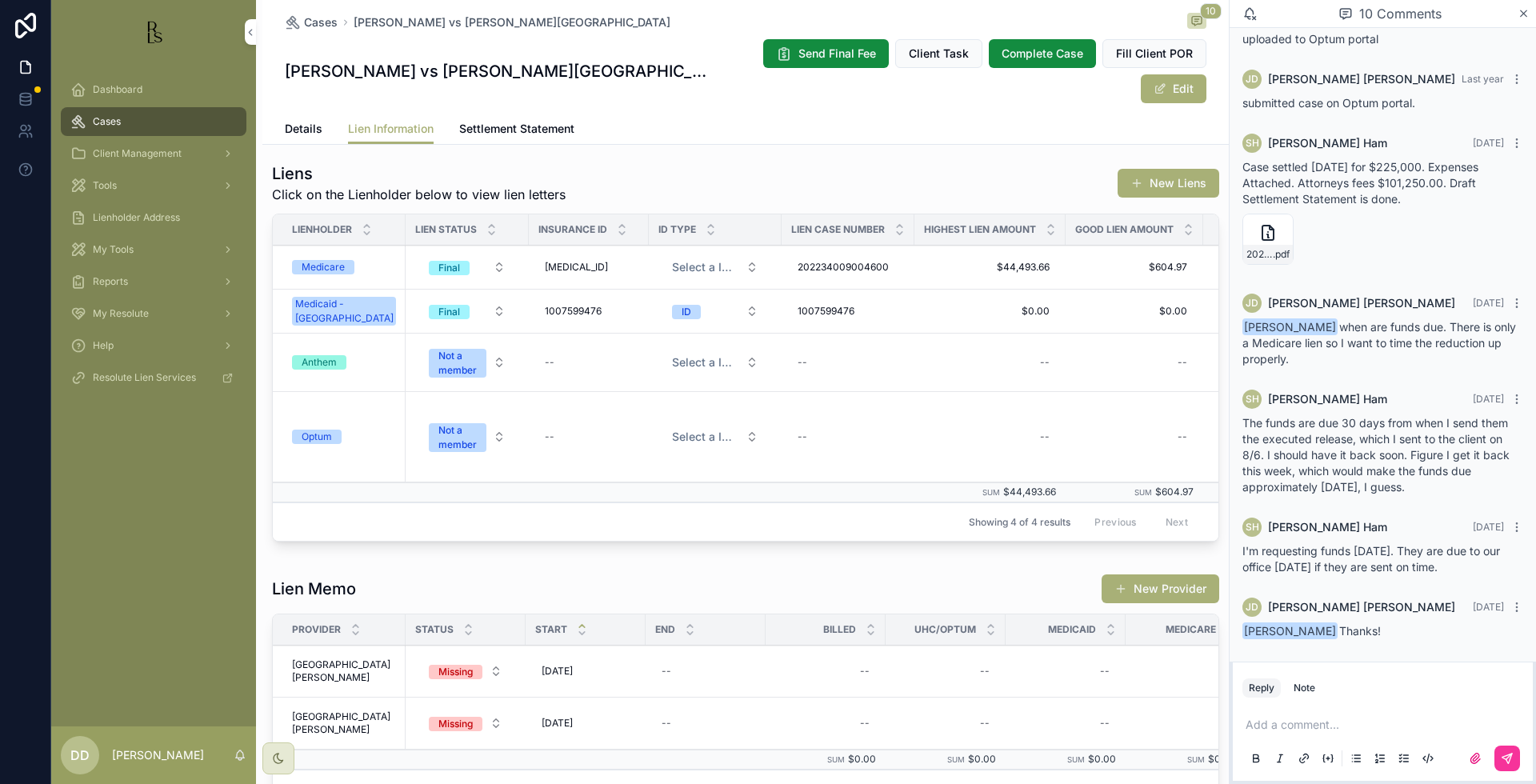
scroll to position [500, 0]
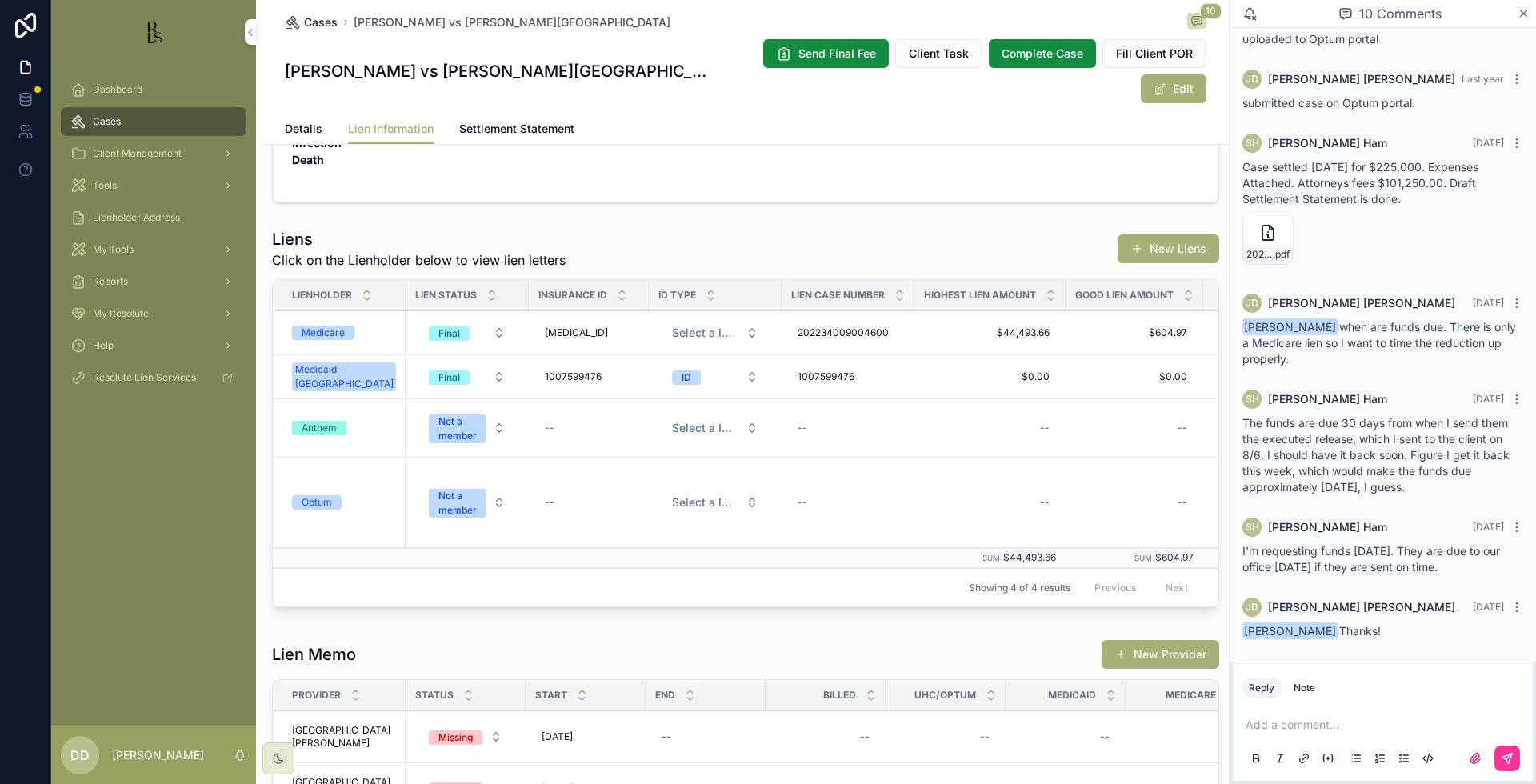
click at [312, 28] on span "Cases" at bounding box center [321, 22] width 34 height 16
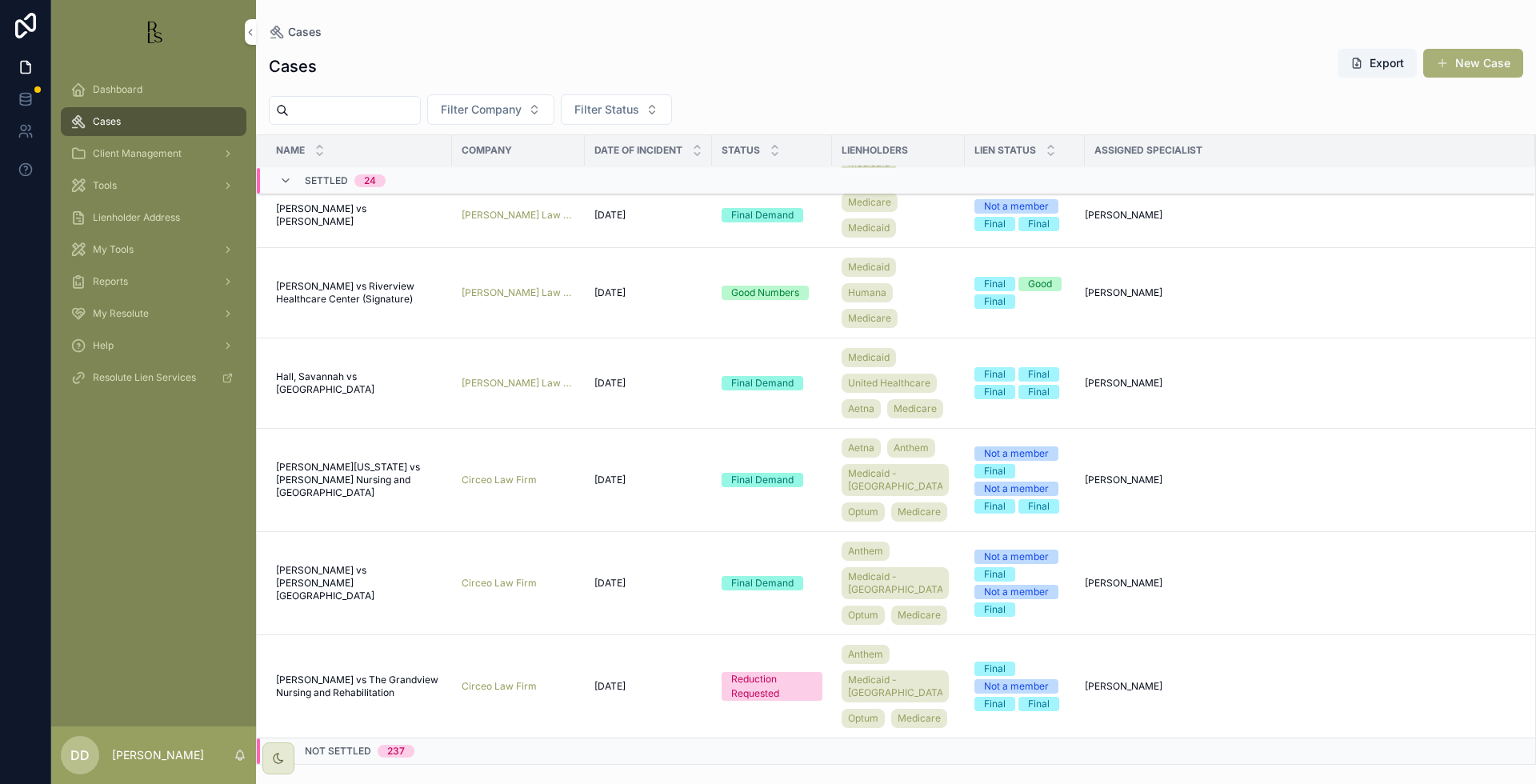
scroll to position [1722, 0]
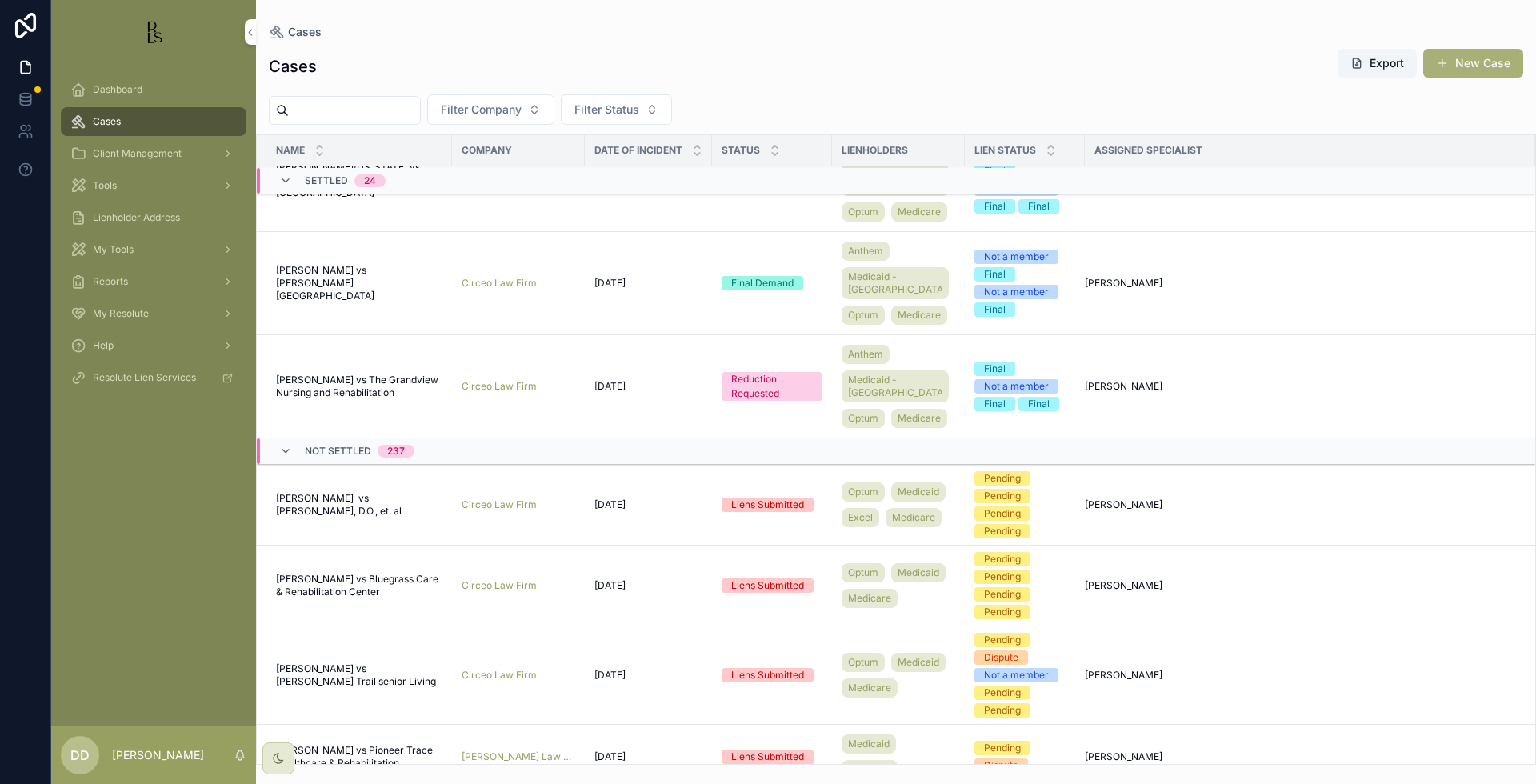
click at [362, 399] on span "[PERSON_NAME] vs The Grandview Nursing and Rehabilitation" at bounding box center [358, 386] width 166 height 26
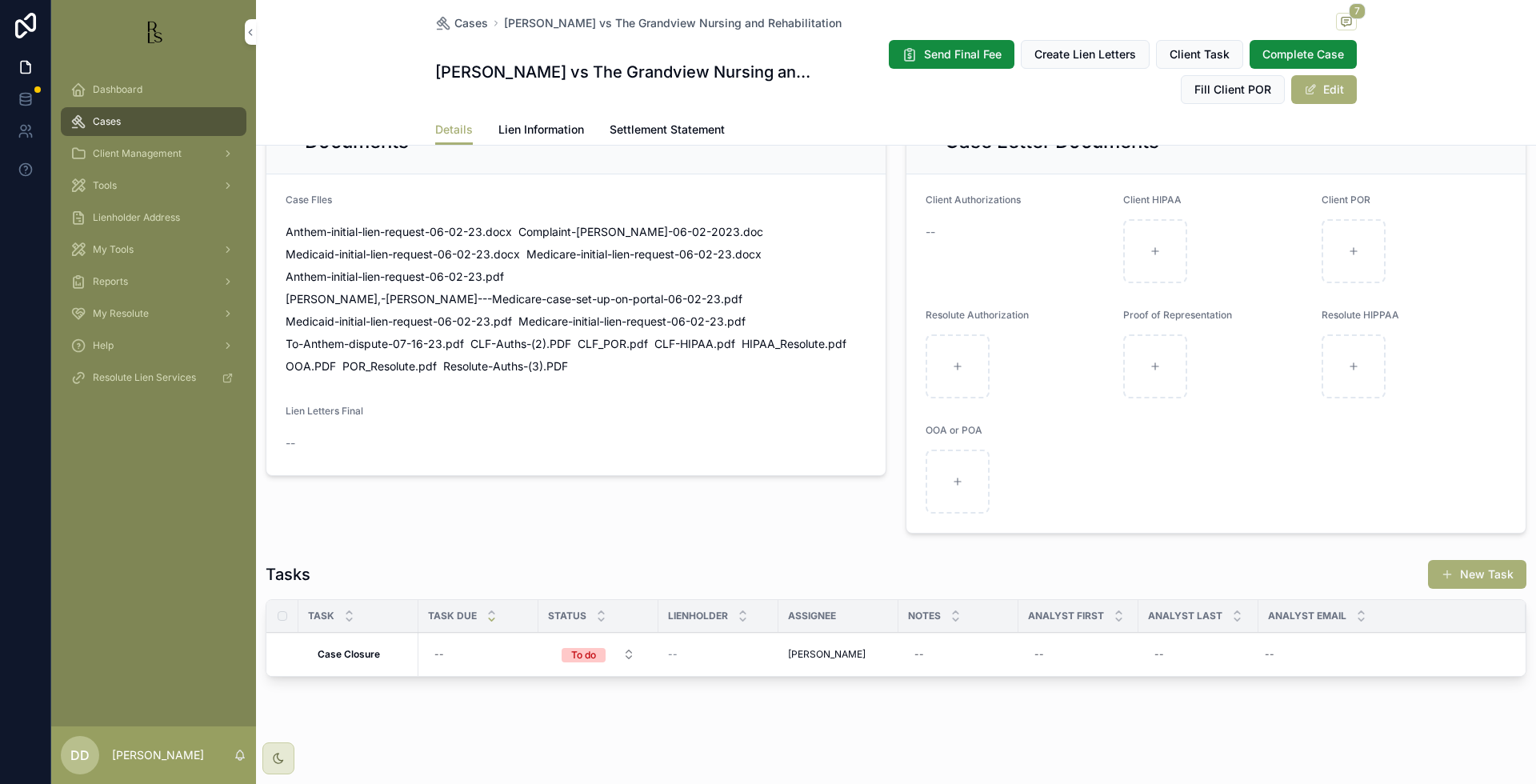
scroll to position [1098, 0]
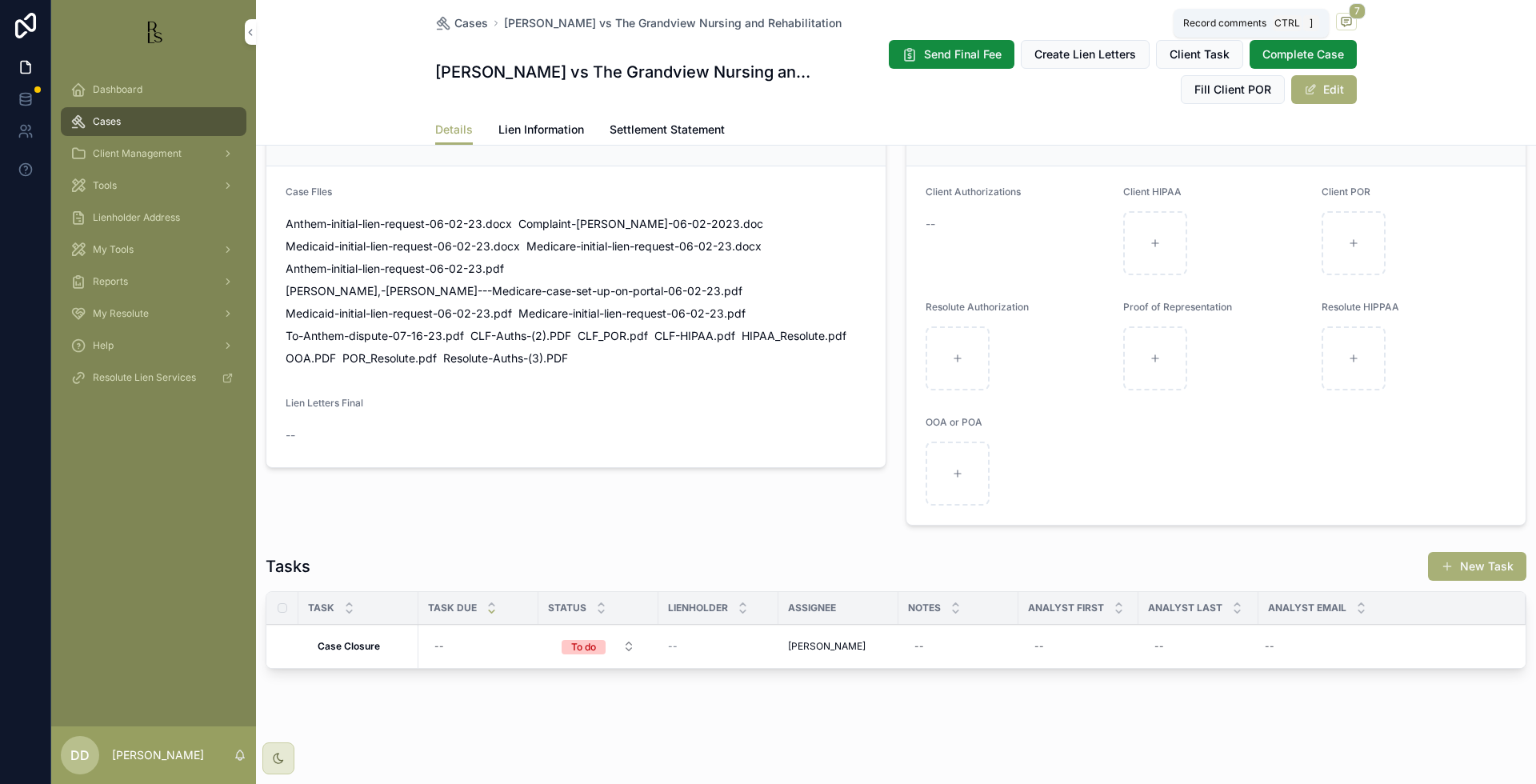
click at [1340, 18] on icon "scrollable content" at bounding box center [1347, 22] width 13 height 13
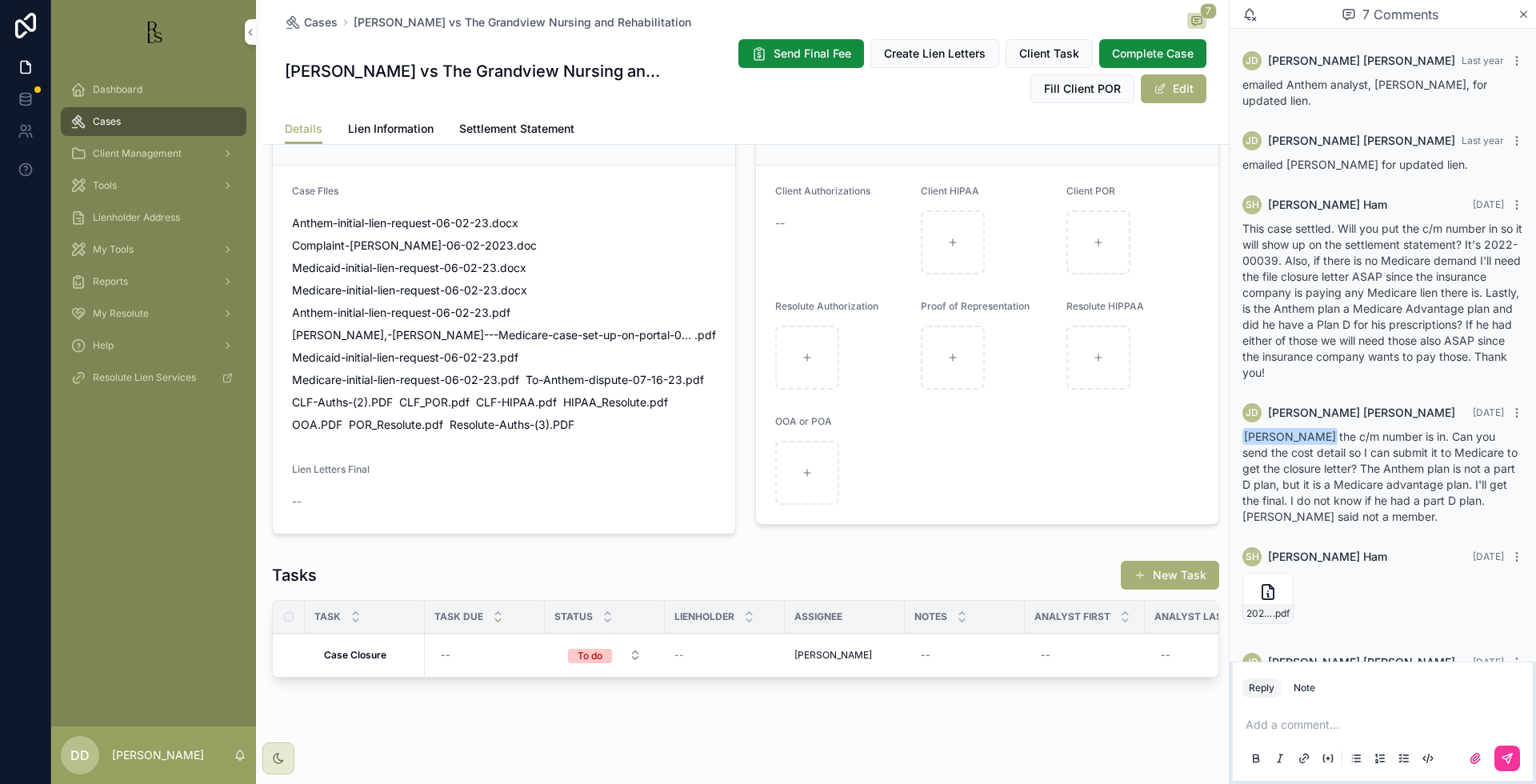
scroll to position [184, 0]
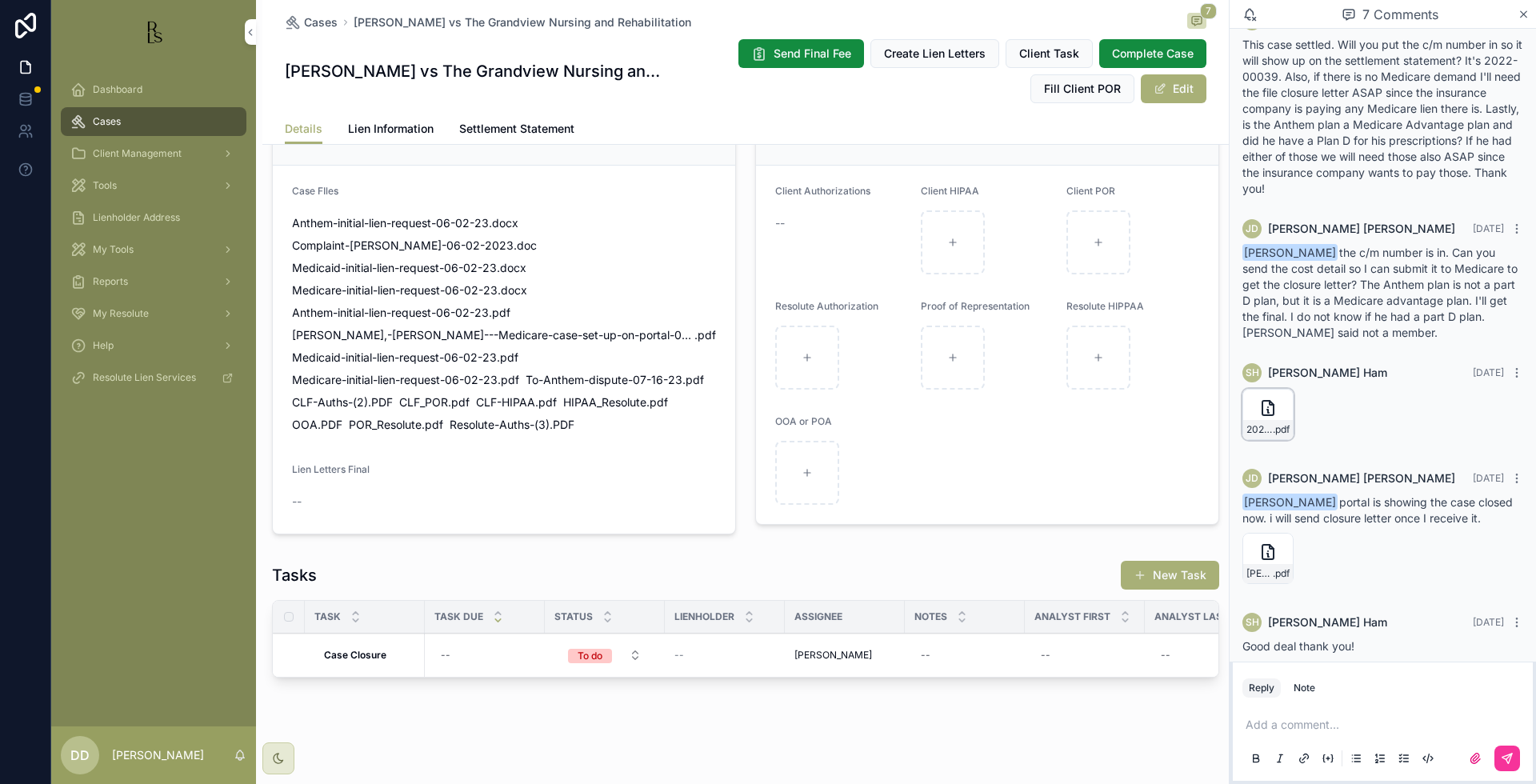
click at [1257, 403] on div "2022-00039--[PERSON_NAME]--[PERSON_NAME]pdf" at bounding box center [1269, 415] width 51 height 51
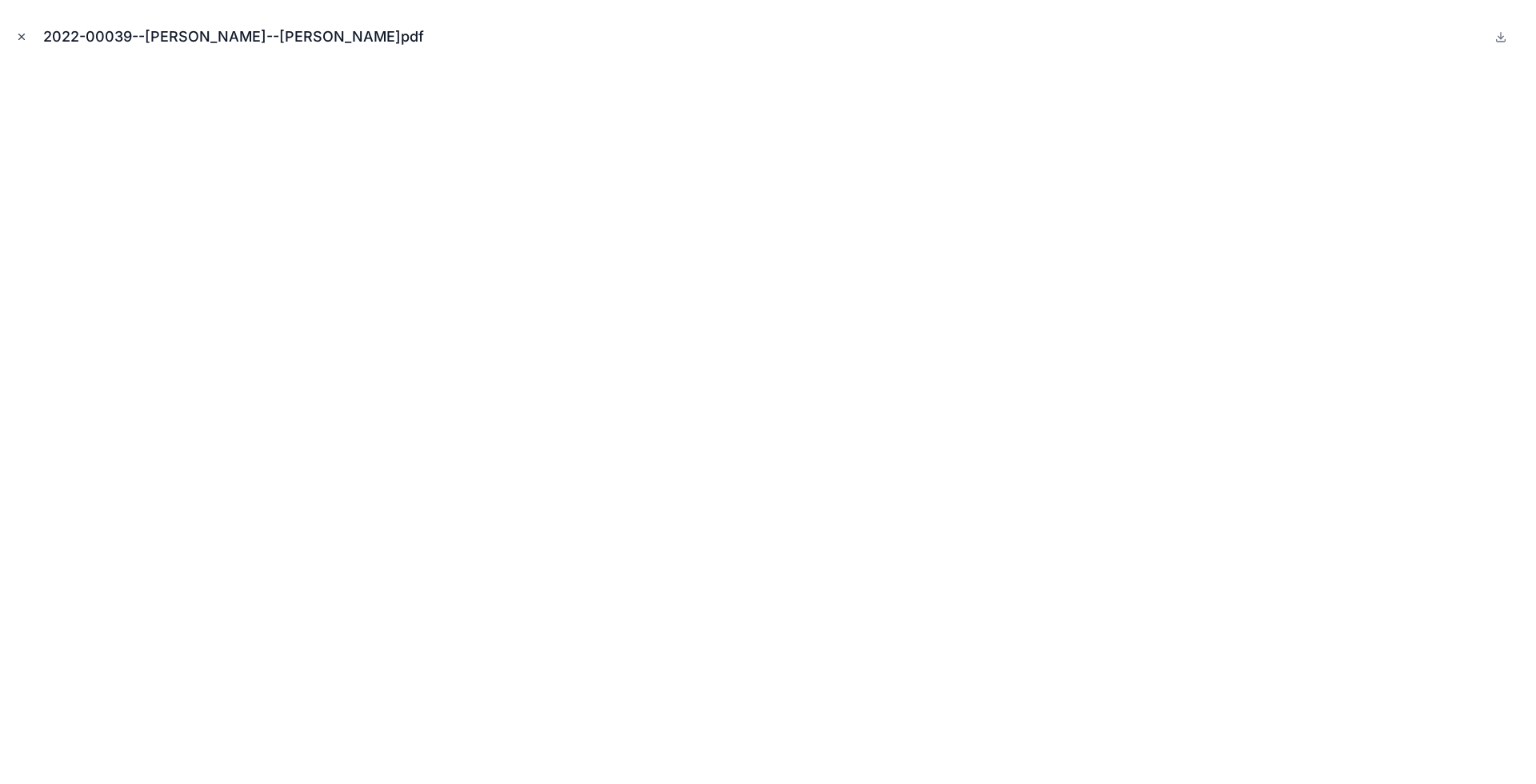
click at [28, 41] on button "Close modal" at bounding box center [21, 36] width 17 height 17
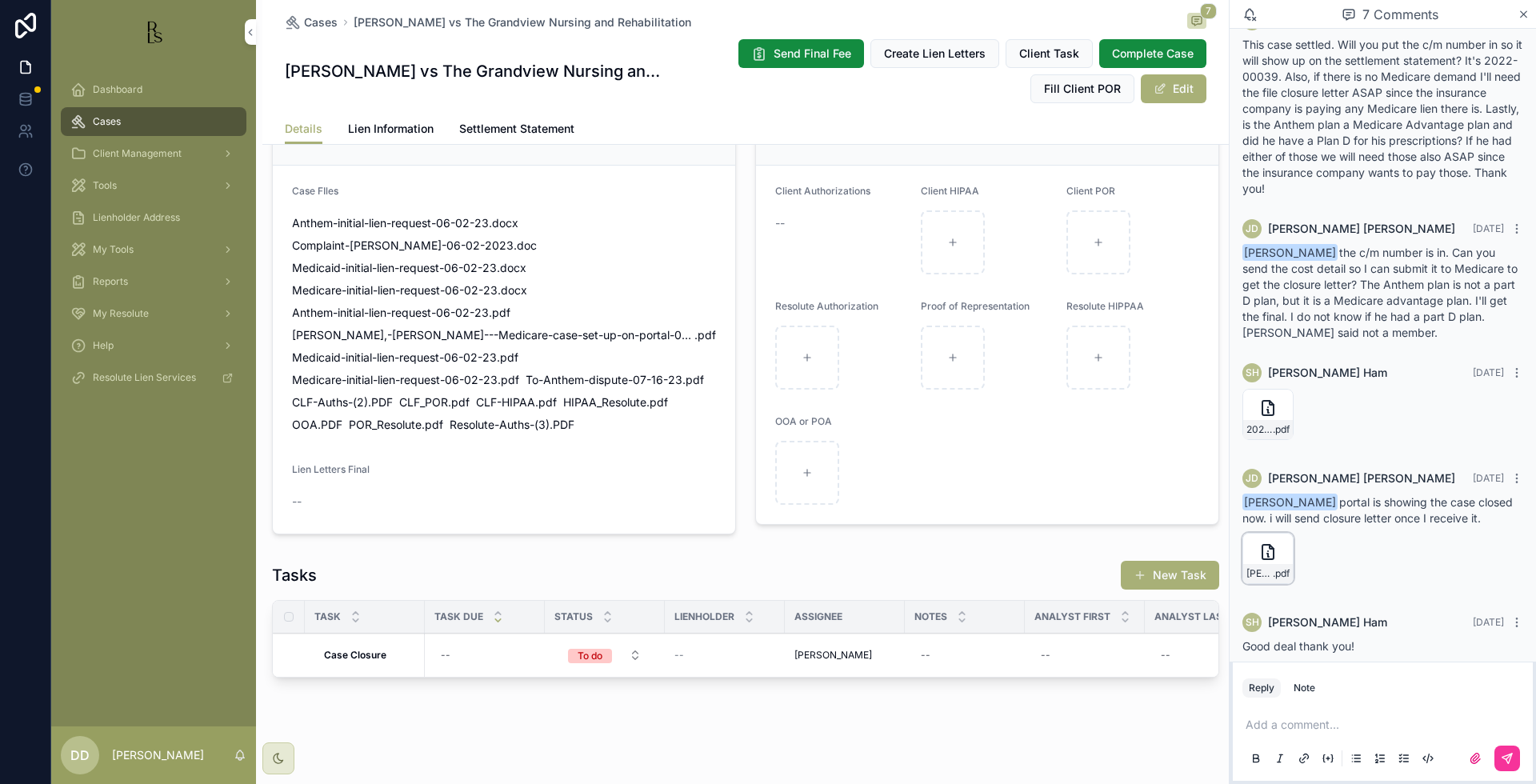
click at [1249, 537] on div "[PERSON_NAME],-[PERSON_NAME]---from-Medicare-portal-case-closed-08-08-25 .pdf" at bounding box center [1269, 559] width 51 height 51
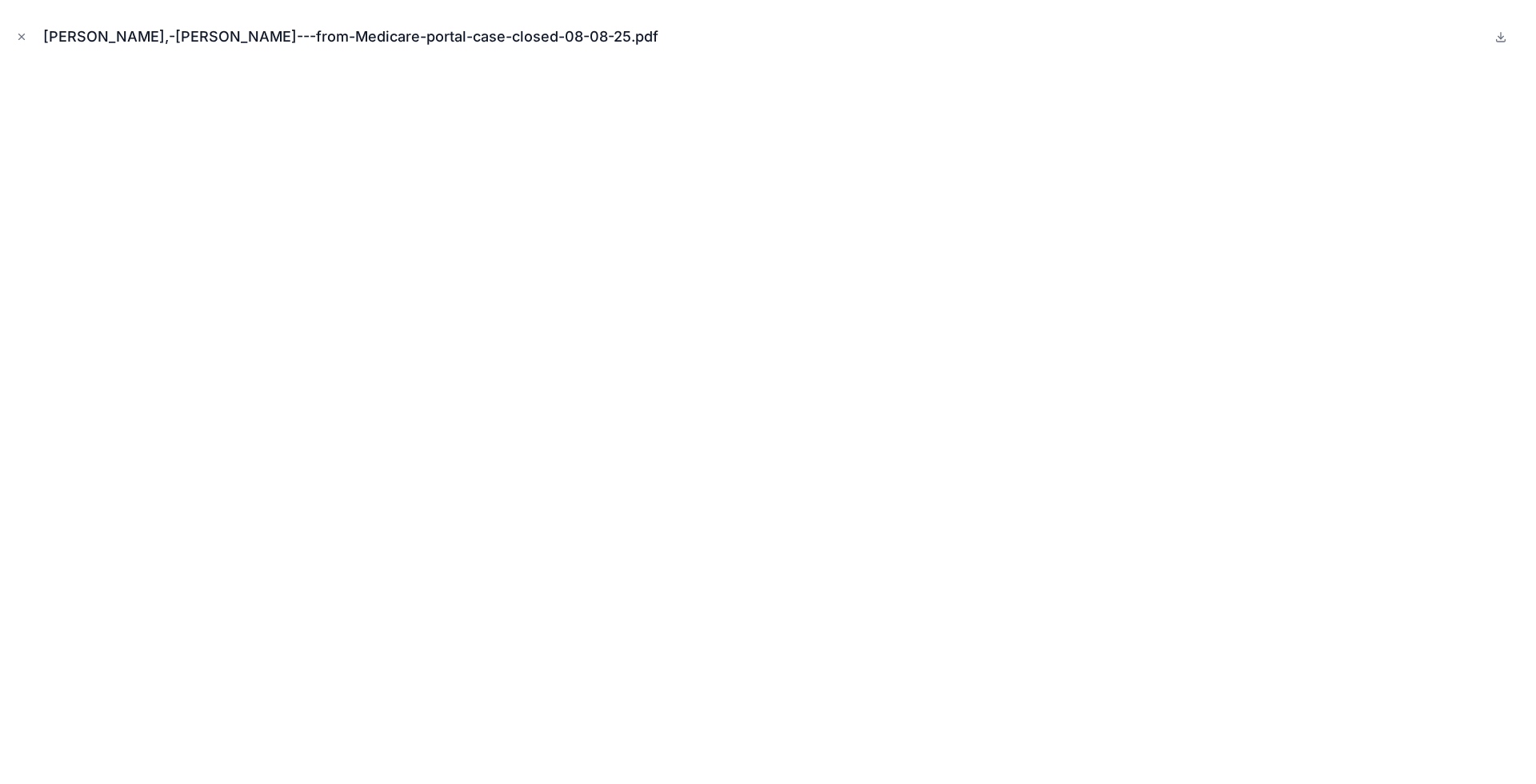
click at [26, 47] on div "[PERSON_NAME],-[PERSON_NAME]---from-Medicare-portal-case-closed-08-08-25.pdf" at bounding box center [768, 37] width 1510 height 48
click at [24, 34] on icon "Close modal" at bounding box center [22, 37] width 6 height 6
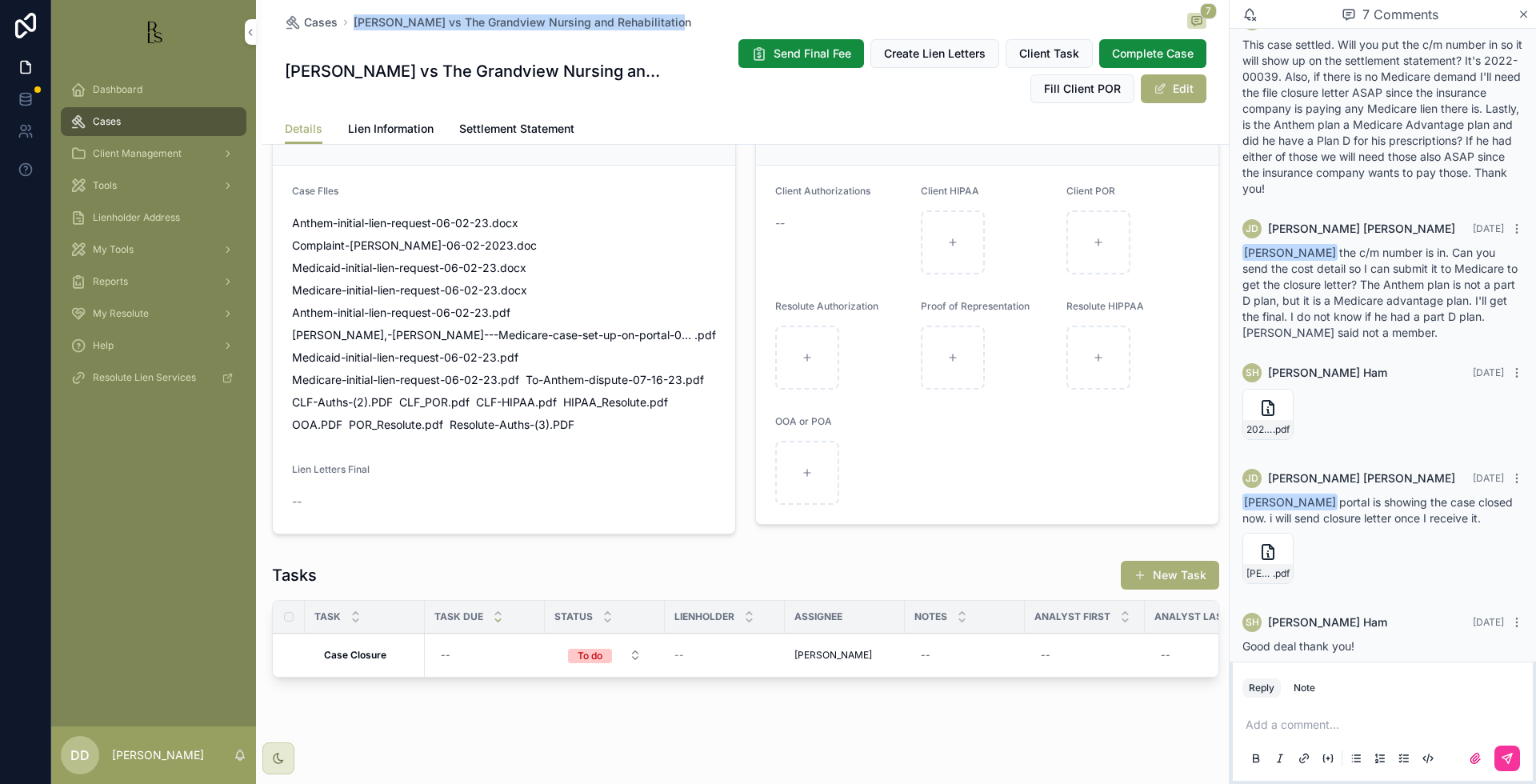
drag, startPoint x: 673, startPoint y: 22, endPoint x: 345, endPoint y: 22, distance: 328.0
click at [345, 22] on div "Cases [PERSON_NAME] vs The Grandview Nursing and Rehabilitation 7" at bounding box center [745, 22] width 922 height 19
click at [976, 476] on form "Client Authorizations -- Client HIPAA Client POR Resolute Authorization Proof o…" at bounding box center [986, 345] width 462 height 358
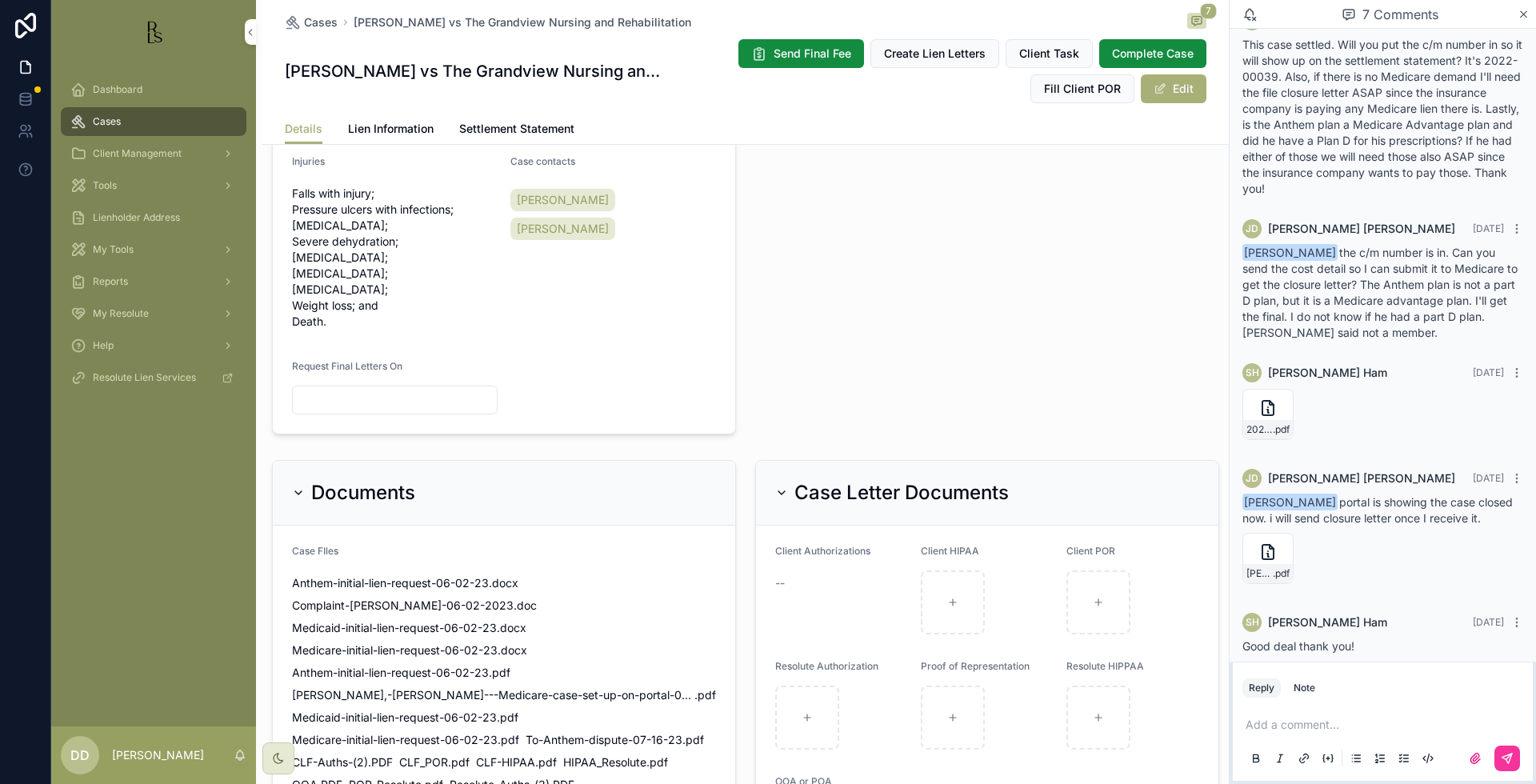
scroll to position [737, 0]
click at [374, 145] on form "Attorney [PERSON_NAME] Date of Incident [DATE] Facility The Grandview Nursing a…" at bounding box center [504, 123] width 462 height 620
click at [374, 138] on link "Lien Information" at bounding box center [391, 130] width 85 height 32
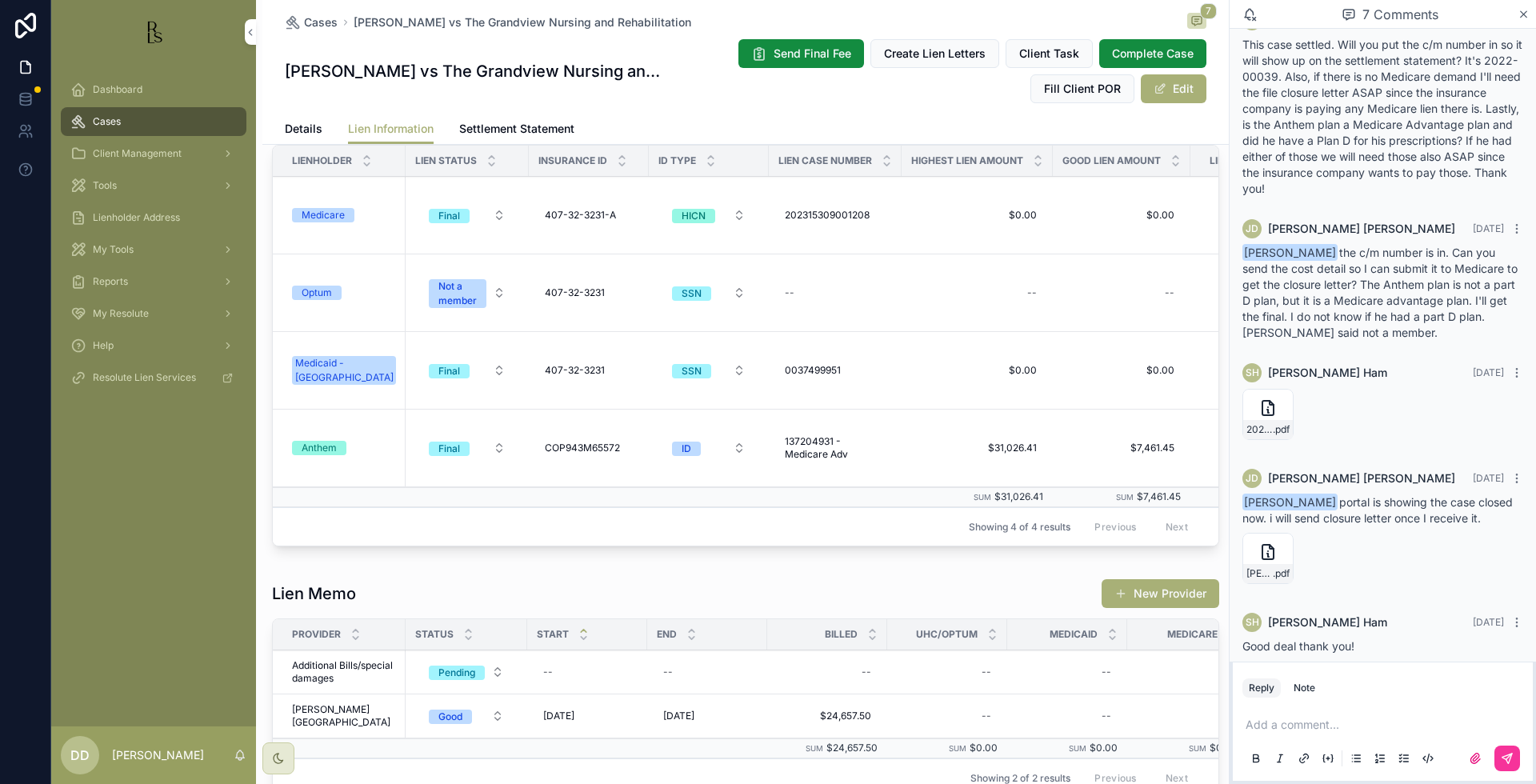
scroll to position [400, 0]
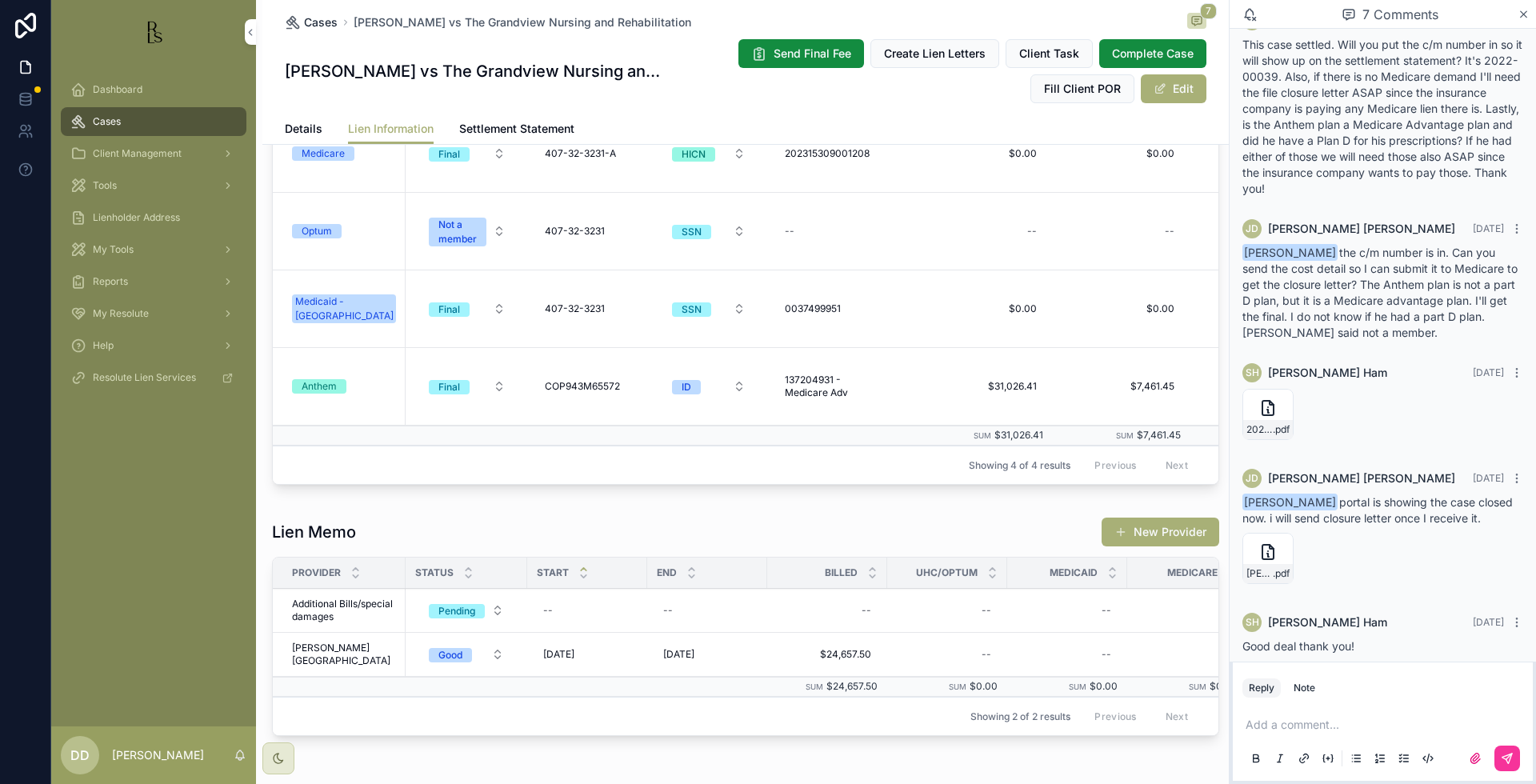
click at [306, 24] on span "Cases" at bounding box center [321, 22] width 34 height 16
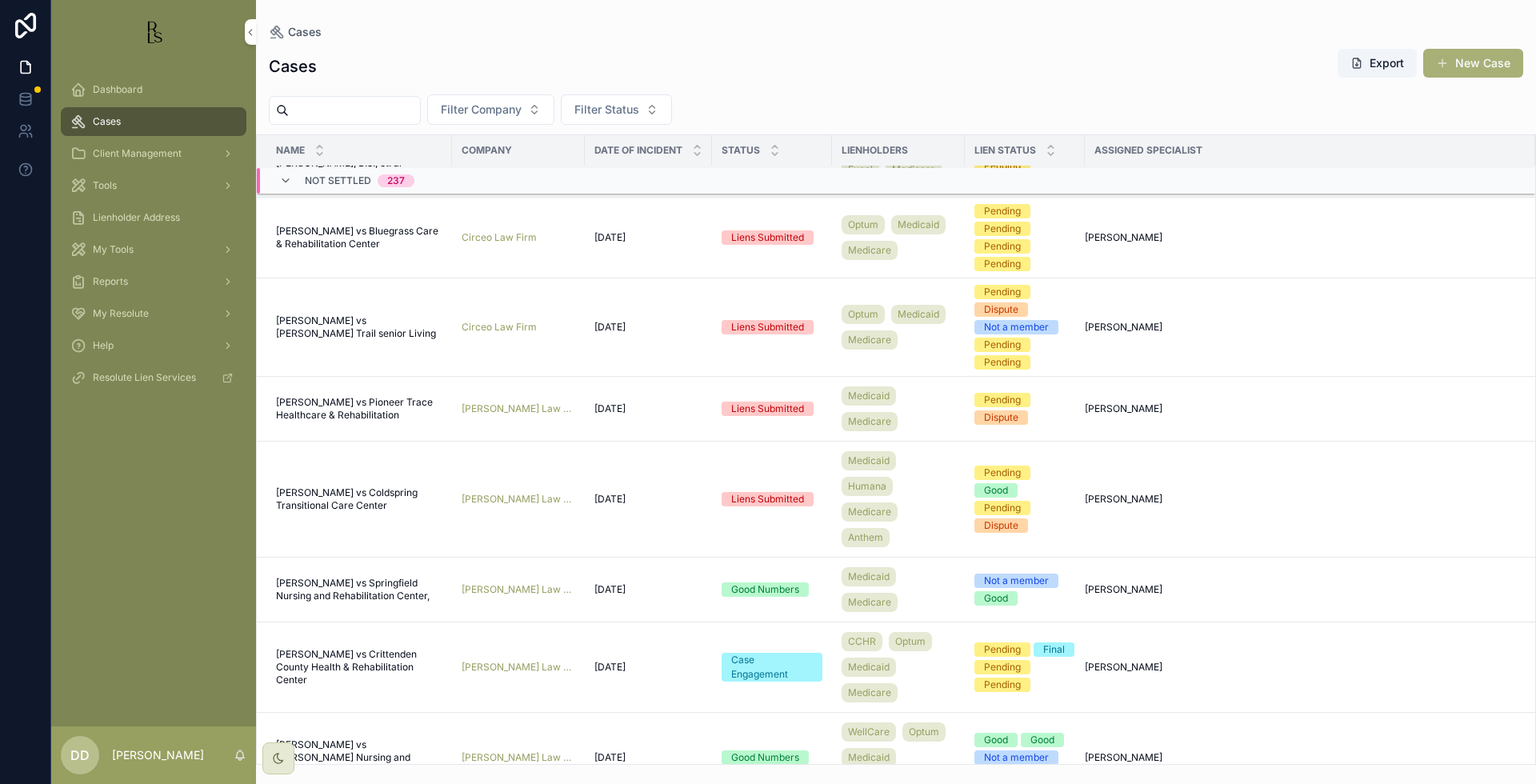
scroll to position [1722, 0]
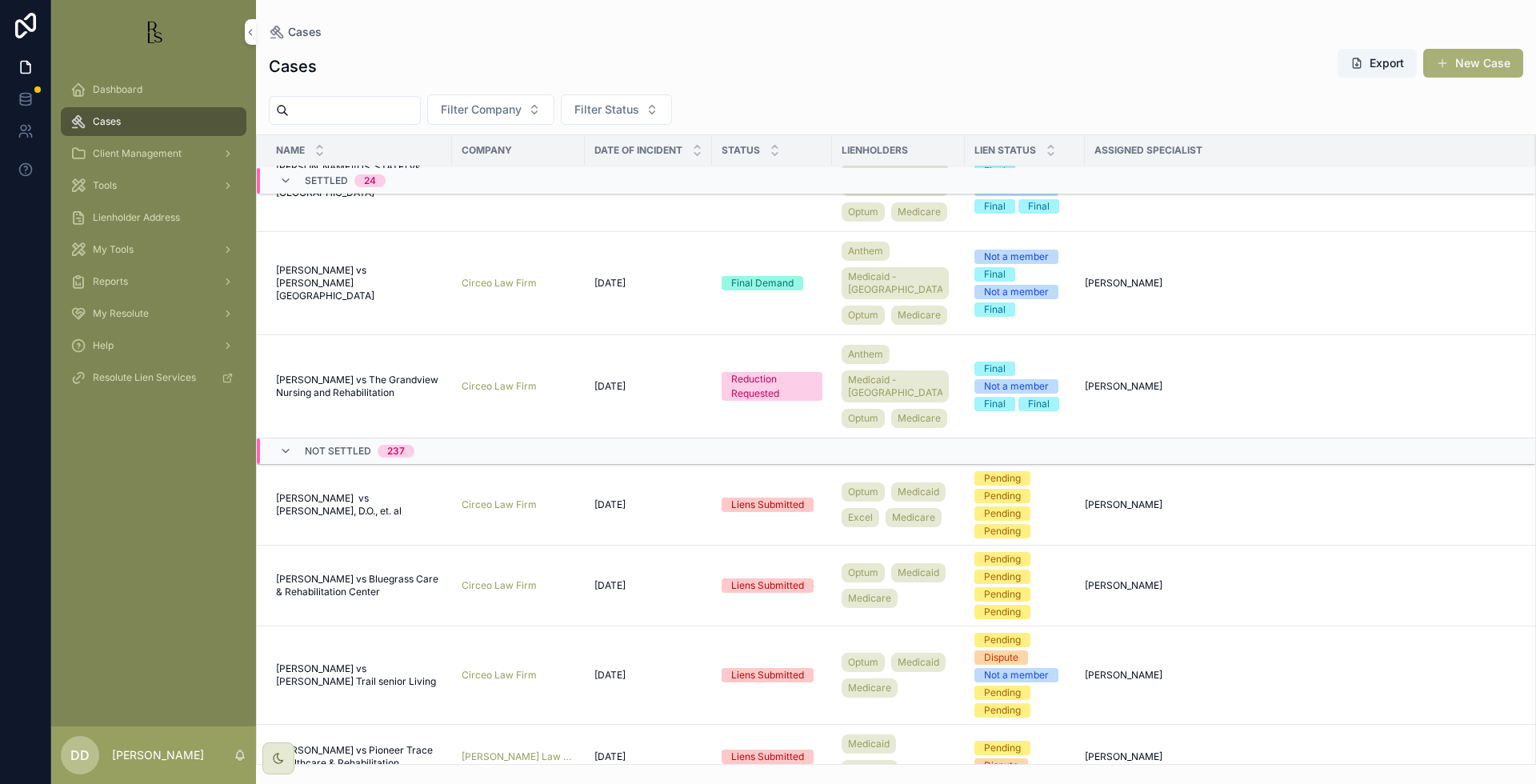
click at [330, 399] on span "[PERSON_NAME] vs The Grandview Nursing and Rehabilitation" at bounding box center [358, 386] width 166 height 26
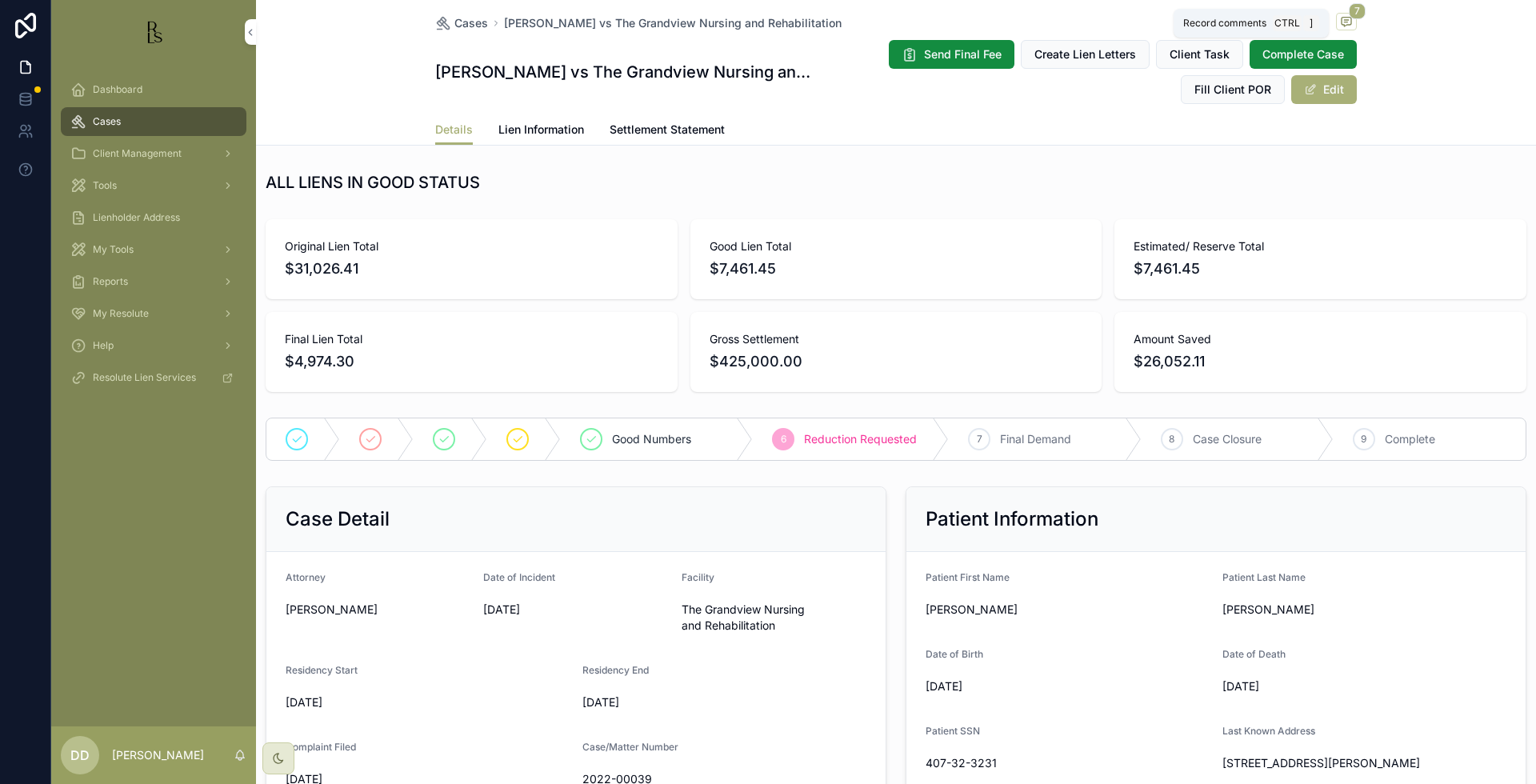
click at [1353, 12] on span "7" at bounding box center [1357, 10] width 17 height 16
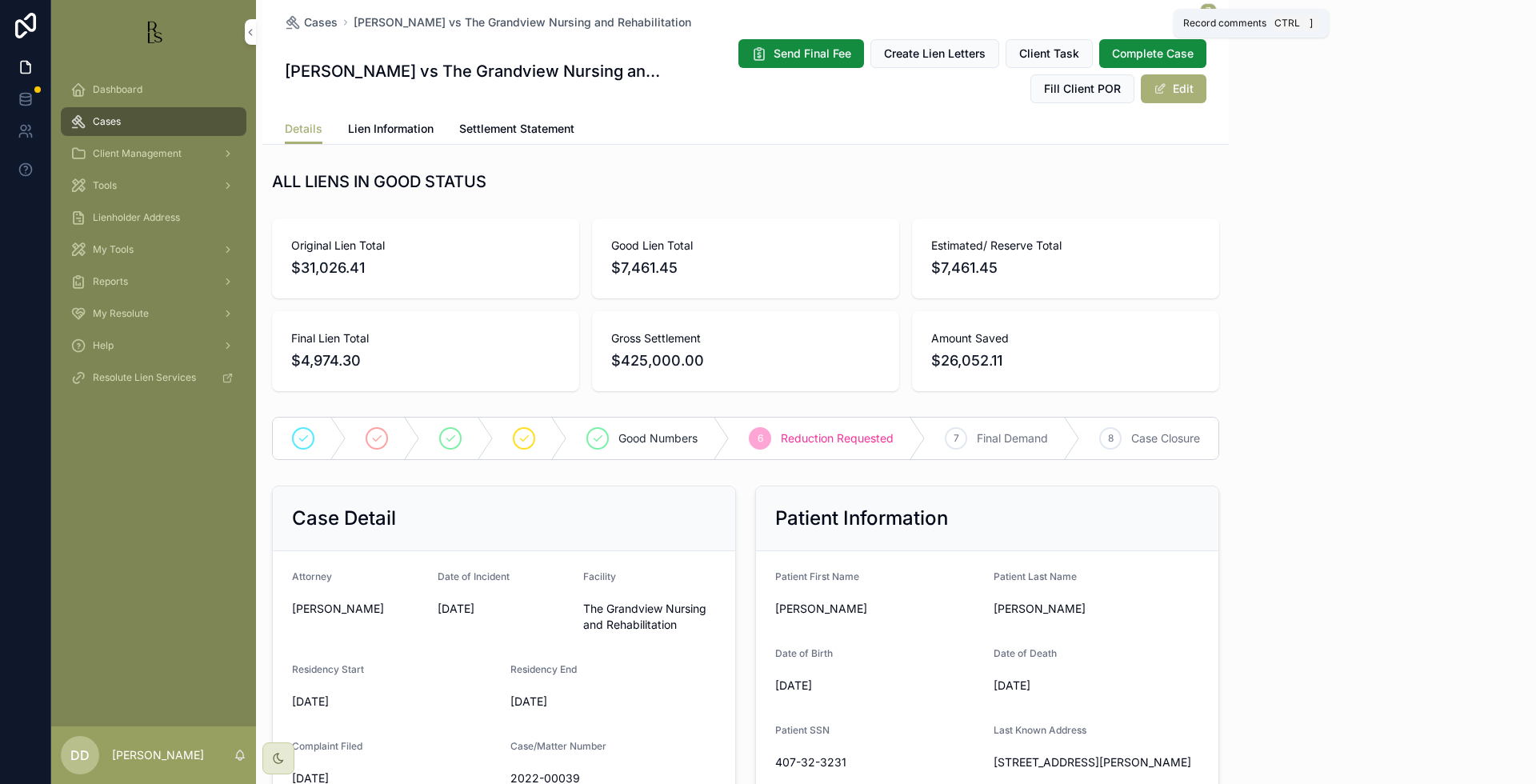
scroll to position [184, 0]
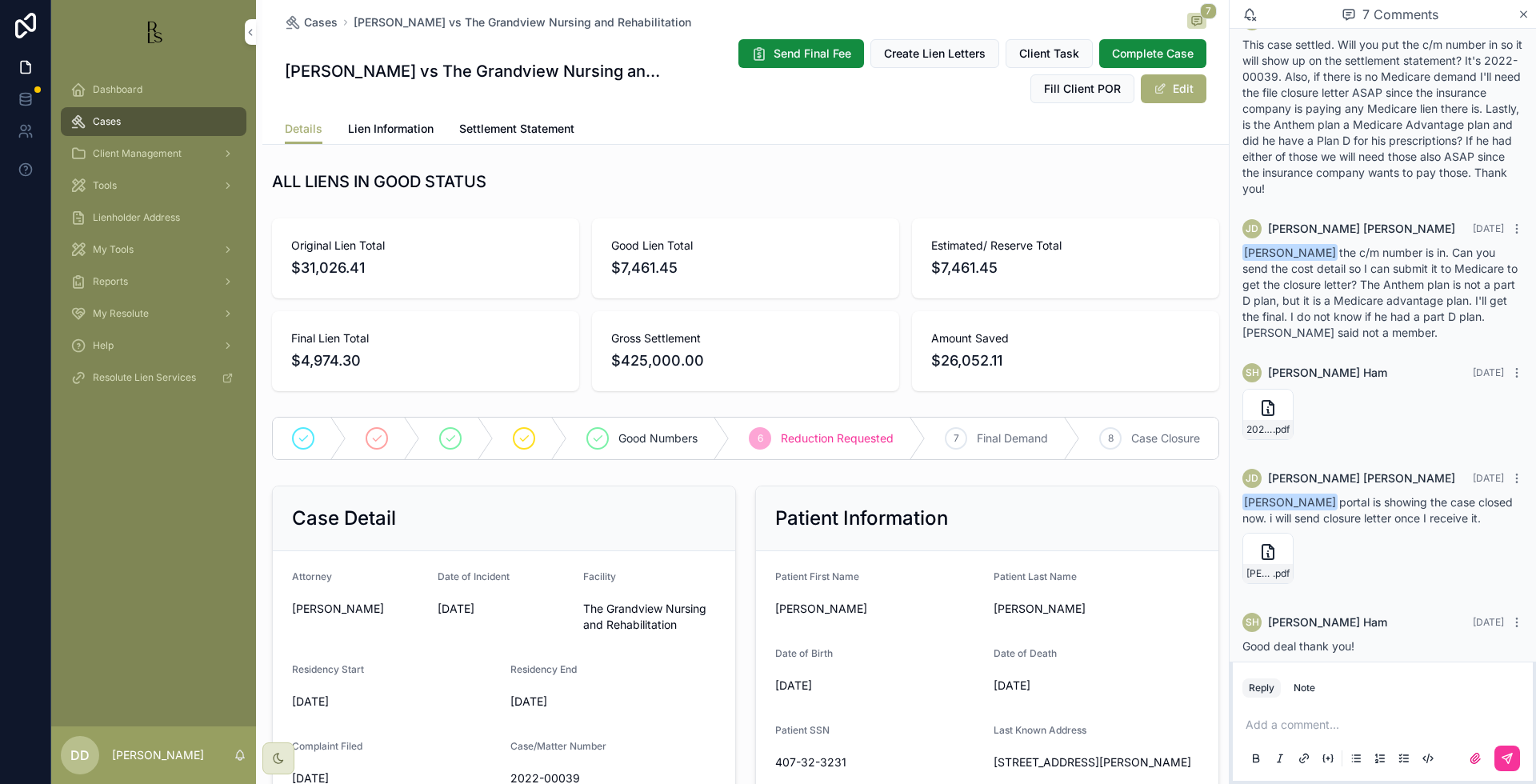
click at [858, 165] on div "ALL LIENS IN GOOD STATUS" at bounding box center [745, 181] width 966 height 35
click at [305, 21] on span "Cases" at bounding box center [321, 22] width 34 height 16
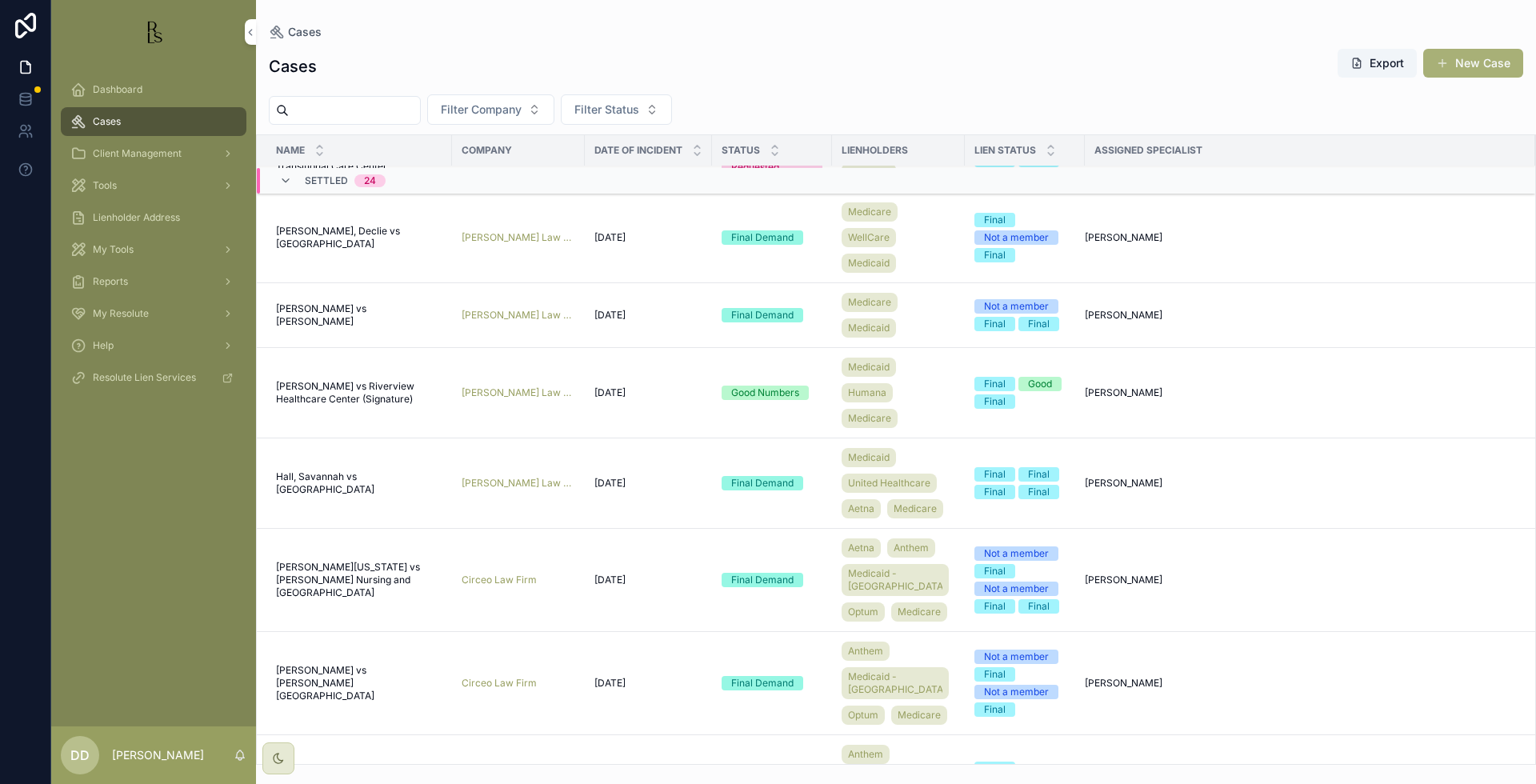
scroll to position [1622, 0]
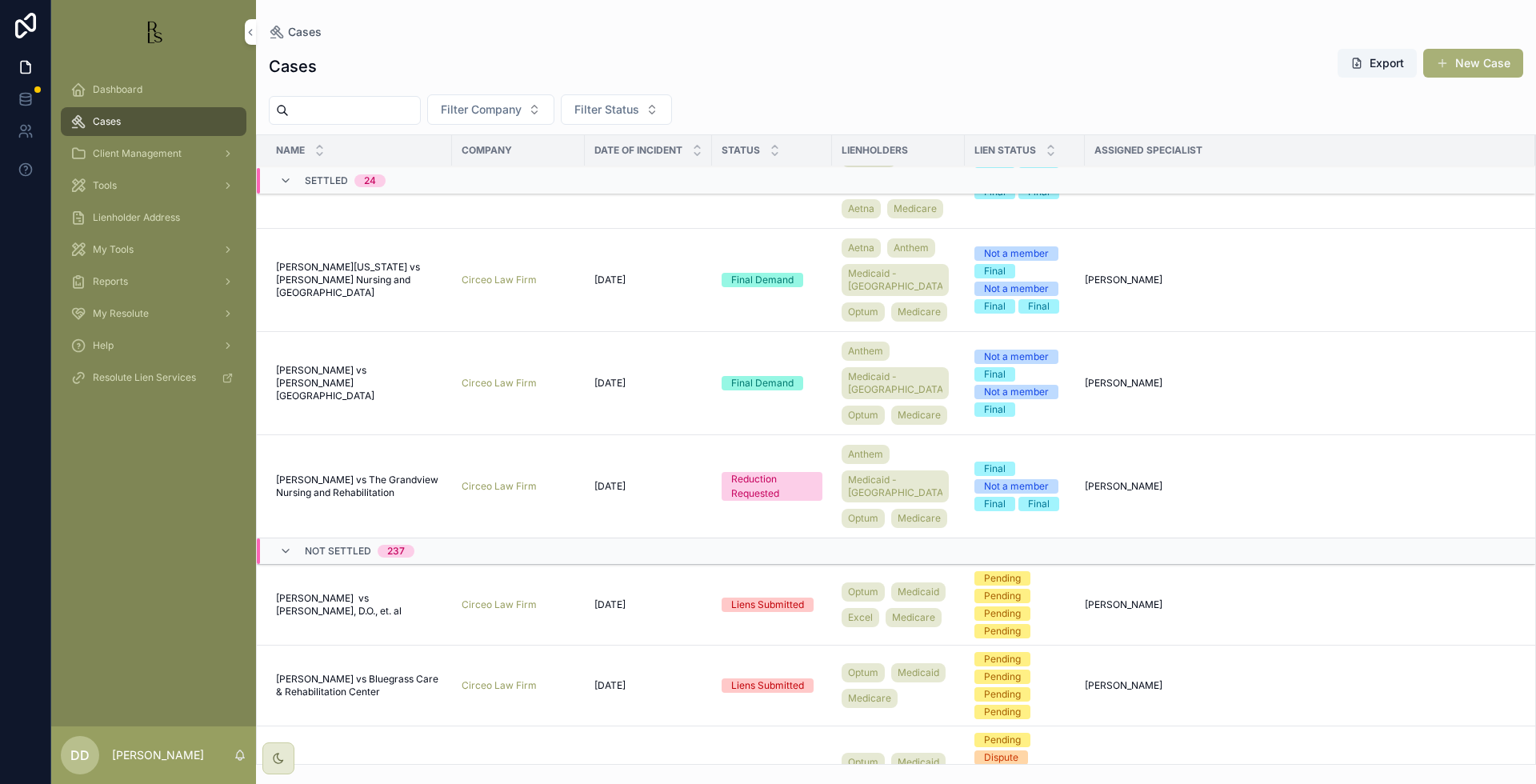
click at [1098, 69] on div "Cases Export New Case" at bounding box center [895, 66] width 1255 height 37
click at [719, 20] on div "Cases Cases Export New Case Filter Company Filter Status Name Company Date of I…" at bounding box center [896, 382] width 1280 height 765
click at [125, 127] on div "Cases" at bounding box center [154, 121] width 166 height 26
click at [315, 111] on input "scrollable content" at bounding box center [354, 110] width 131 height 22
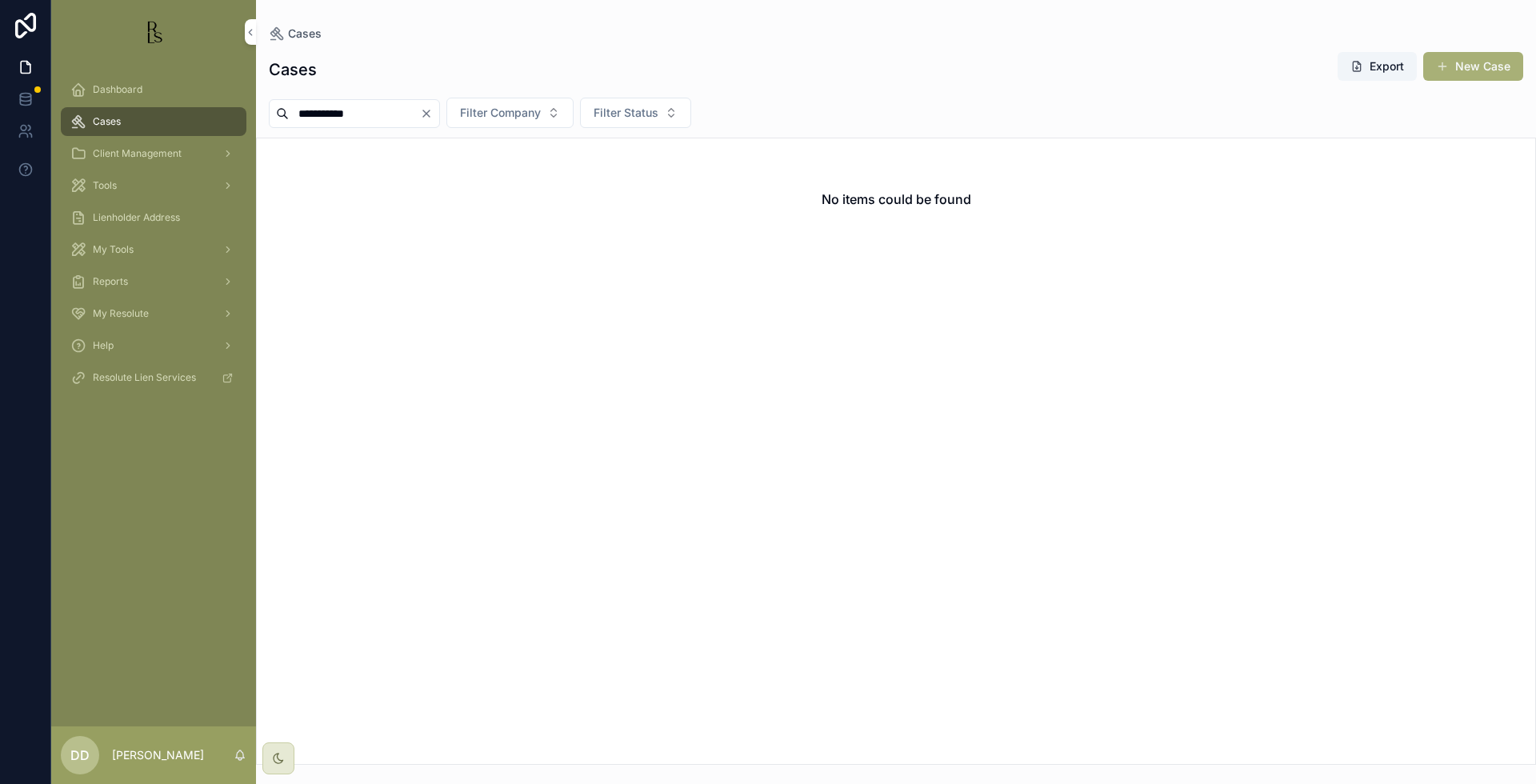
drag, startPoint x: 398, startPoint y: 114, endPoint x: 305, endPoint y: 123, distance: 93.4
click at [305, 123] on input "**********" at bounding box center [354, 113] width 131 height 22
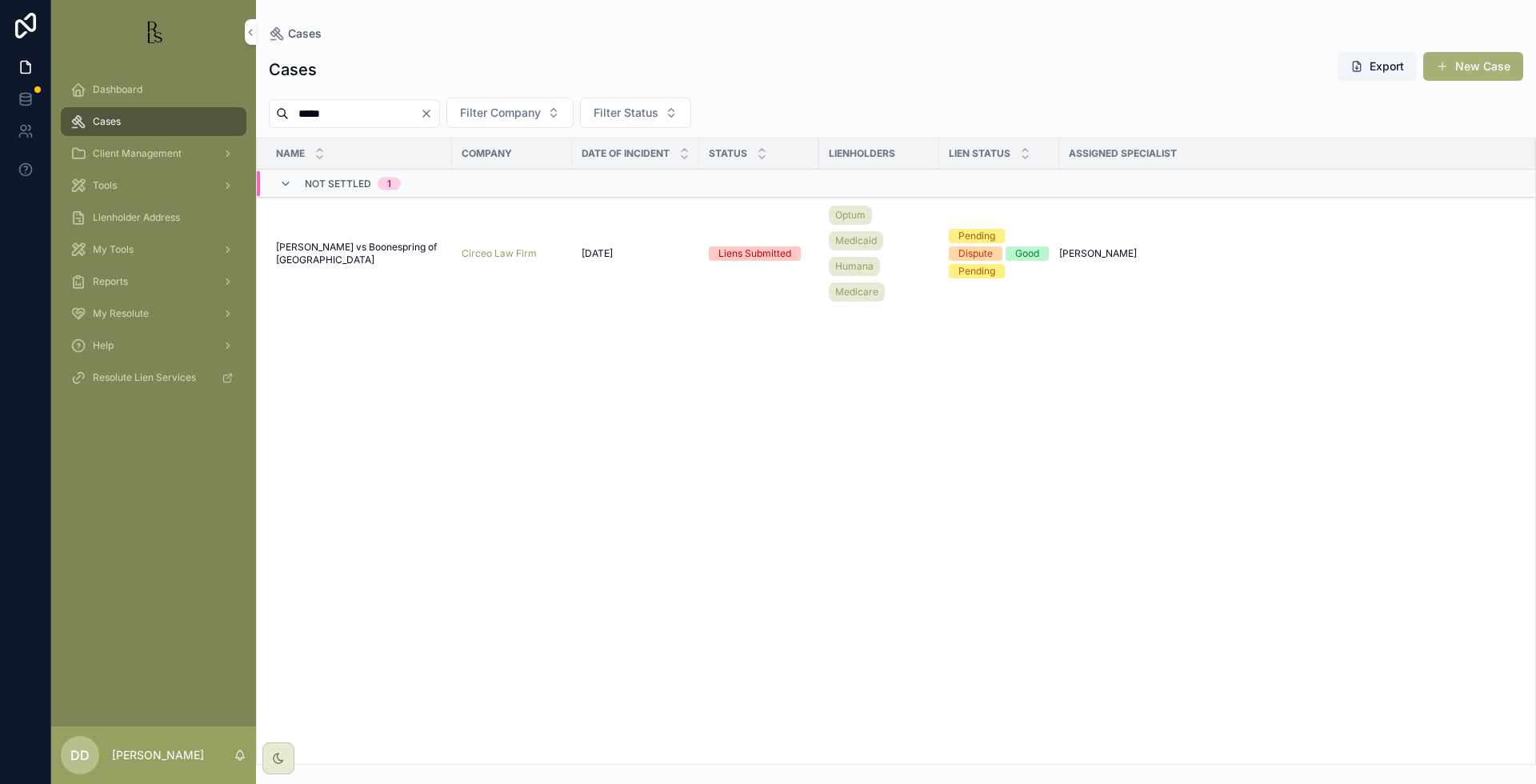
type input "*****"
click at [350, 259] on span "[PERSON_NAME] vs Boonespring of [GEOGRAPHIC_DATA]" at bounding box center [358, 254] width 166 height 26
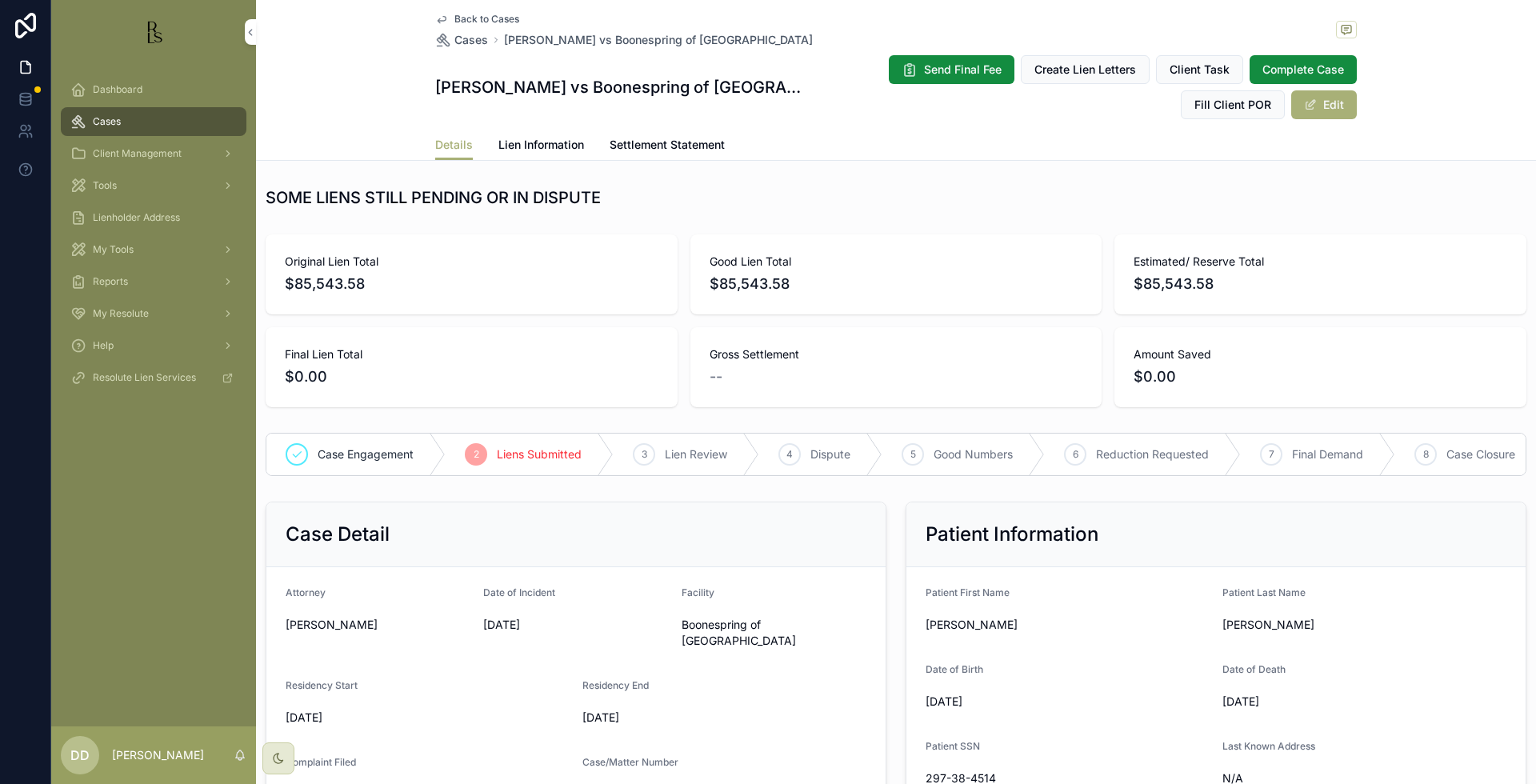
click at [1455, 200] on div "SOME LIENS STILL PENDING OR IN DISPUTE" at bounding box center [896, 198] width 1261 height 22
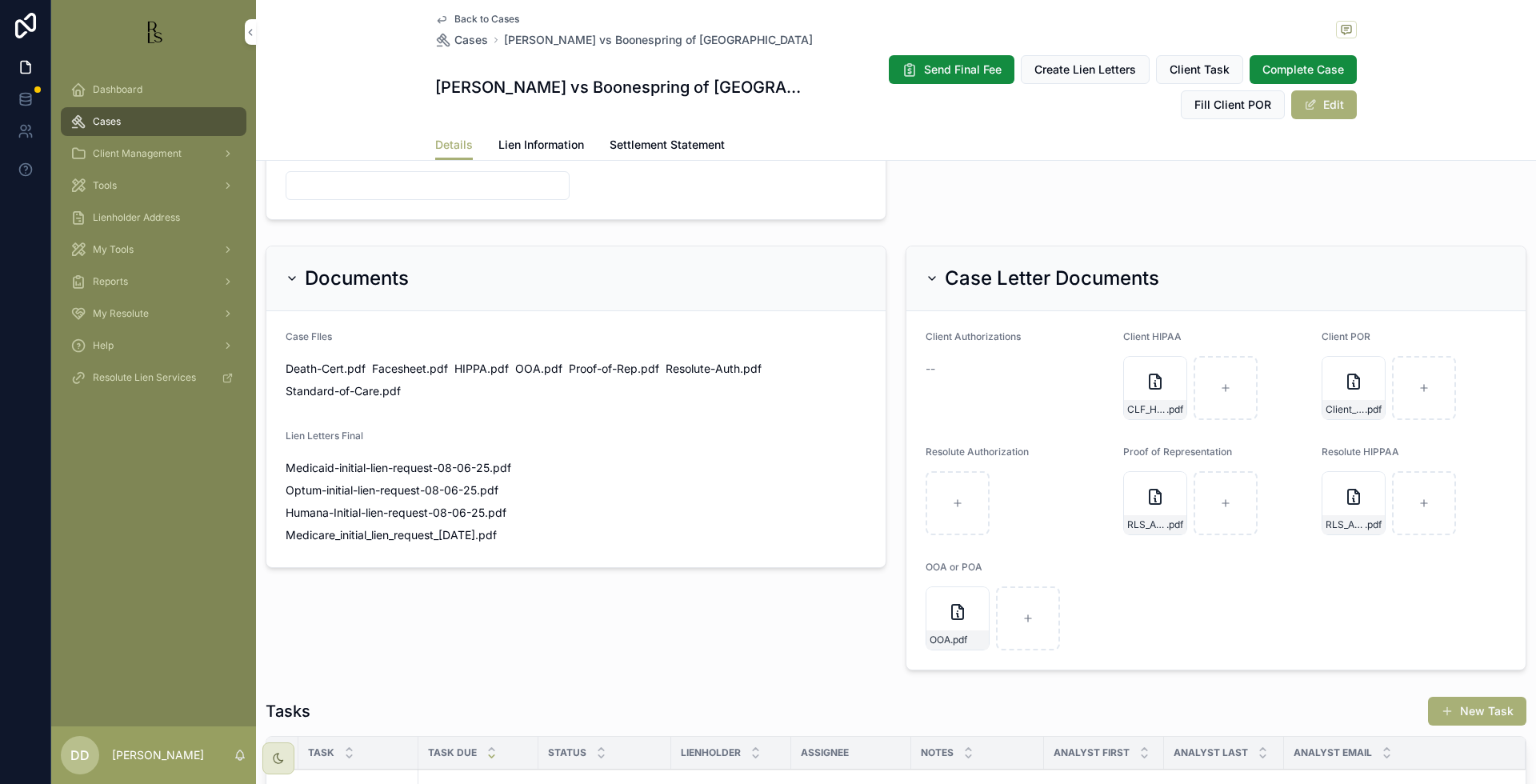
scroll to position [900, 0]
